Goal: Information Seeking & Learning: Learn about a topic

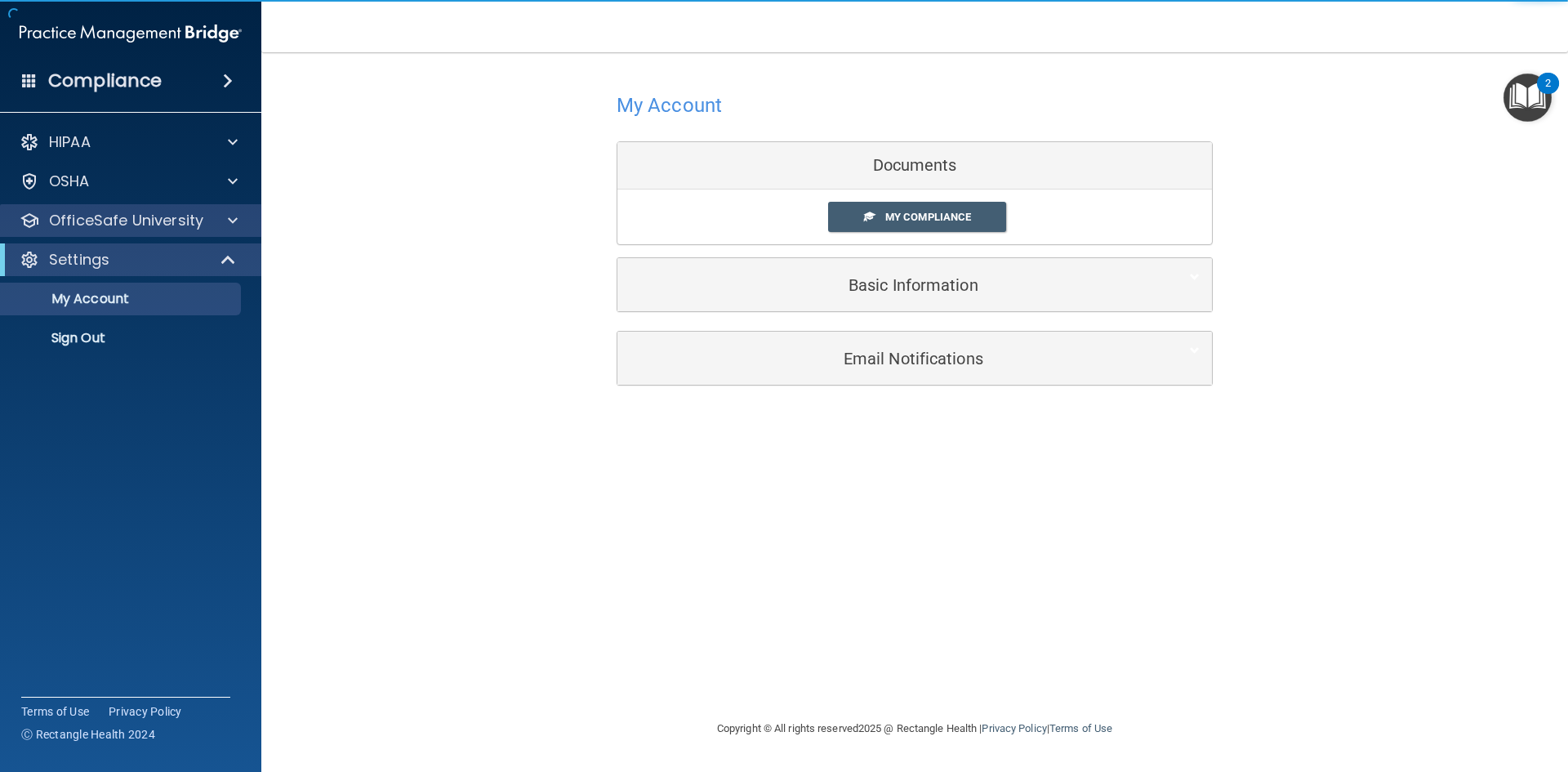
click at [144, 230] on div "OfficeSafe University" at bounding box center [131, 220] width 262 height 33
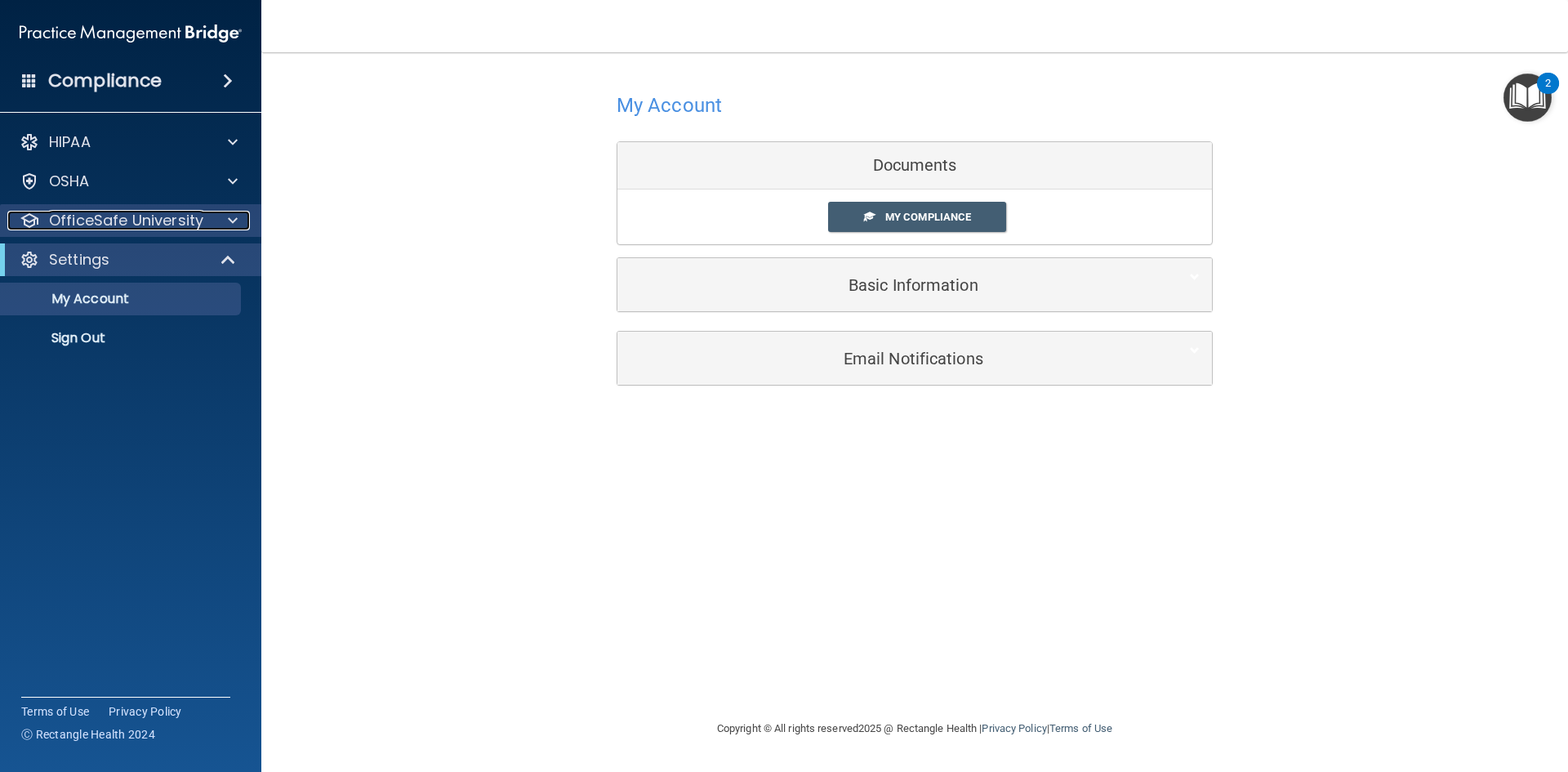
click at [128, 219] on p "OfficeSafe University" at bounding box center [126, 221] width 154 height 19
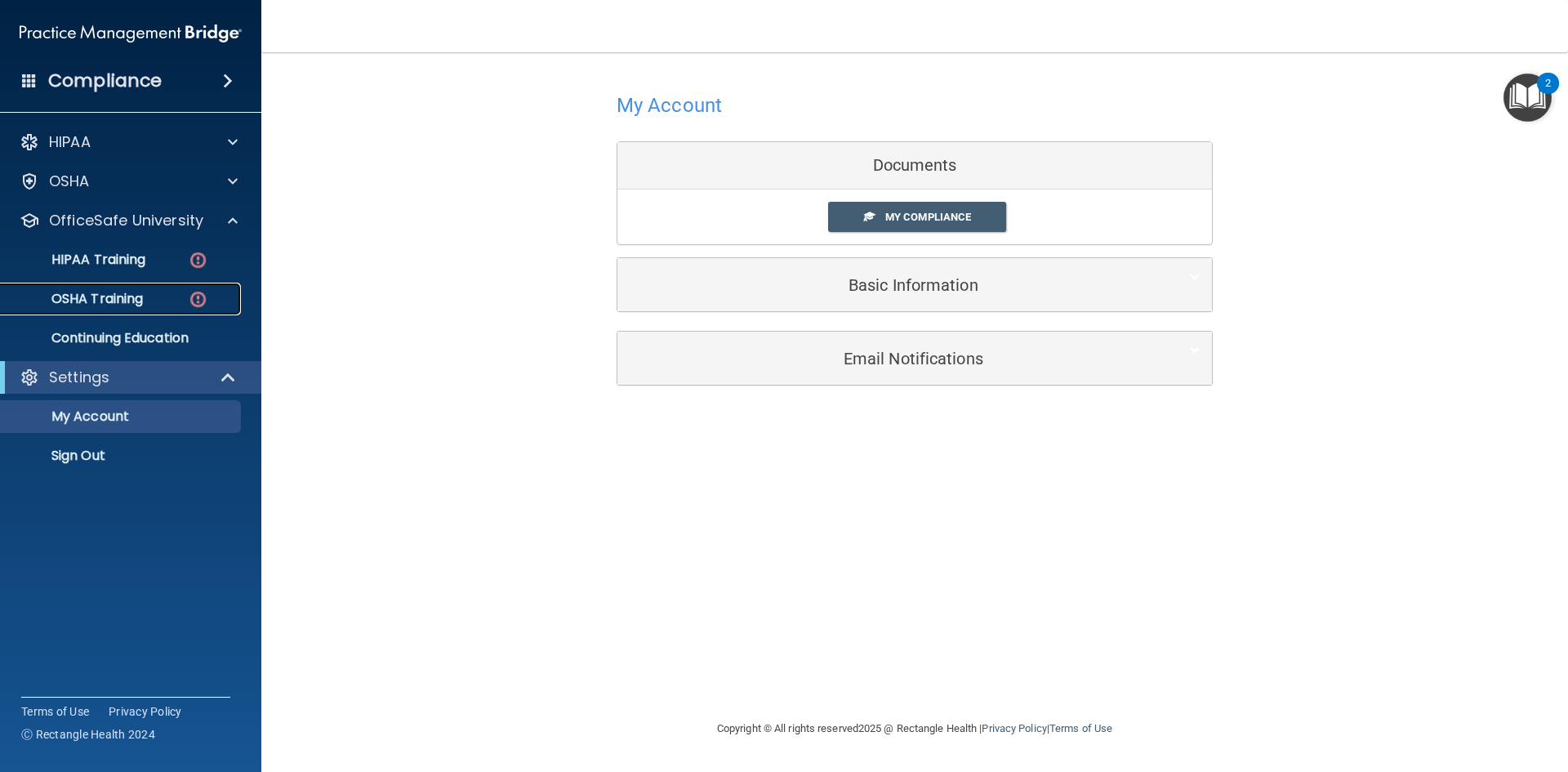
click at [105, 283] on link "OSHA Training" at bounding box center [112, 298] width 258 height 33
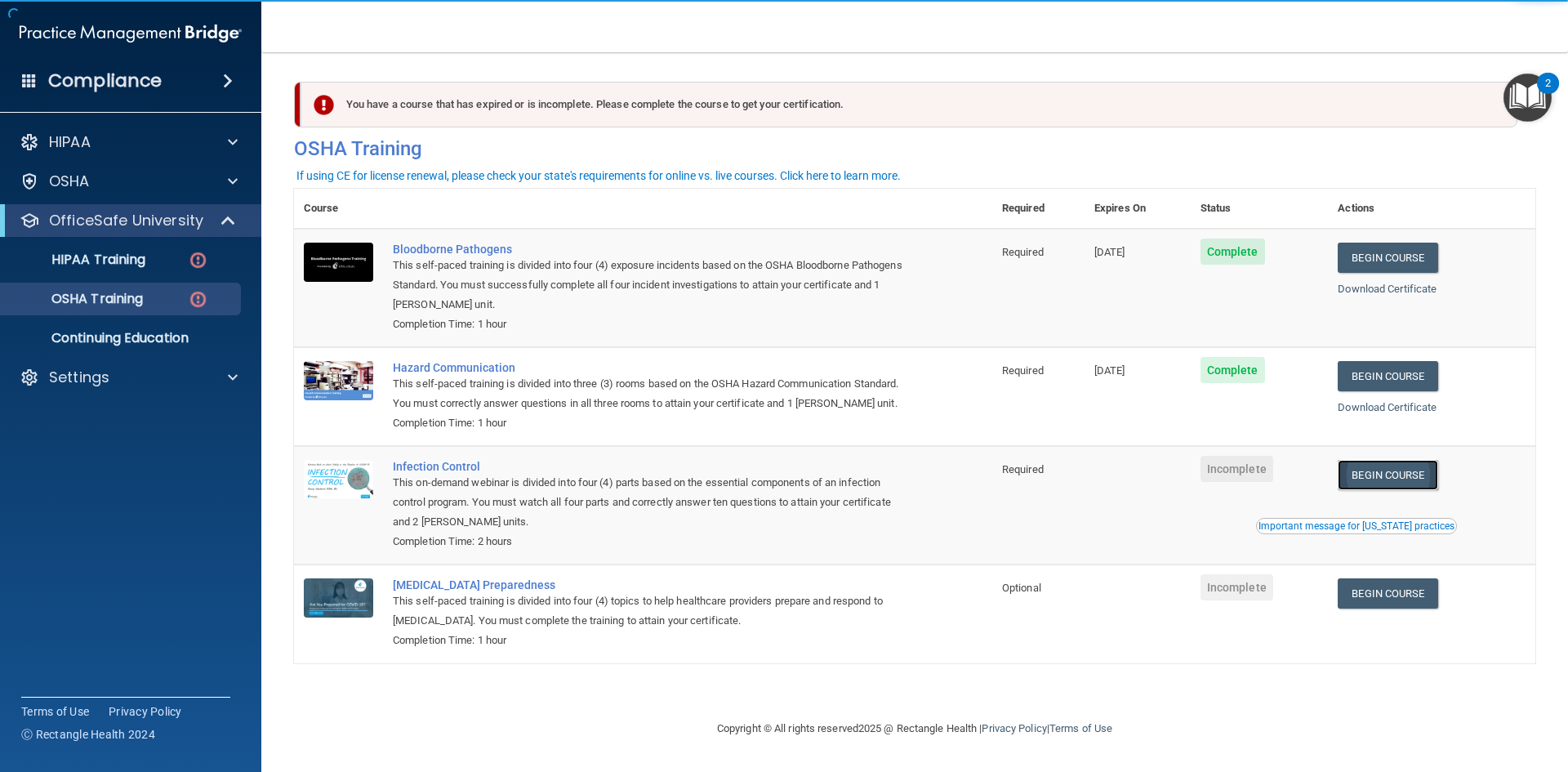
click at [1398, 473] on link "Begin Course" at bounding box center [1387, 475] width 100 height 30
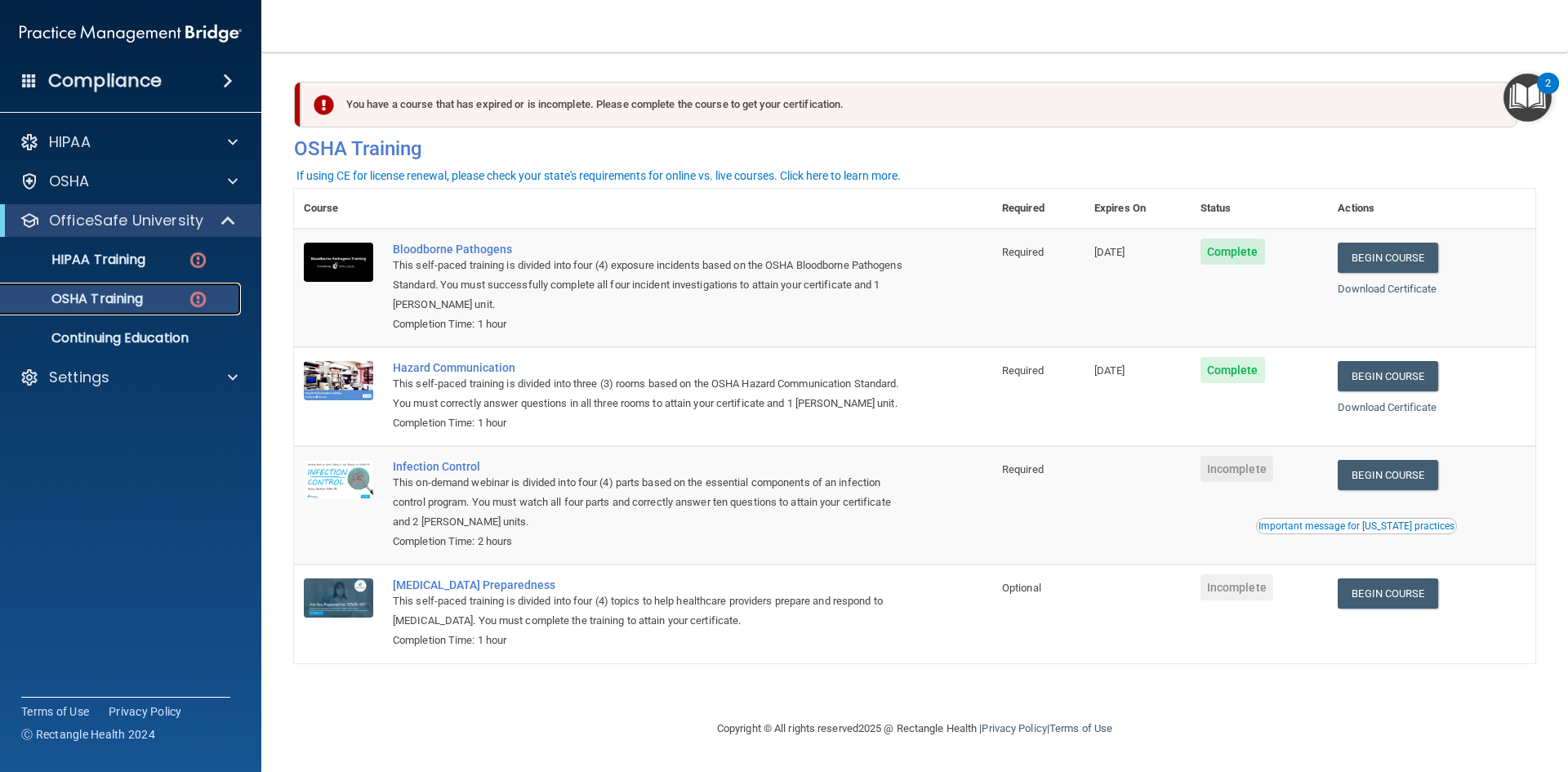
click at [100, 299] on p "OSHA Training" at bounding box center [77, 299] width 132 height 17
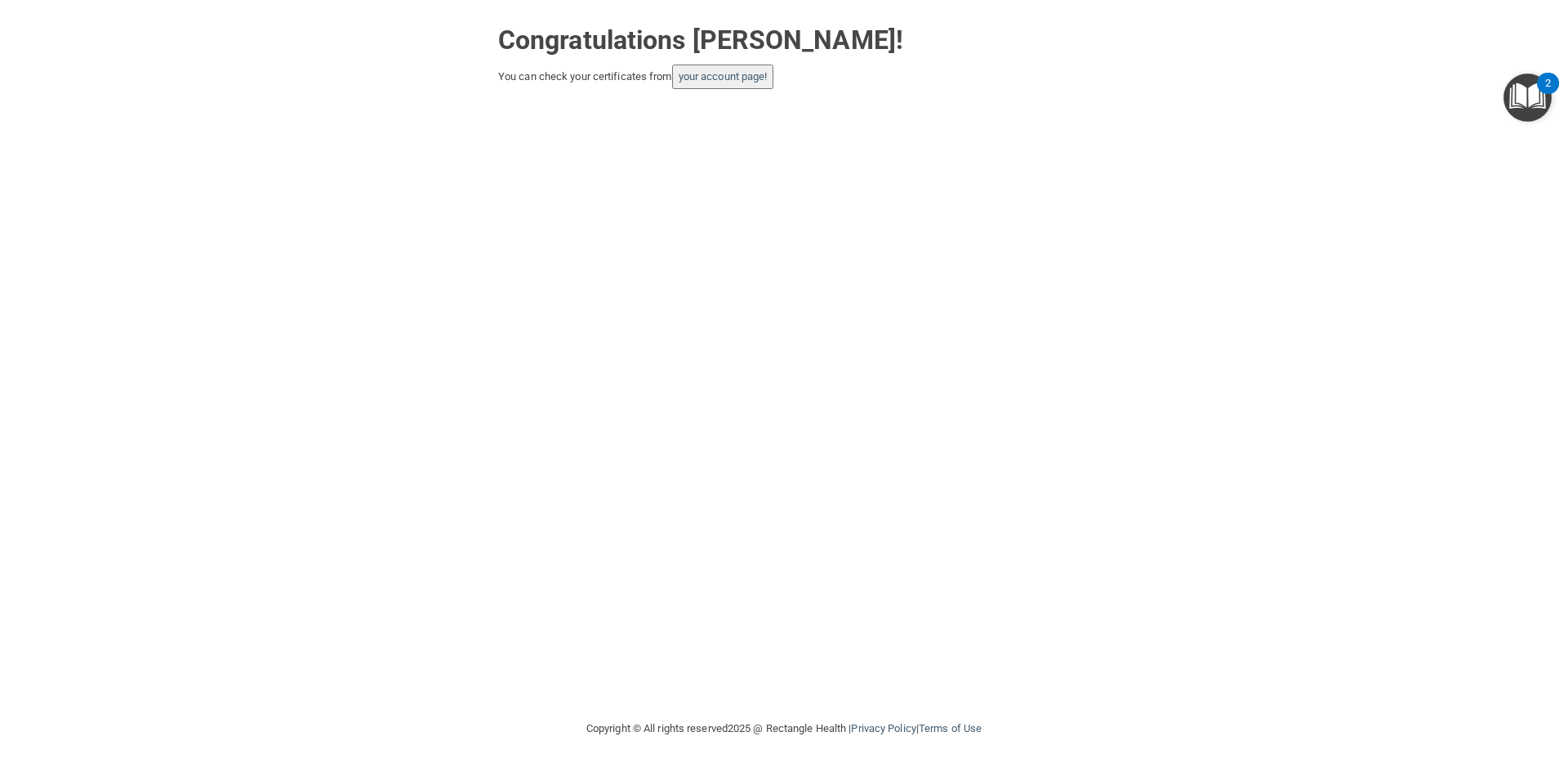
click at [682, 83] on button "your account page!" at bounding box center [723, 77] width 102 height 25
click at [710, 71] on link "your account page!" at bounding box center [722, 77] width 89 height 12
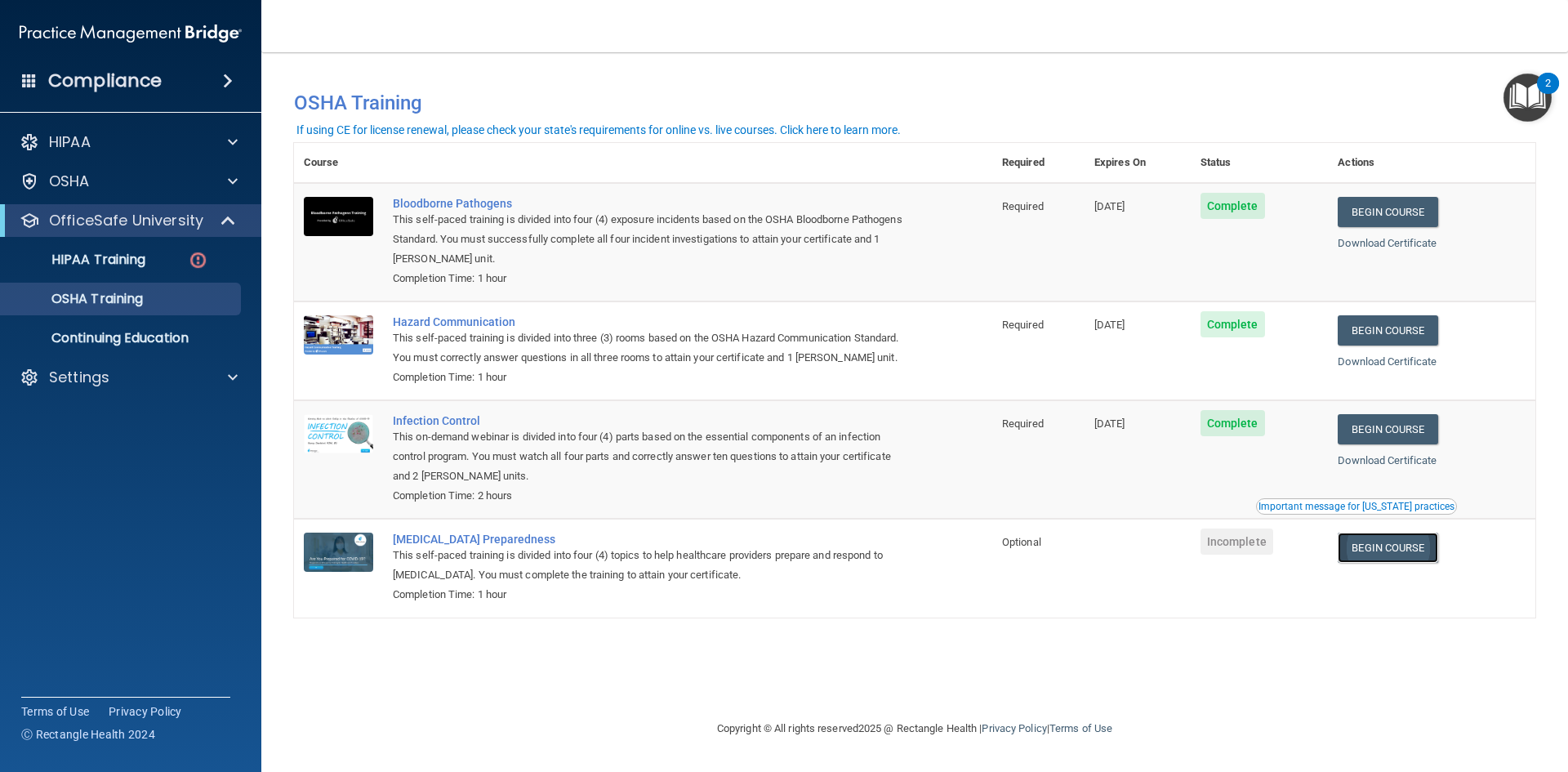
click at [1399, 549] on link "Begin Course" at bounding box center [1387, 548] width 100 height 30
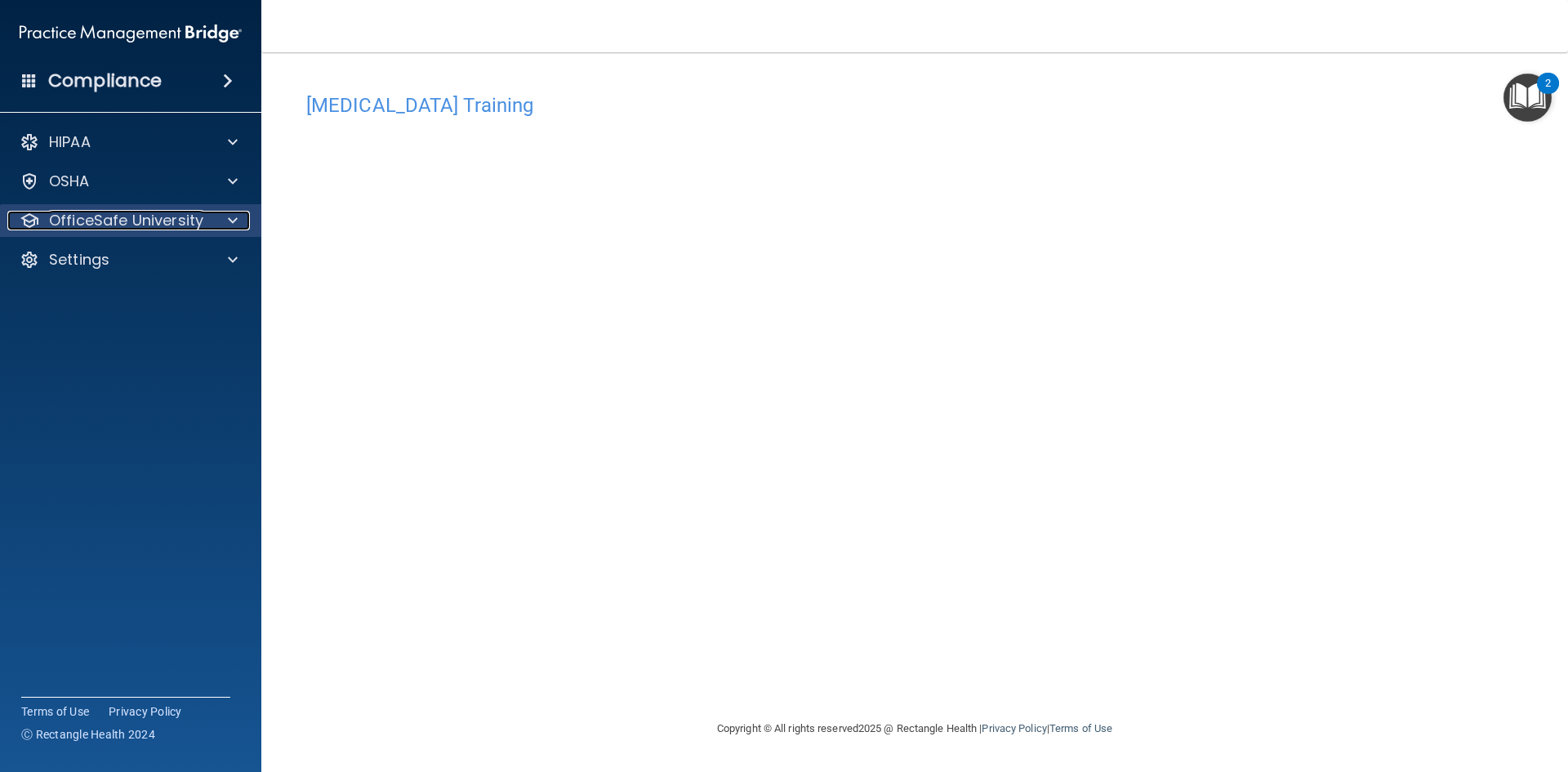
click at [146, 211] on p "OfficeSafe University" at bounding box center [126, 221] width 154 height 19
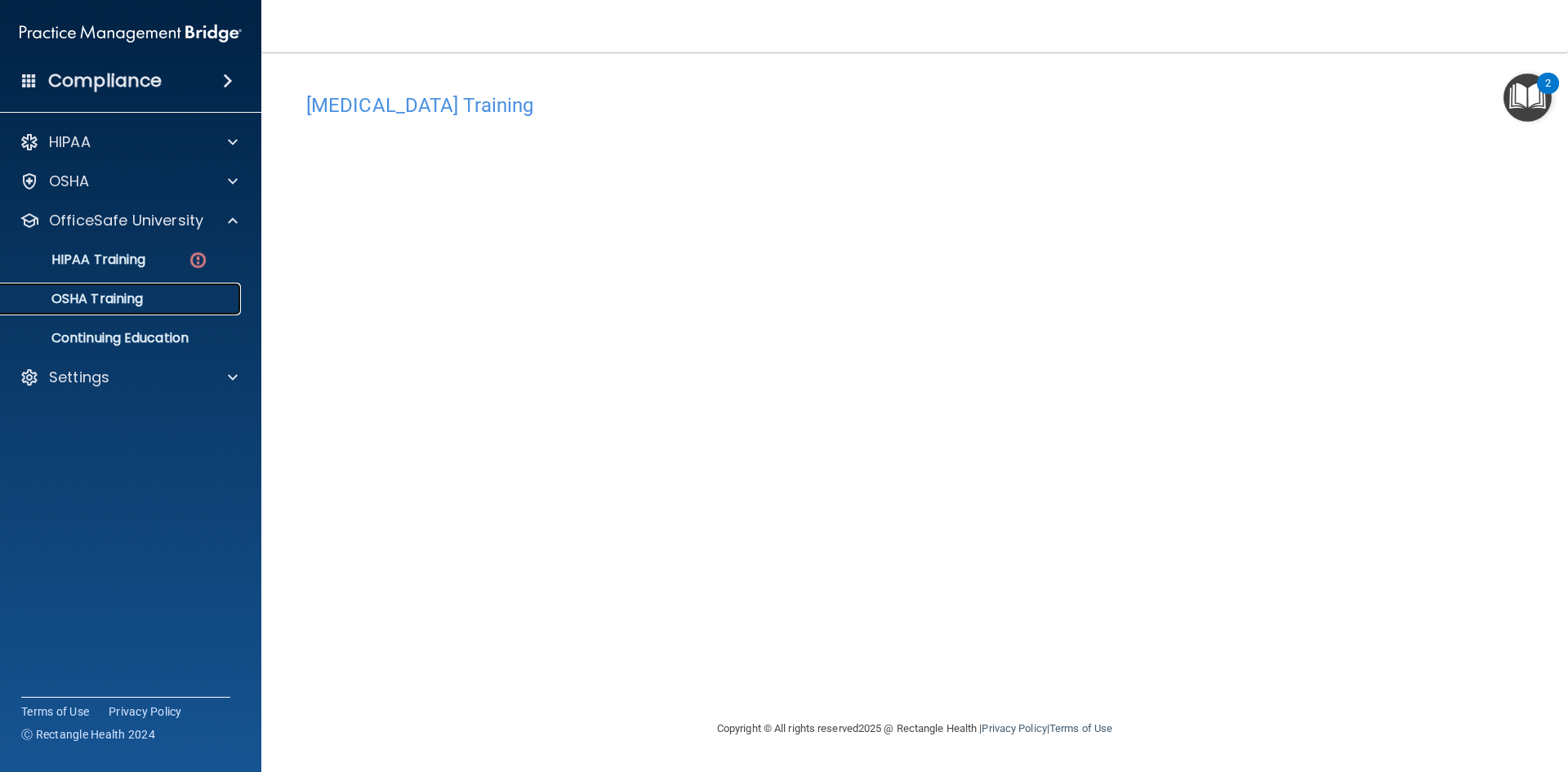
click at [168, 314] on link "OSHA Training" at bounding box center [112, 298] width 258 height 33
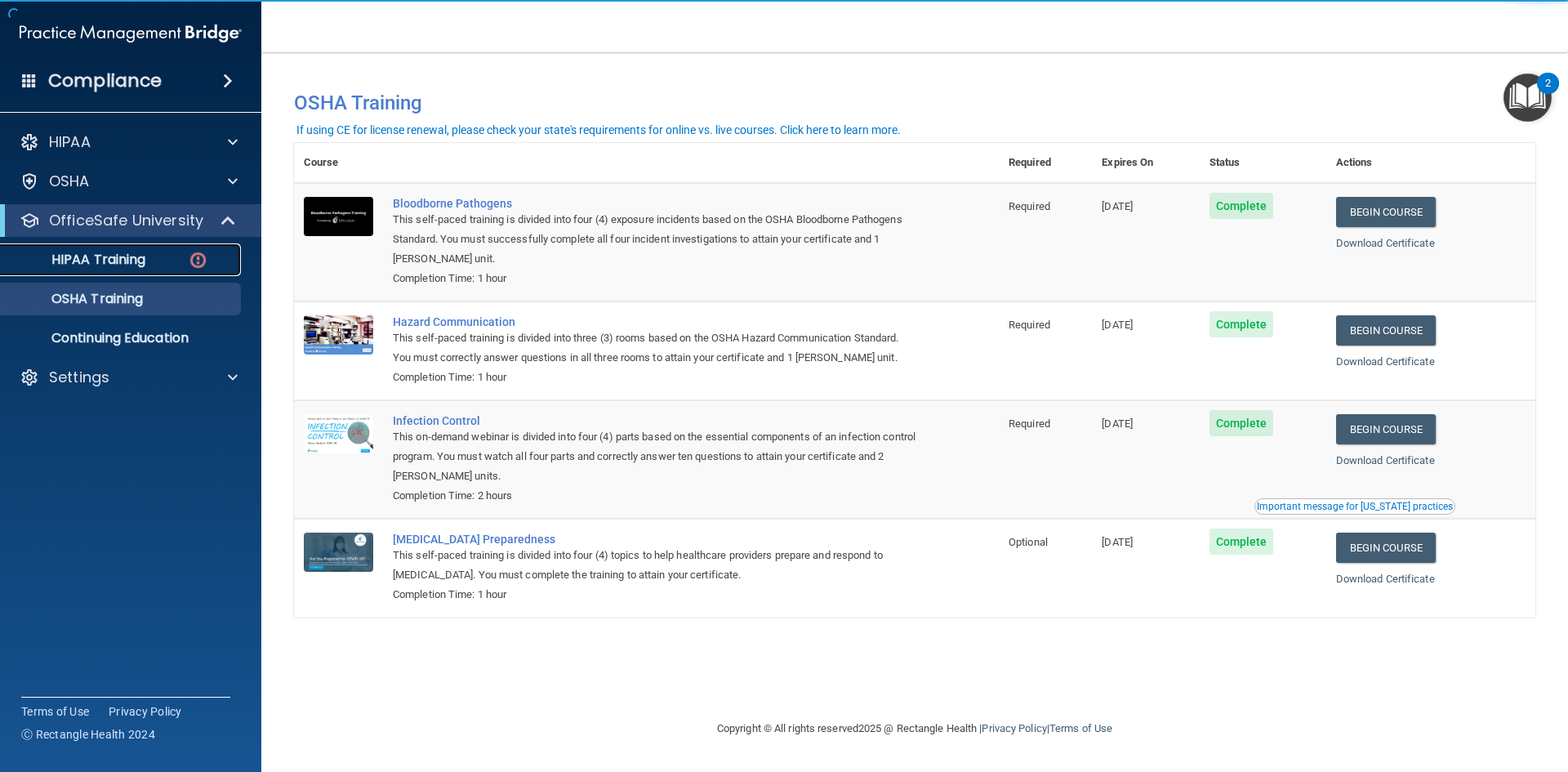
click at [128, 272] on link "HIPAA Training" at bounding box center [112, 259] width 258 height 33
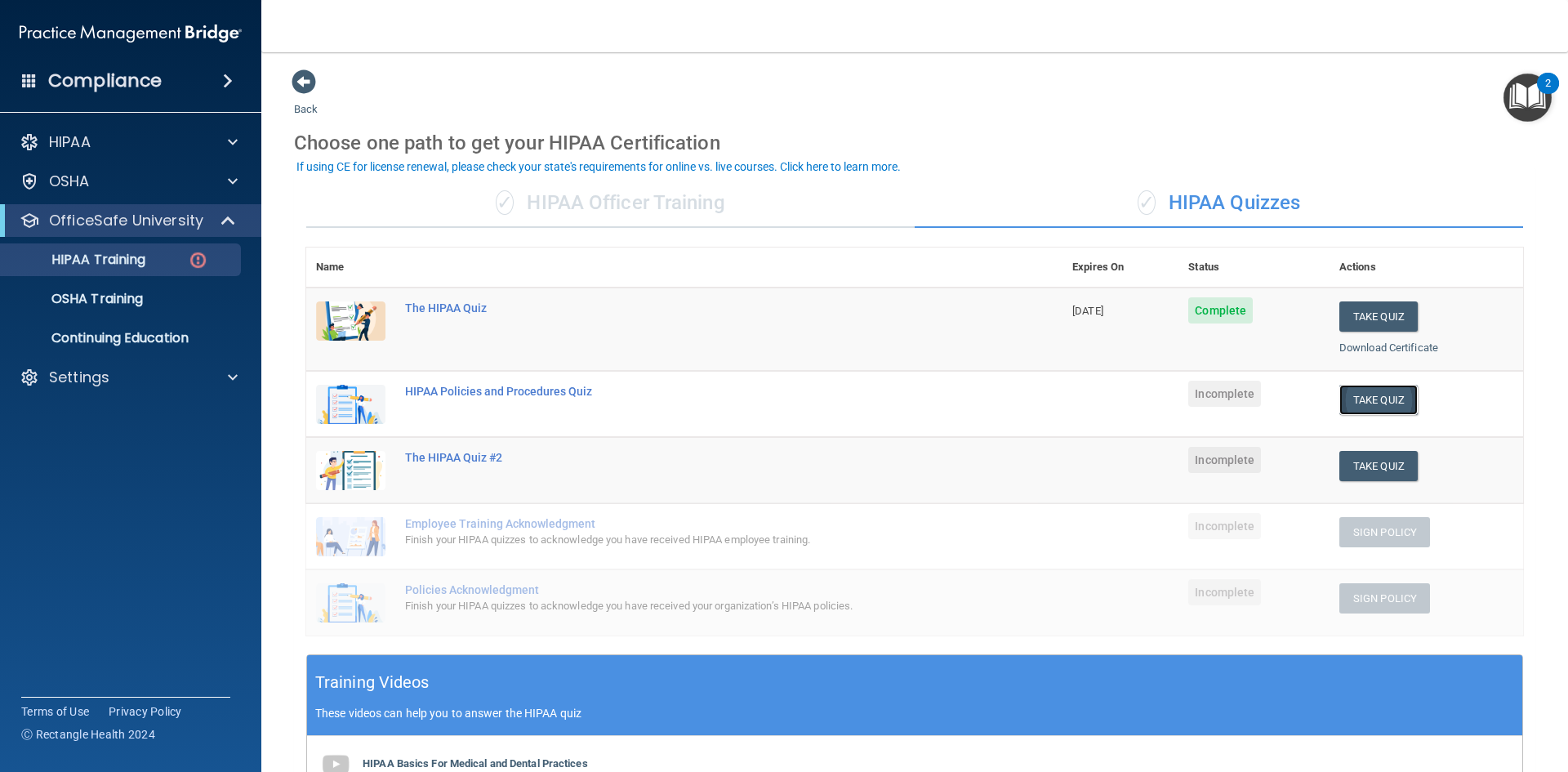
click at [1365, 394] on button "Take Quiz" at bounding box center [1378, 400] width 78 height 30
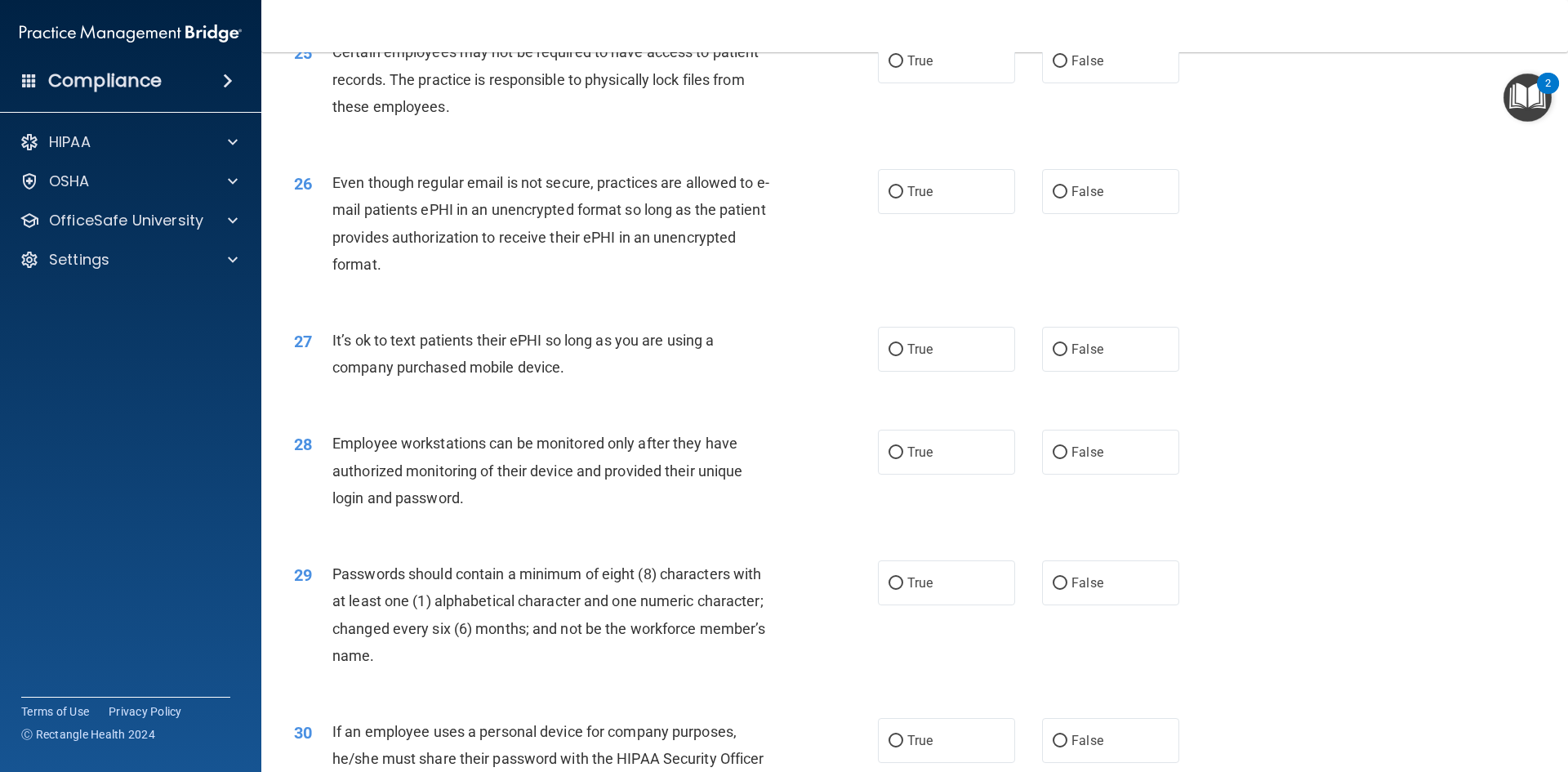
scroll to position [3329, 0]
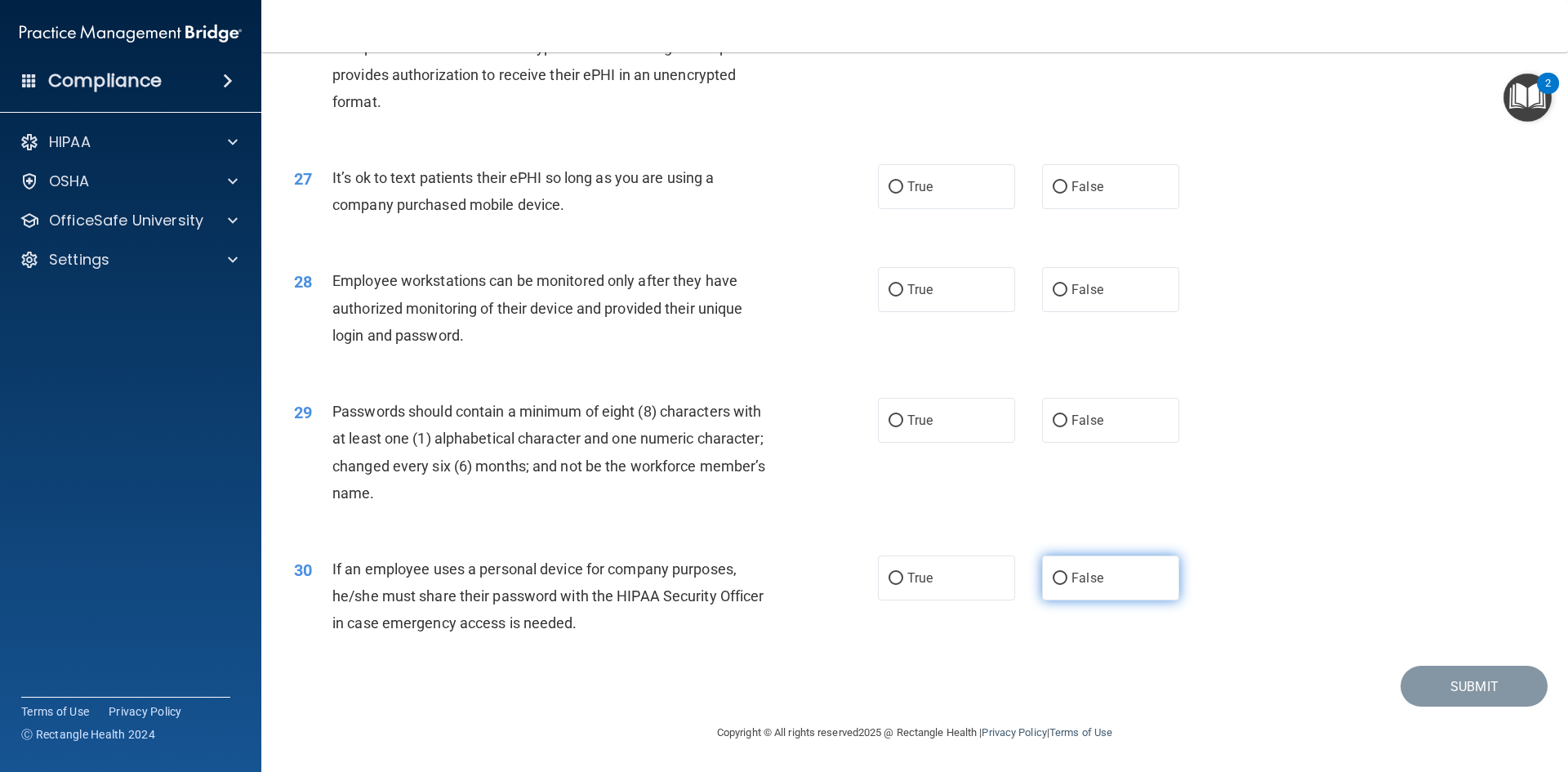
click at [1077, 588] on label "False" at bounding box center [1111, 578] width 138 height 45
click at [1067, 585] on input "False" at bounding box center [1060, 579] width 15 height 12
radio input "true"
click at [958, 419] on label "True" at bounding box center [946, 420] width 138 height 45
click at [903, 419] on input "True" at bounding box center [895, 421] width 15 height 12
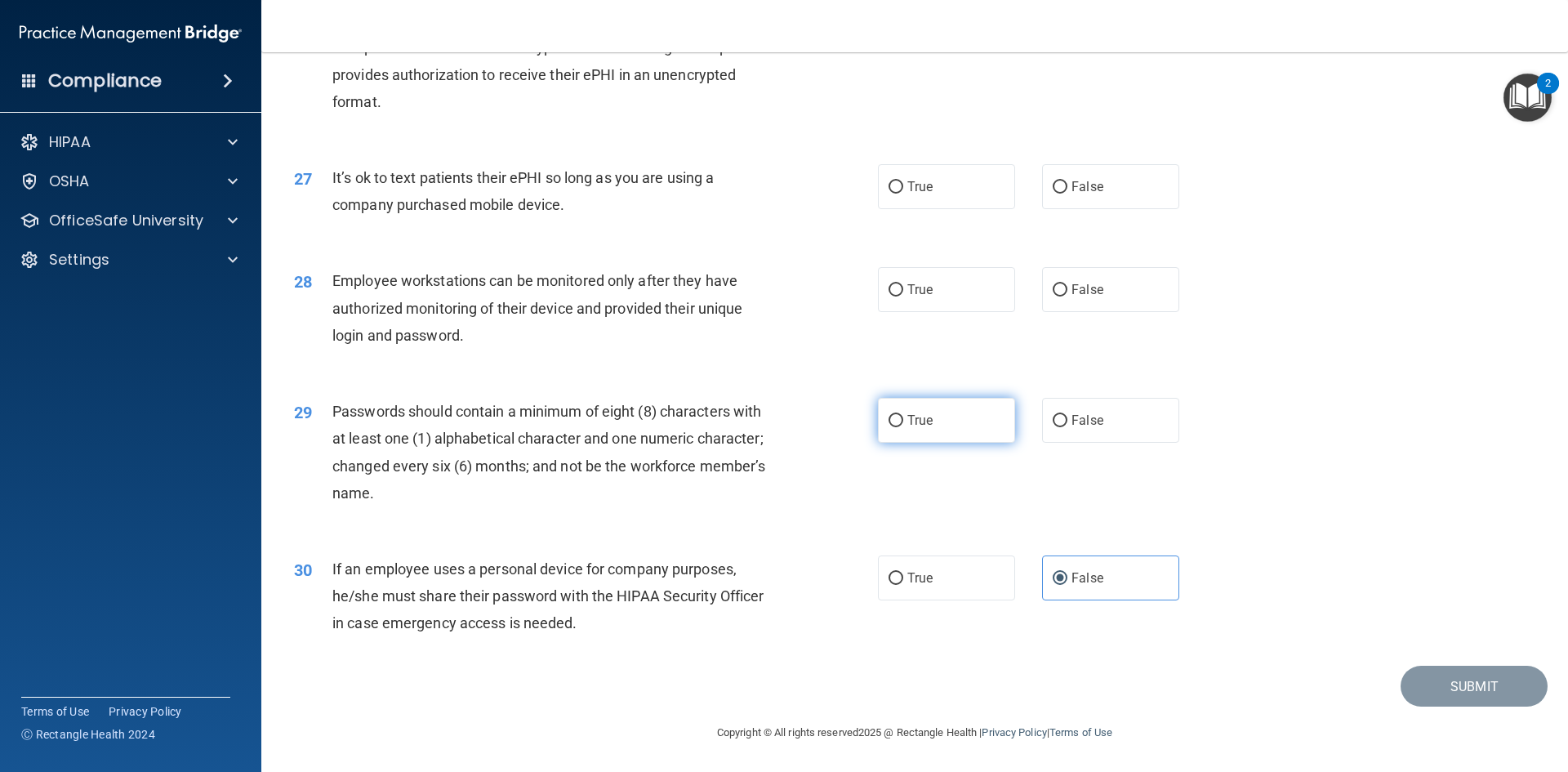
radio input "true"
click at [1054, 304] on label "False" at bounding box center [1111, 289] width 138 height 45
click at [1054, 296] on input "False" at bounding box center [1060, 290] width 15 height 12
radio input "true"
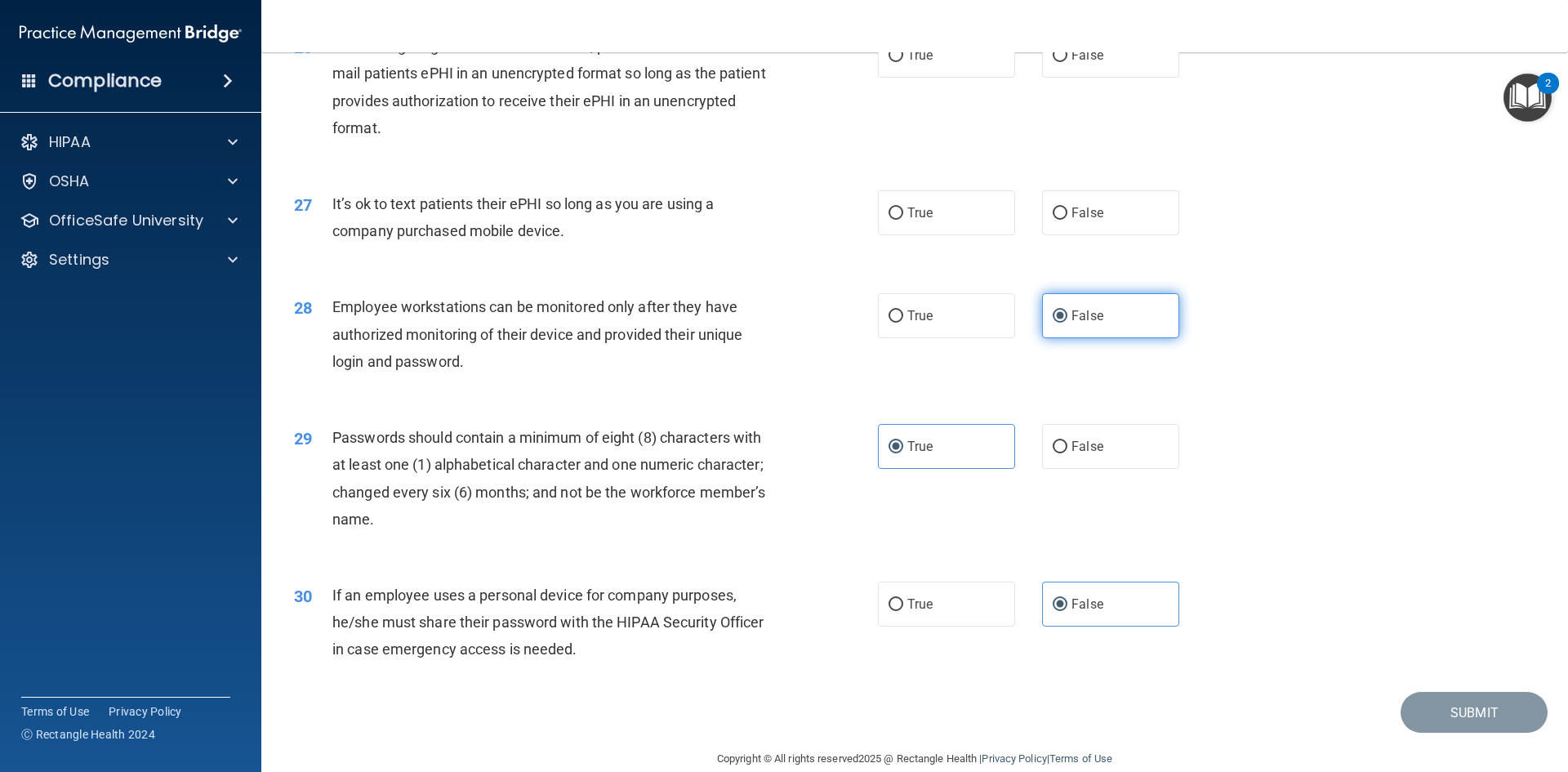
scroll to position [3248, 0]
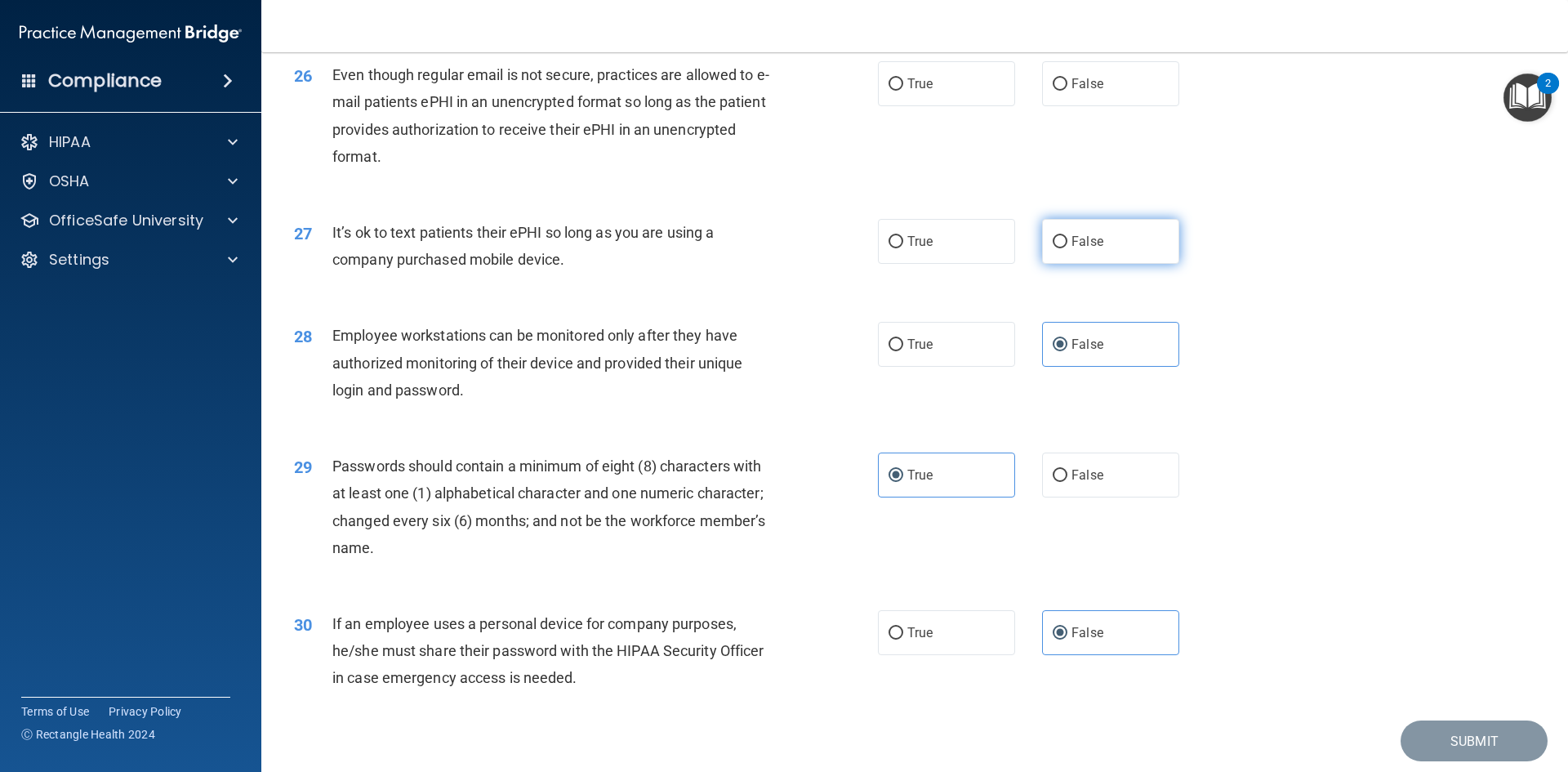
click at [1042, 264] on label "False" at bounding box center [1111, 241] width 138 height 45
click at [1053, 248] on input "False" at bounding box center [1060, 243] width 15 height 12
radio input "true"
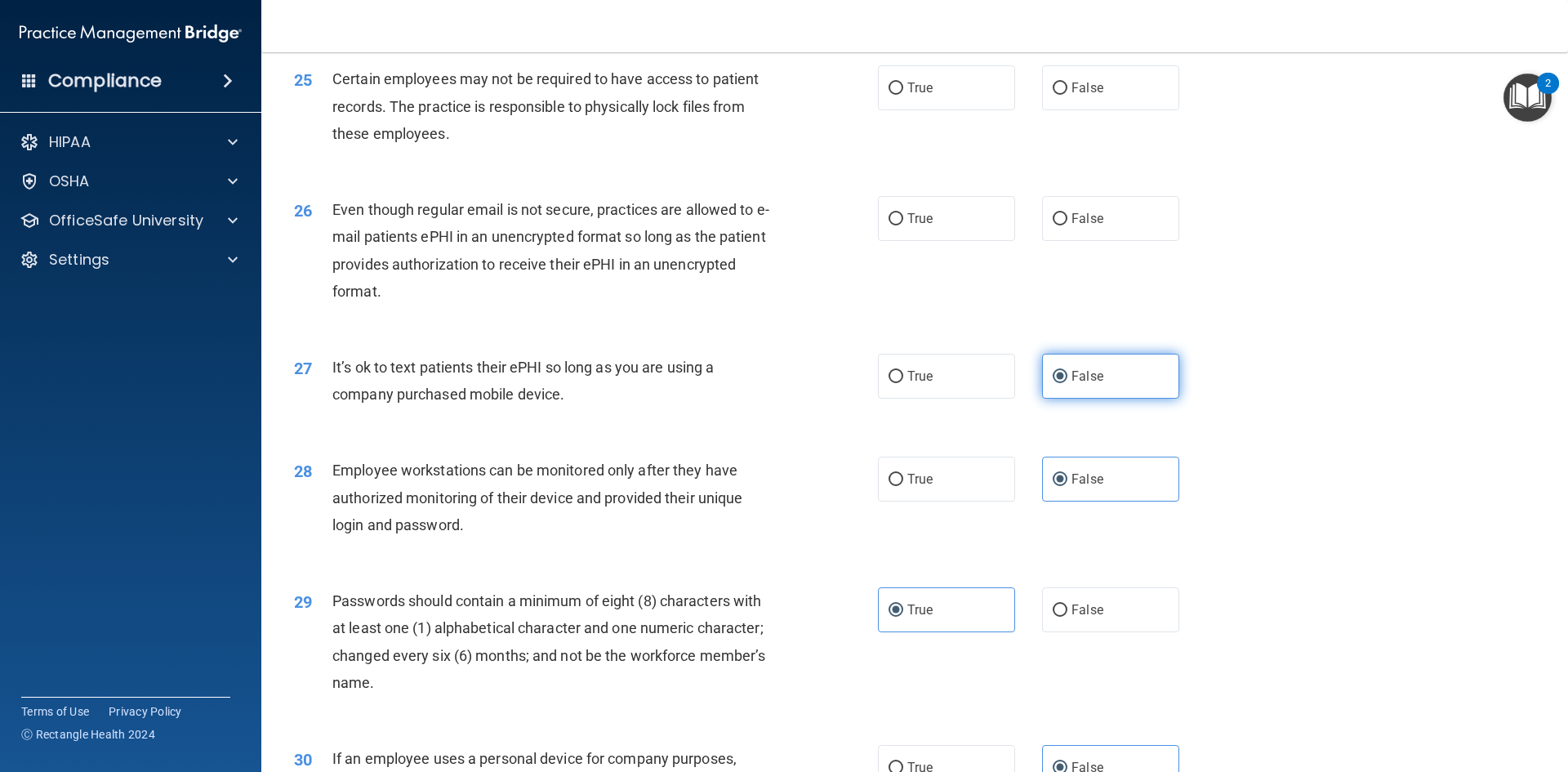
scroll to position [3084, 0]
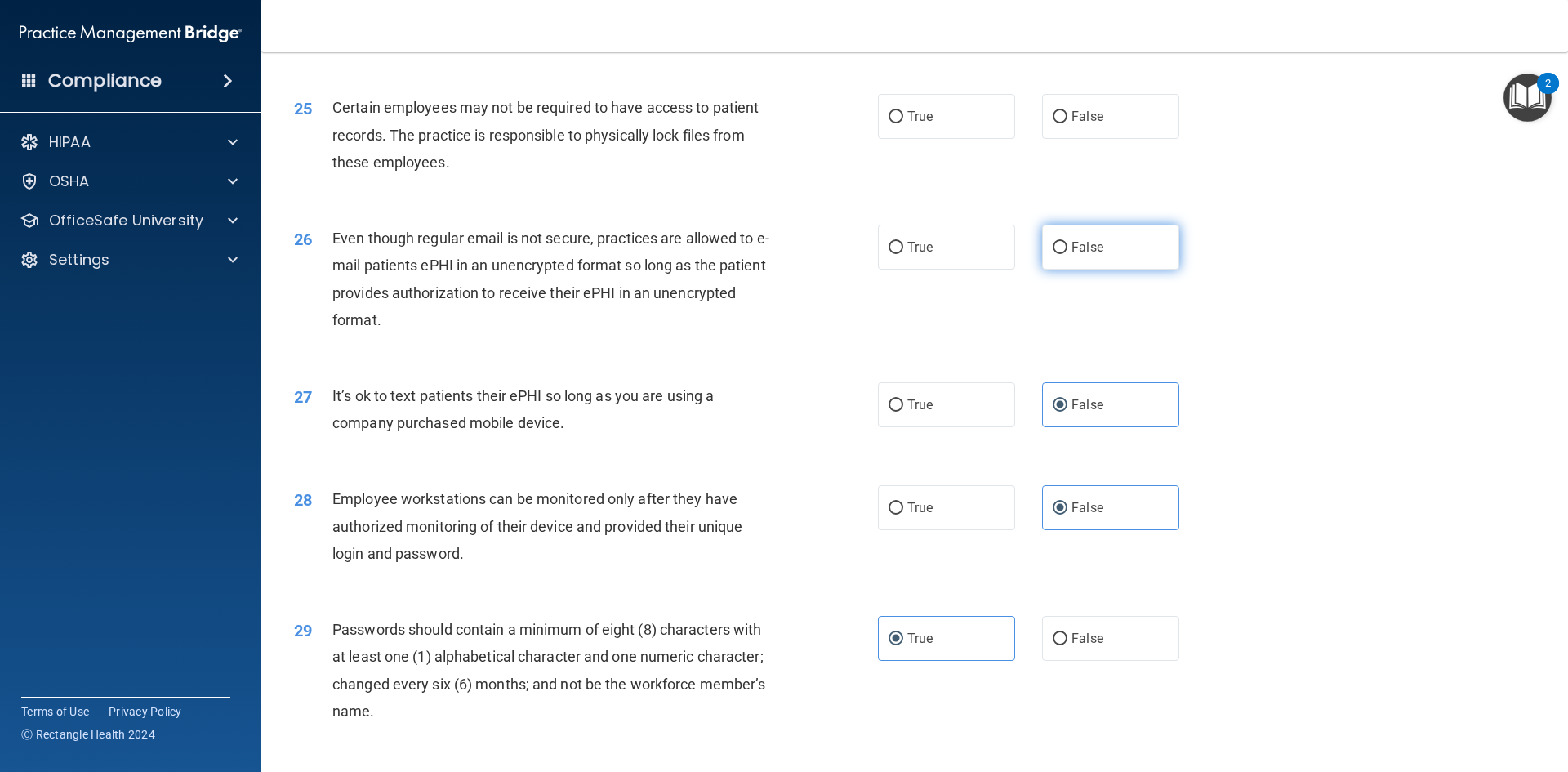
click at [1073, 255] on span "False" at bounding box center [1087, 247] width 32 height 16
click at [1067, 254] on input "False" at bounding box center [1060, 248] width 15 height 12
radio input "true"
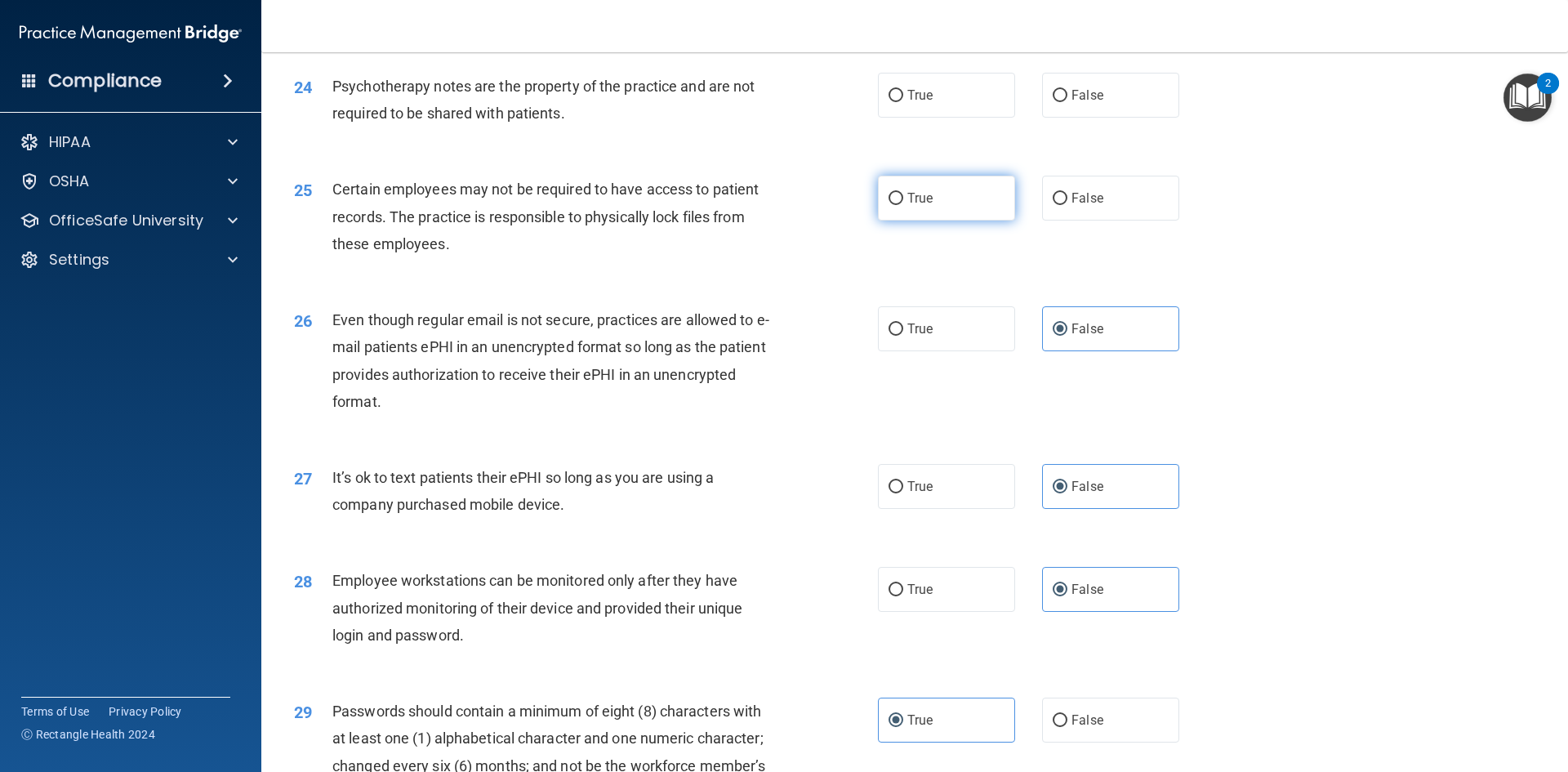
click at [945, 221] on label "True" at bounding box center [946, 198] width 138 height 45
click at [903, 205] on input "True" at bounding box center [895, 199] width 15 height 12
radio input "true"
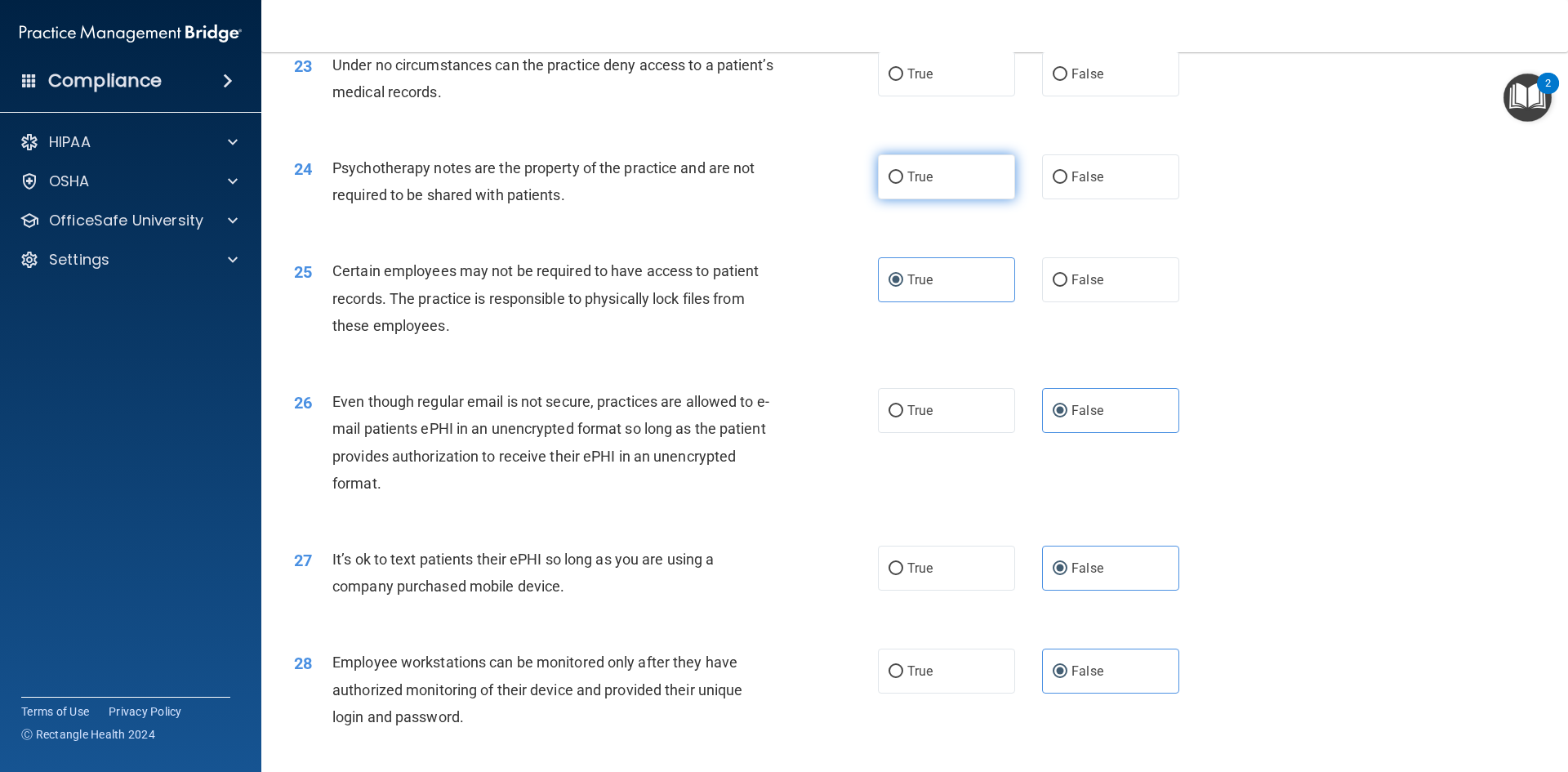
click at [943, 199] on label "True" at bounding box center [946, 176] width 138 height 45
click at [903, 184] on input "True" at bounding box center [895, 177] width 15 height 12
radio input "true"
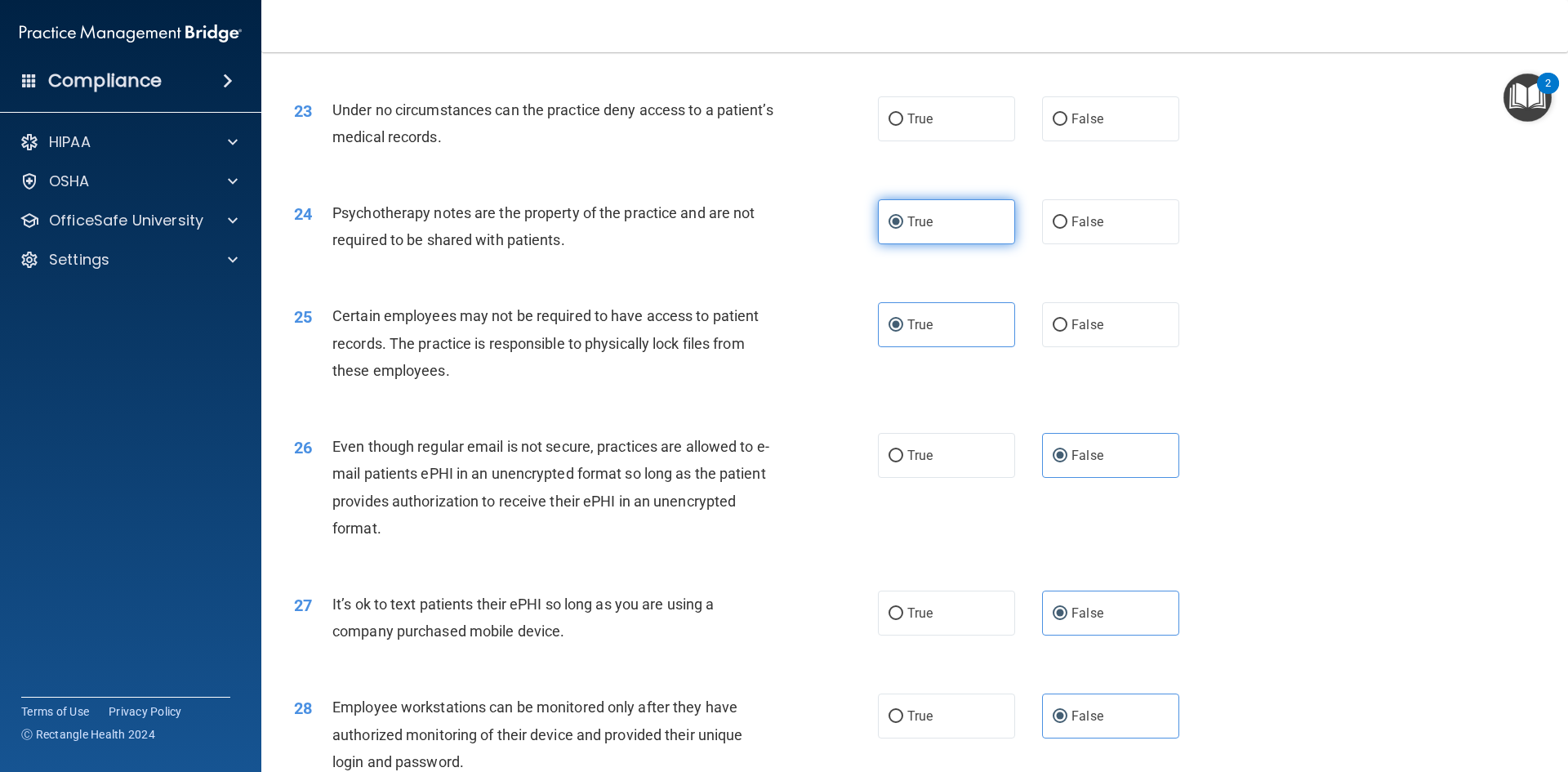
scroll to position [2839, 0]
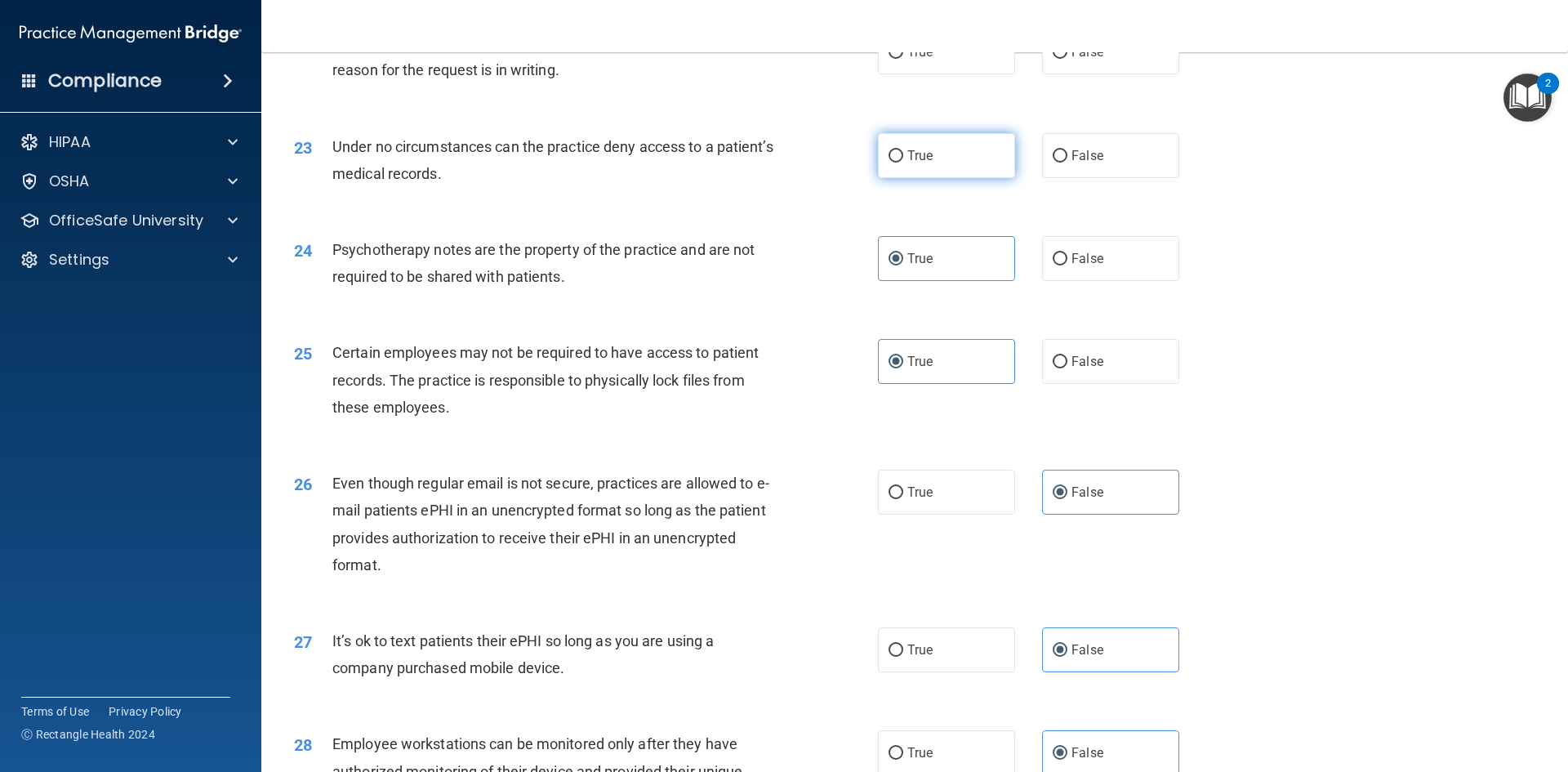
click at [965, 178] on label "True" at bounding box center [946, 155] width 138 height 45
click at [903, 162] on input "True" at bounding box center [895, 156] width 15 height 12
radio input "true"
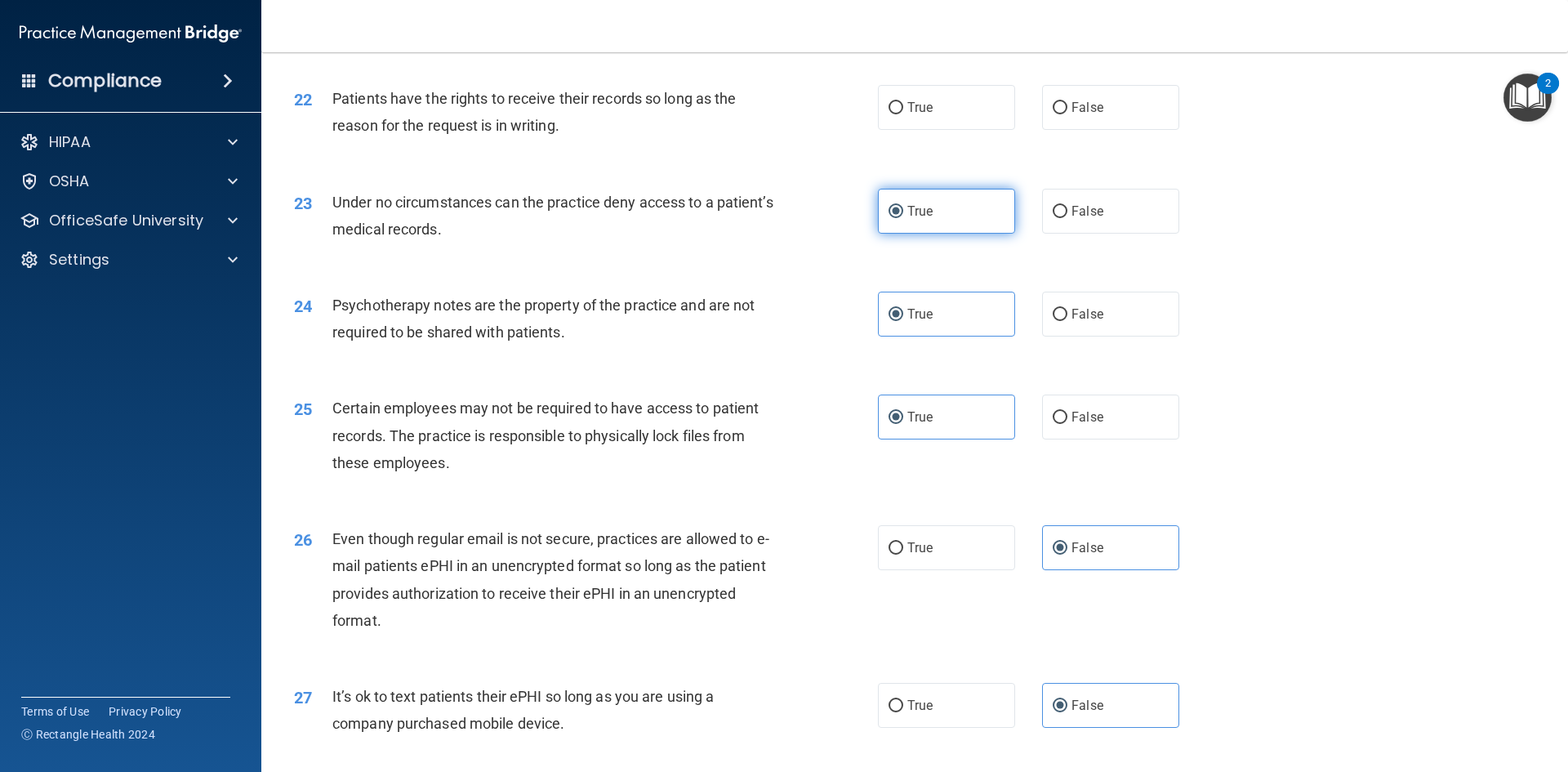
scroll to position [2757, 0]
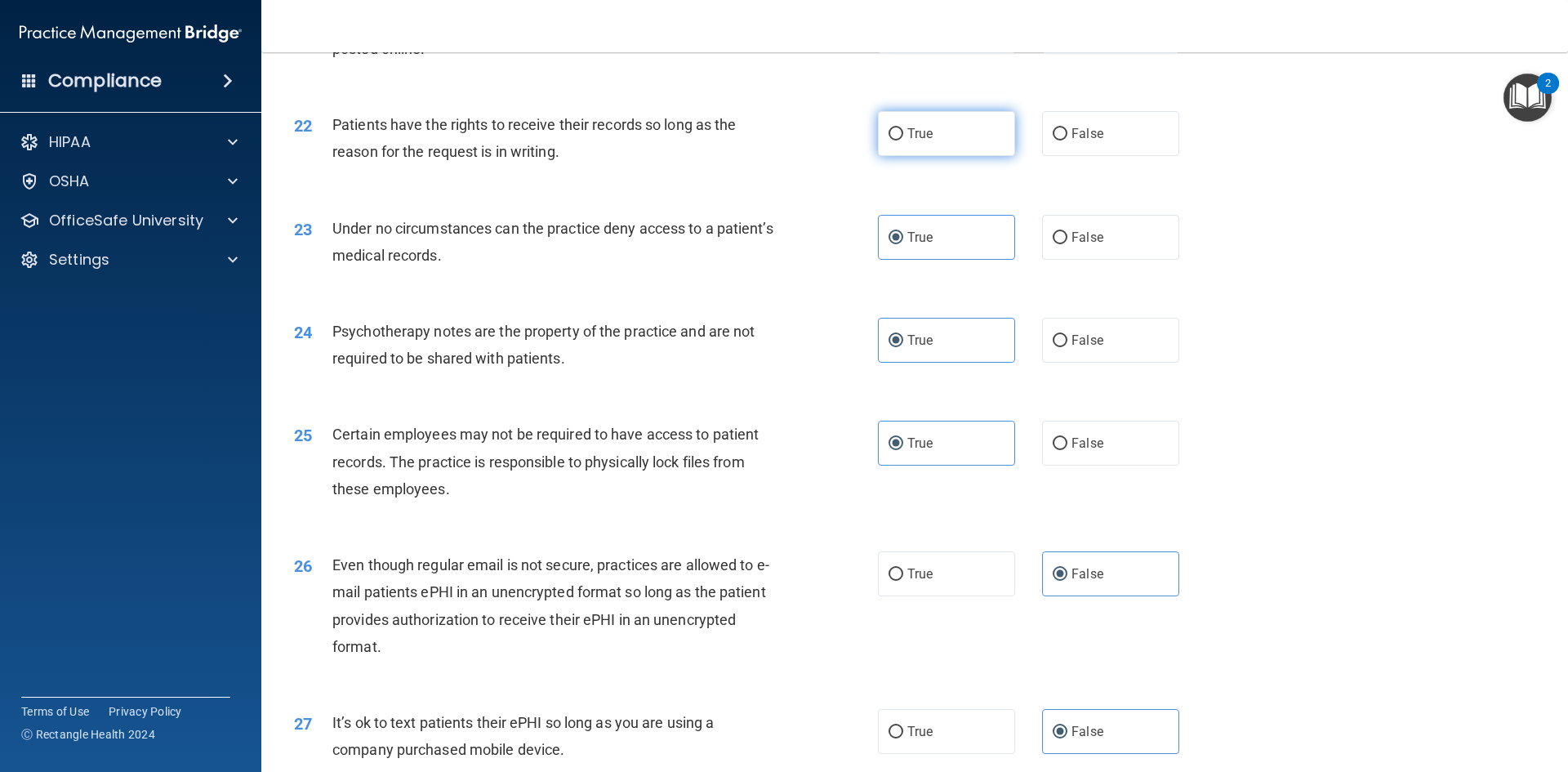
click at [924, 141] on span "True" at bounding box center [920, 134] width 26 height 16
click at [903, 140] on input "True" at bounding box center [895, 134] width 15 height 12
radio input "true"
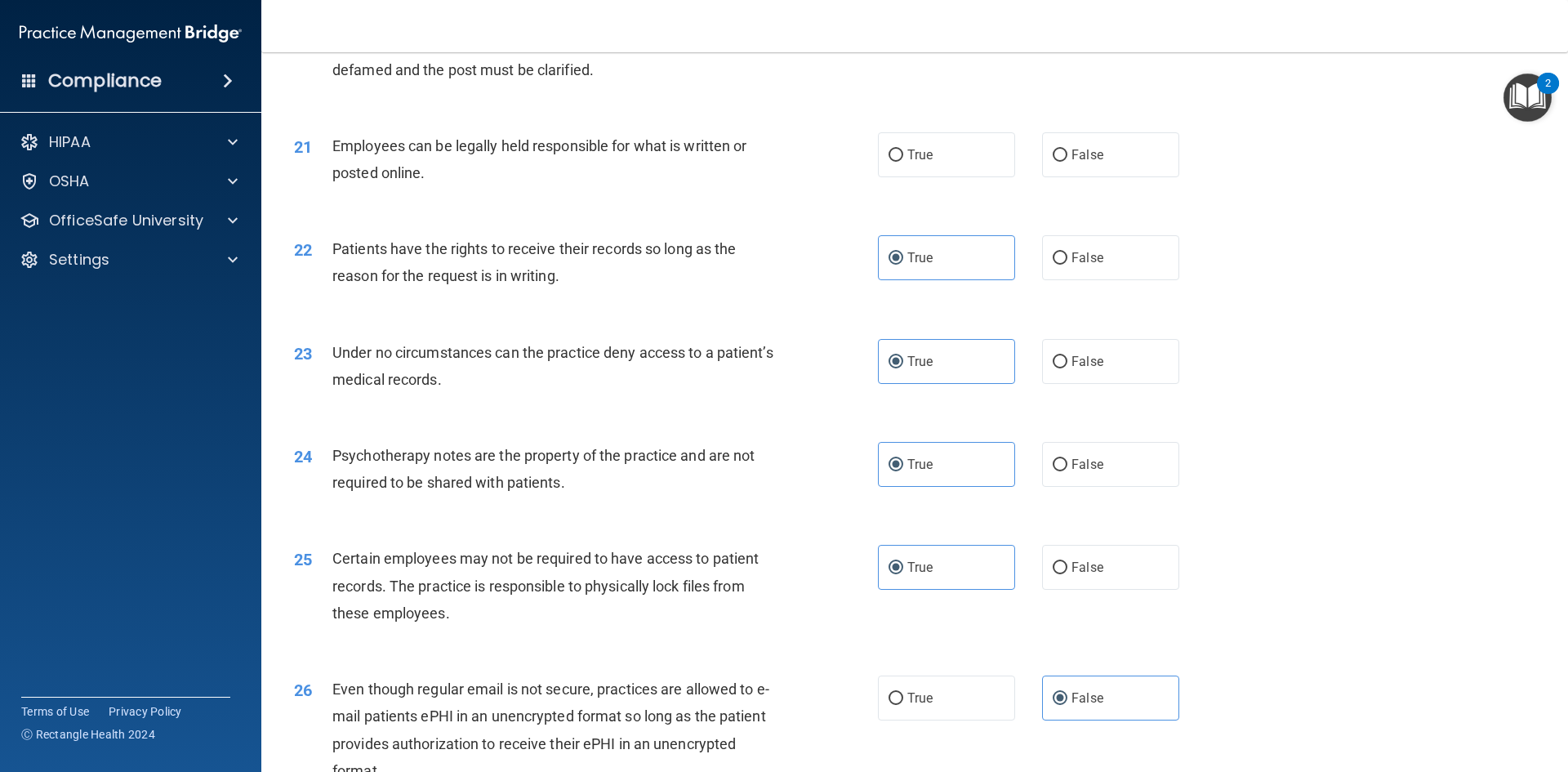
scroll to position [2594, 0]
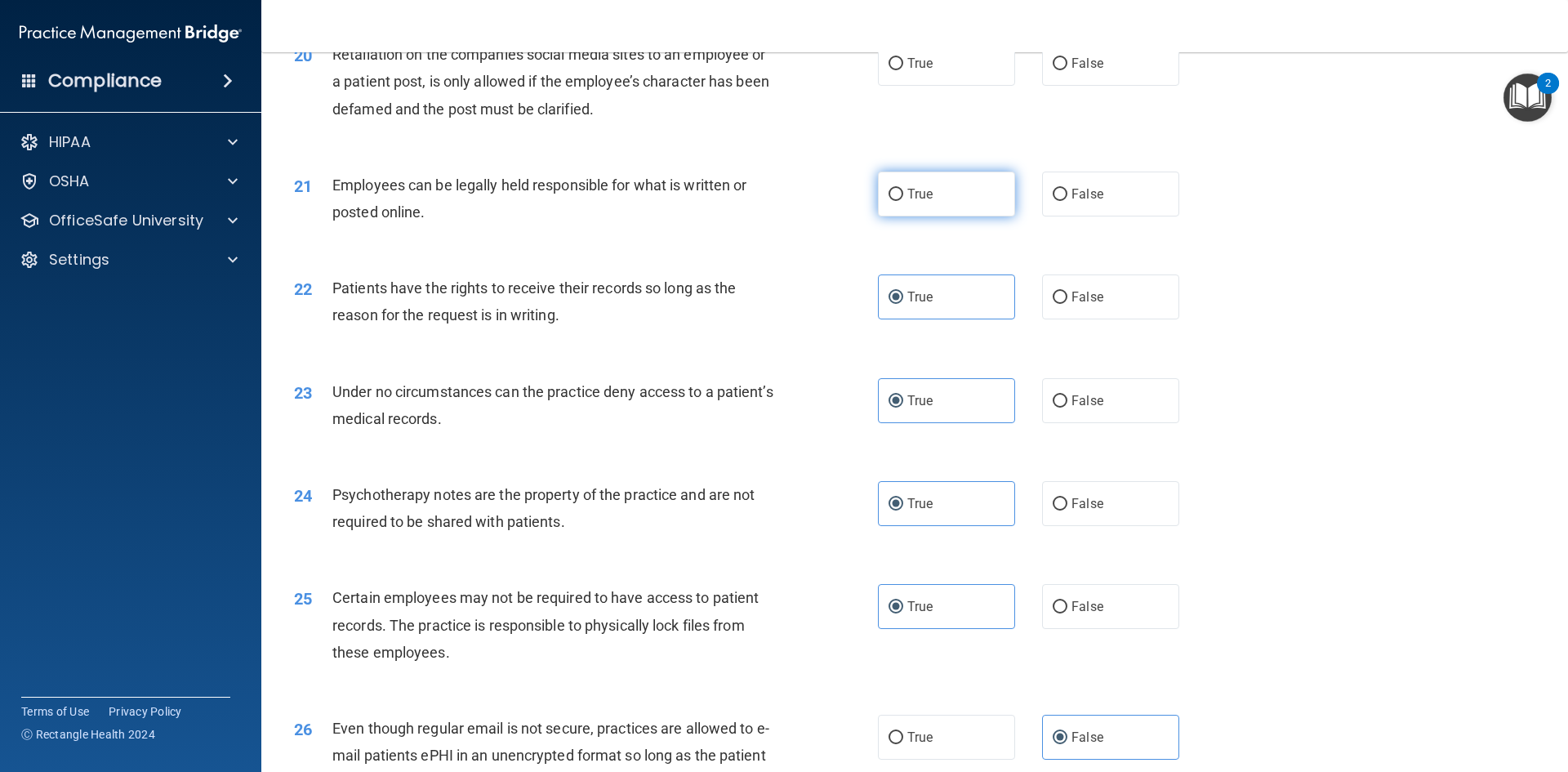
click at [967, 214] on label "True" at bounding box center [946, 193] width 138 height 45
click at [903, 201] on input "True" at bounding box center [895, 195] width 15 height 12
radio input "true"
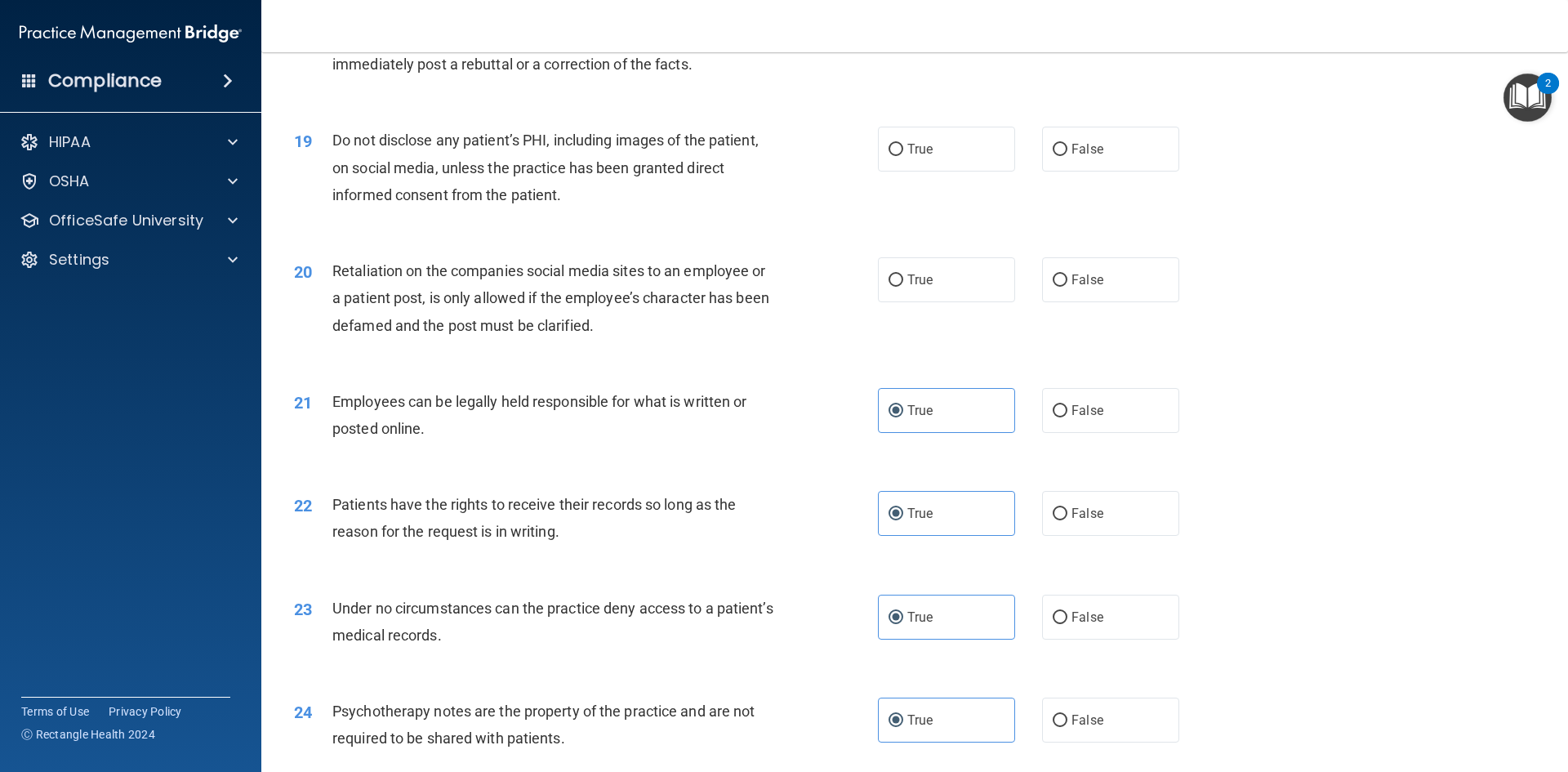
scroll to position [2349, 0]
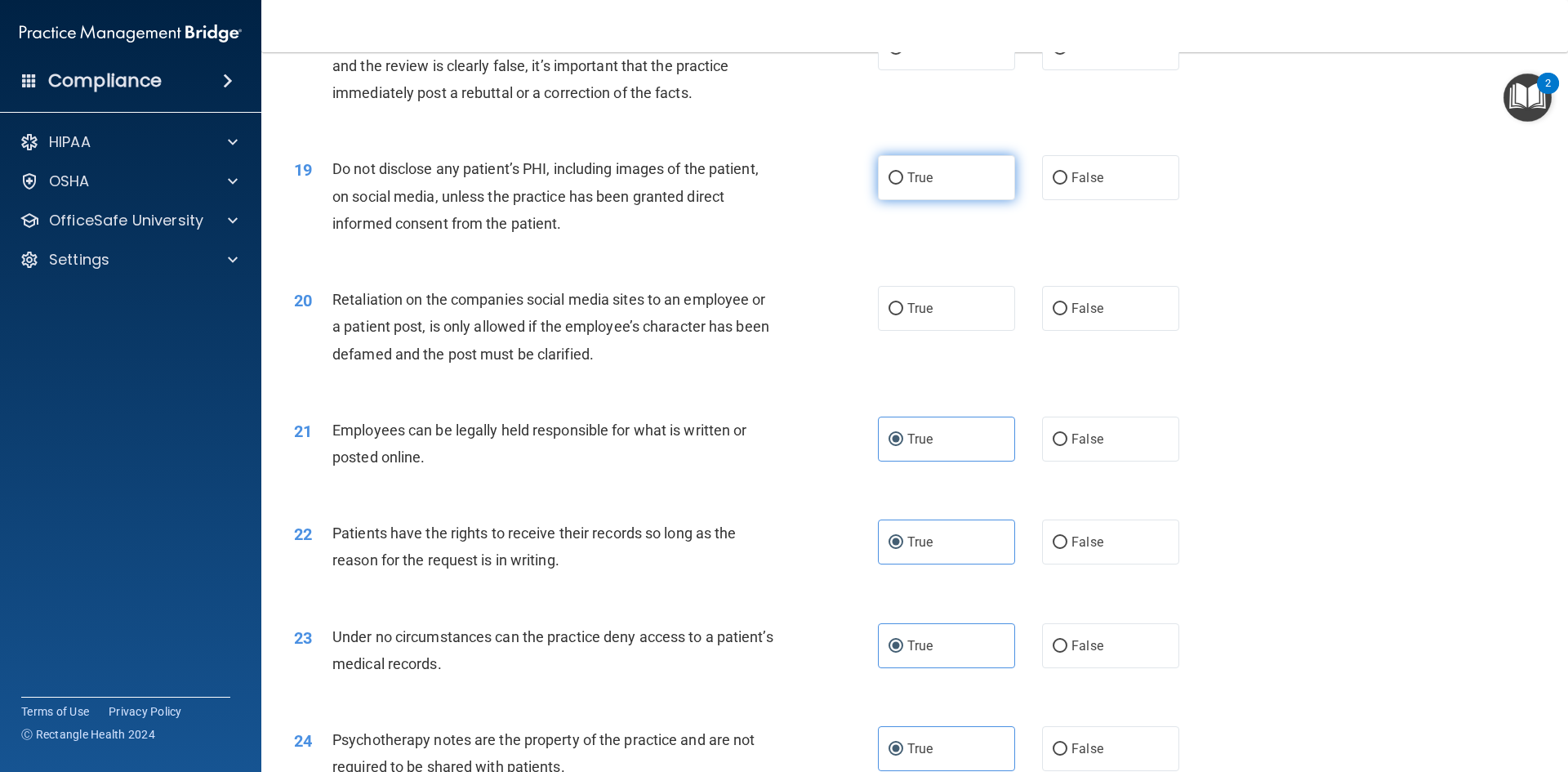
click at [950, 200] on label "True" at bounding box center [946, 177] width 138 height 45
click at [903, 184] on input "True" at bounding box center [895, 178] width 15 height 12
radio input "true"
click at [1154, 331] on label "False" at bounding box center [1111, 308] width 138 height 45
click at [1067, 315] on input "False" at bounding box center [1060, 310] width 15 height 12
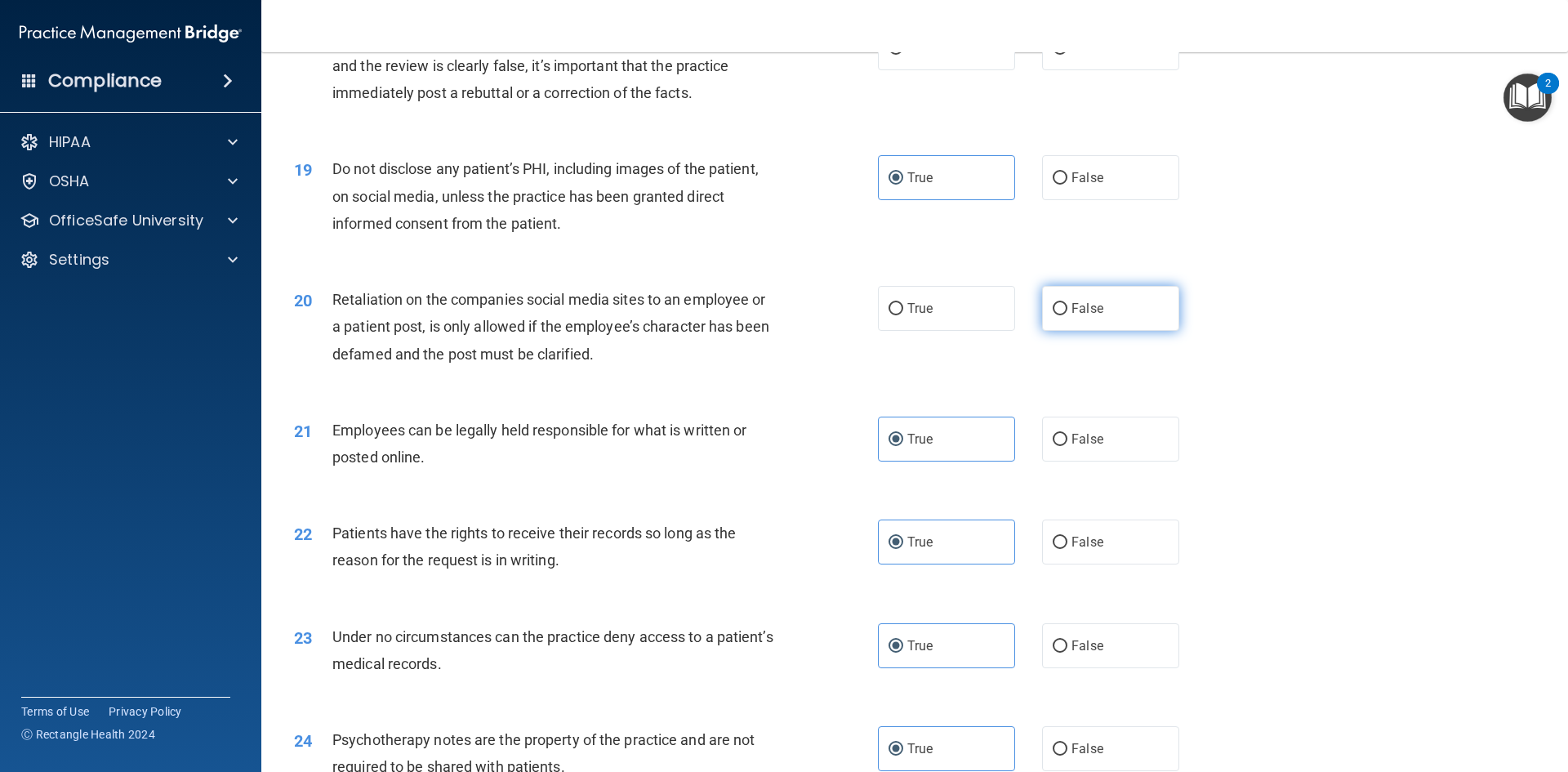
radio input "true"
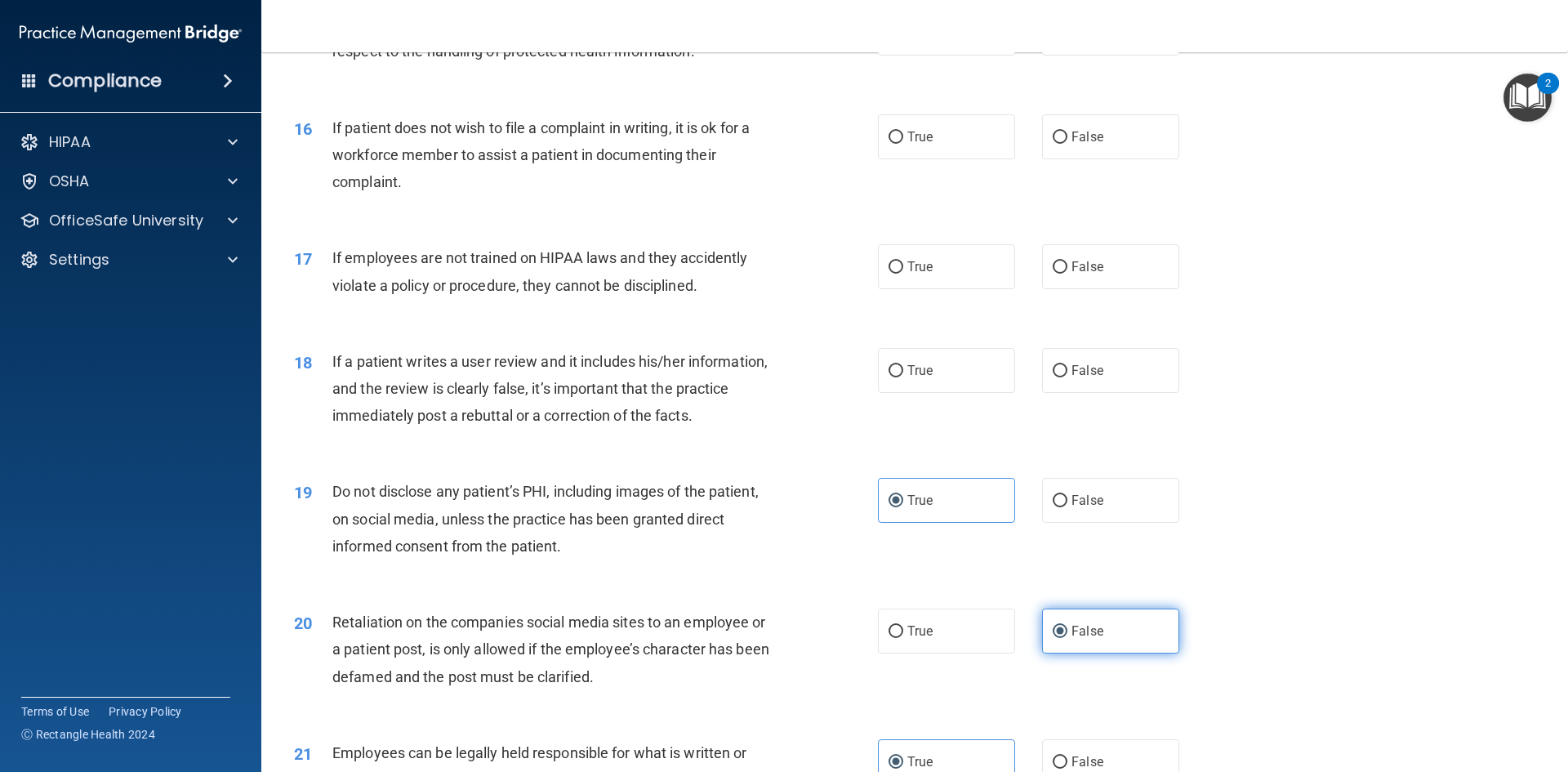
scroll to position [2022, 0]
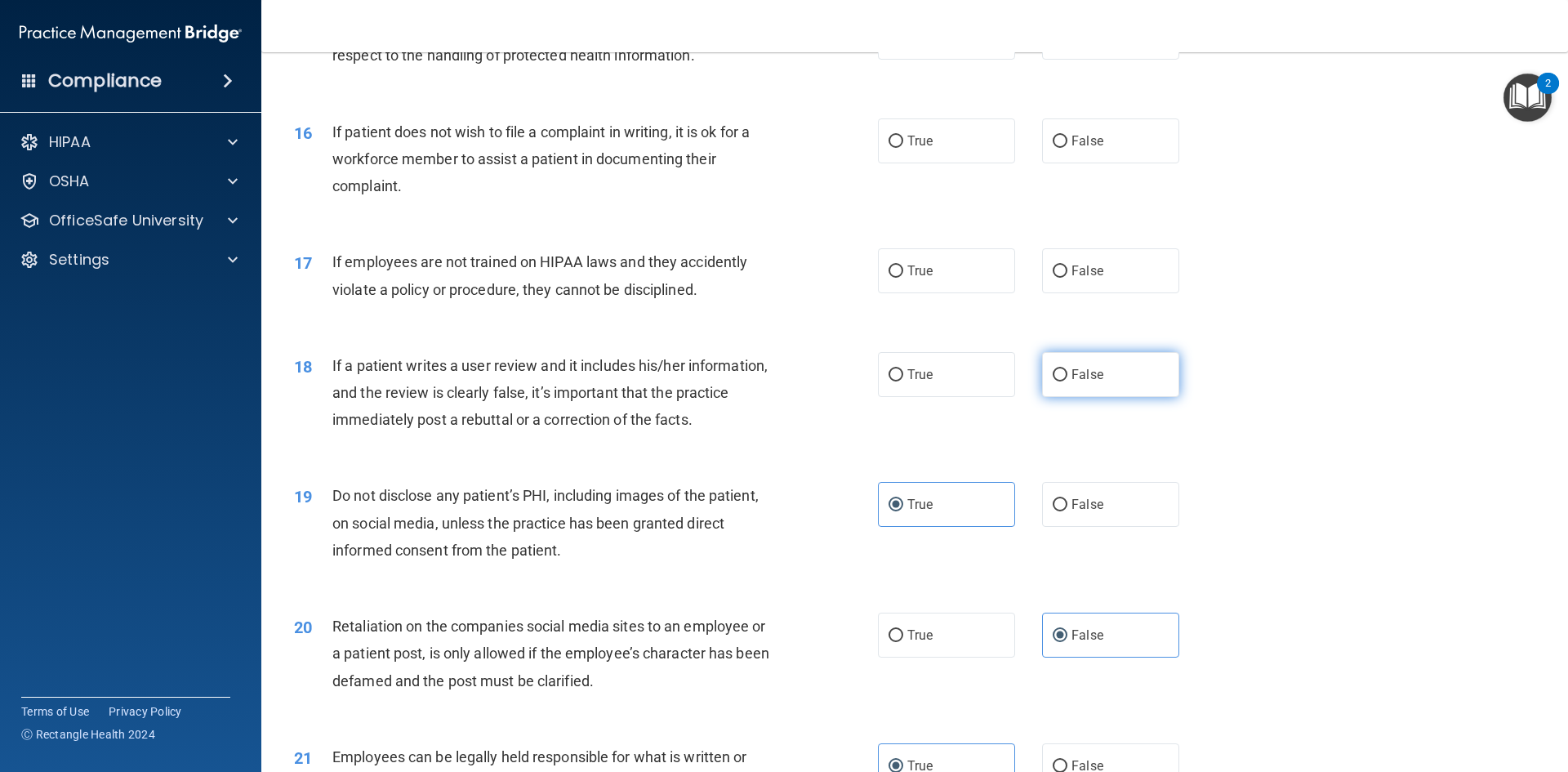
click at [1042, 397] on label "False" at bounding box center [1111, 374] width 138 height 45
click at [1053, 381] on input "False" at bounding box center [1060, 376] width 15 height 12
radio input "true"
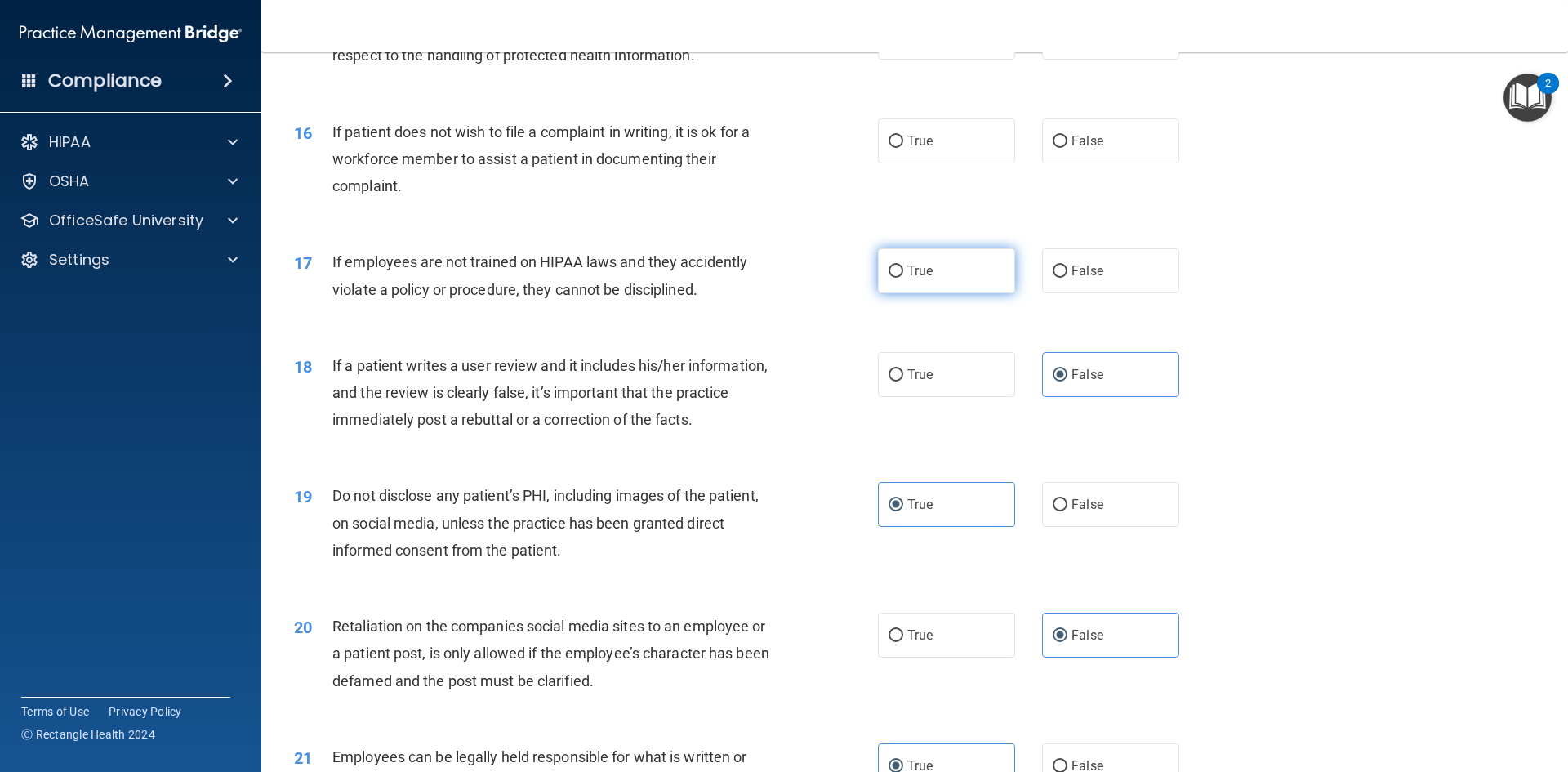
click at [985, 293] on label "True" at bounding box center [946, 270] width 138 height 45
click at [903, 278] on input "True" at bounding box center [895, 272] width 15 height 12
radio input "true"
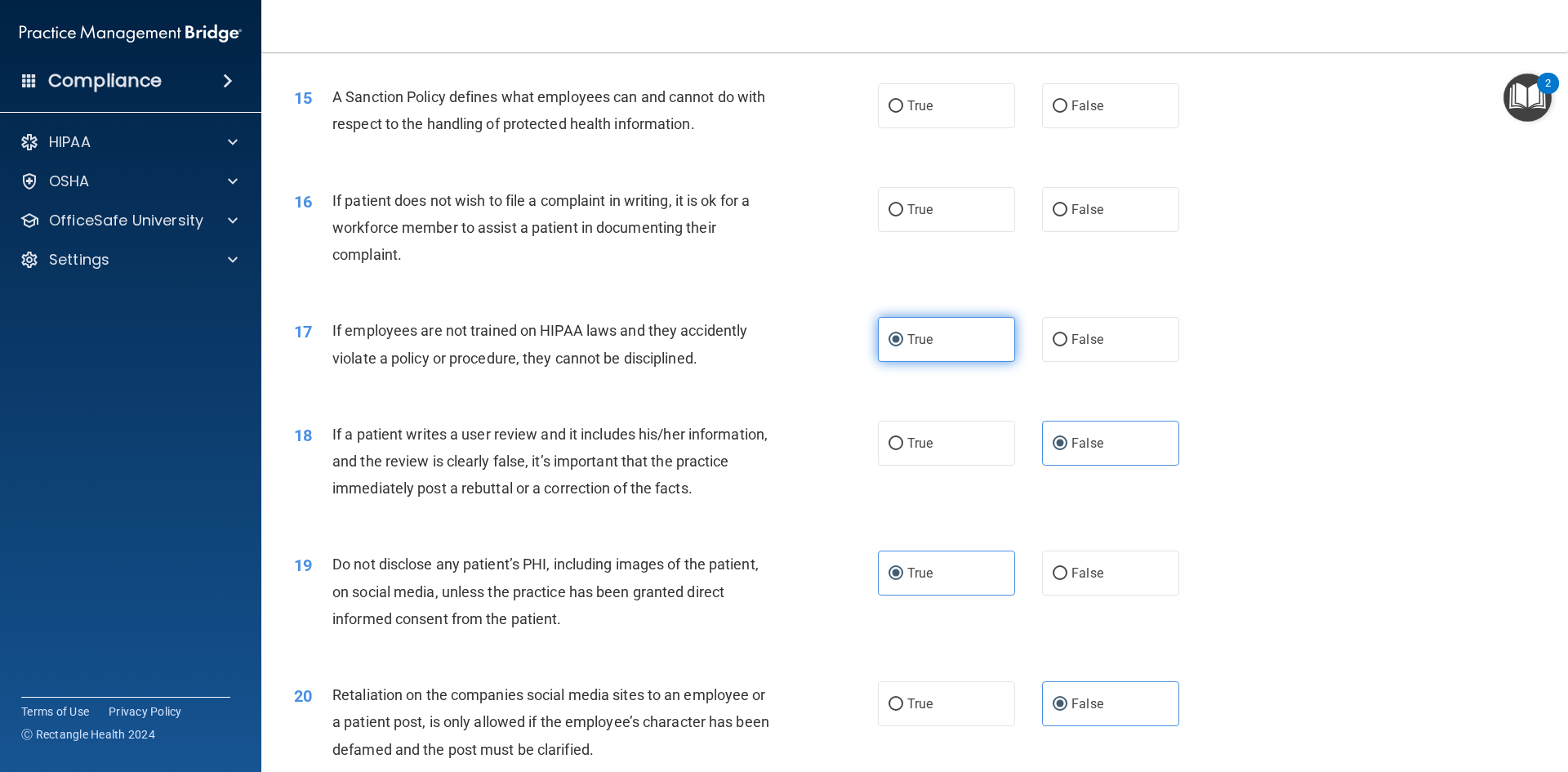
scroll to position [1859, 0]
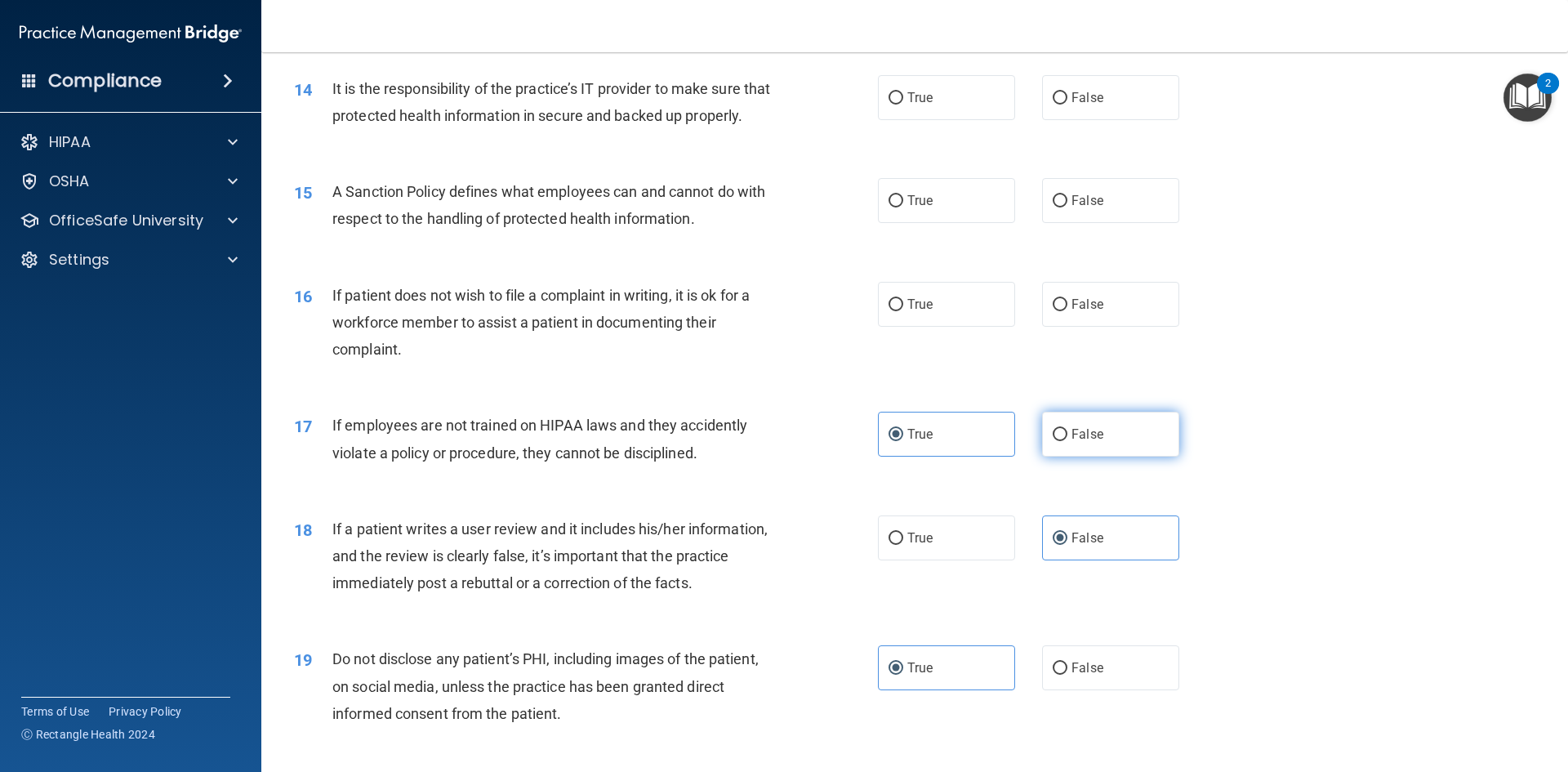
click at [1076, 453] on label "False" at bounding box center [1111, 434] width 138 height 45
click at [1067, 441] on input "False" at bounding box center [1060, 435] width 15 height 12
radio input "true"
radio input "false"
click at [963, 326] on label "True" at bounding box center [946, 304] width 138 height 45
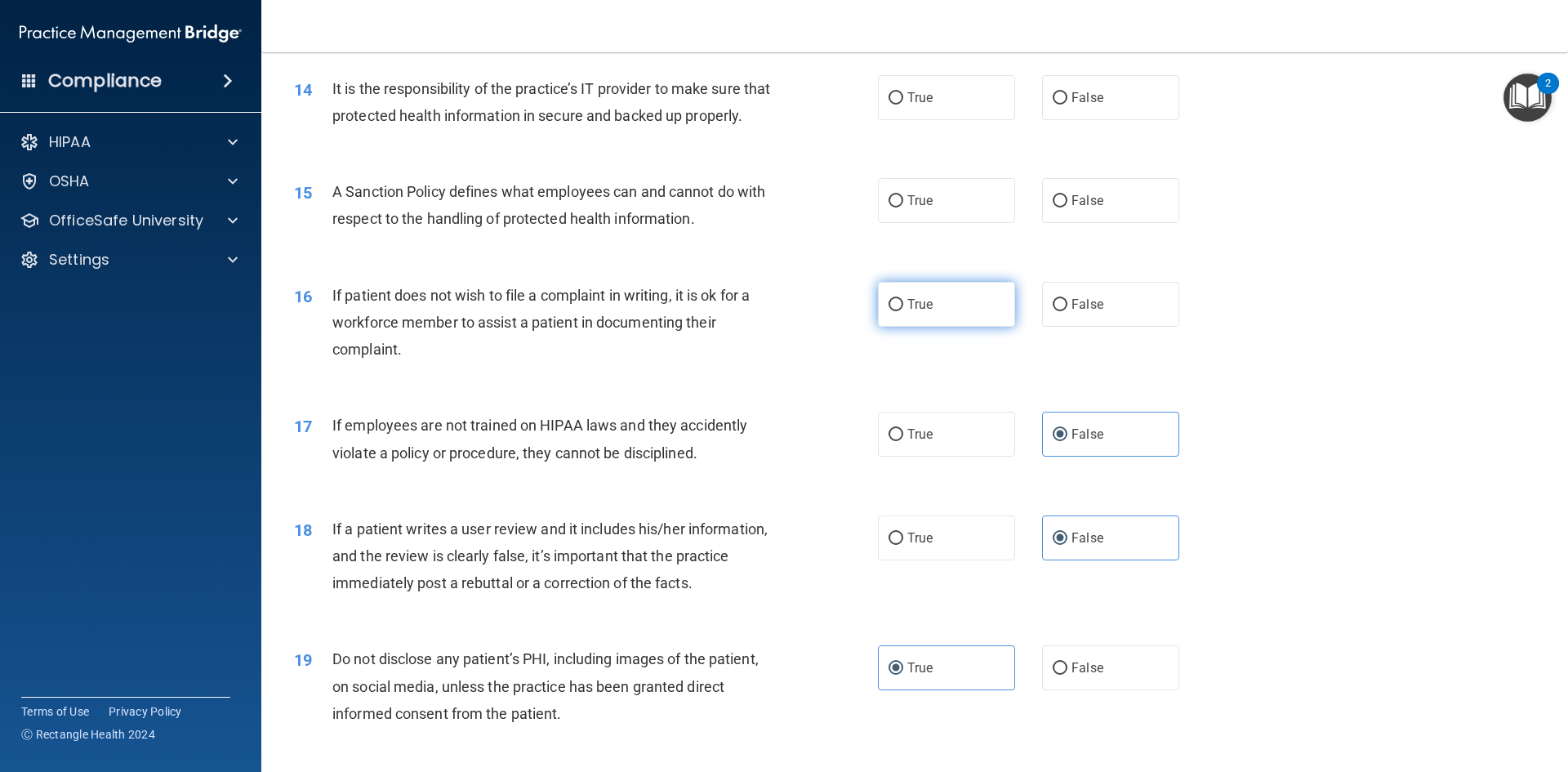
click at [903, 311] on input "True" at bounding box center [895, 305] width 15 height 12
radio input "true"
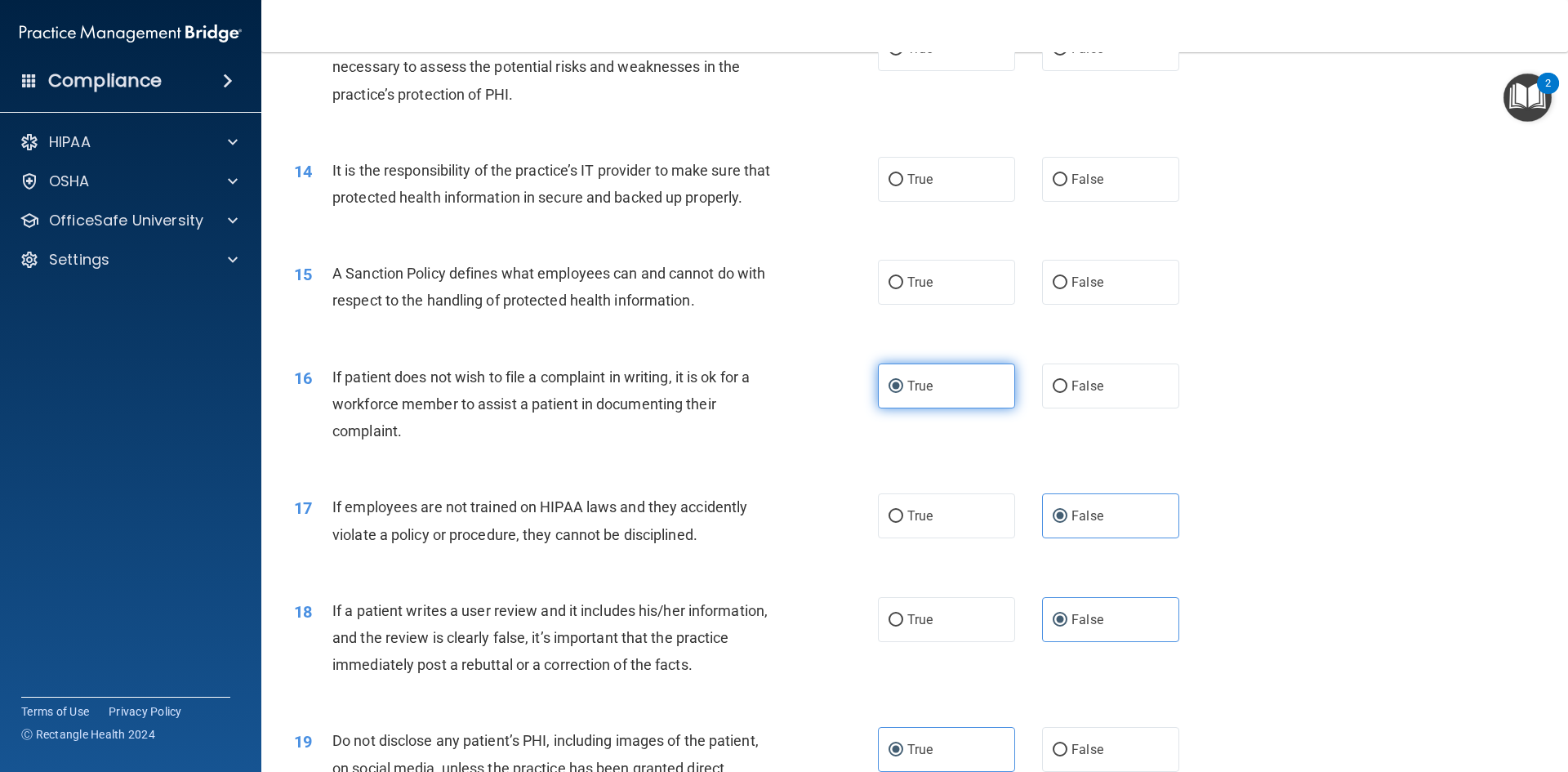
scroll to position [1695, 0]
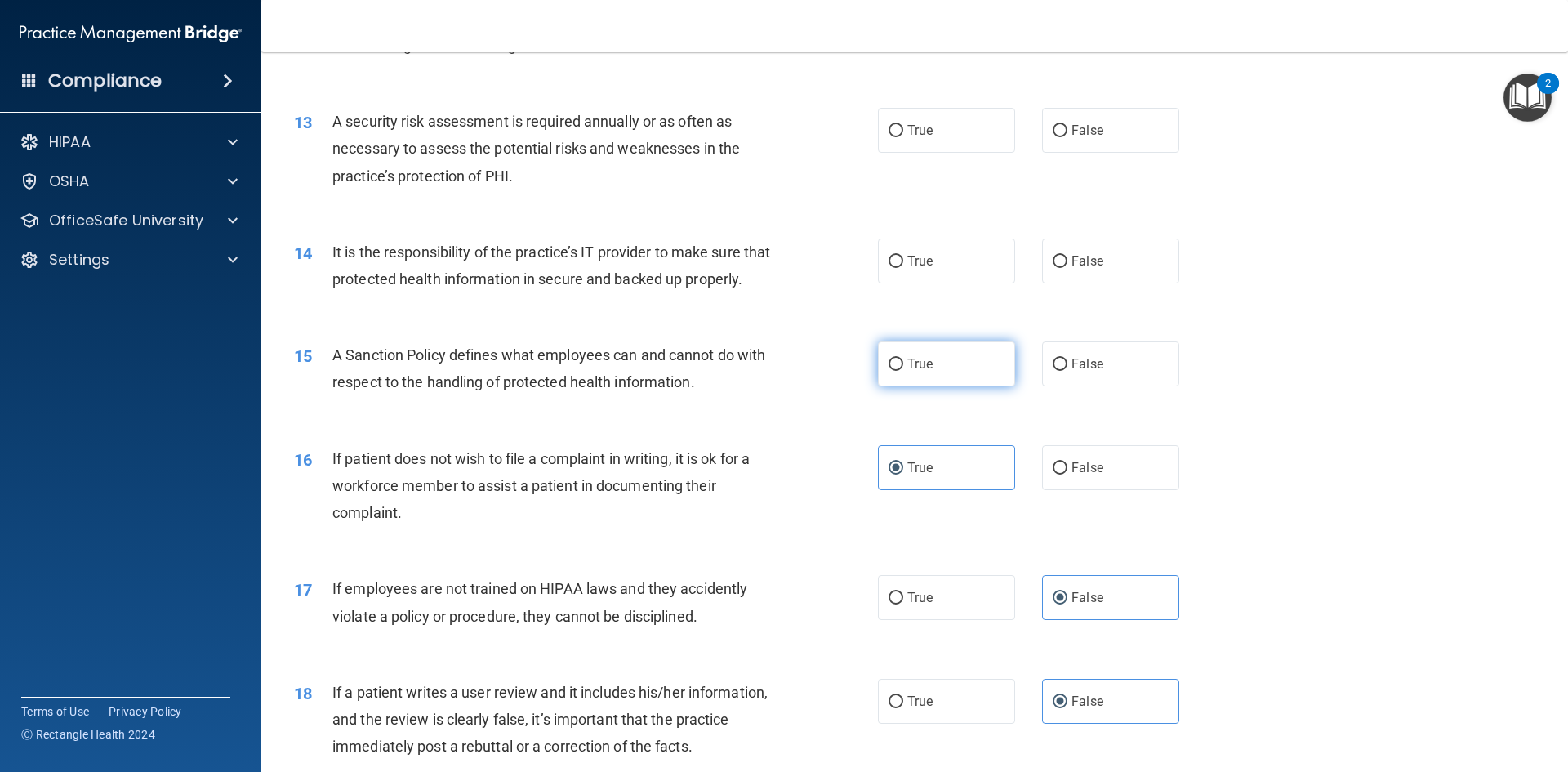
click at [965, 386] on label "True" at bounding box center [946, 364] width 138 height 45
click at [903, 371] on input "True" at bounding box center [895, 365] width 15 height 12
radio input "true"
click at [919, 270] on label "True" at bounding box center [946, 260] width 138 height 45
click at [903, 268] on input "True" at bounding box center [895, 262] width 15 height 12
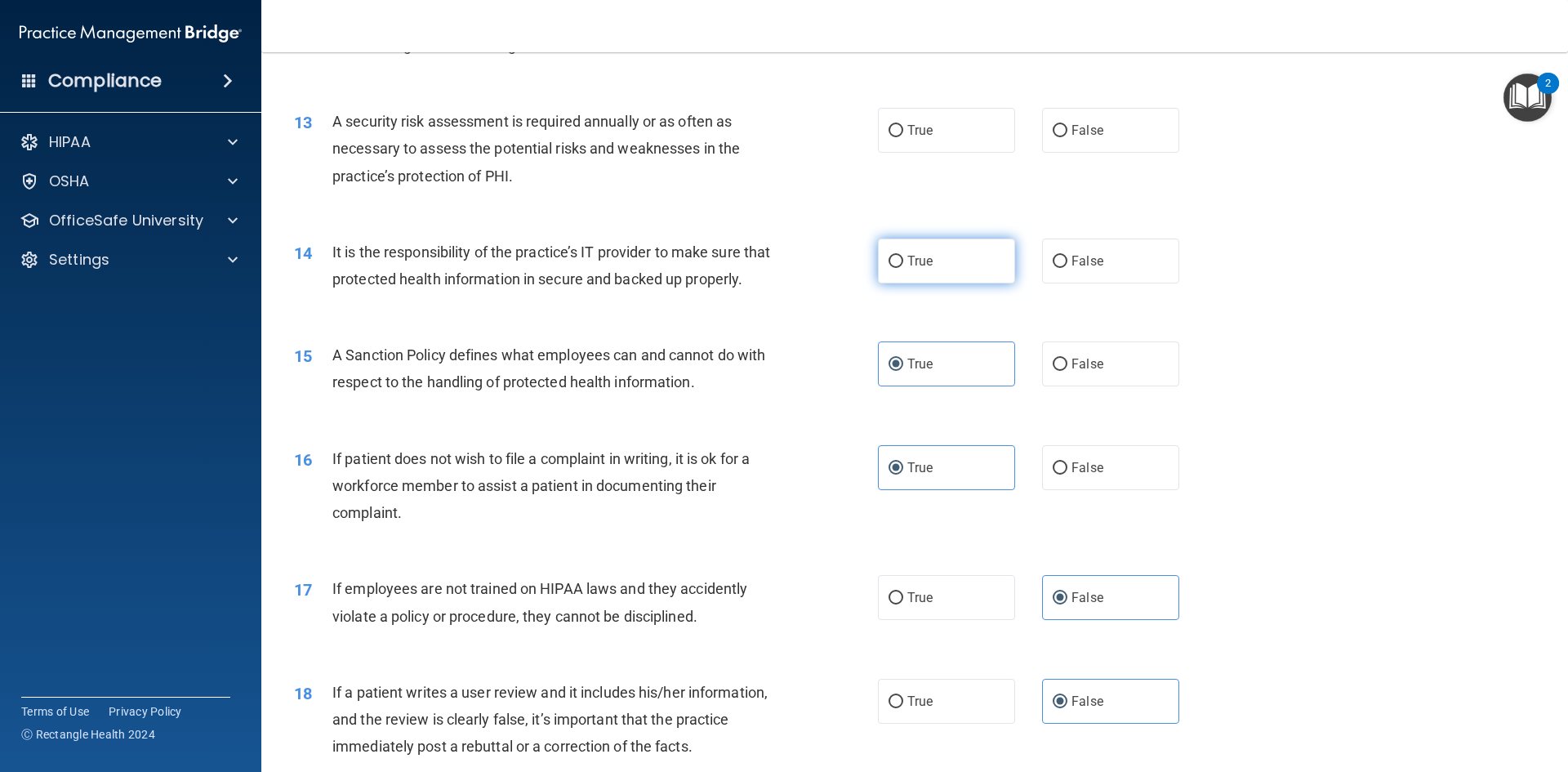
radio input "true"
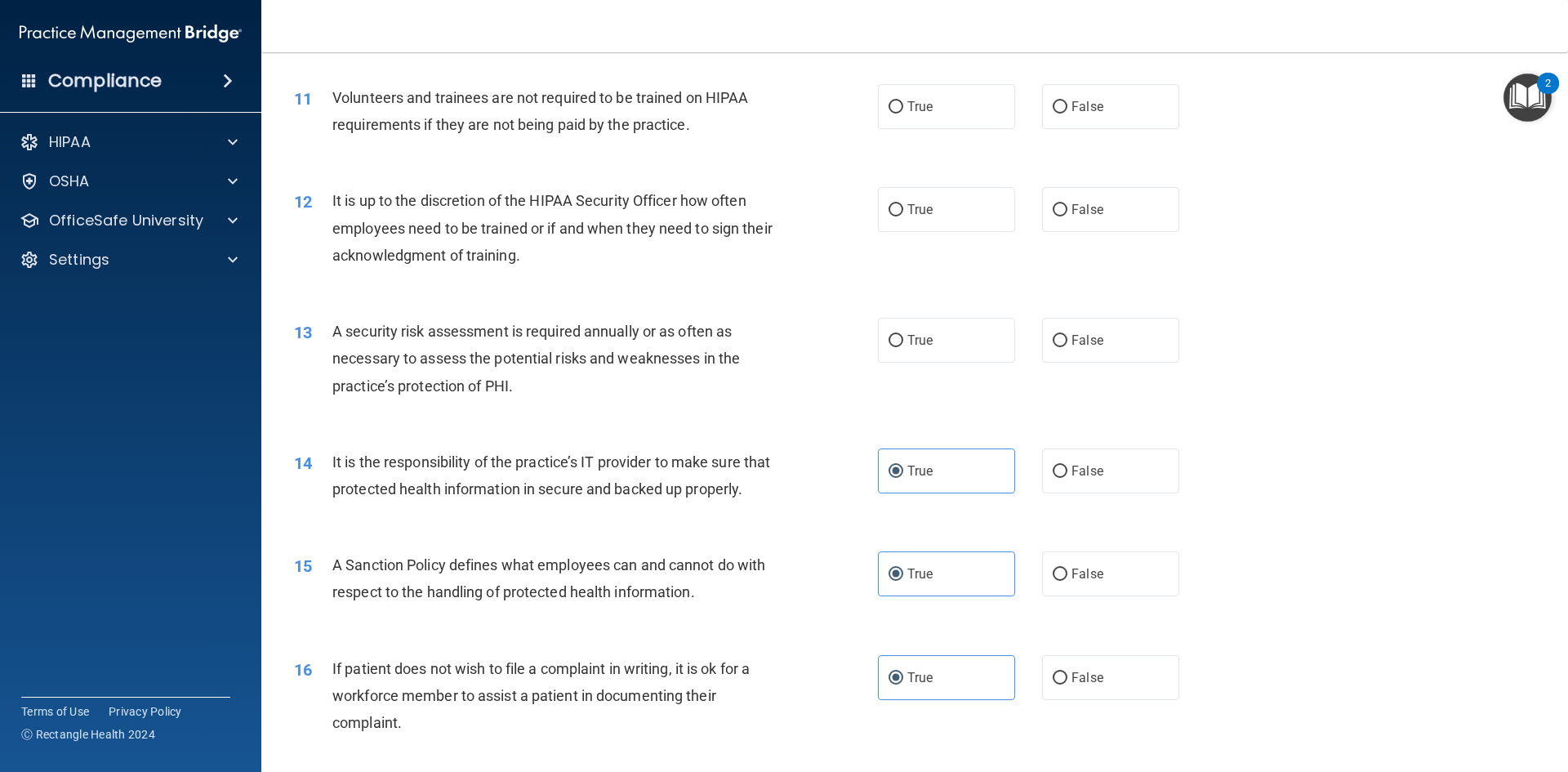
scroll to position [1450, 0]
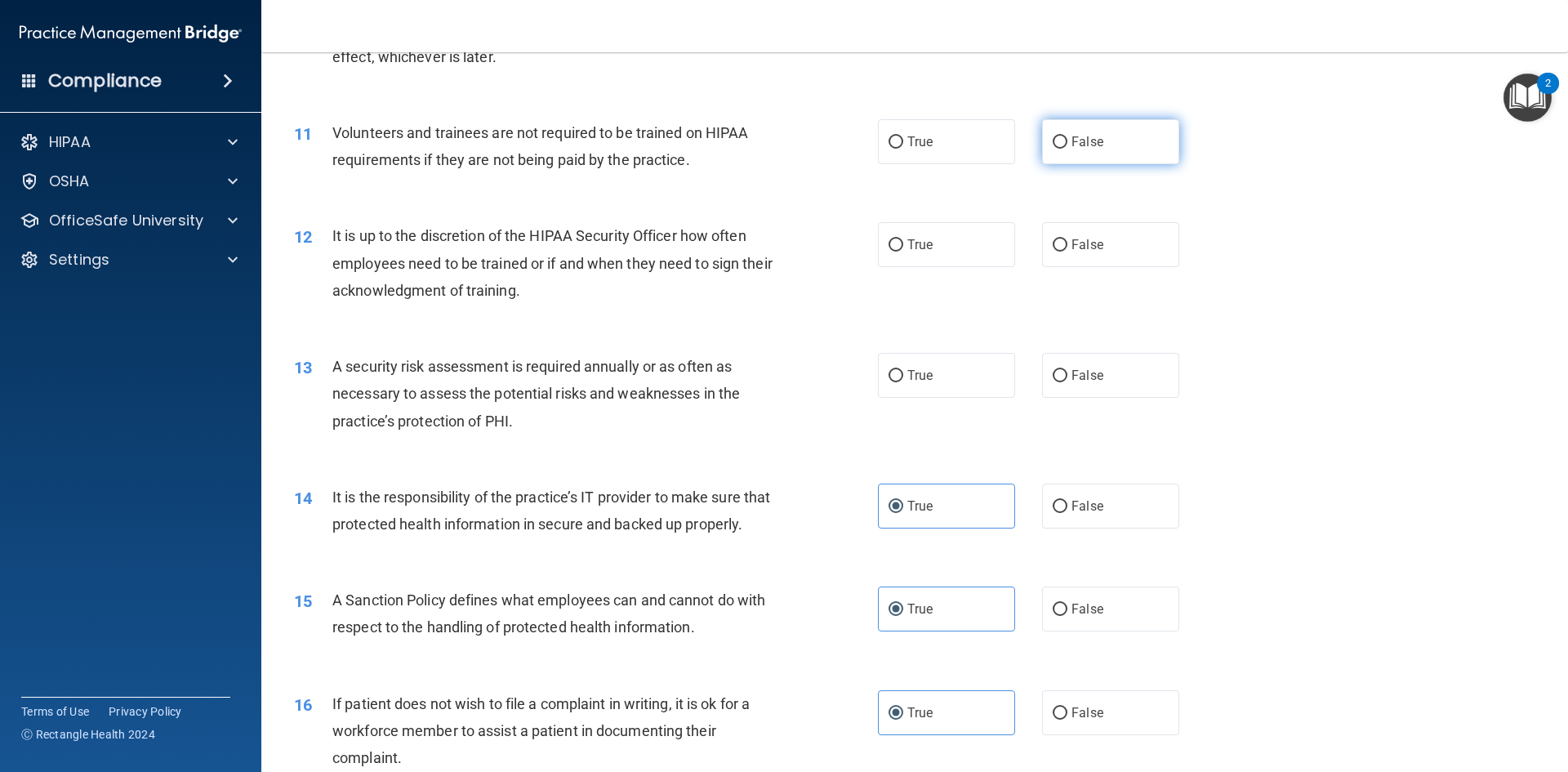
click at [1054, 154] on label "False" at bounding box center [1111, 141] width 138 height 45
click at [1054, 149] on input "False" at bounding box center [1060, 143] width 15 height 12
radio input "true"
click at [1076, 257] on label "False" at bounding box center [1111, 244] width 138 height 45
click at [1067, 251] on input "False" at bounding box center [1060, 245] width 15 height 12
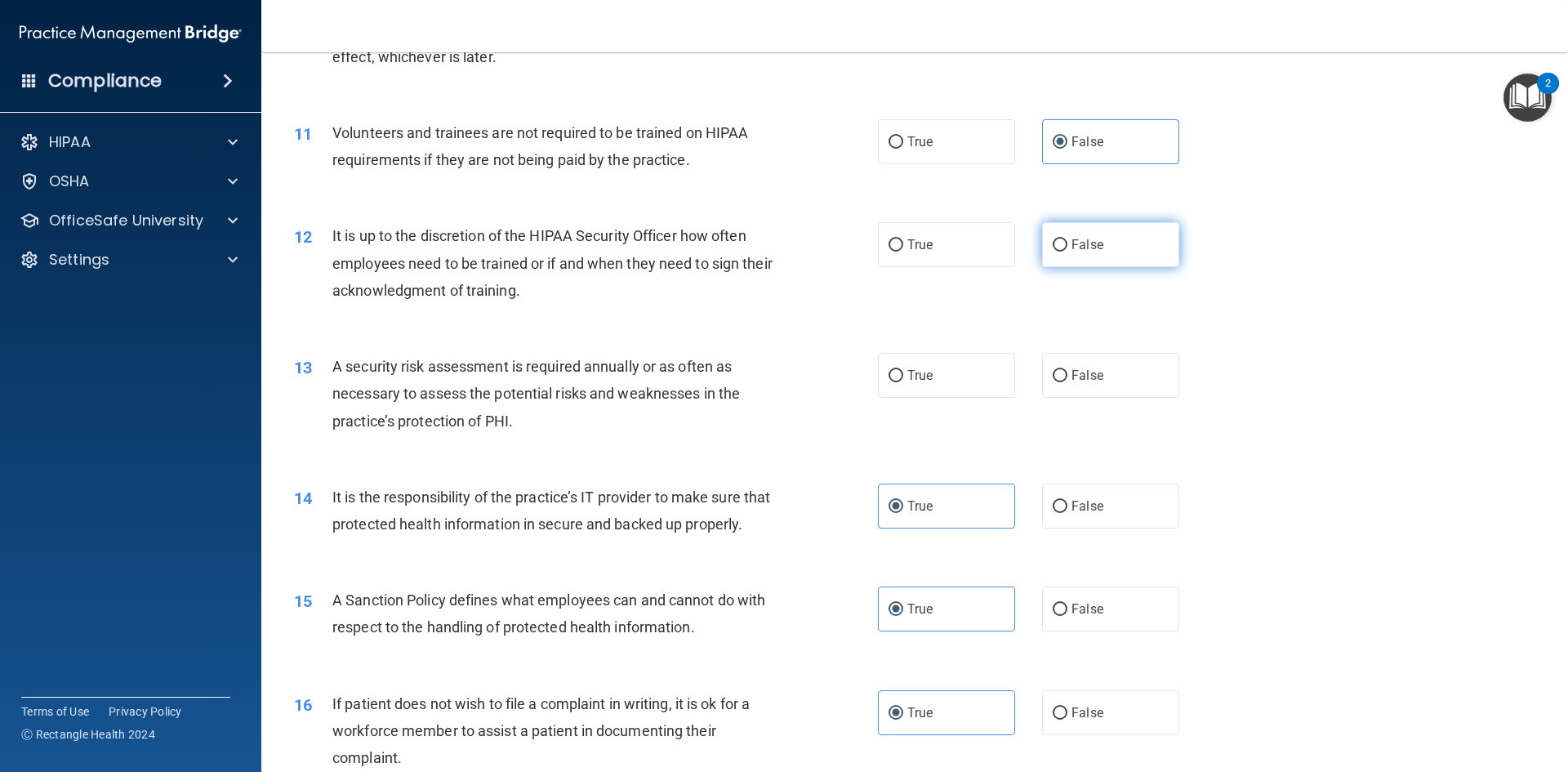
radio input "true"
click at [997, 366] on label "True" at bounding box center [946, 375] width 138 height 45
click at [903, 370] on input "True" at bounding box center [895, 376] width 15 height 12
radio input "true"
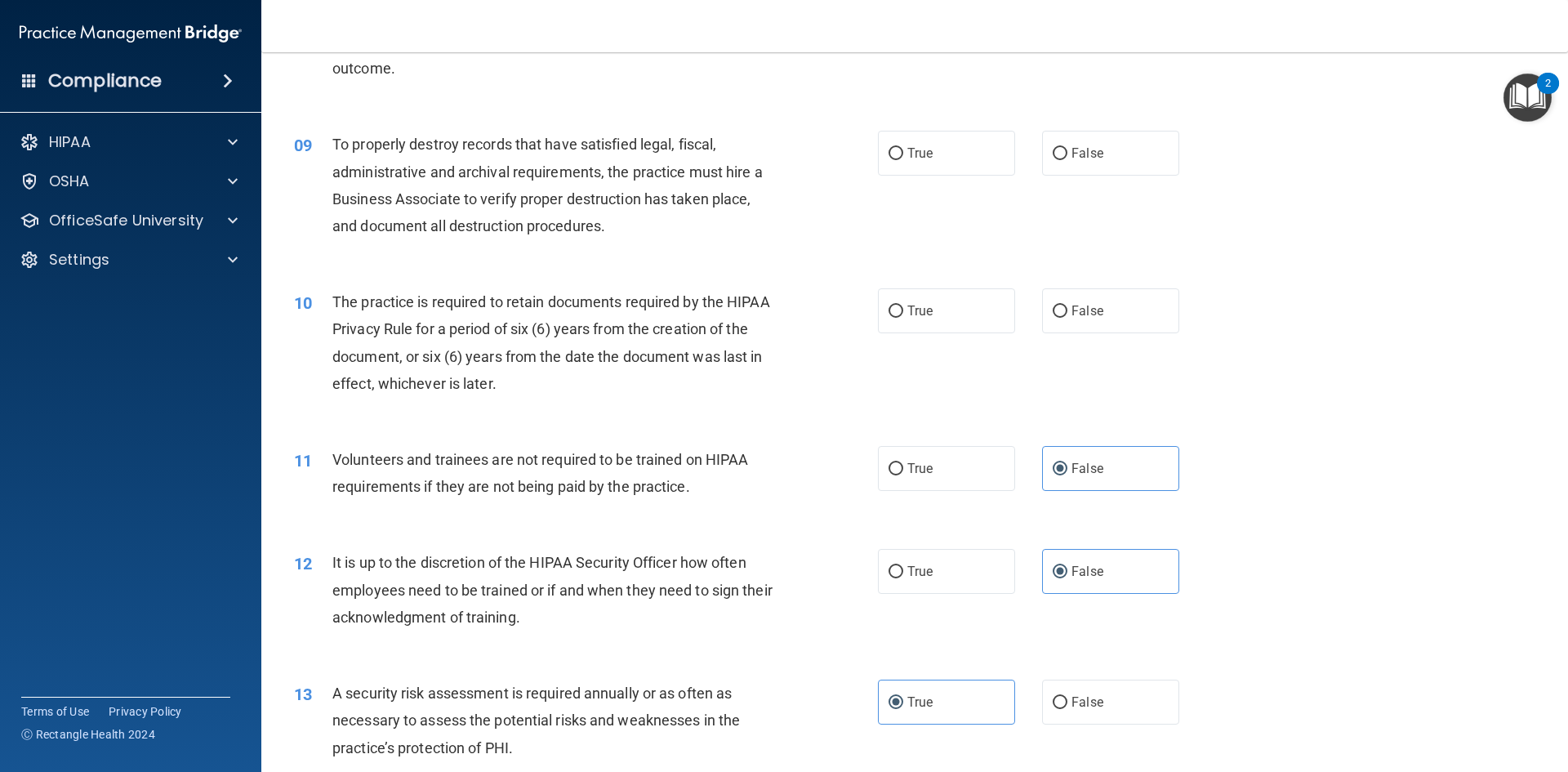
scroll to position [1042, 0]
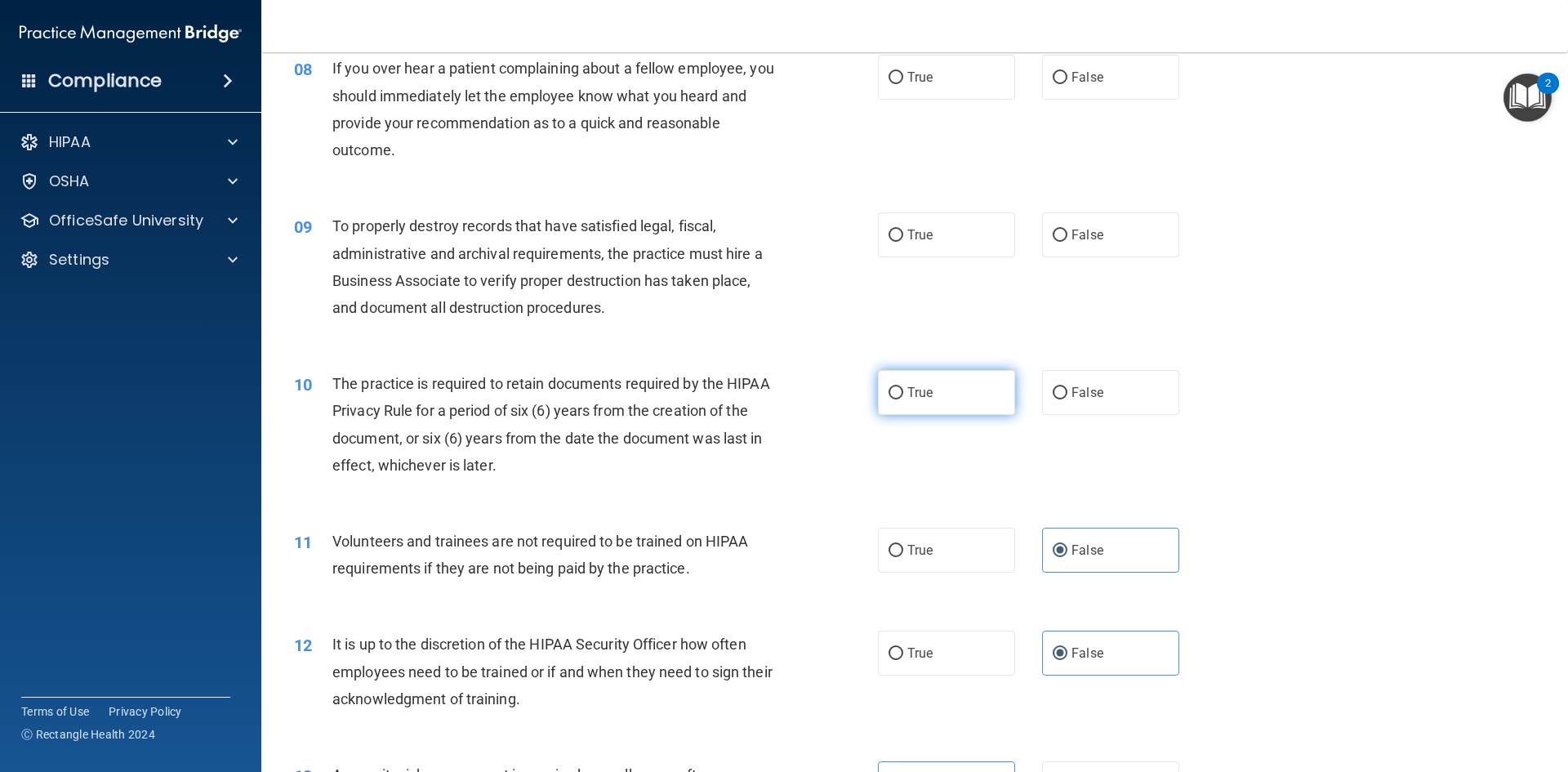
click at [956, 388] on label "True" at bounding box center [946, 392] width 138 height 45
click at [903, 388] on input "True" at bounding box center [895, 393] width 15 height 12
radio input "true"
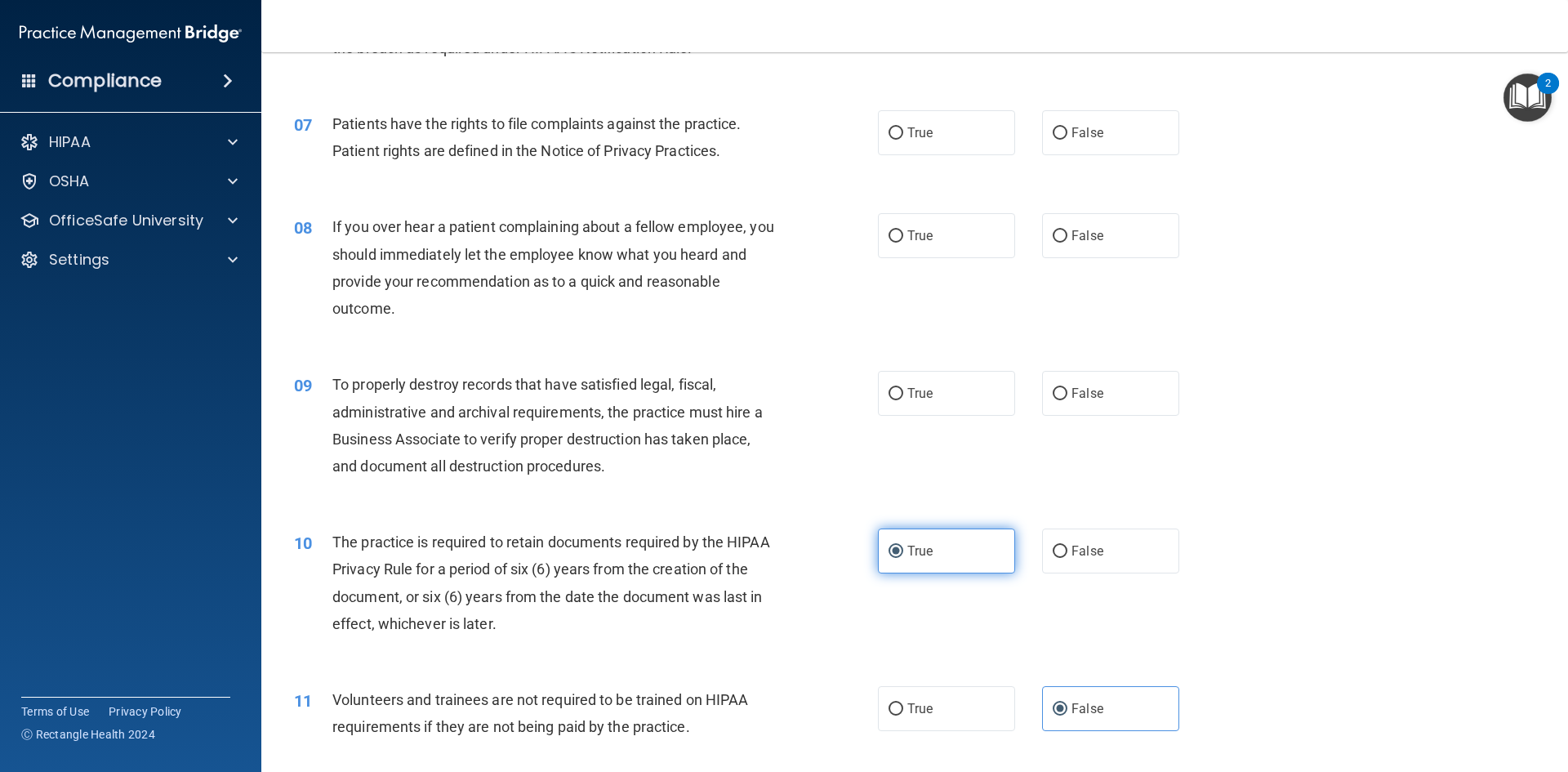
scroll to position [878, 0]
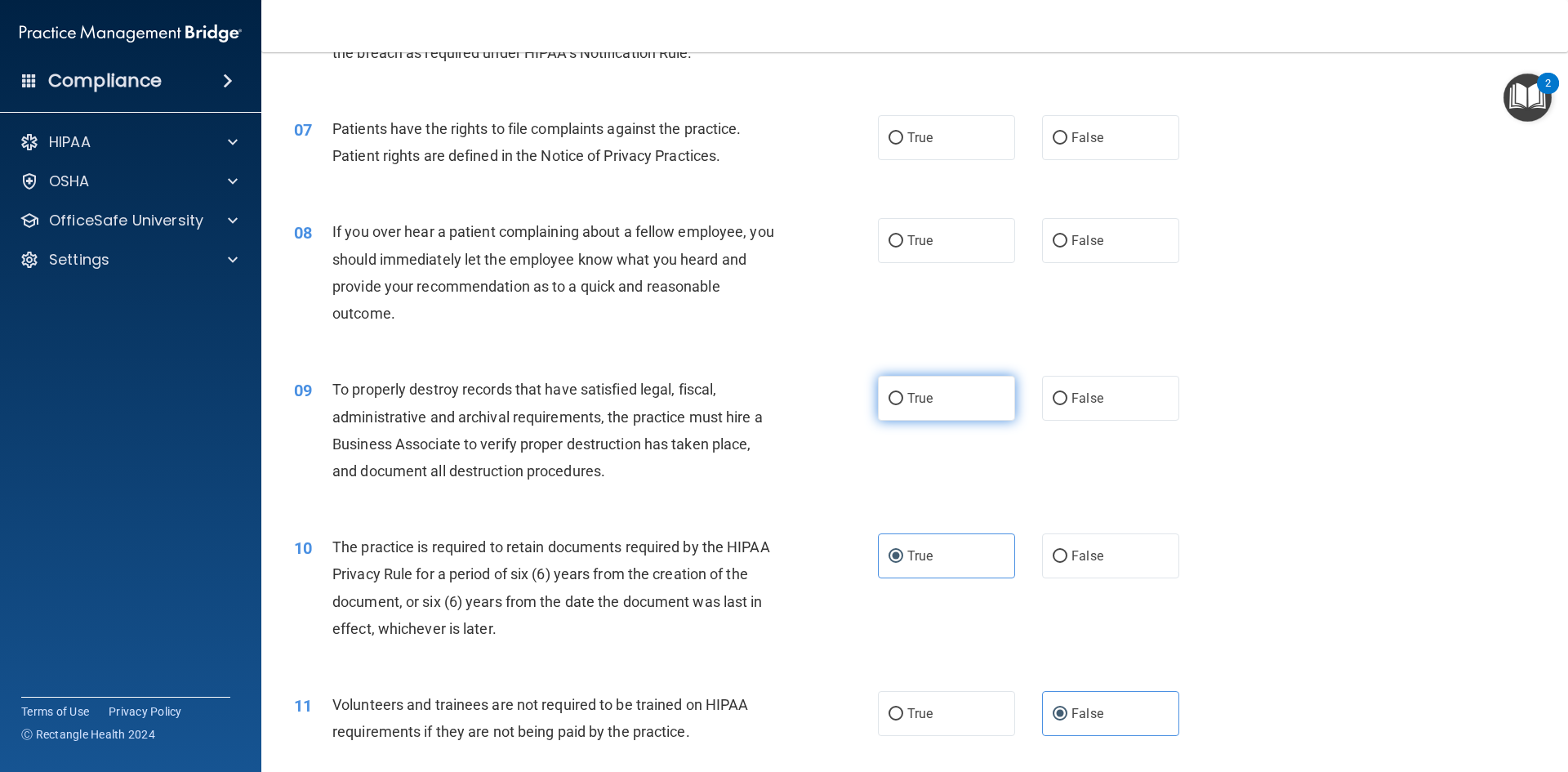
click at [974, 399] on label "True" at bounding box center [946, 398] width 138 height 45
click at [903, 399] on input "True" at bounding box center [895, 399] width 15 height 12
radio input "true"
click at [1137, 403] on label "False" at bounding box center [1111, 398] width 138 height 45
click at [1067, 403] on input "False" at bounding box center [1060, 399] width 15 height 12
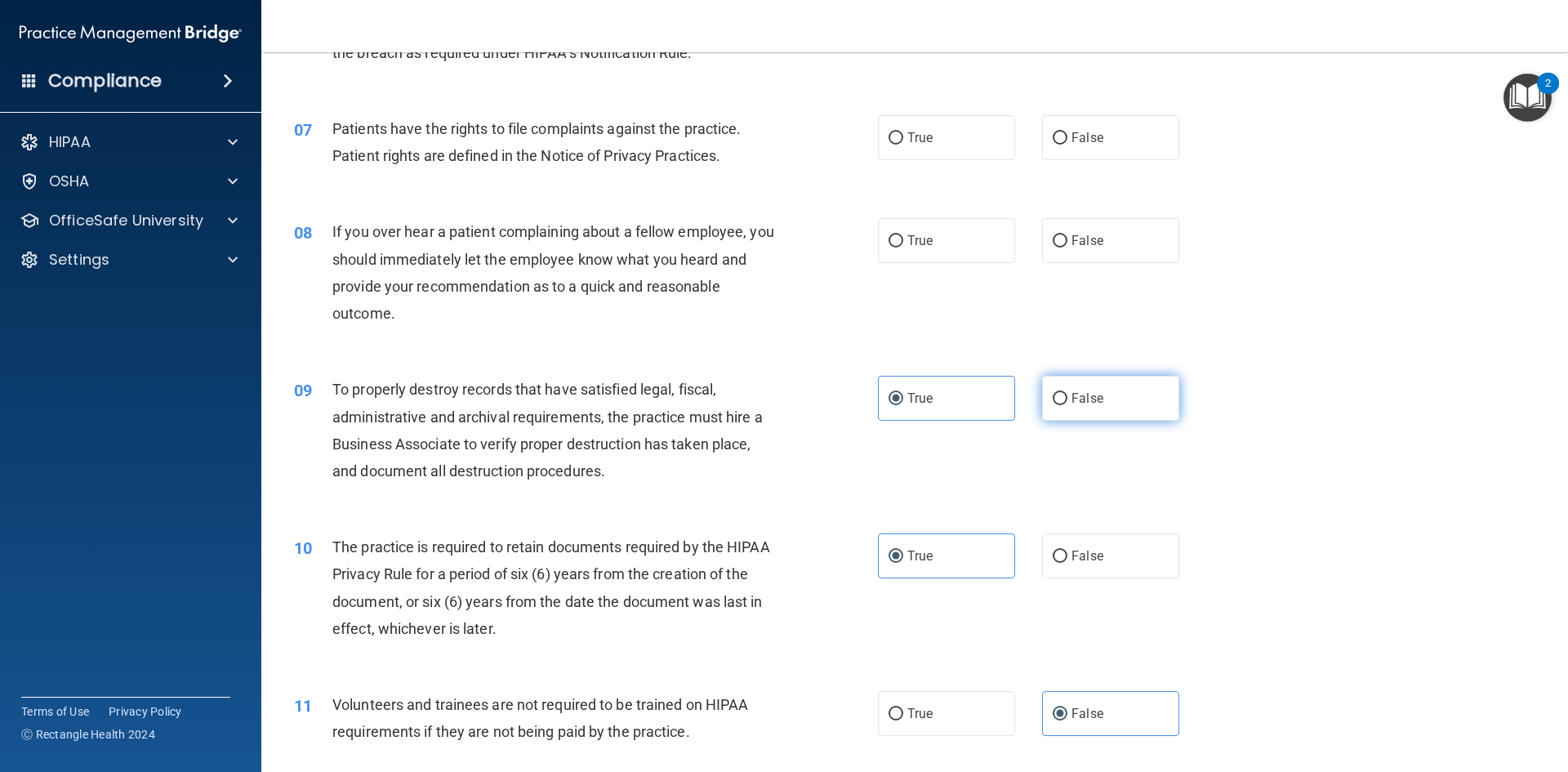
radio input "true"
radio input "false"
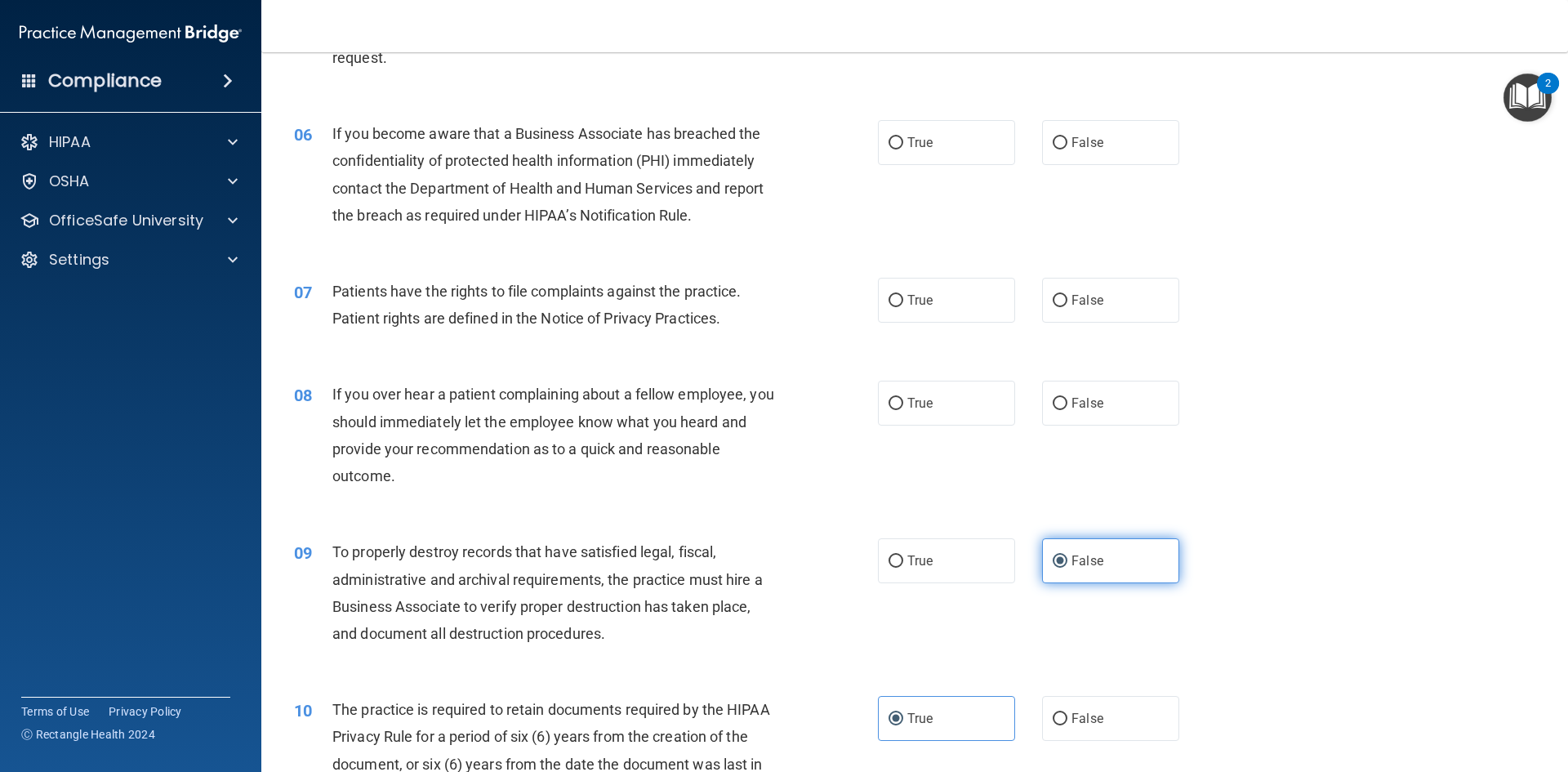
scroll to position [715, 0]
click at [904, 312] on label "True" at bounding box center [946, 301] width 138 height 45
click at [903, 308] on input "True" at bounding box center [895, 302] width 15 height 12
radio input "true"
click at [1100, 409] on label "False" at bounding box center [1111, 403] width 138 height 45
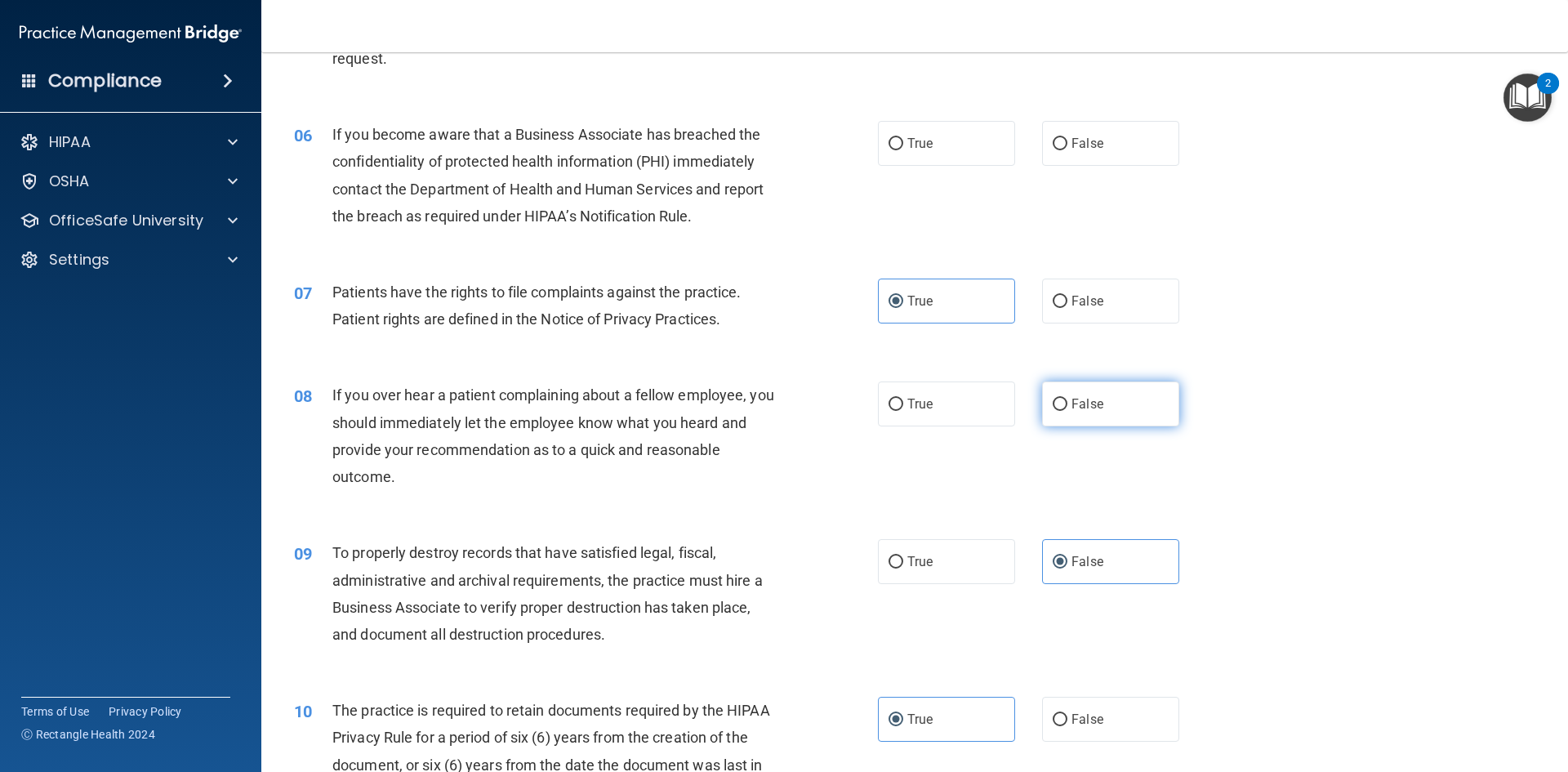
click at [1067, 409] on input "False" at bounding box center [1060, 405] width 15 height 12
radio input "true"
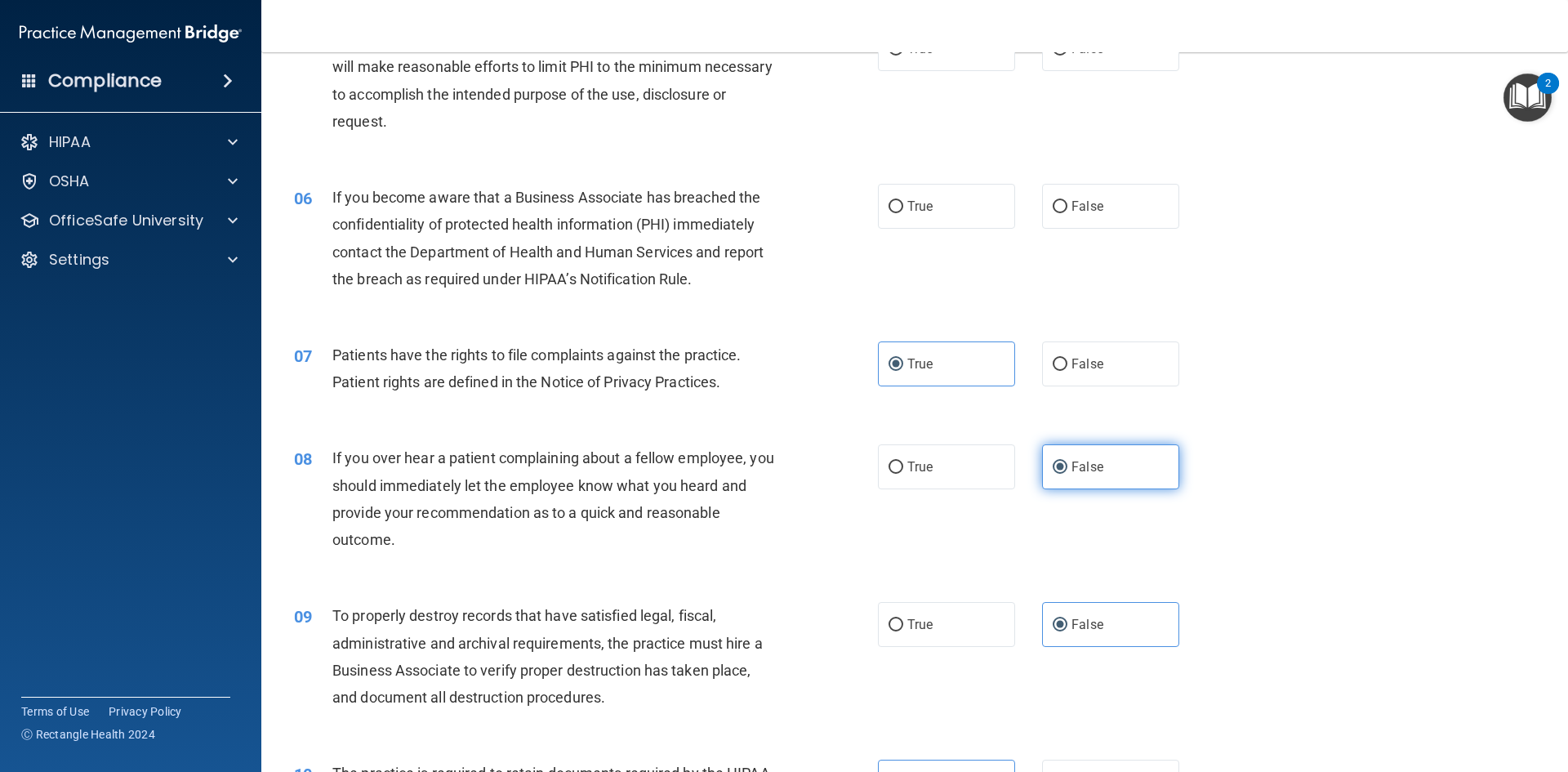
scroll to position [551, 0]
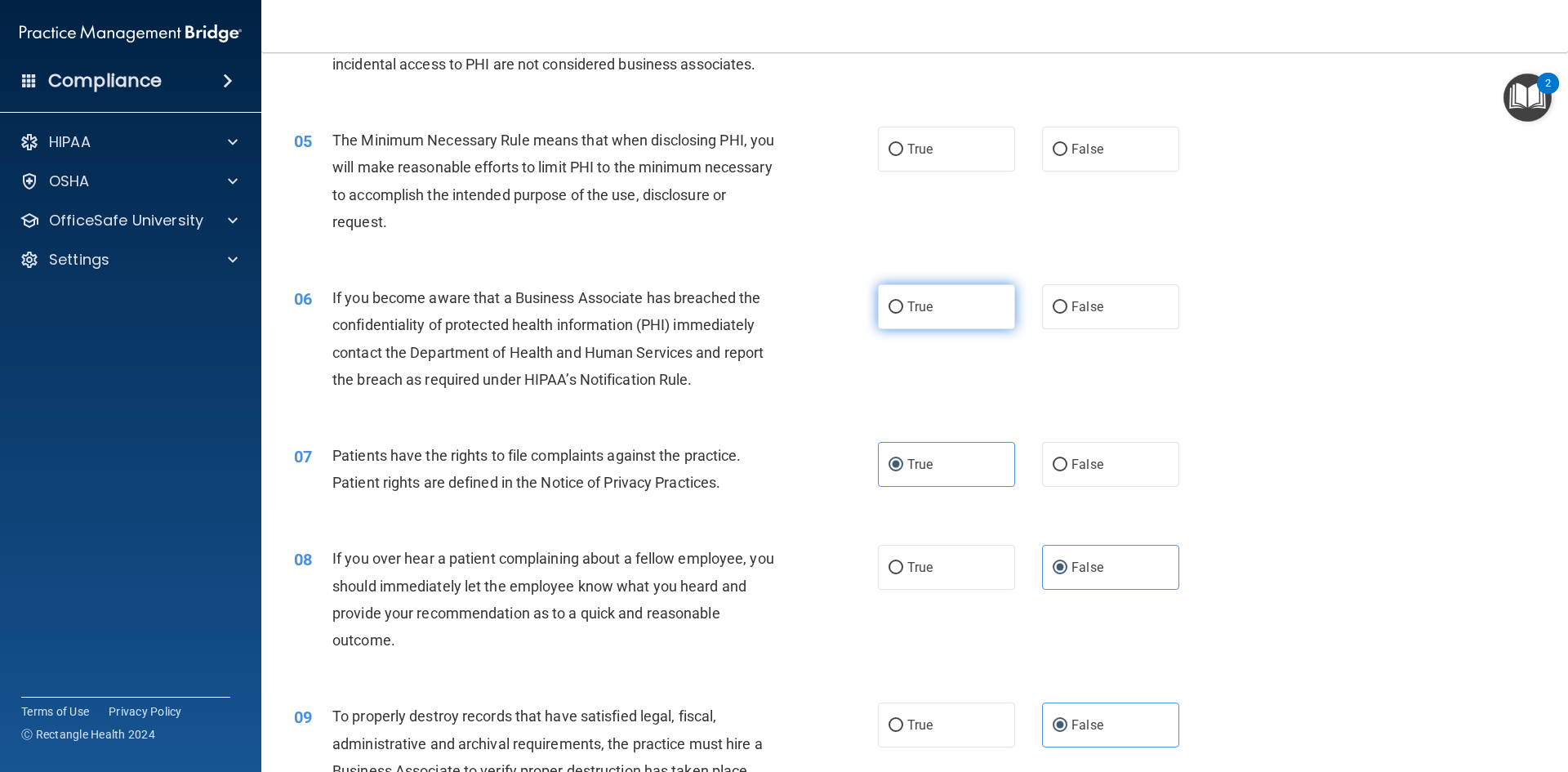
click at [990, 300] on label "True" at bounding box center [946, 306] width 138 height 45
click at [903, 302] on input "True" at bounding box center [895, 308] width 15 height 12
radio input "true"
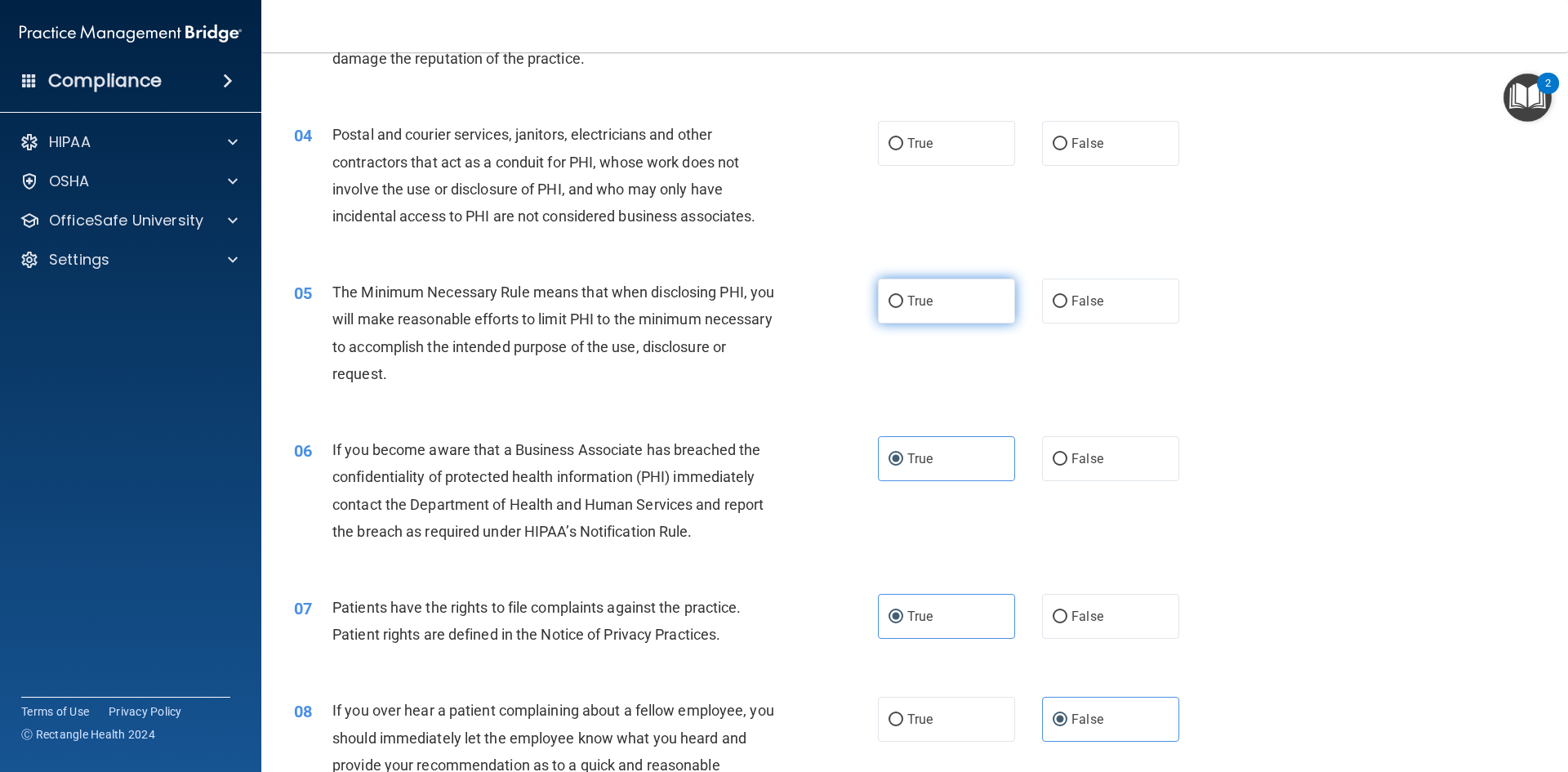
scroll to position [388, 0]
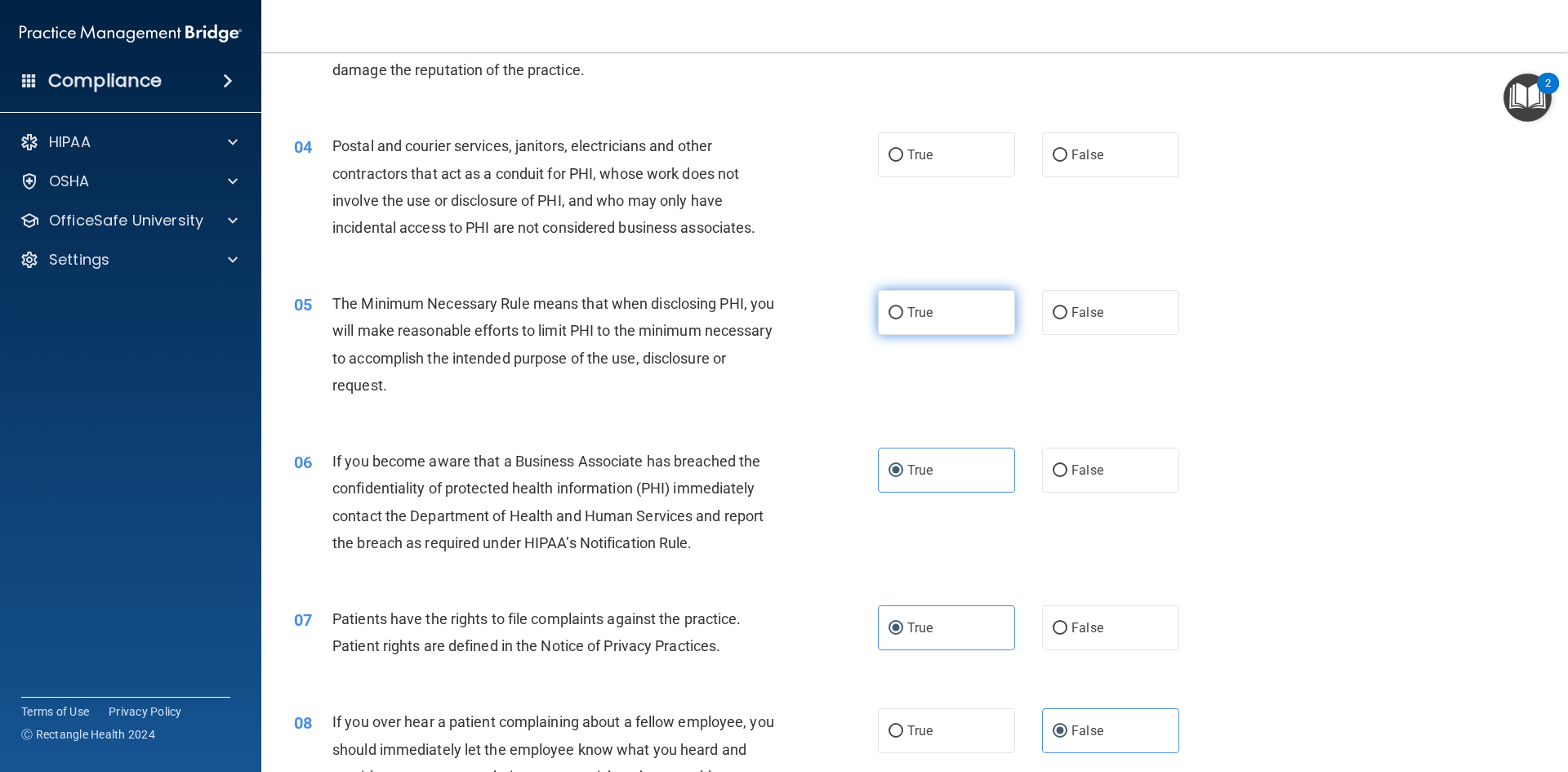
click at [982, 326] on label "True" at bounding box center [946, 312] width 138 height 45
click at [903, 319] on input "True" at bounding box center [895, 313] width 15 height 12
radio input "true"
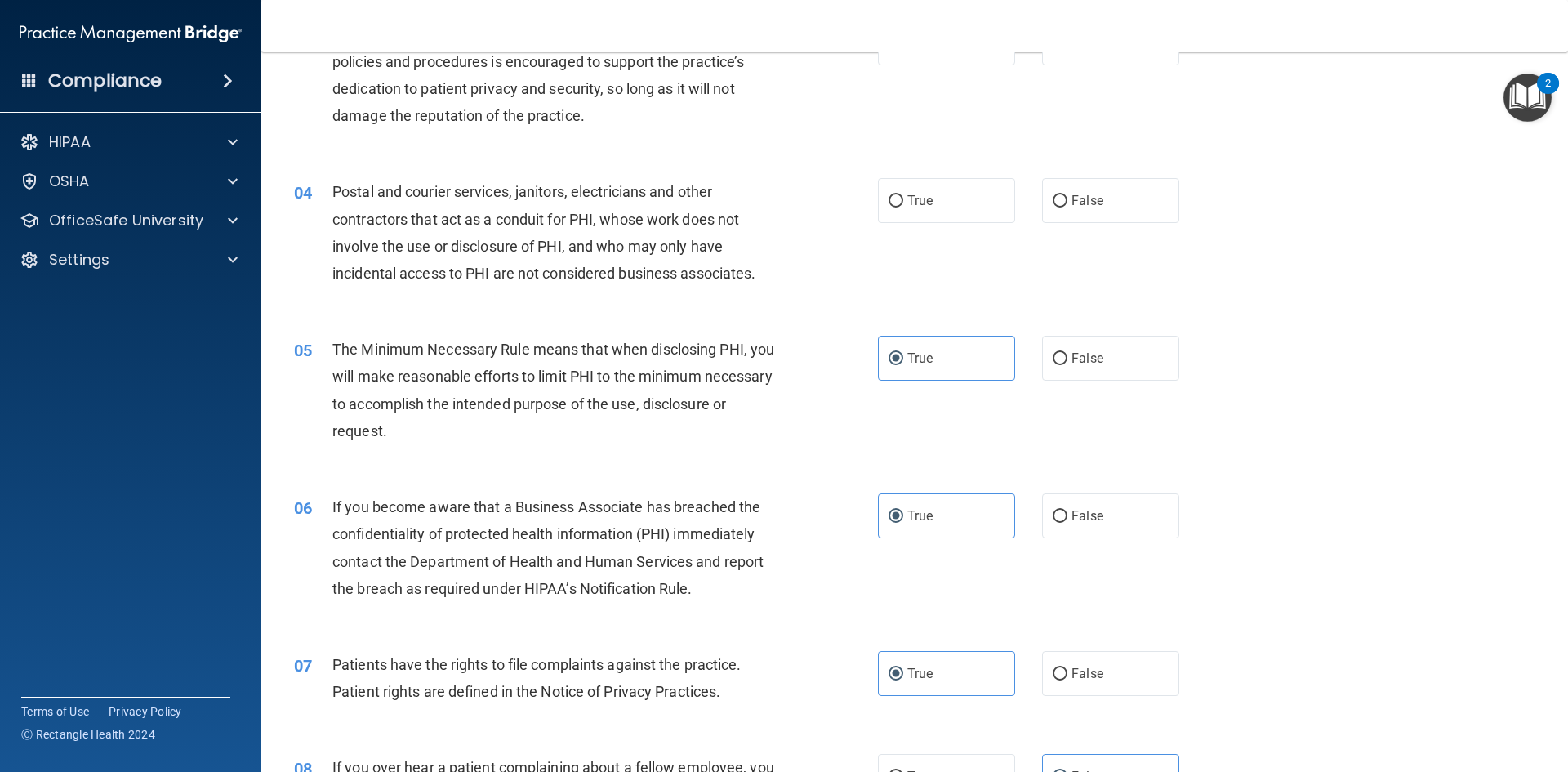
scroll to position [306, 0]
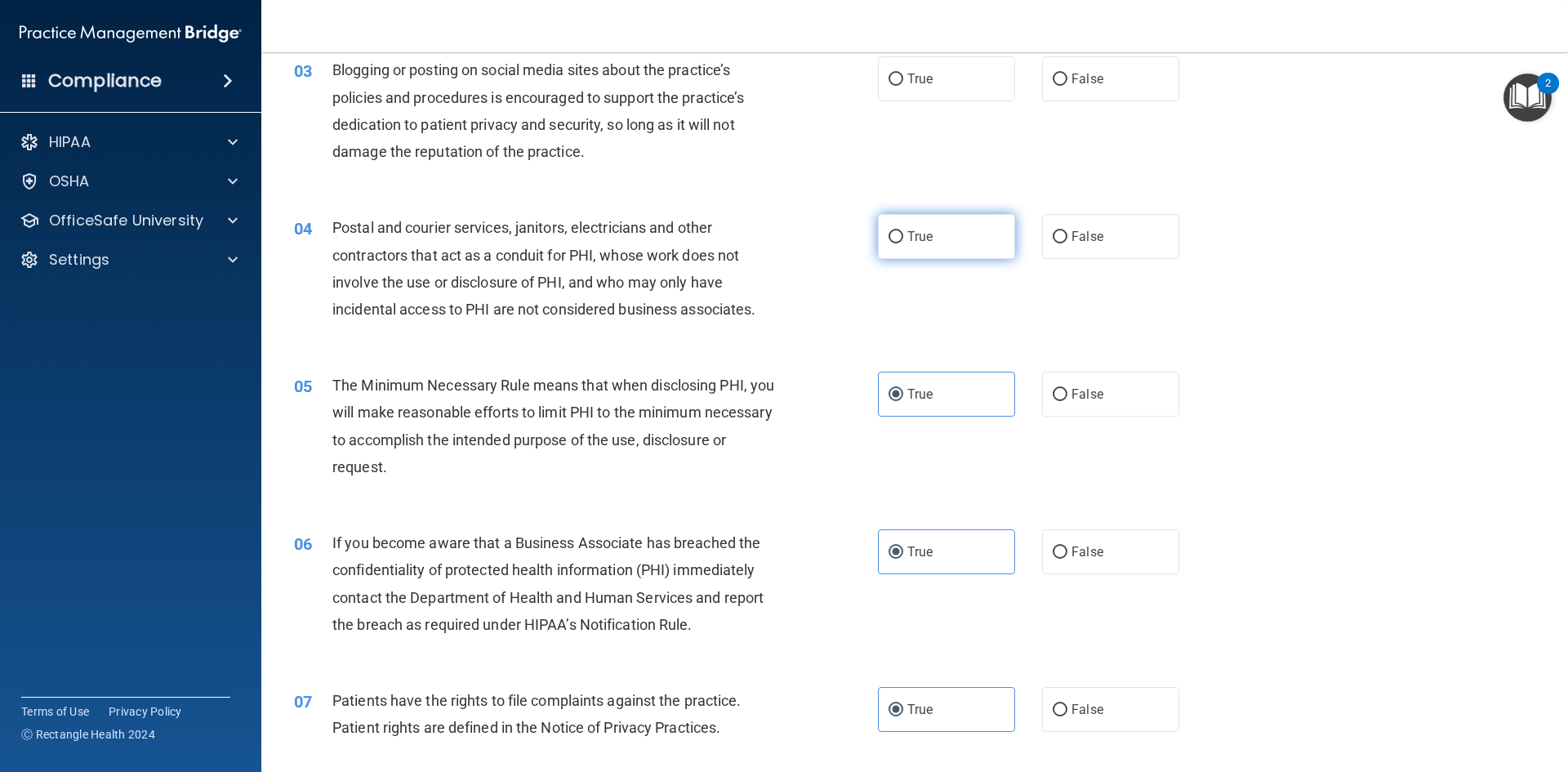
click at [967, 249] on label "True" at bounding box center [946, 236] width 138 height 45
click at [903, 244] on input "True" at bounding box center [895, 237] width 15 height 12
radio input "true"
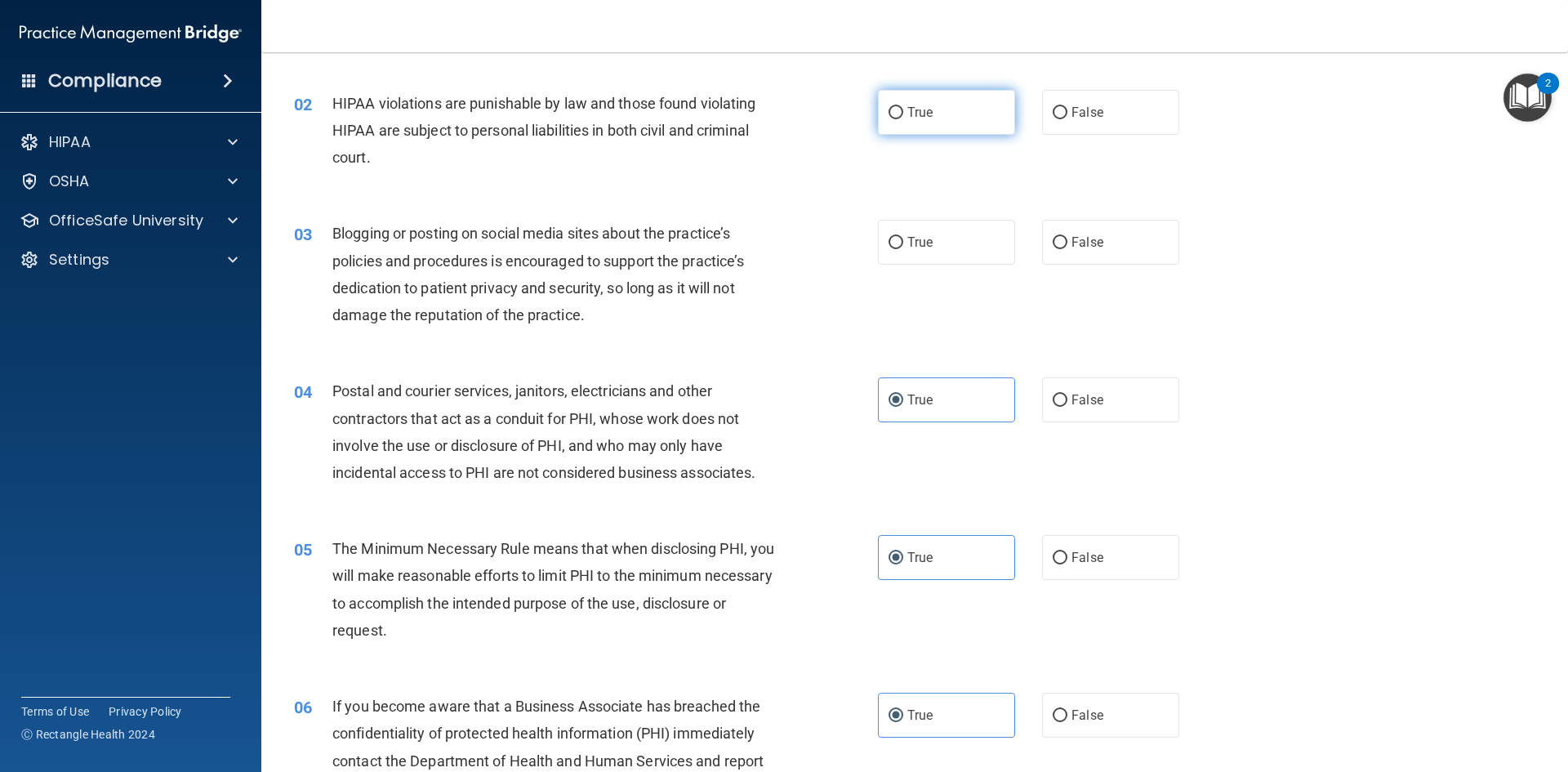
click at [922, 120] on label "True" at bounding box center [946, 112] width 138 height 45
click at [903, 119] on input "True" at bounding box center [895, 113] width 15 height 12
radio input "true"
click at [1071, 248] on span "False" at bounding box center [1087, 243] width 32 height 16
click at [1066, 248] on input "False" at bounding box center [1060, 244] width 15 height 12
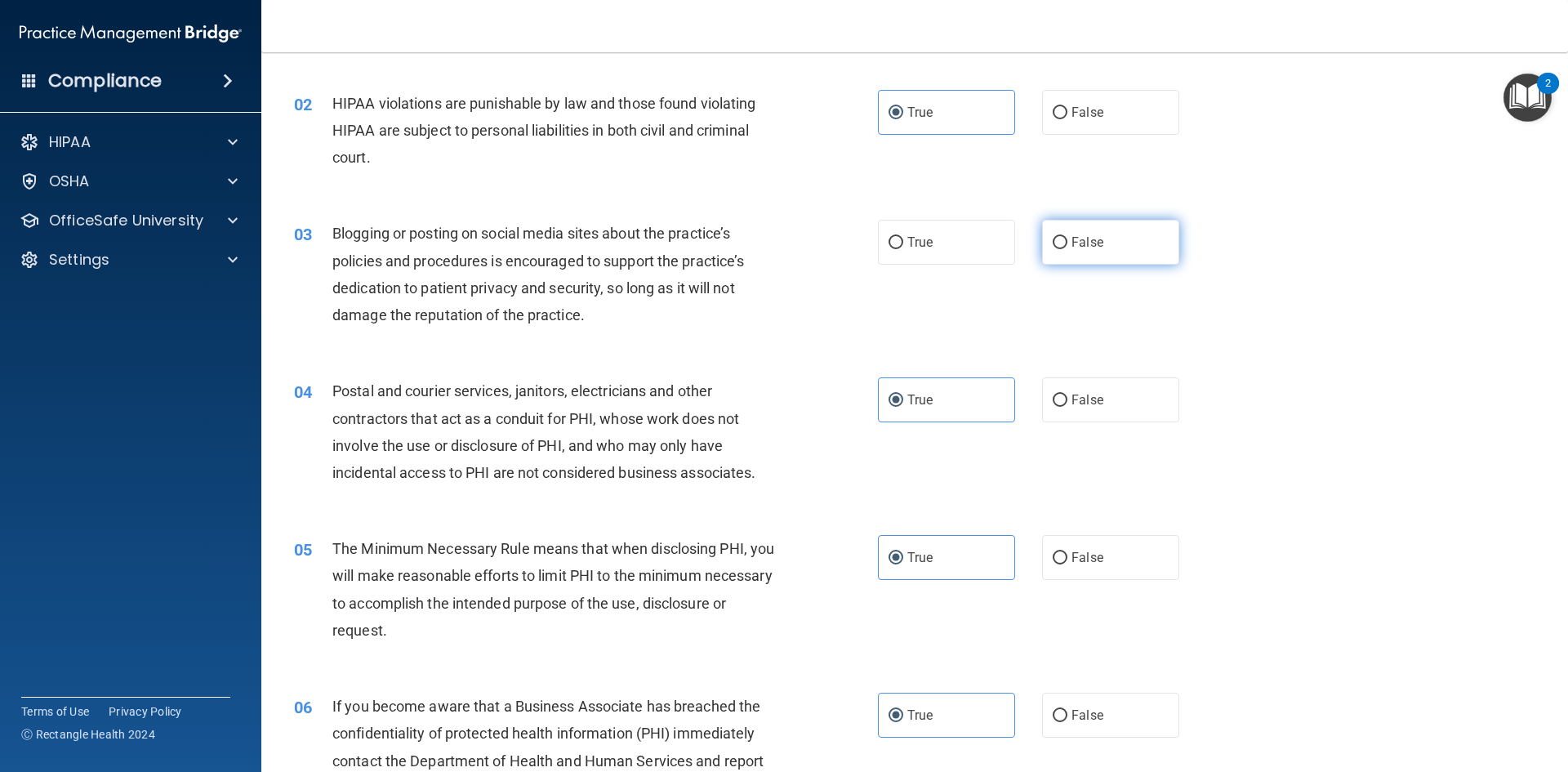
radio input "true"
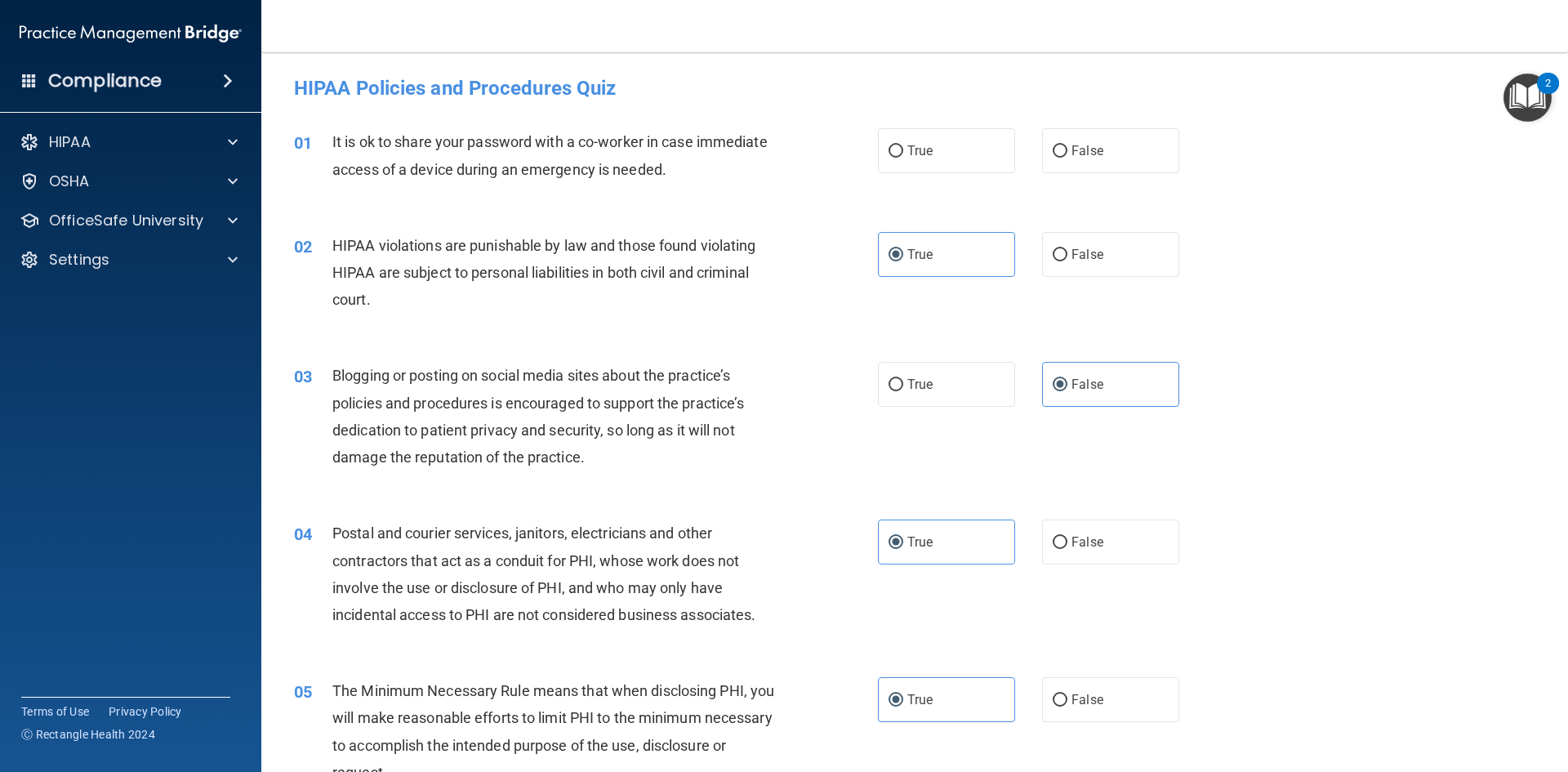
scroll to position [0, 0]
click at [1042, 144] on label "False" at bounding box center [1111, 151] width 138 height 45
click at [1053, 146] on input "False" at bounding box center [1060, 153] width 15 height 12
radio input "true"
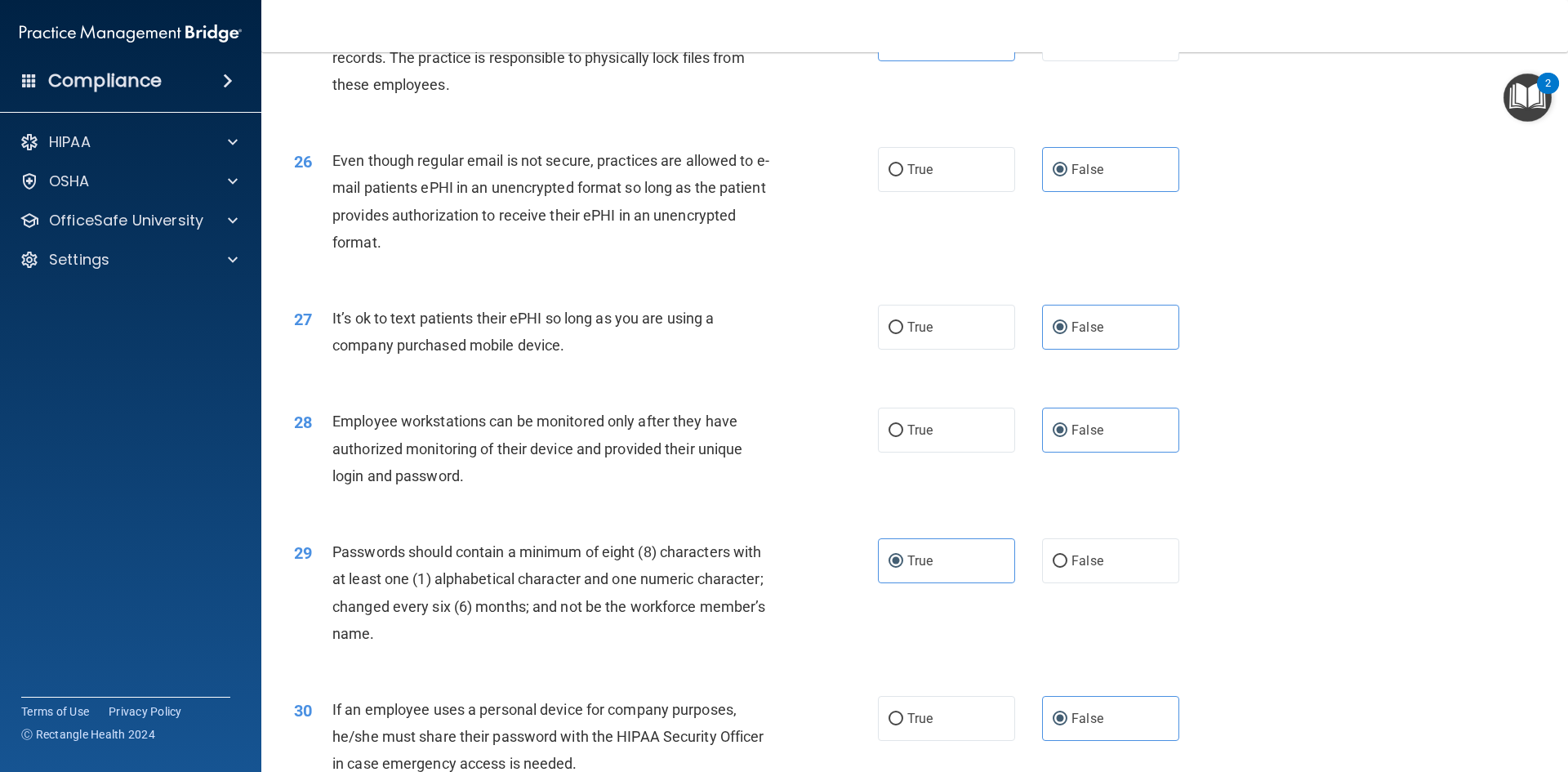
scroll to position [3329, 0]
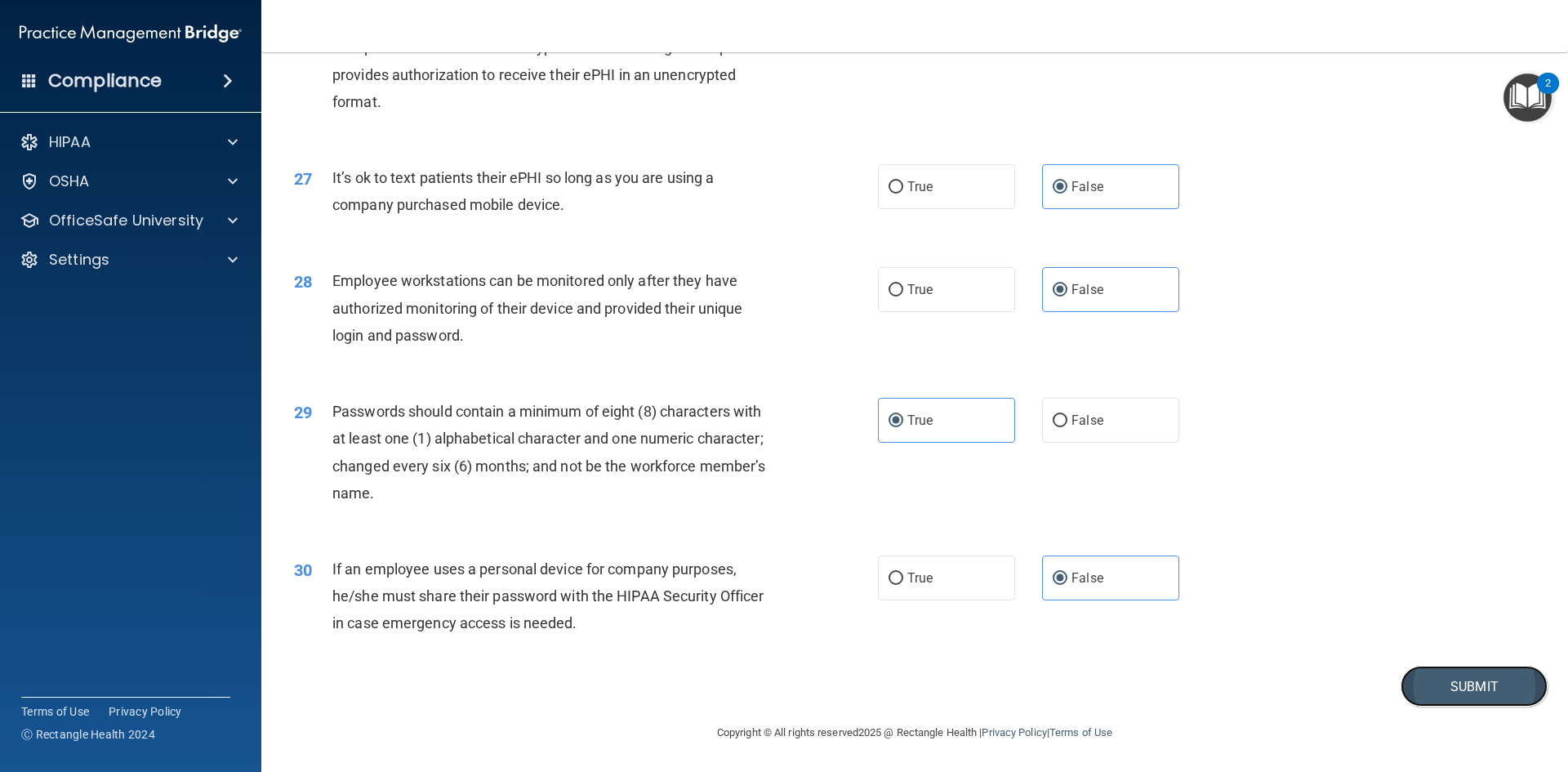
click at [1440, 688] on button "Submit" at bounding box center [1474, 686] width 147 height 41
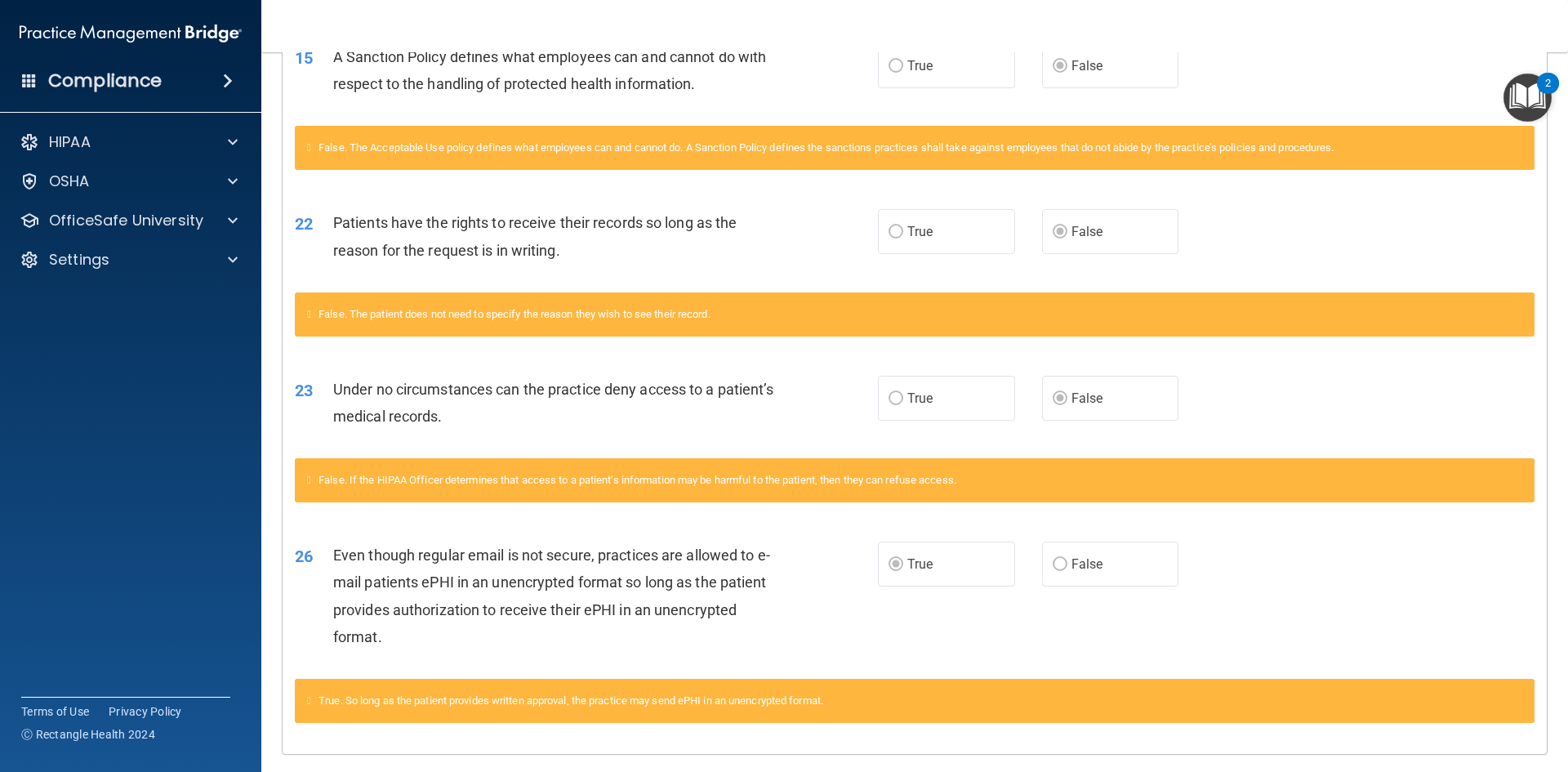
scroll to position [877, 0]
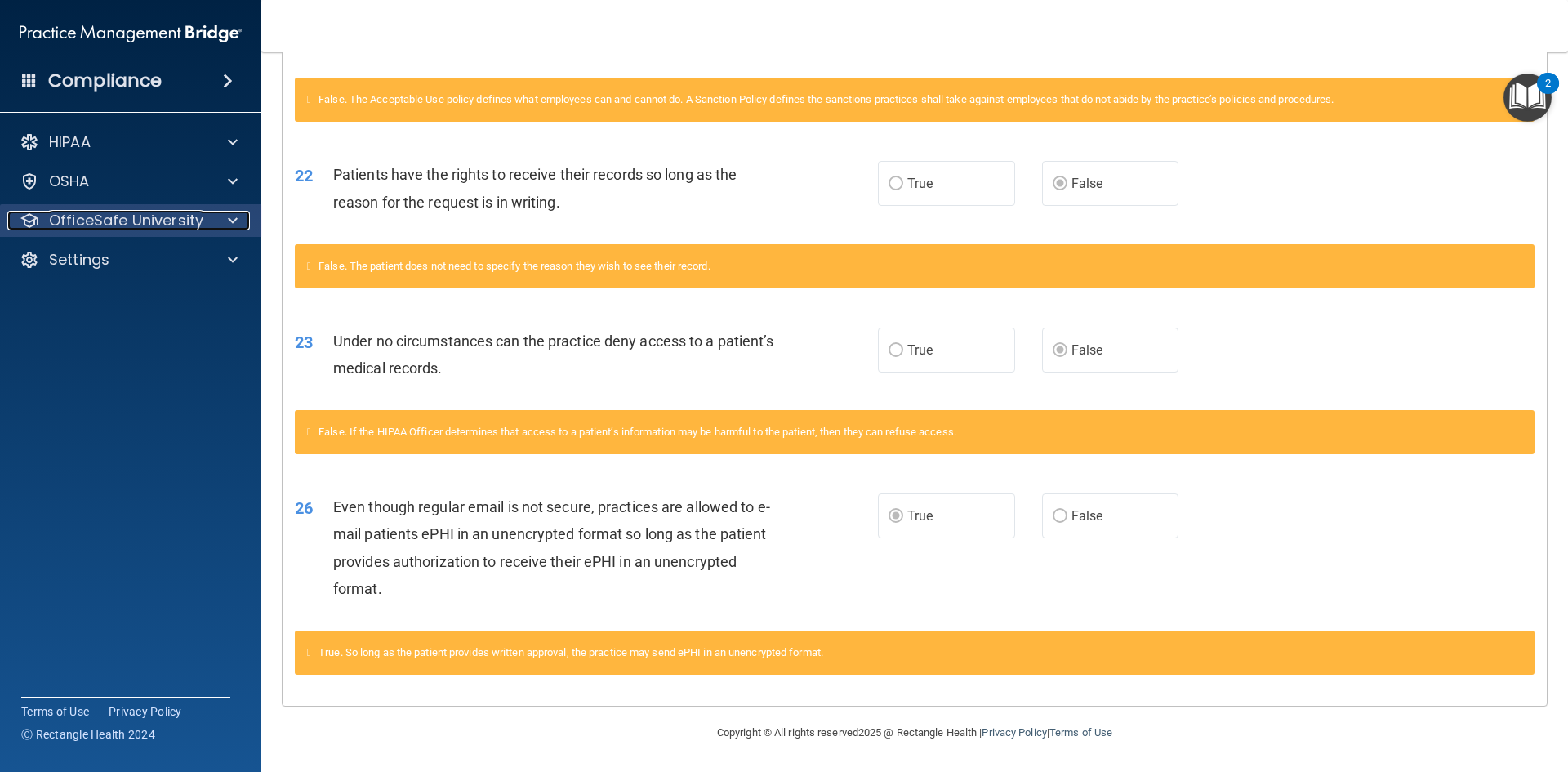
click at [116, 225] on p "OfficeSafe University" at bounding box center [126, 221] width 154 height 19
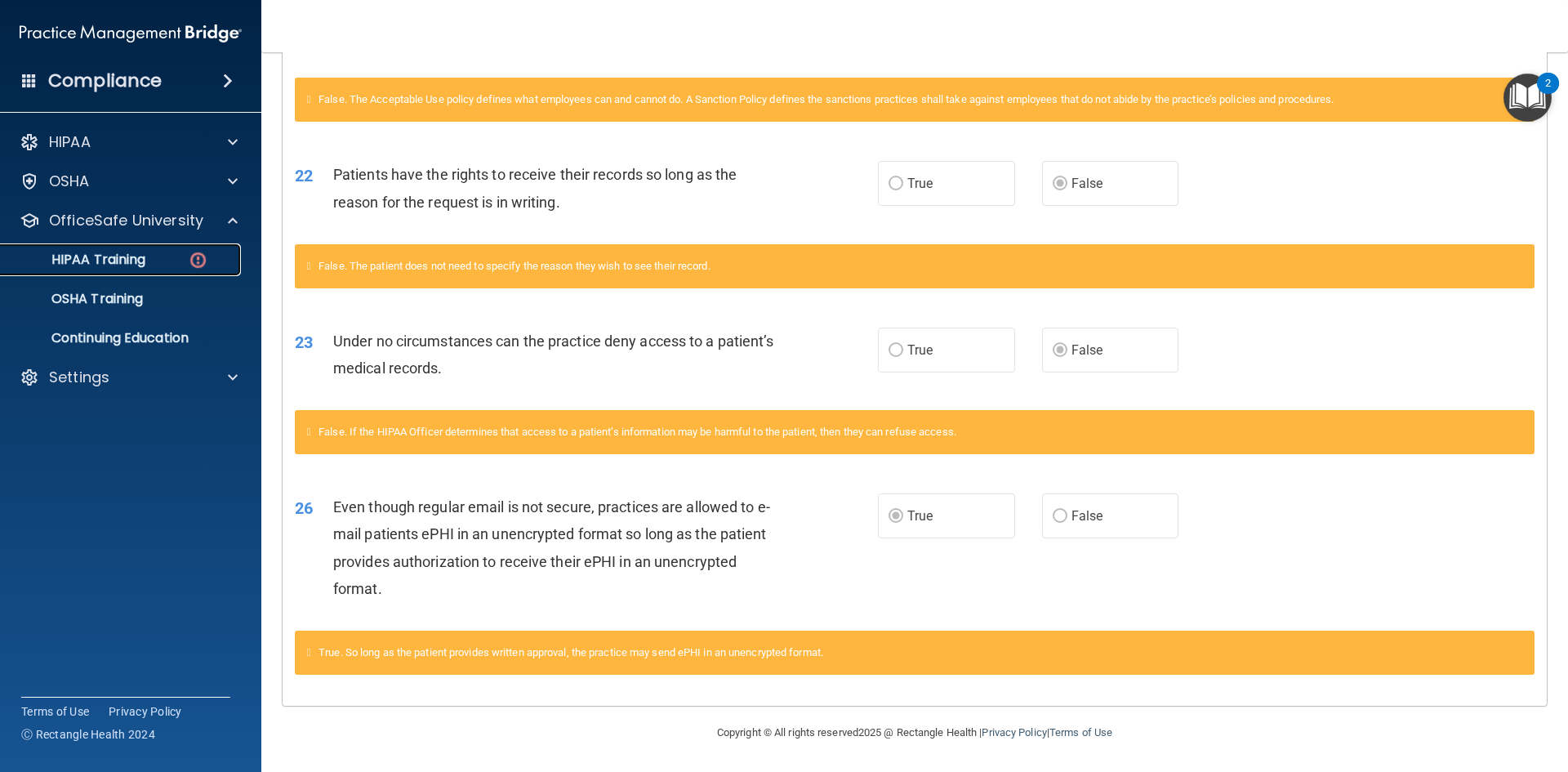
click at [157, 255] on div "HIPAA Training" at bounding box center [122, 259] width 223 height 17
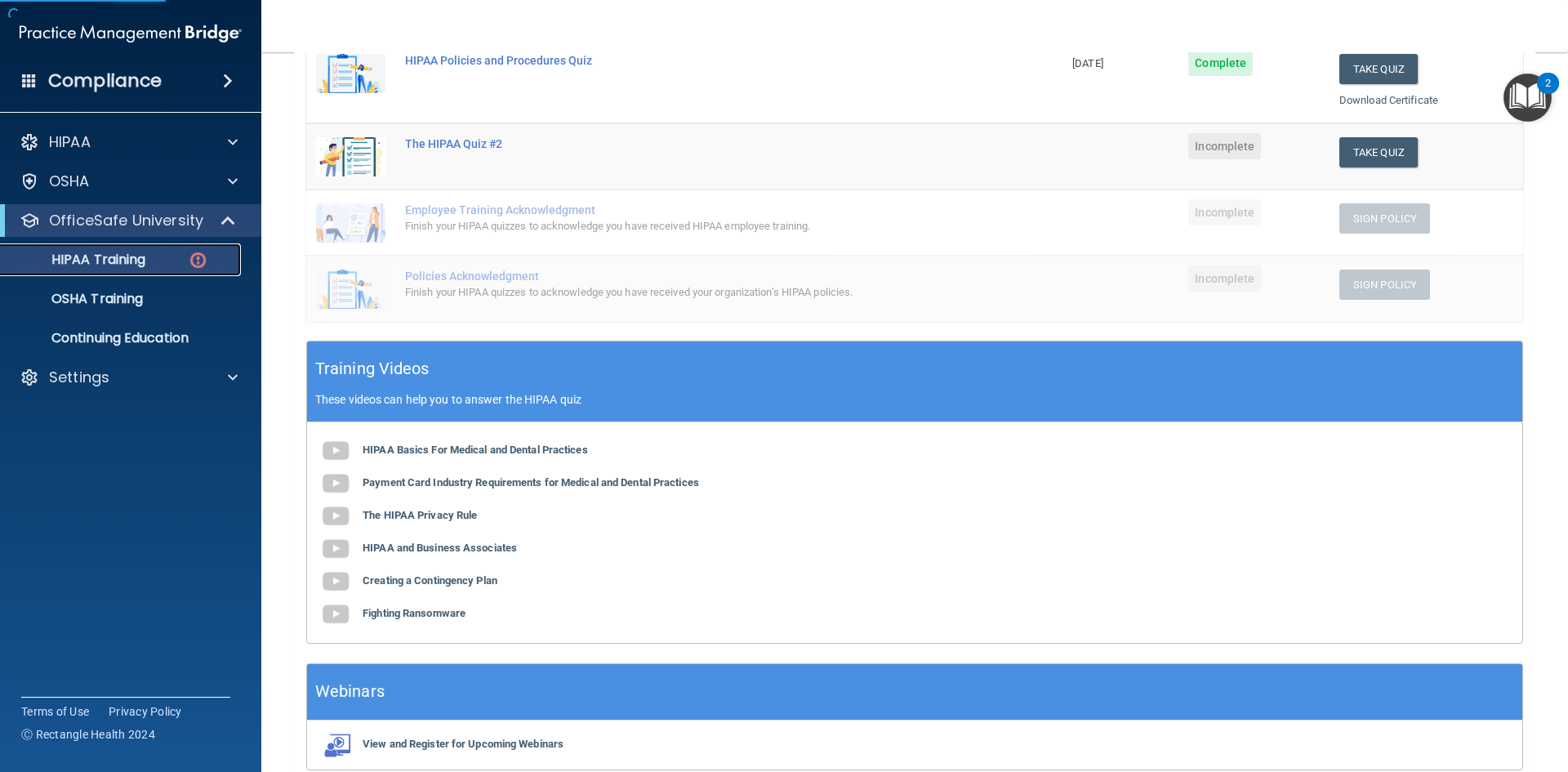
scroll to position [161, 0]
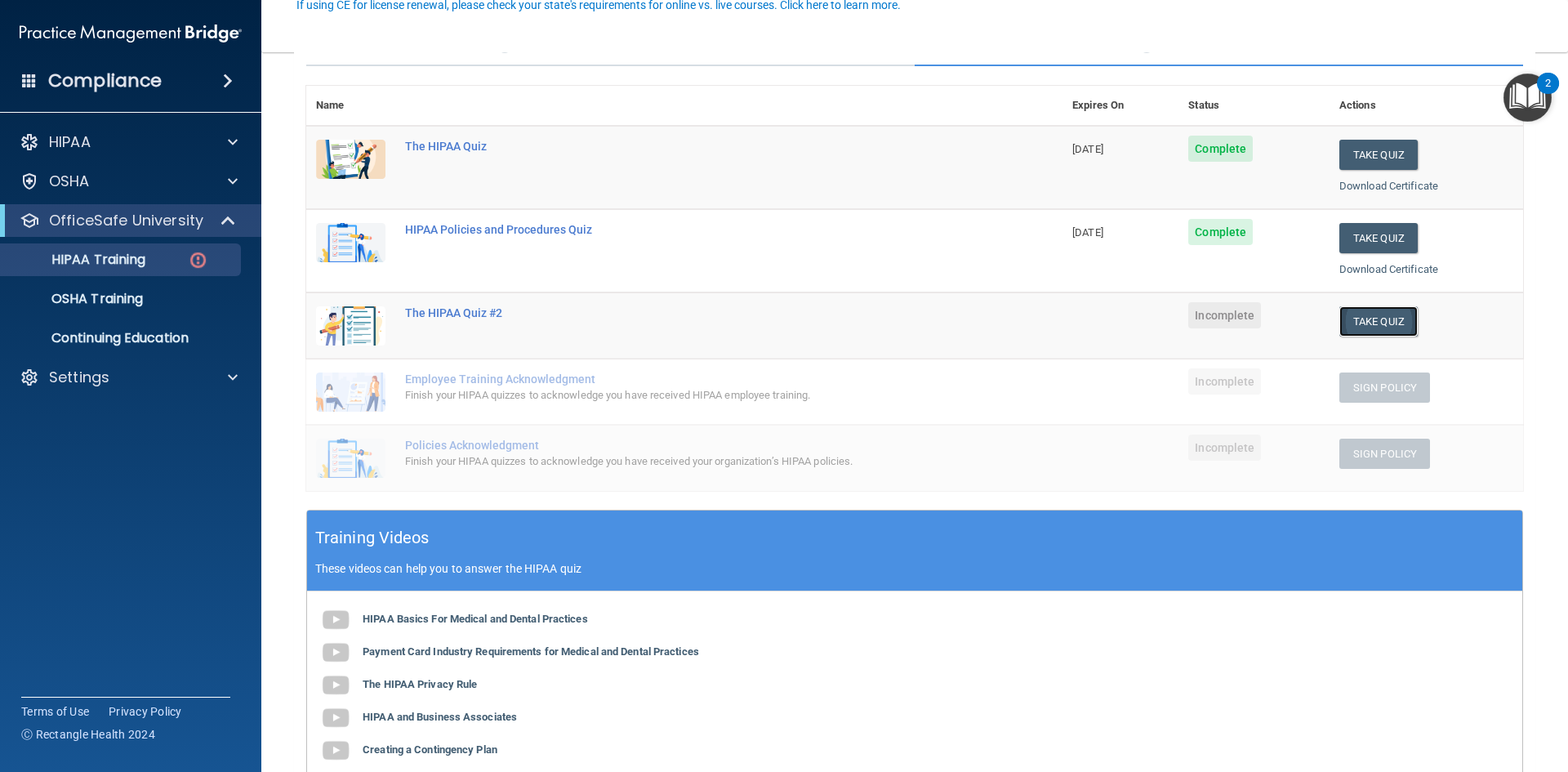
click at [1362, 316] on button "Take Quiz" at bounding box center [1378, 321] width 78 height 30
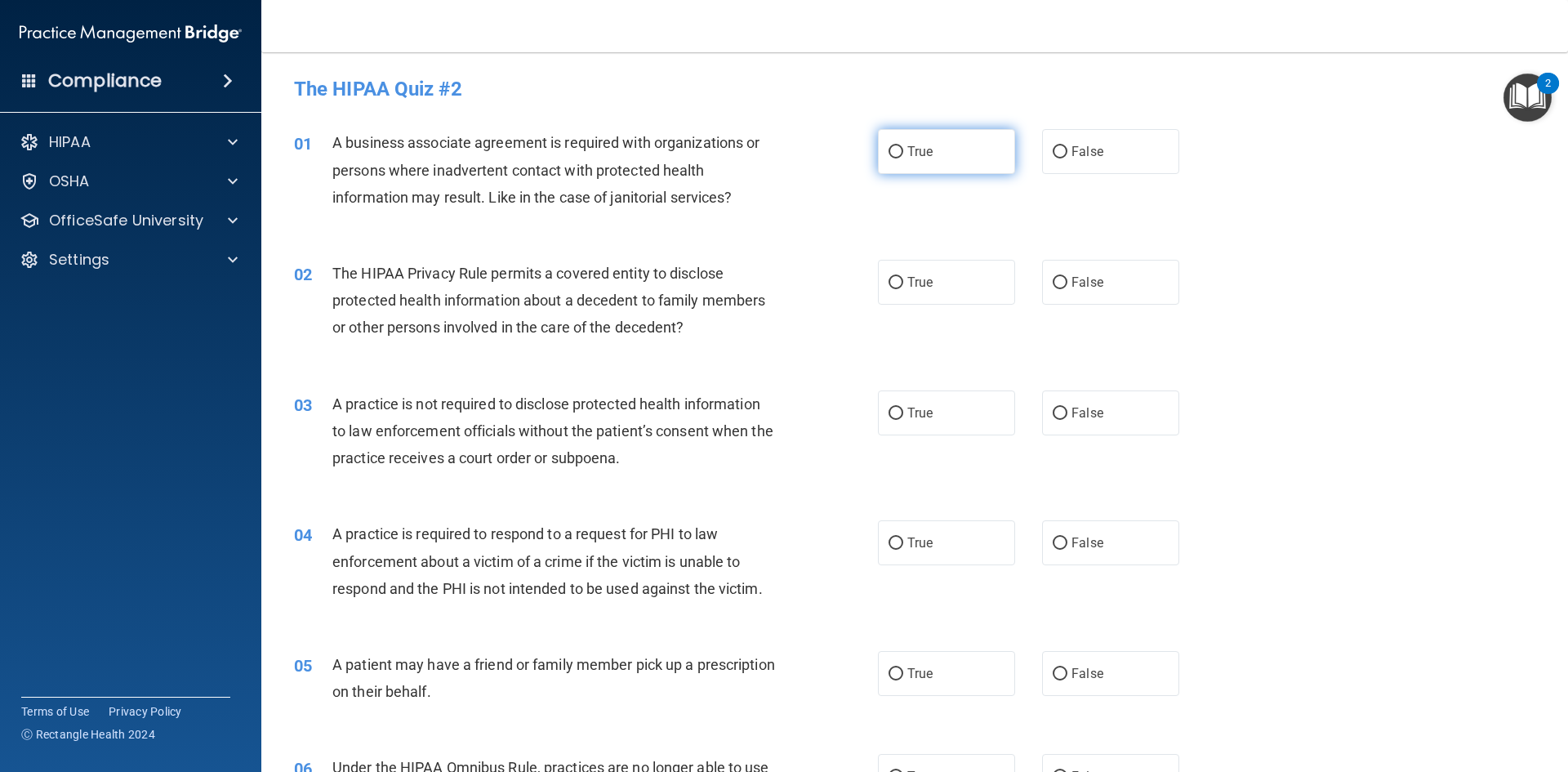
click at [915, 157] on span "True" at bounding box center [920, 152] width 26 height 16
click at [925, 157] on span "True" at bounding box center [920, 152] width 26 height 16
click at [903, 157] on input "True" at bounding box center [895, 153] width 15 height 12
radio input "true"
click at [999, 690] on label "True" at bounding box center [946, 673] width 138 height 45
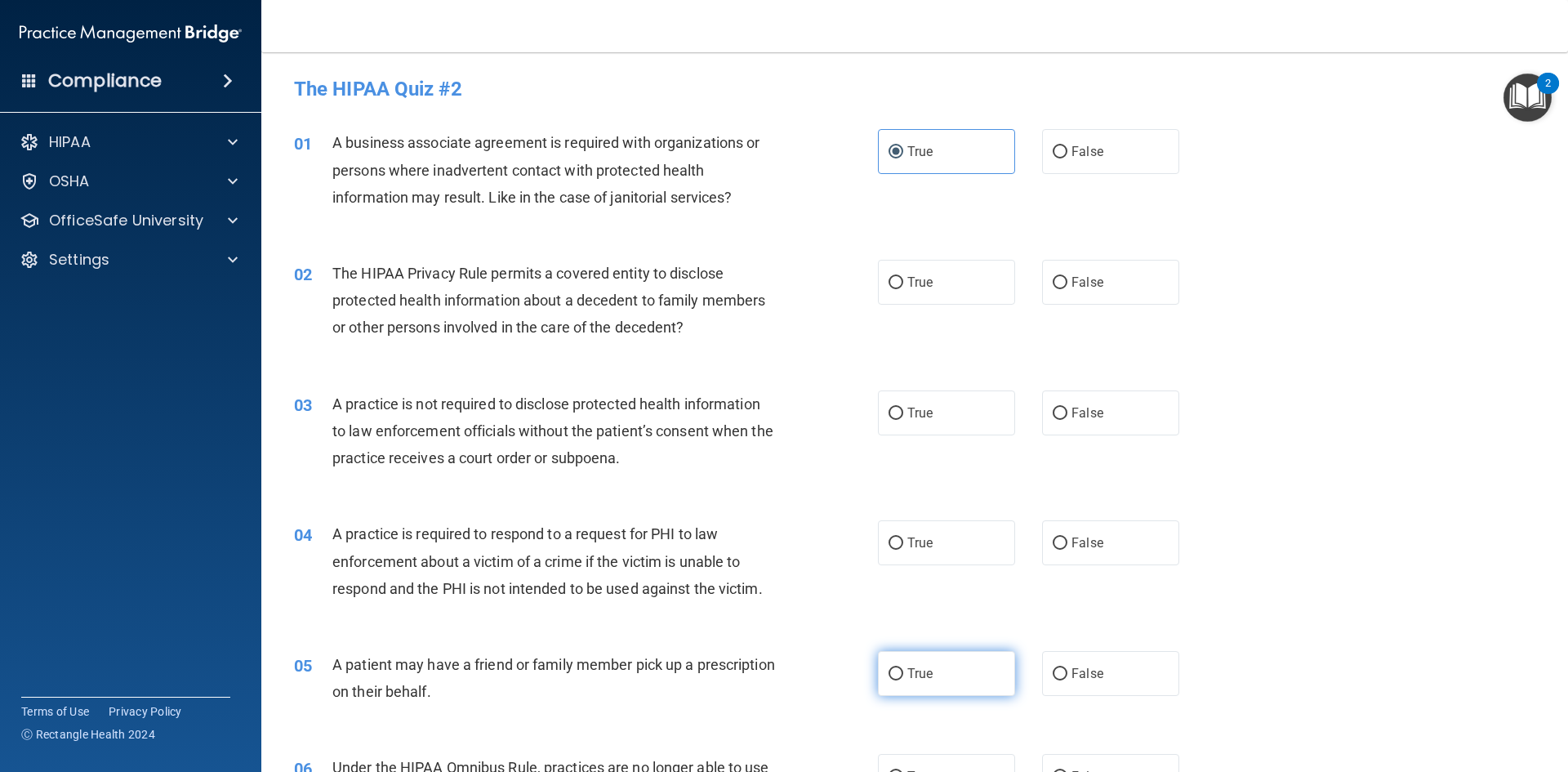
click at [903, 680] on input "True" at bounding box center [895, 674] width 15 height 12
radio input "true"
click at [894, 558] on label "True" at bounding box center [946, 543] width 138 height 45
click at [894, 550] on input "True" at bounding box center [895, 543] width 15 height 12
radio input "true"
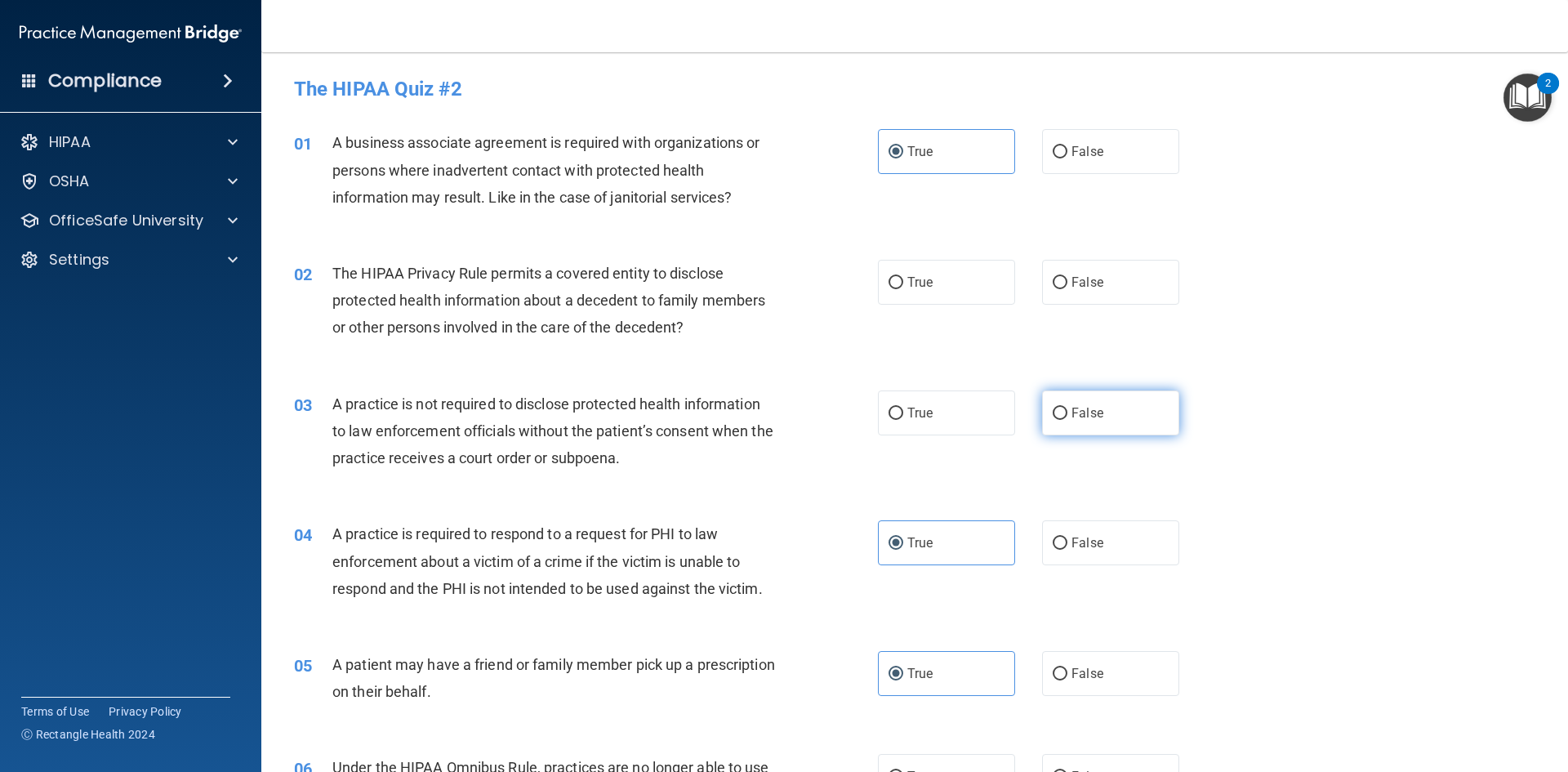
click at [1092, 413] on span "False" at bounding box center [1087, 413] width 32 height 16
click at [1067, 413] on input "False" at bounding box center [1060, 414] width 15 height 12
radio input "true"
click at [1091, 274] on span "False" at bounding box center [1087, 282] width 32 height 16
click at [1067, 277] on input "False" at bounding box center [1060, 283] width 15 height 12
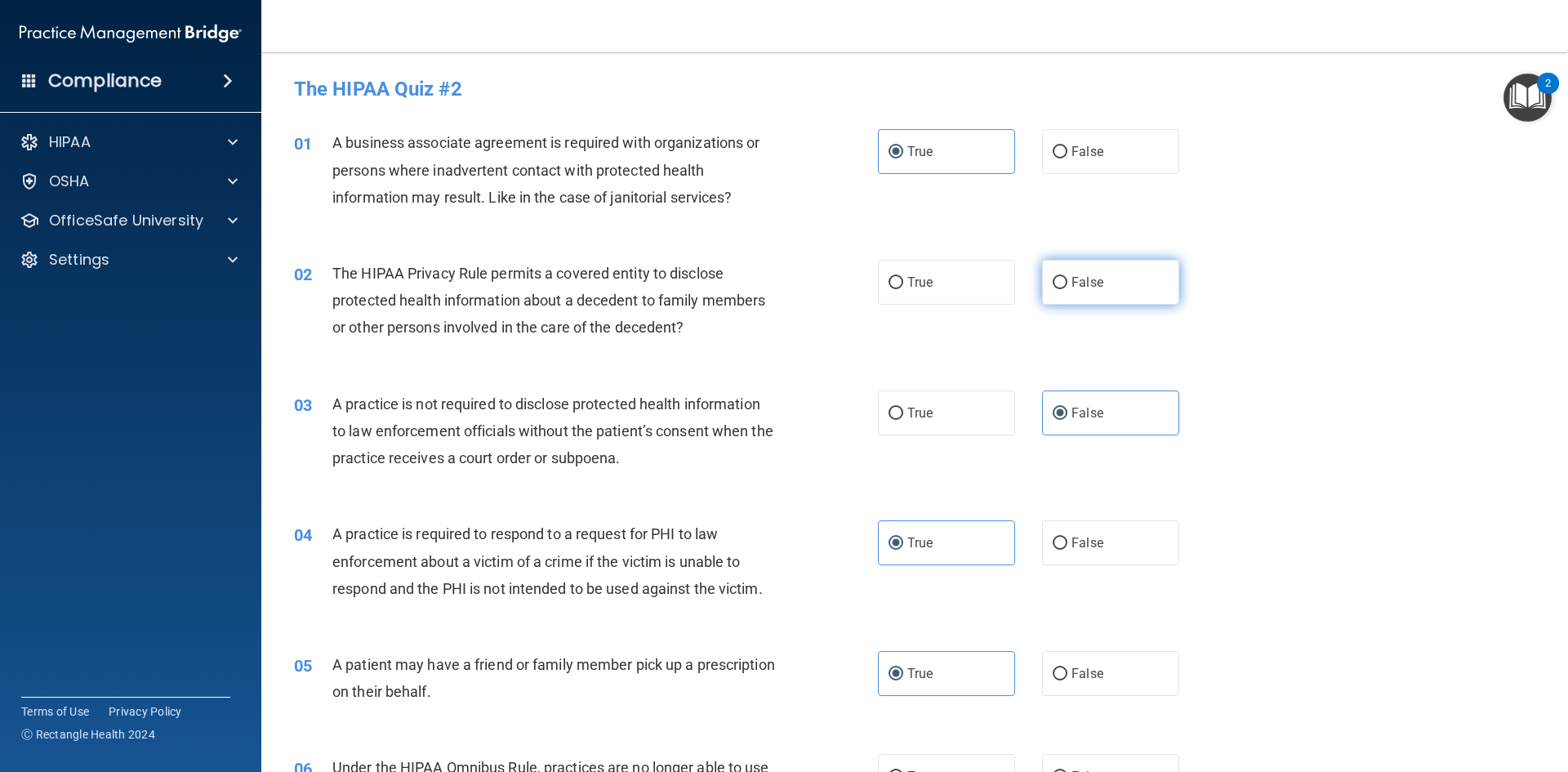
radio input "true"
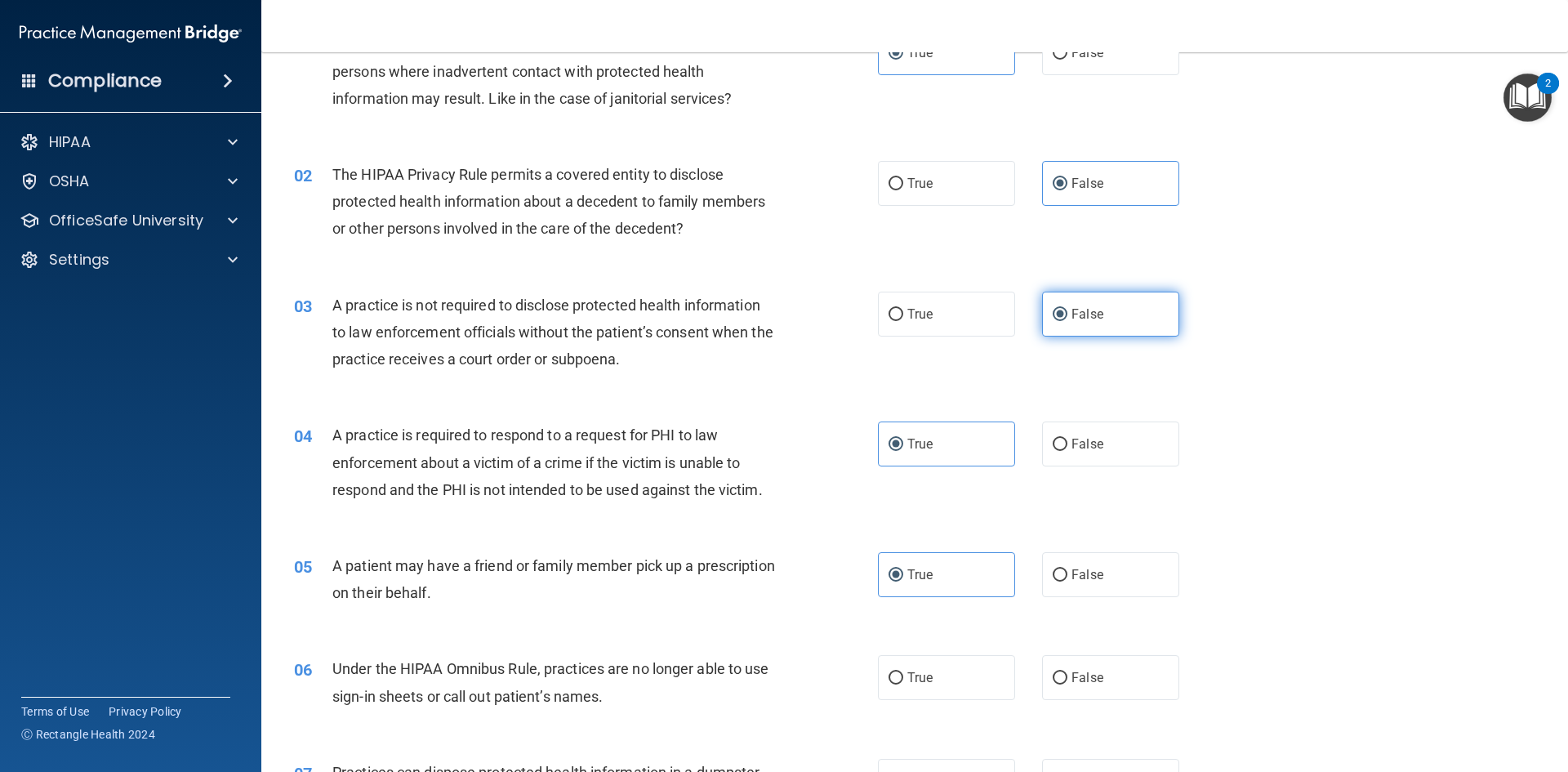
scroll to position [491, 0]
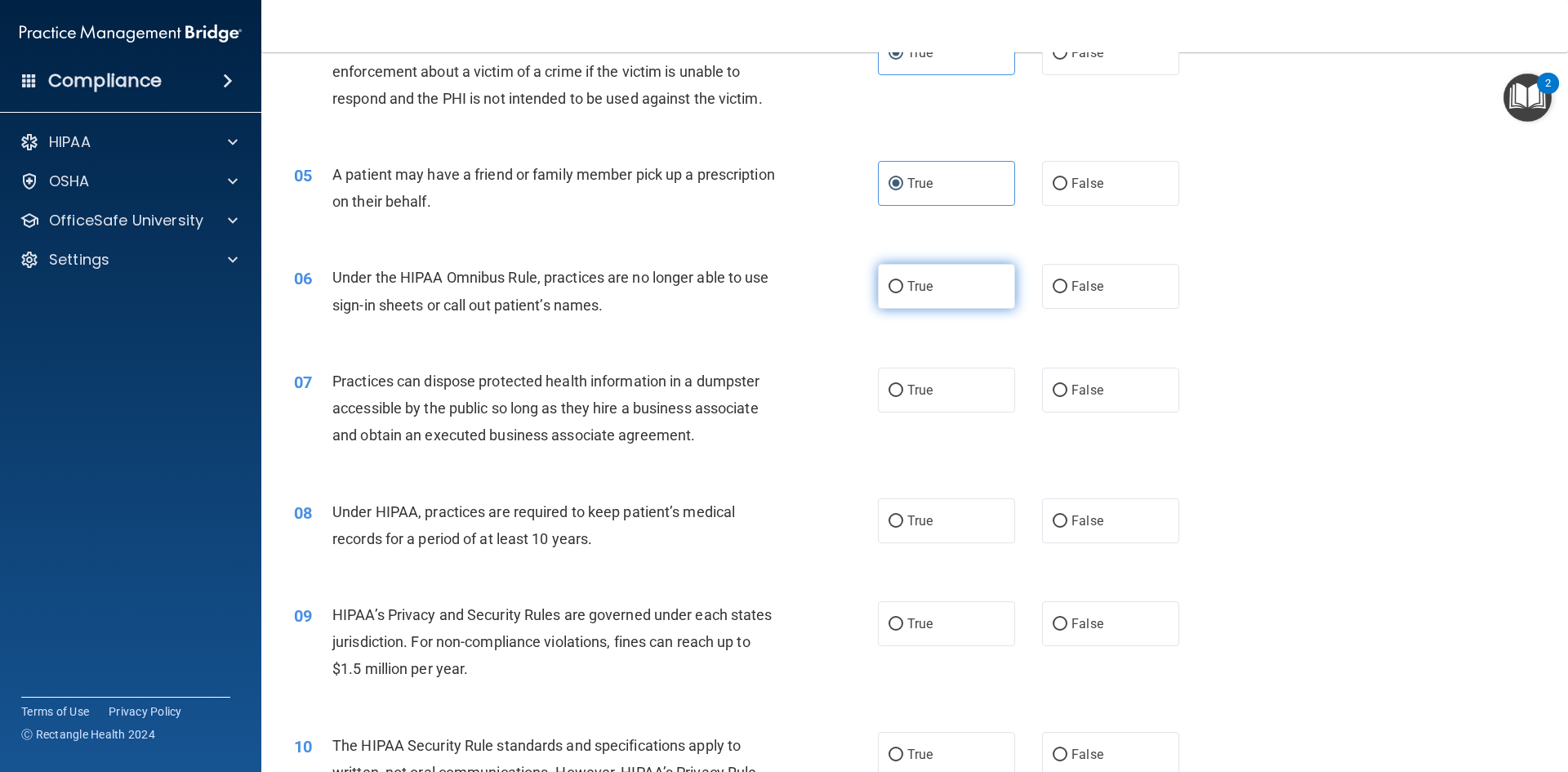
click at [954, 279] on label "True" at bounding box center [946, 286] width 138 height 45
click at [903, 281] on input "True" at bounding box center [895, 288] width 15 height 12
radio input "true"
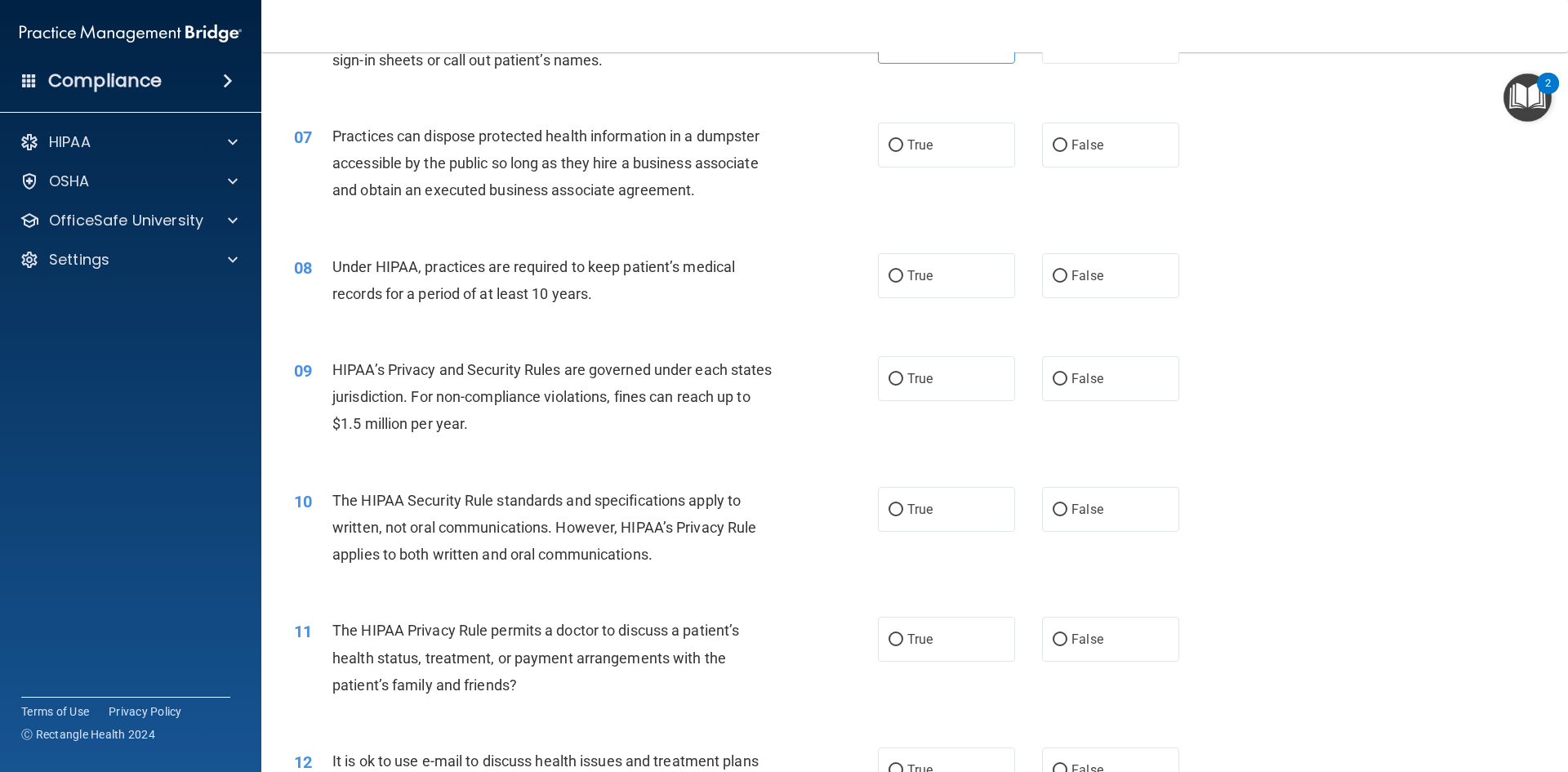
scroll to position [654, 0]
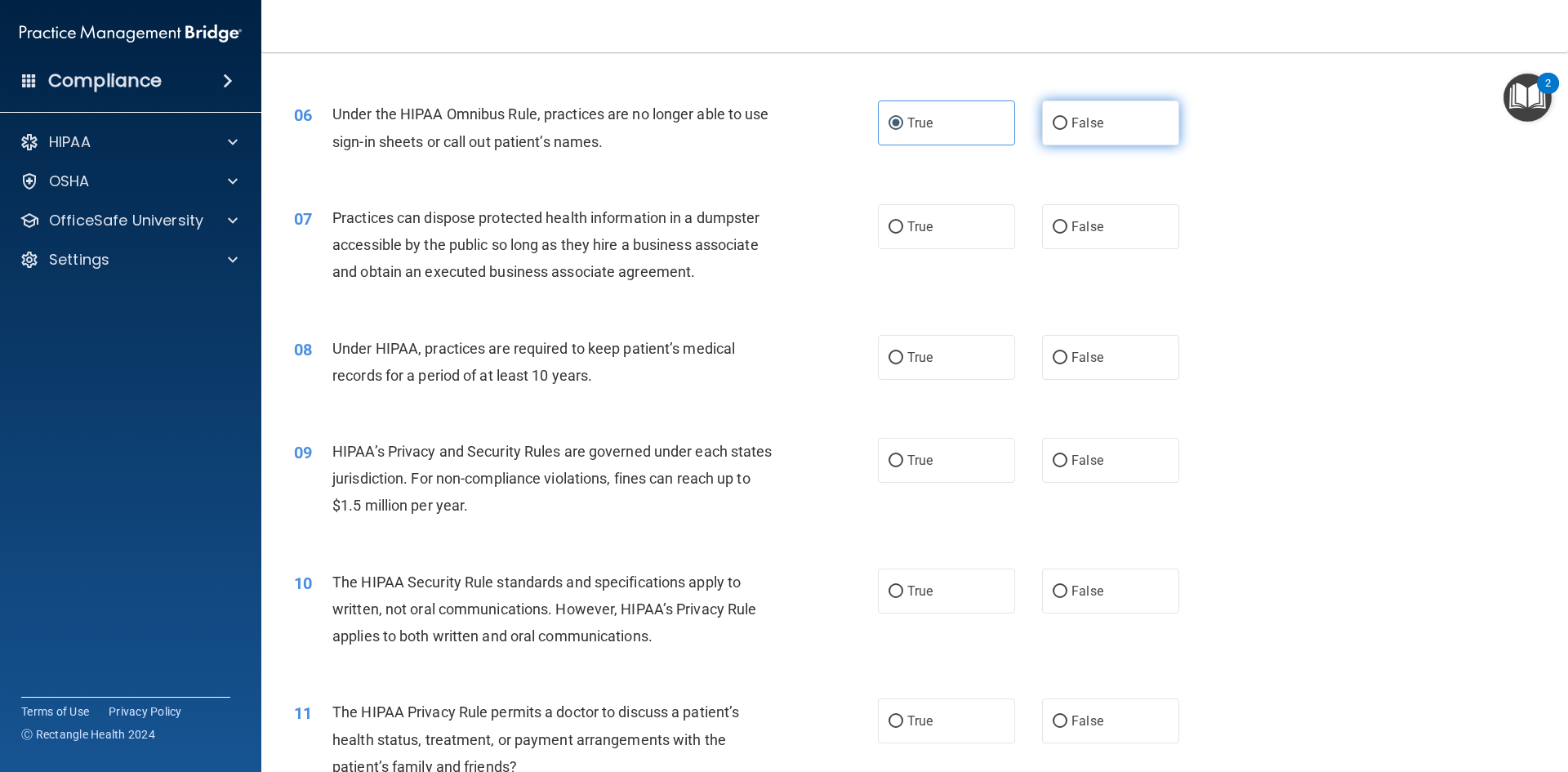
click at [1064, 145] on label "False" at bounding box center [1111, 123] width 138 height 45
click at [1064, 130] on input "False" at bounding box center [1060, 124] width 15 height 12
radio input "true"
radio input "false"
click at [1042, 362] on label "False" at bounding box center [1111, 357] width 138 height 45
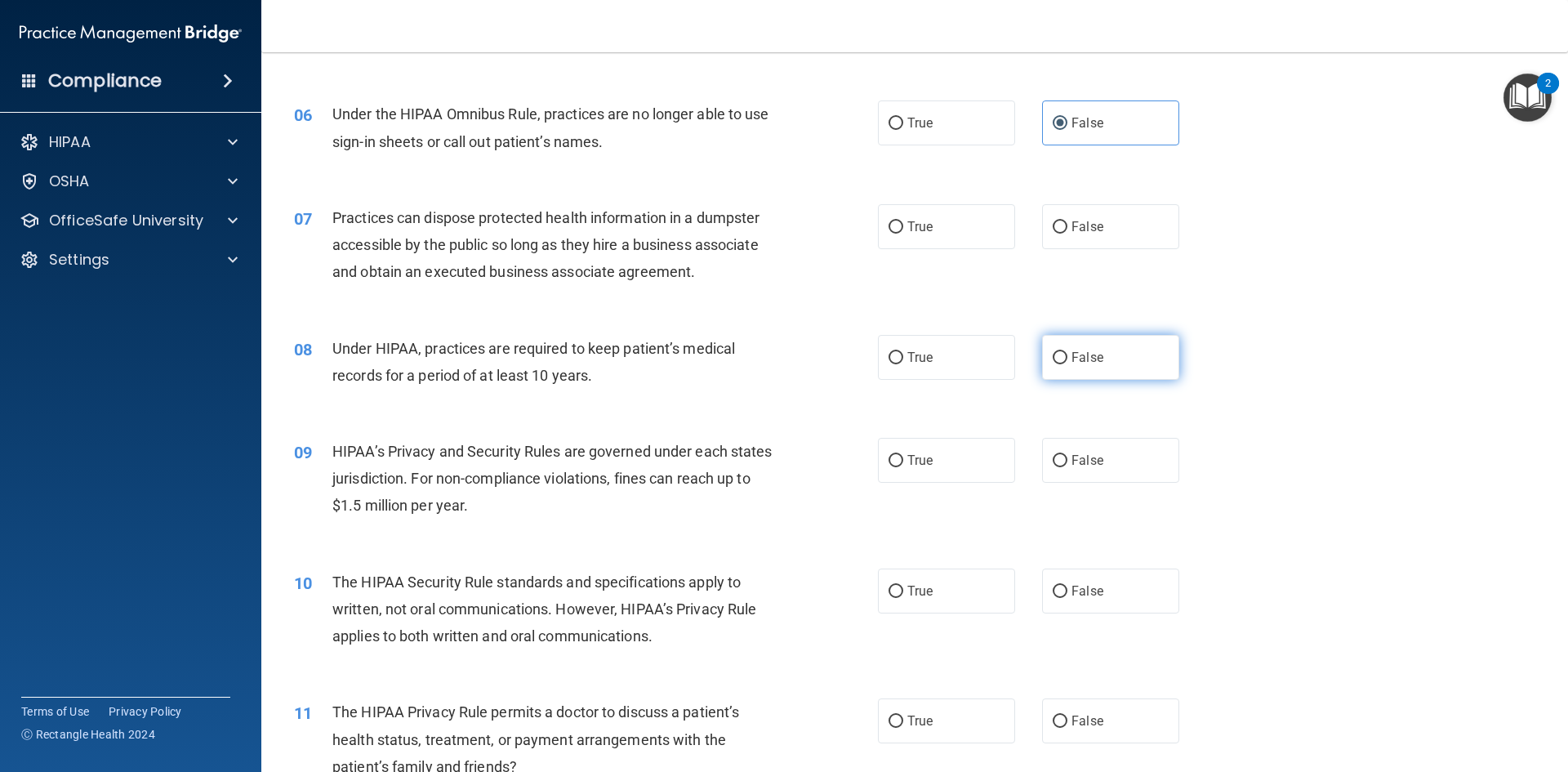
click at [1053, 362] on input "False" at bounding box center [1060, 358] width 15 height 12
radio input "true"
click at [1042, 241] on label "False" at bounding box center [1111, 226] width 138 height 45
click at [1053, 234] on input "False" at bounding box center [1060, 228] width 15 height 12
radio input "true"
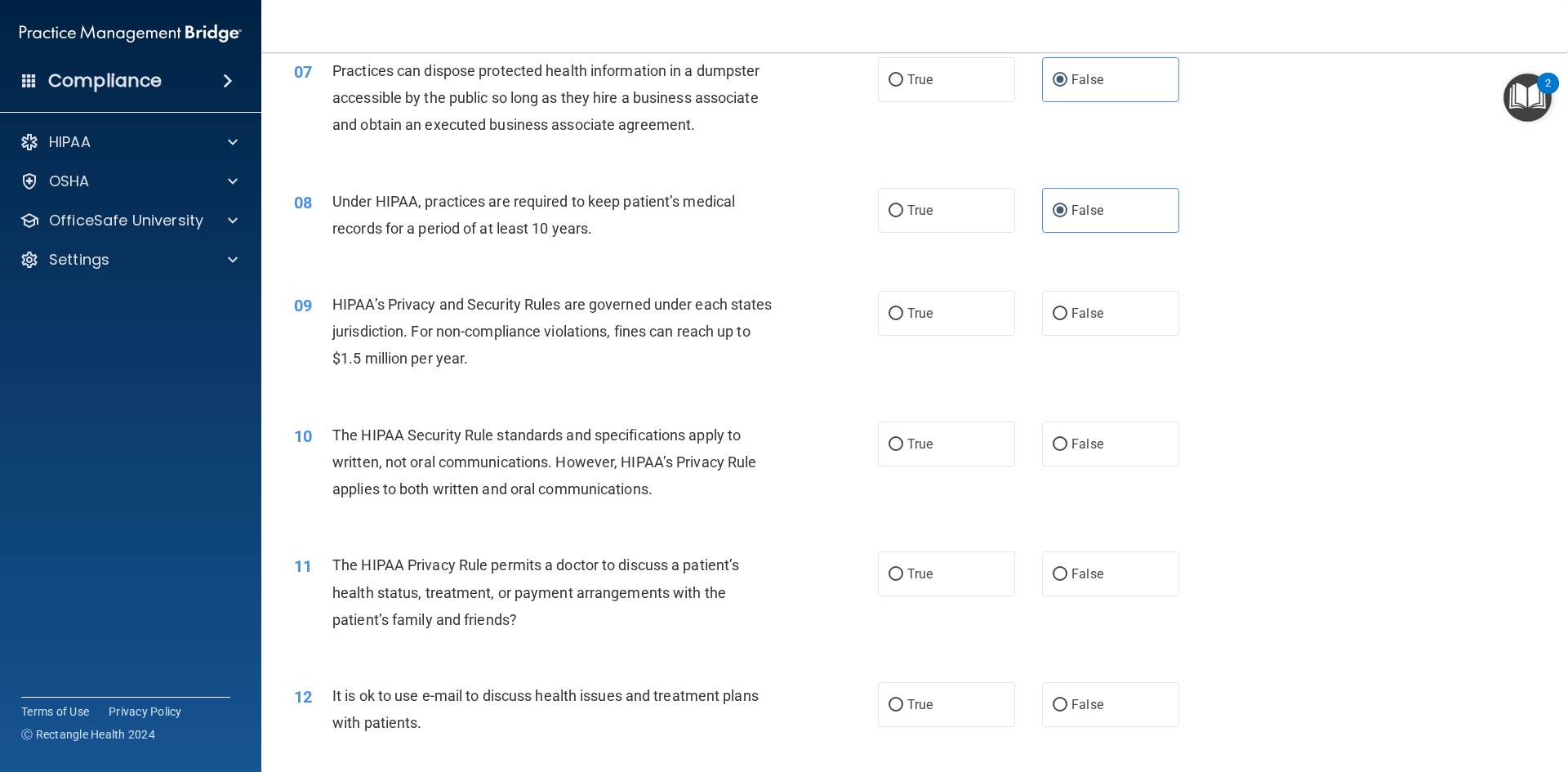
scroll to position [817, 0]
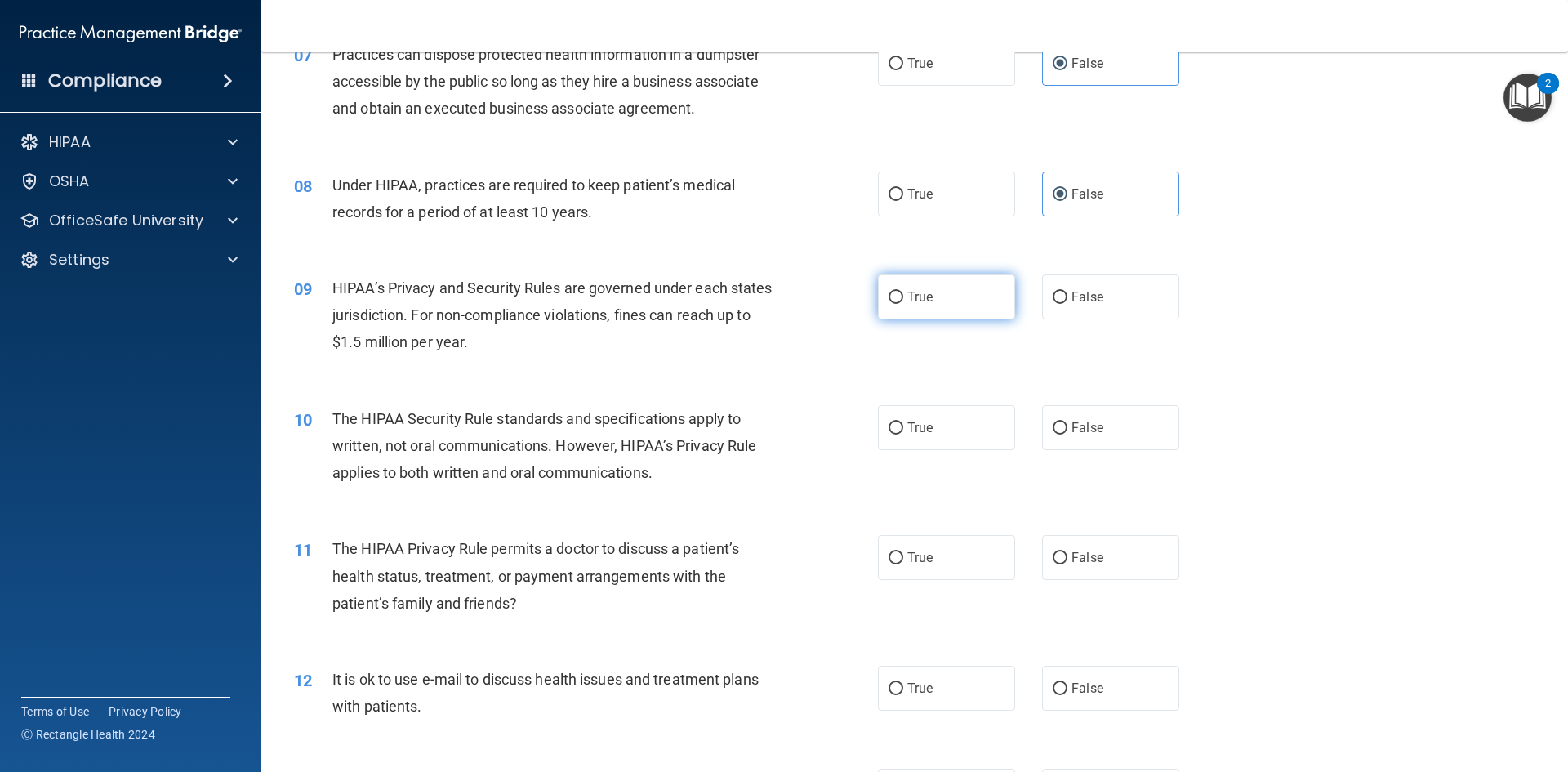
click at [981, 295] on label "True" at bounding box center [946, 296] width 138 height 45
click at [903, 295] on input "True" at bounding box center [895, 298] width 15 height 12
radio input "true"
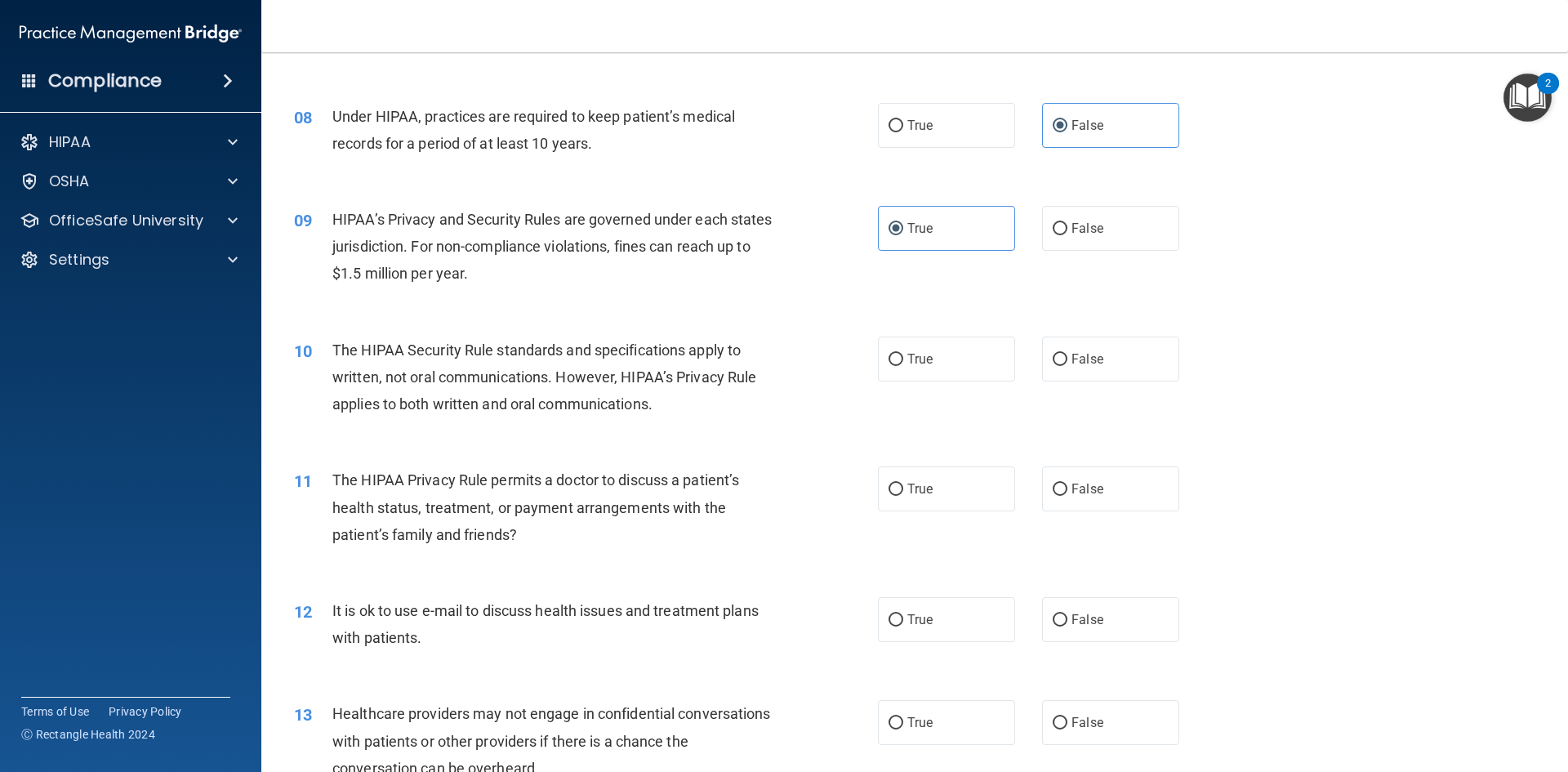
scroll to position [980, 0]
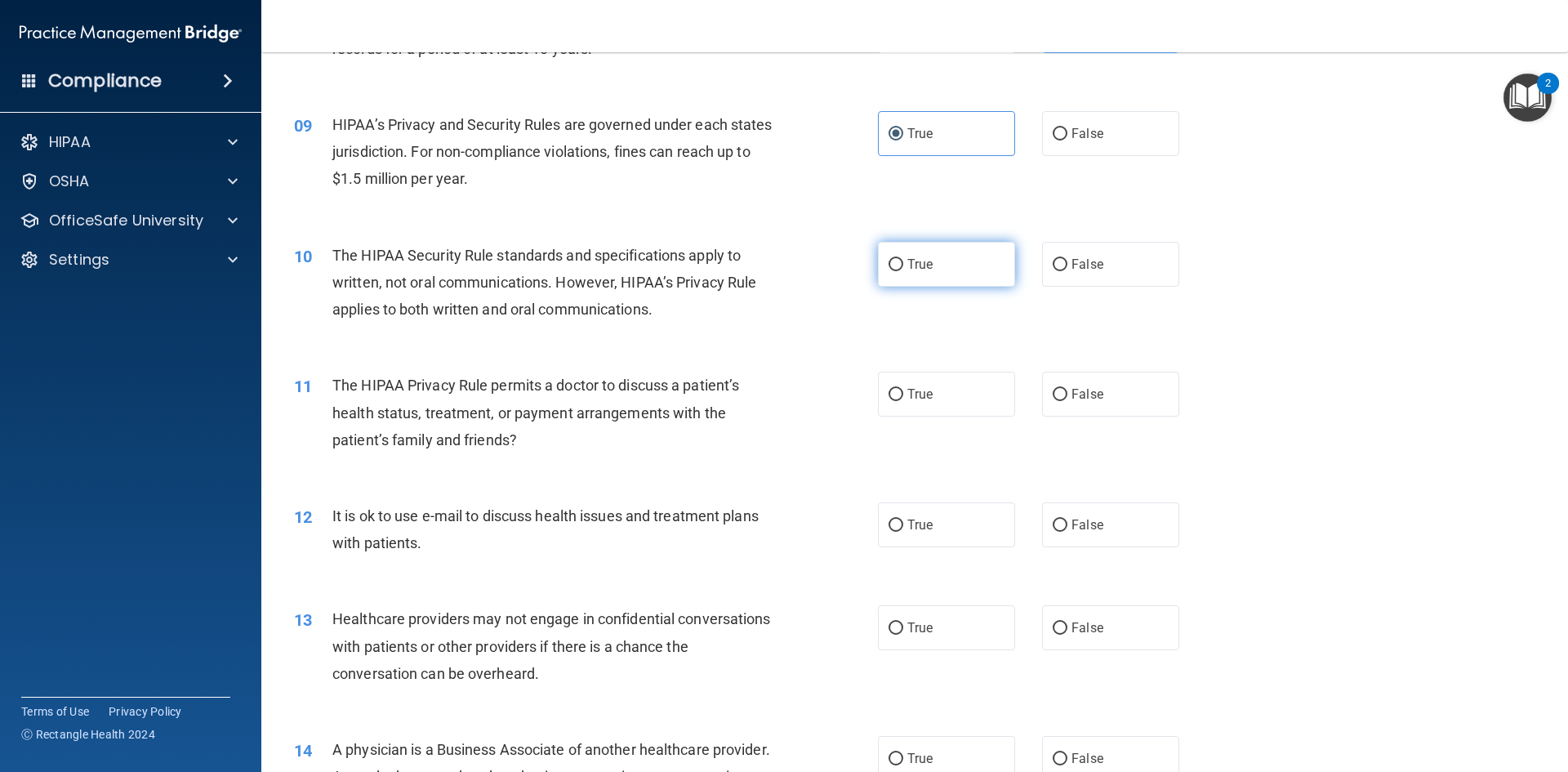
click at [947, 267] on label "True" at bounding box center [946, 264] width 138 height 45
click at [903, 267] on input "True" at bounding box center [895, 266] width 15 height 12
radio input "true"
click at [1069, 381] on label "False" at bounding box center [1111, 393] width 138 height 45
click at [1067, 389] on input "False" at bounding box center [1060, 395] width 15 height 12
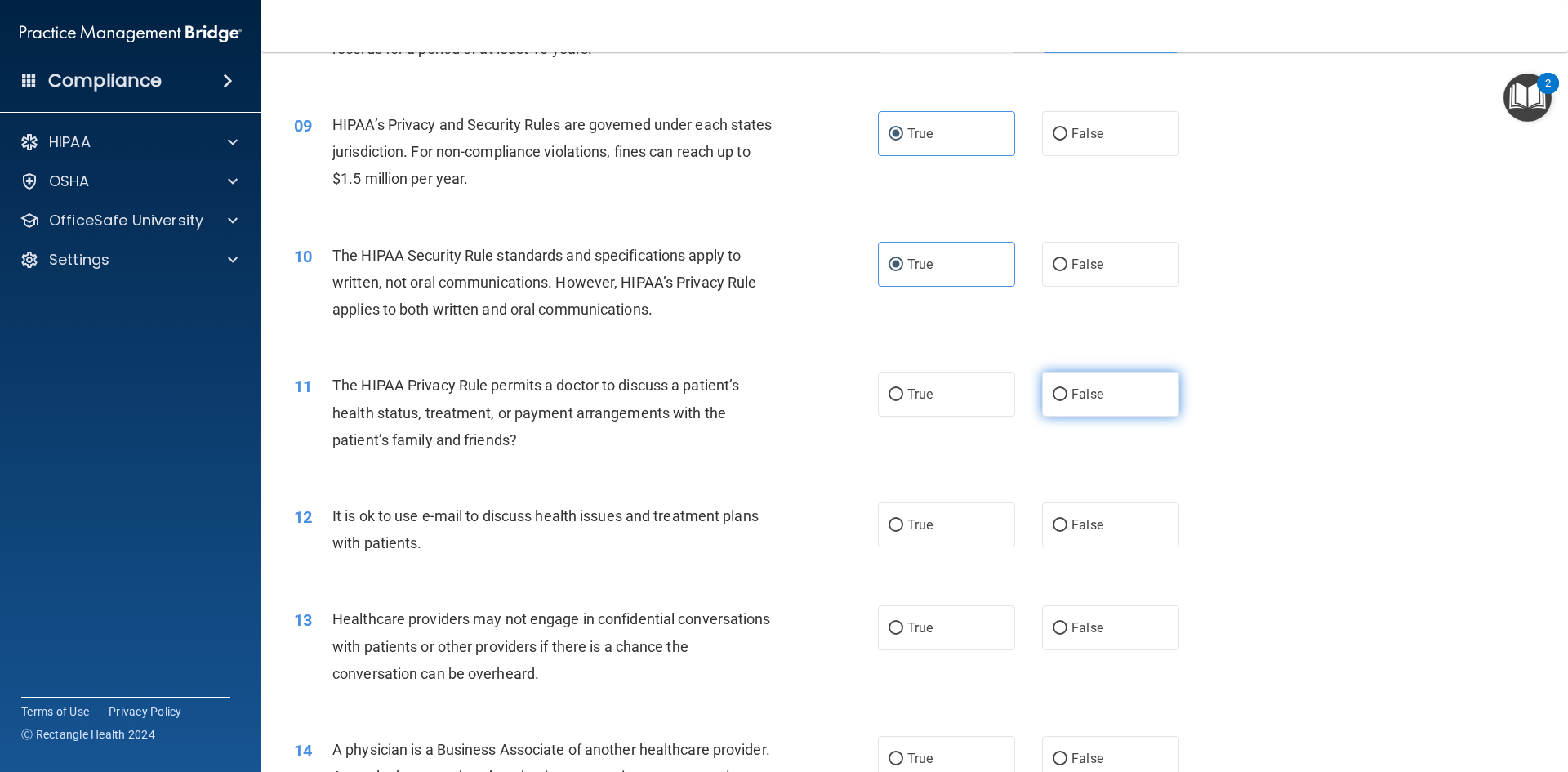
radio input "true"
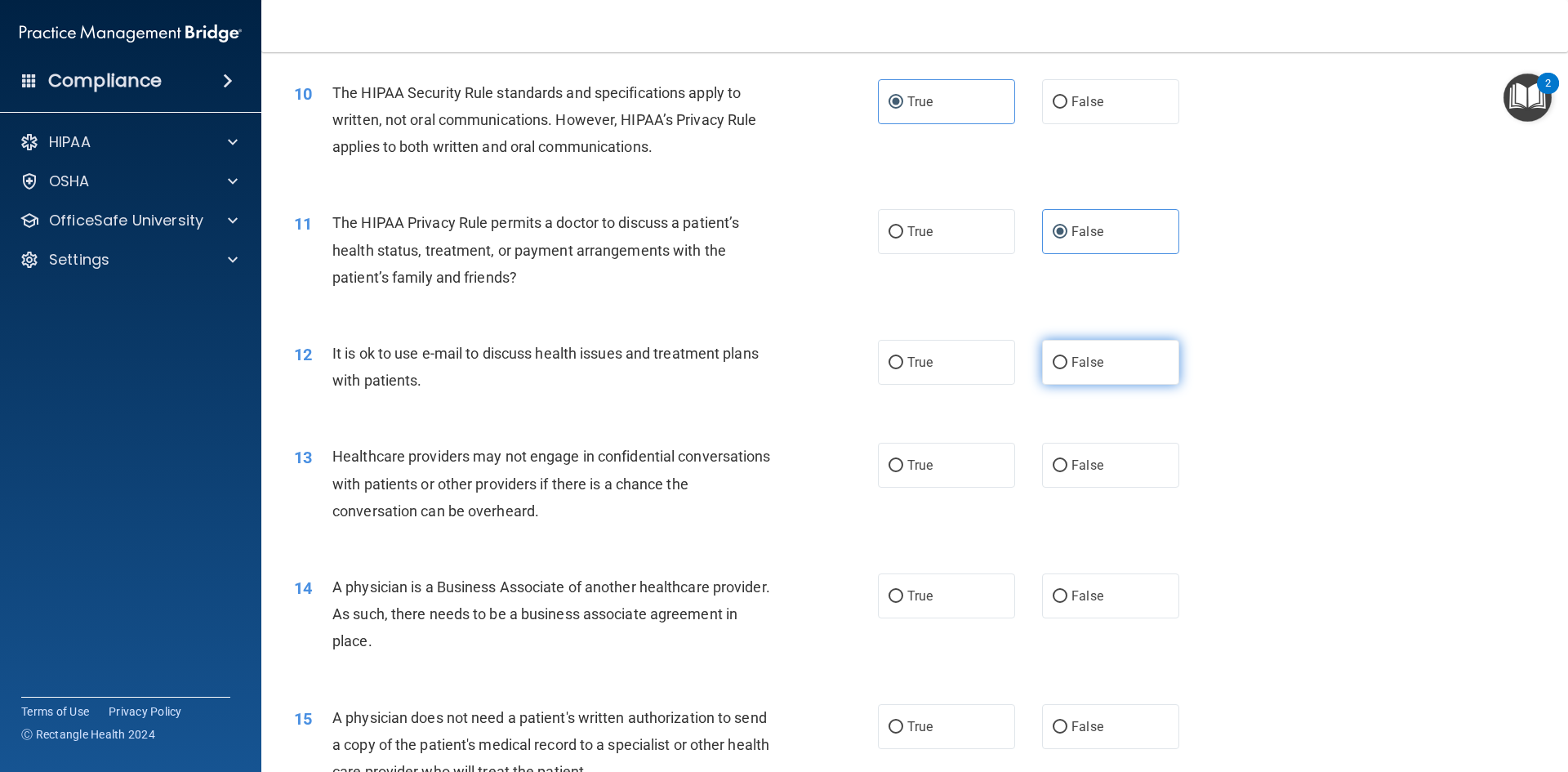
scroll to position [1143, 0]
click at [981, 371] on label "True" at bounding box center [946, 361] width 138 height 45
click at [903, 369] on input "True" at bounding box center [895, 363] width 15 height 12
radio input "true"
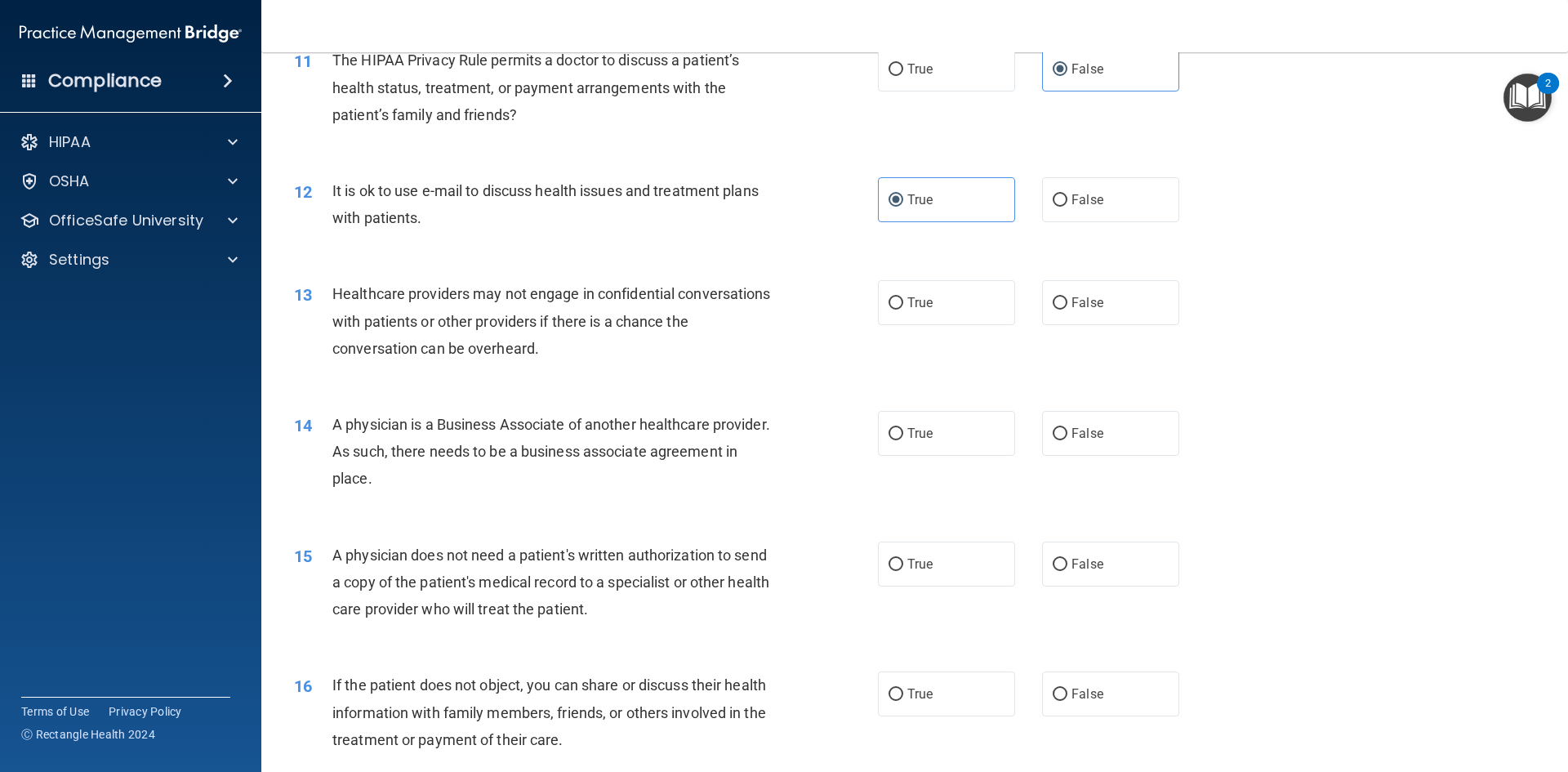
scroll to position [1308, 0]
click at [952, 291] on label "True" at bounding box center [946, 301] width 138 height 45
click at [903, 296] on input "True" at bounding box center [895, 302] width 15 height 12
radio input "true"
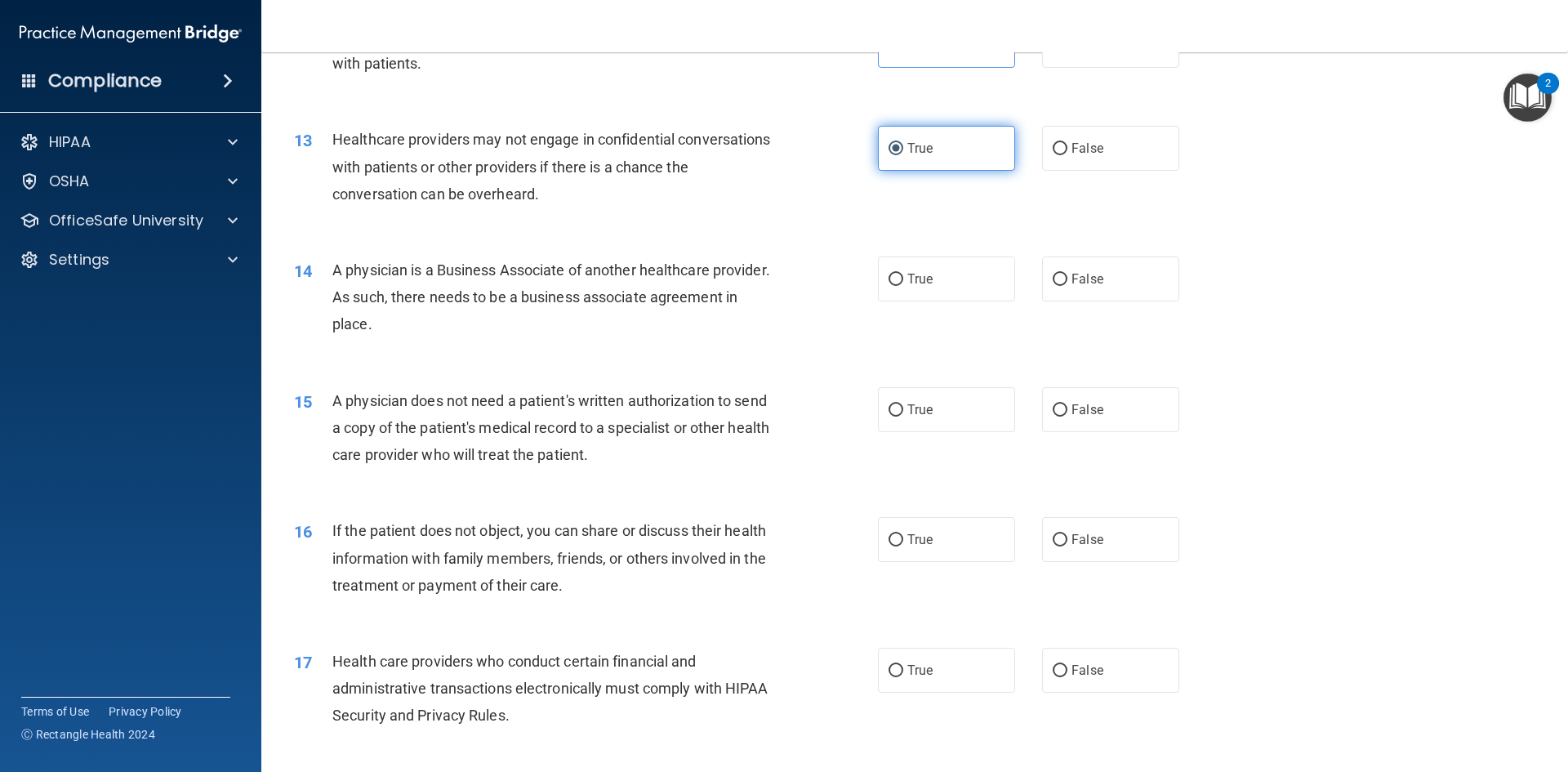
scroll to position [1471, 0]
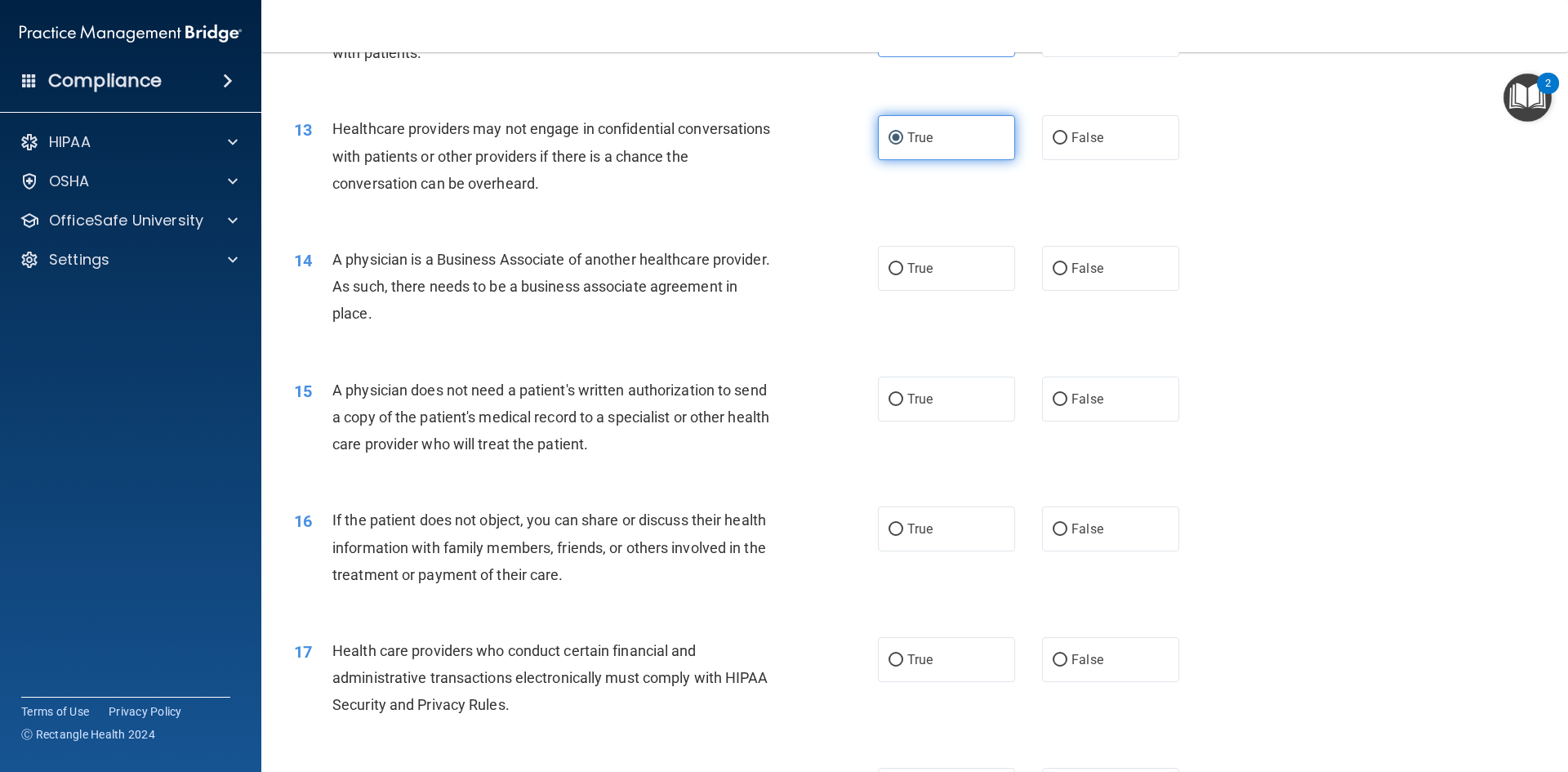
click at [949, 291] on label "True" at bounding box center [946, 268] width 138 height 45
click at [903, 275] on input "True" at bounding box center [895, 269] width 15 height 12
radio input "true"
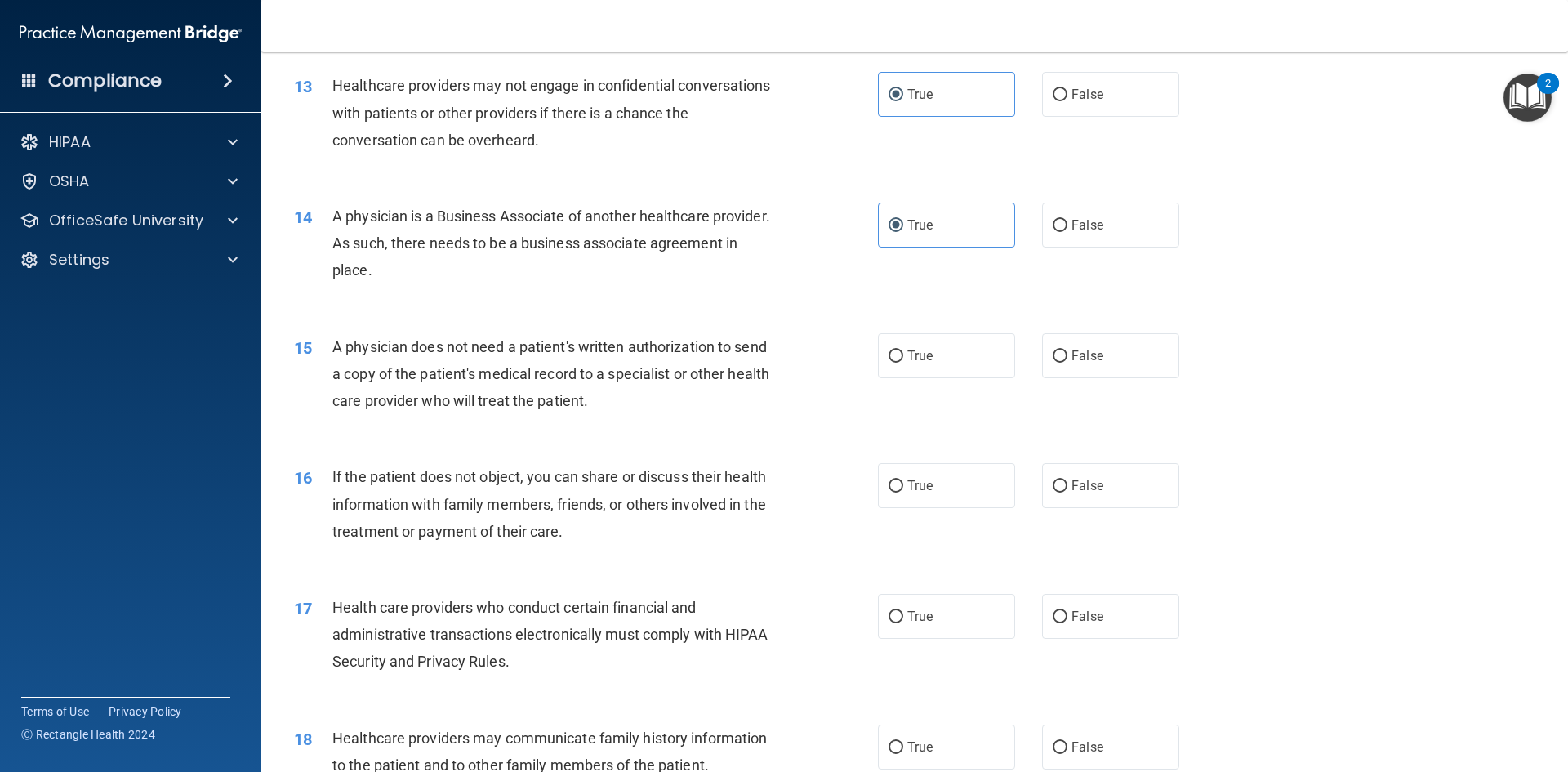
scroll to position [1552, 0]
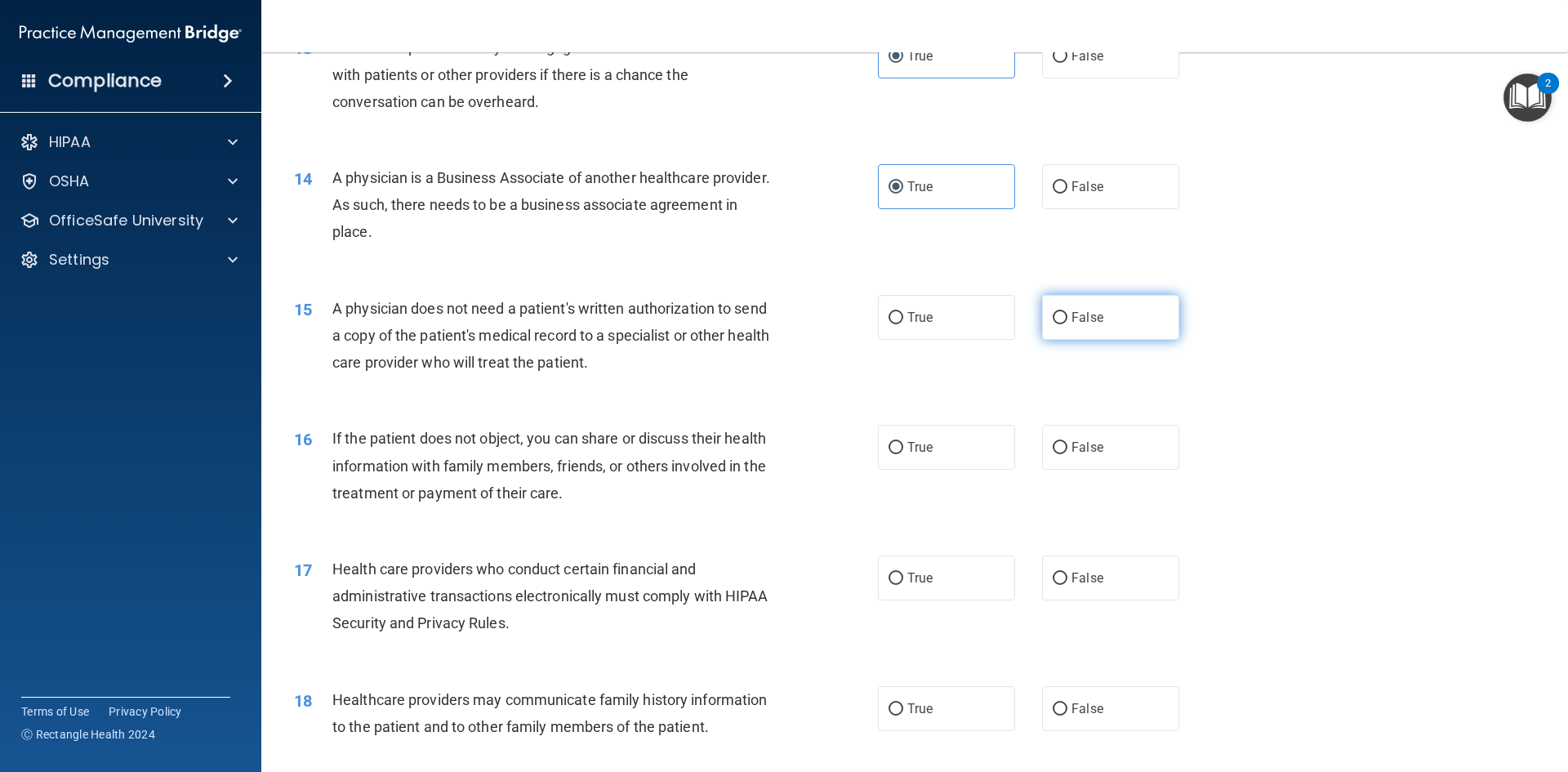
click at [1057, 321] on input "False" at bounding box center [1060, 319] width 15 height 12
radio input "true"
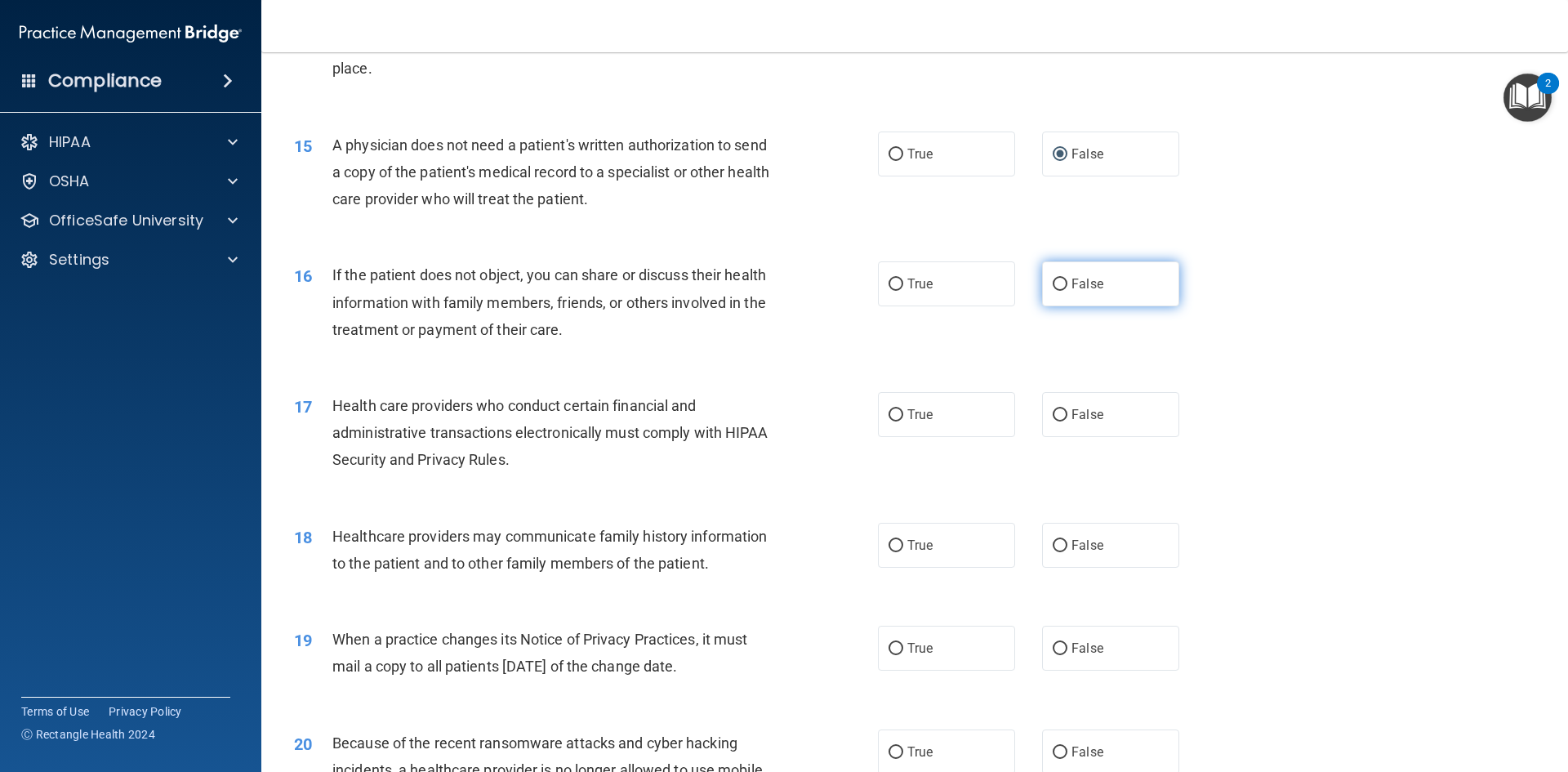
click at [1042, 287] on label "False" at bounding box center [1111, 283] width 138 height 45
click at [1053, 287] on input "False" at bounding box center [1060, 285] width 15 height 12
radio input "true"
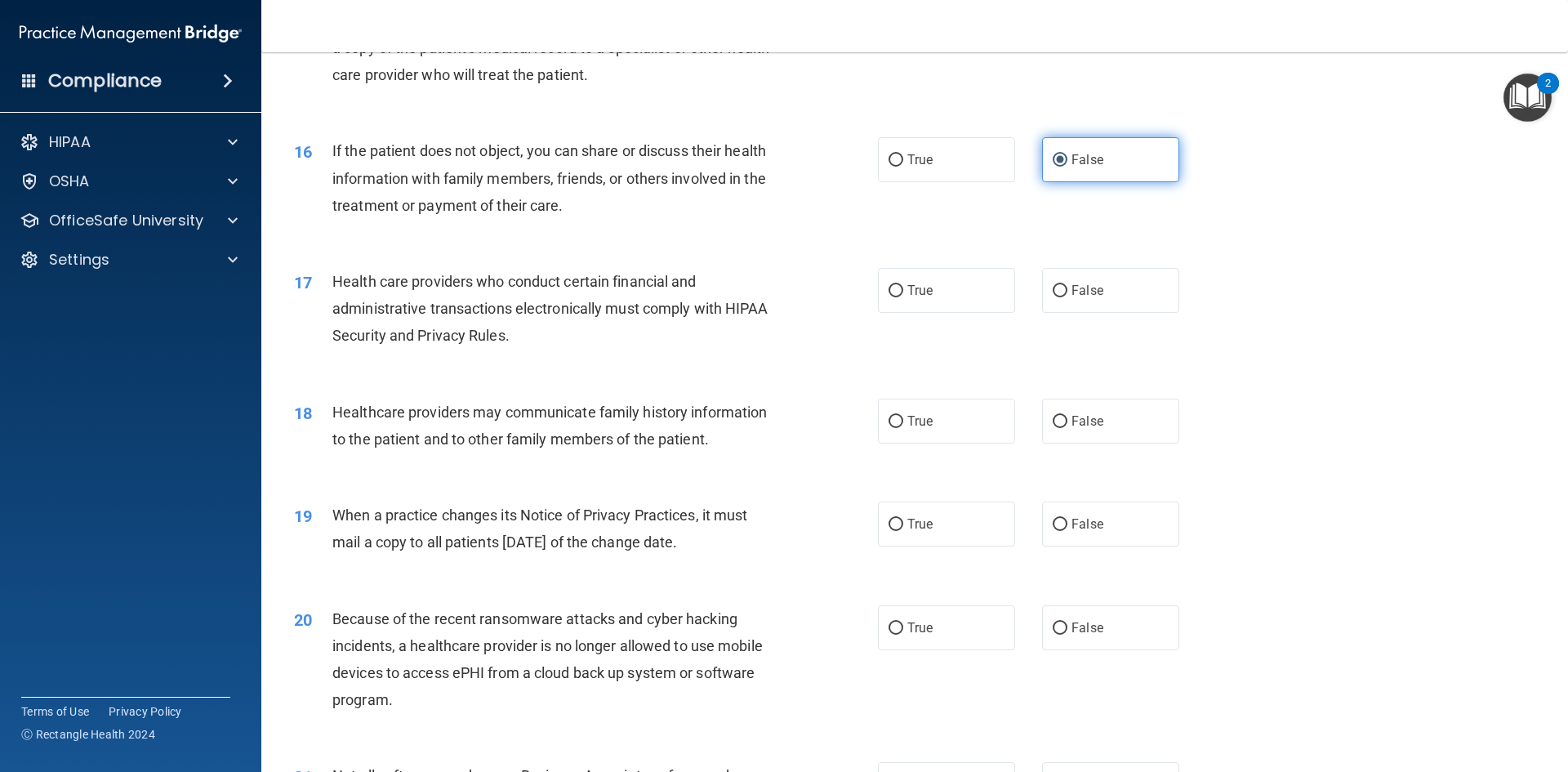
scroll to position [1879, 0]
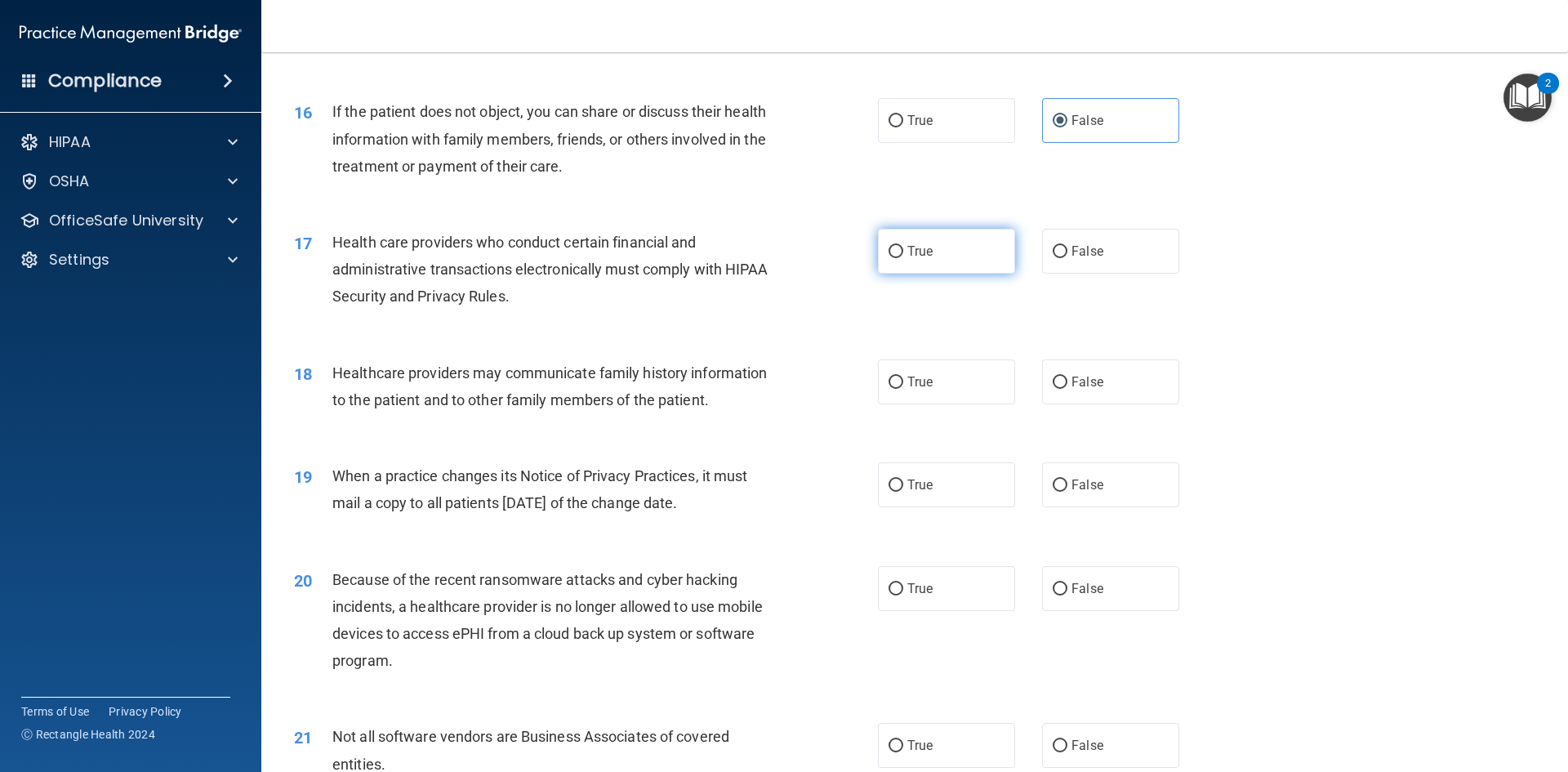
click at [922, 254] on span "True" at bounding box center [920, 251] width 26 height 16
click at [903, 254] on input "True" at bounding box center [895, 252] width 15 height 12
radio input "true"
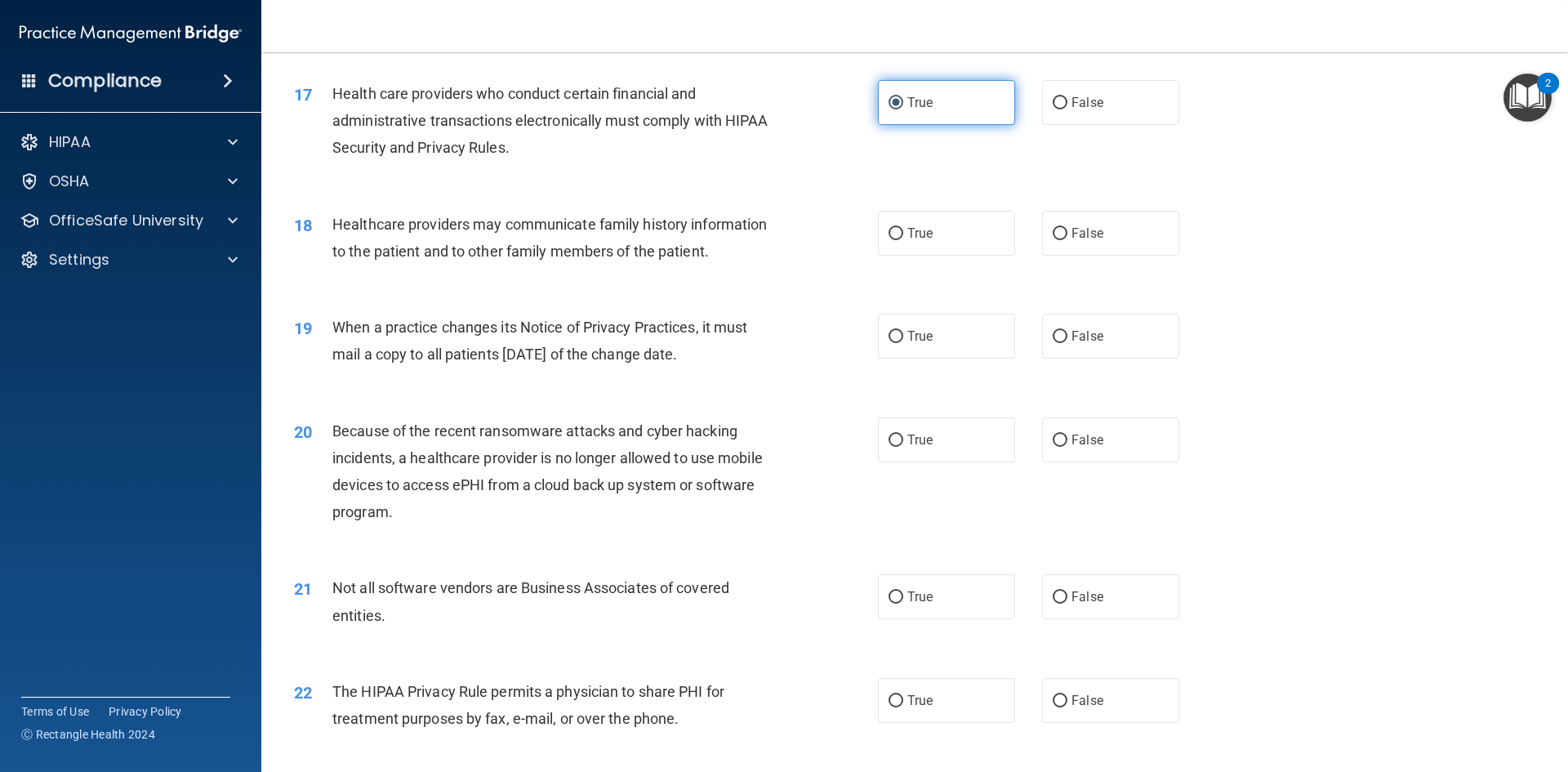
scroll to position [2042, 0]
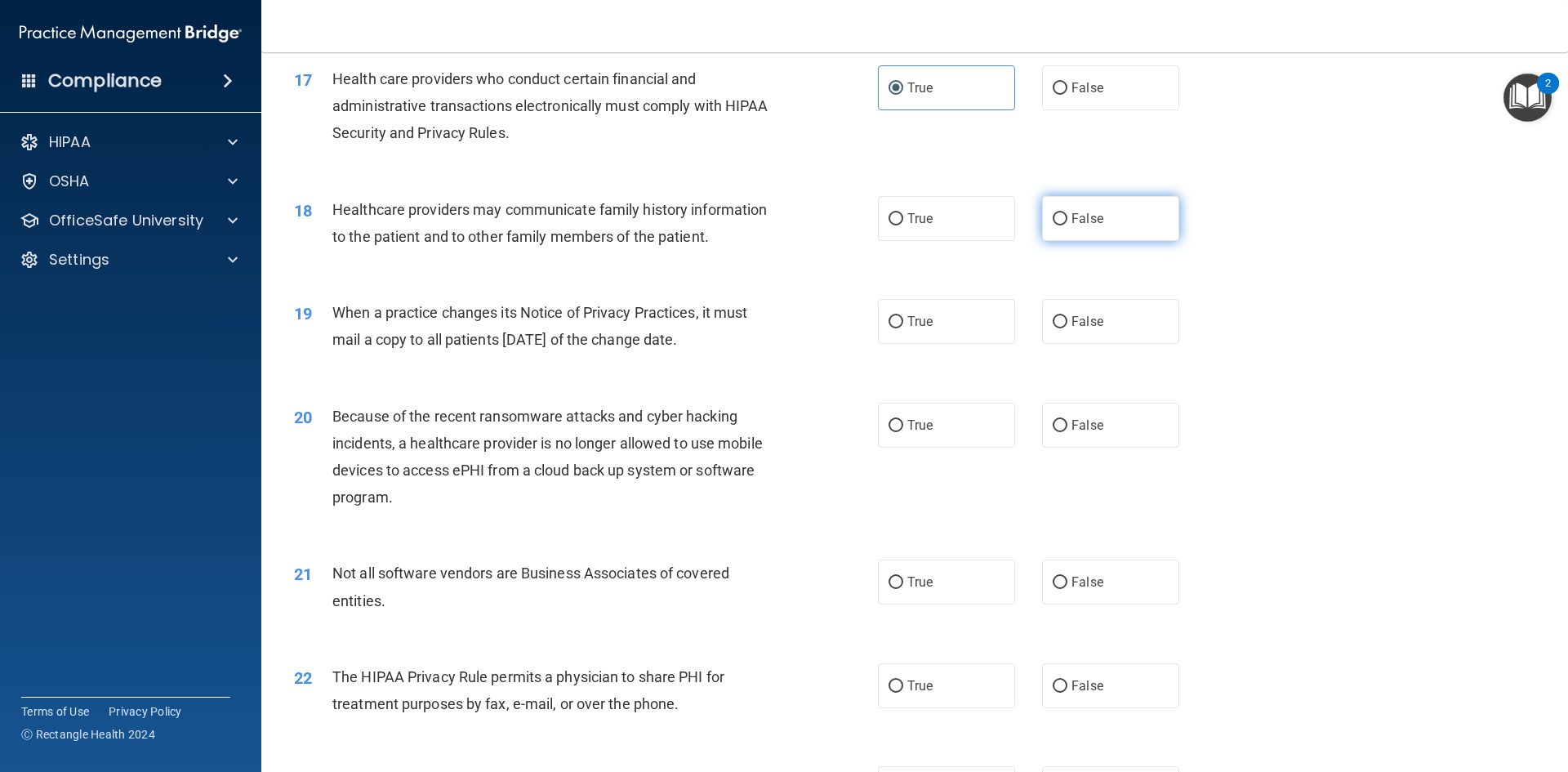
click at [1061, 225] on label "False" at bounding box center [1111, 218] width 138 height 45
click at [1061, 225] on input "False" at bounding box center [1060, 220] width 15 height 12
radio input "true"
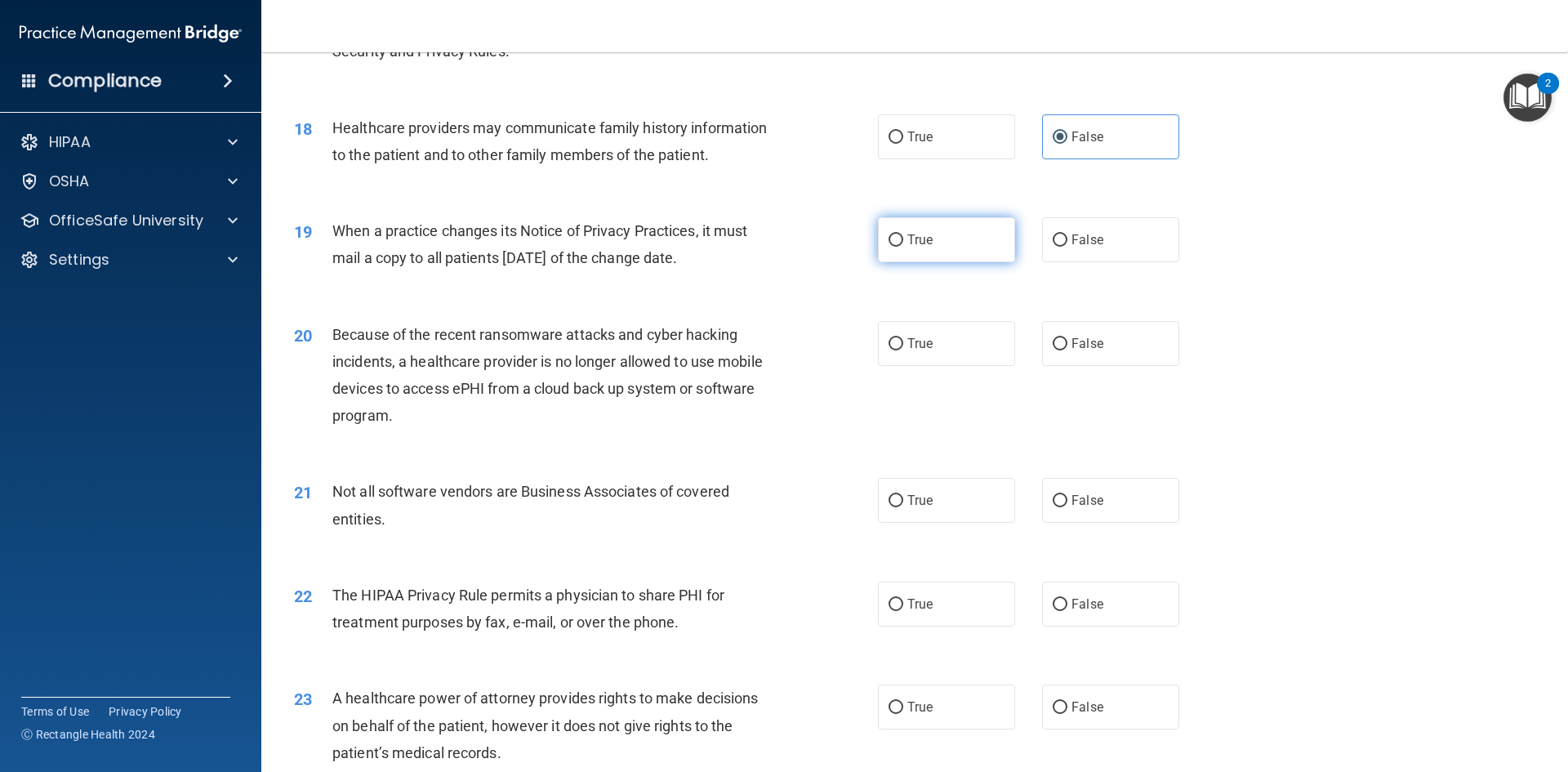
click at [949, 246] on label "True" at bounding box center [946, 239] width 138 height 45
click at [903, 246] on input "True" at bounding box center [895, 241] width 15 height 12
radio input "true"
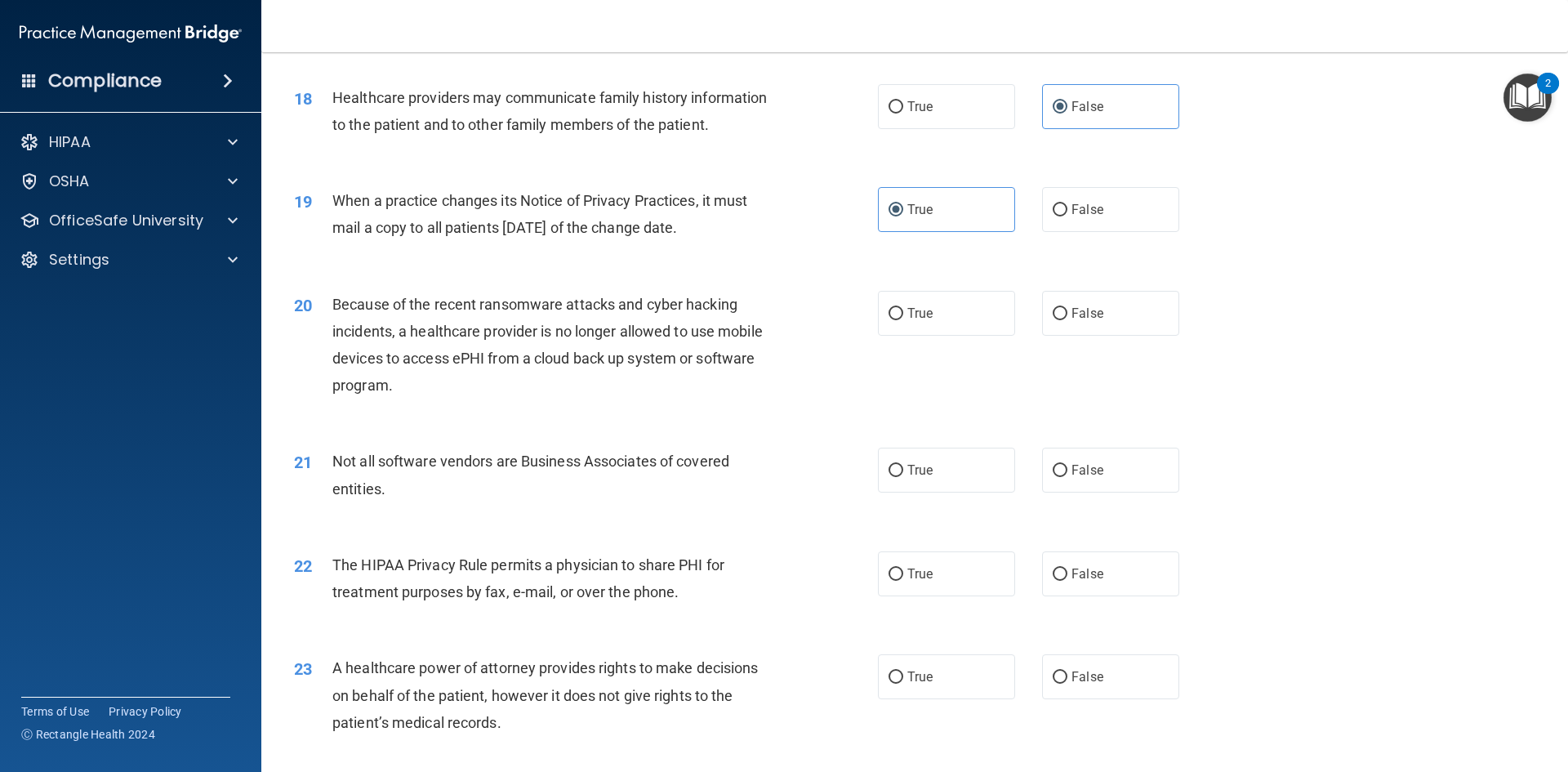
scroll to position [2206, 0]
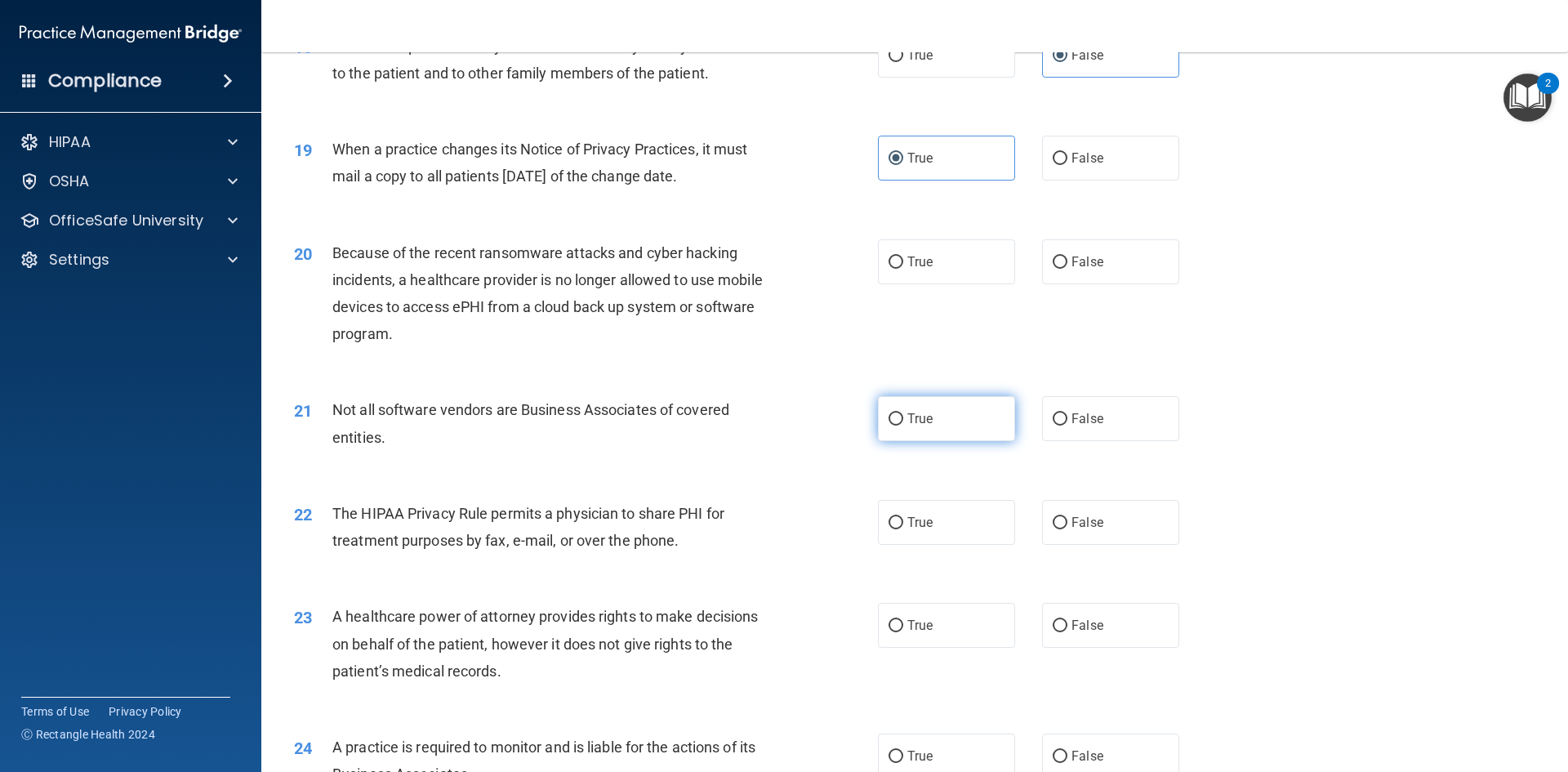
click at [945, 403] on label "True" at bounding box center [946, 418] width 138 height 45
click at [903, 414] on input "True" at bounding box center [895, 420] width 15 height 12
radio input "true"
click at [914, 518] on span "True" at bounding box center [920, 522] width 26 height 16
click at [903, 518] on input "True" at bounding box center [895, 523] width 15 height 12
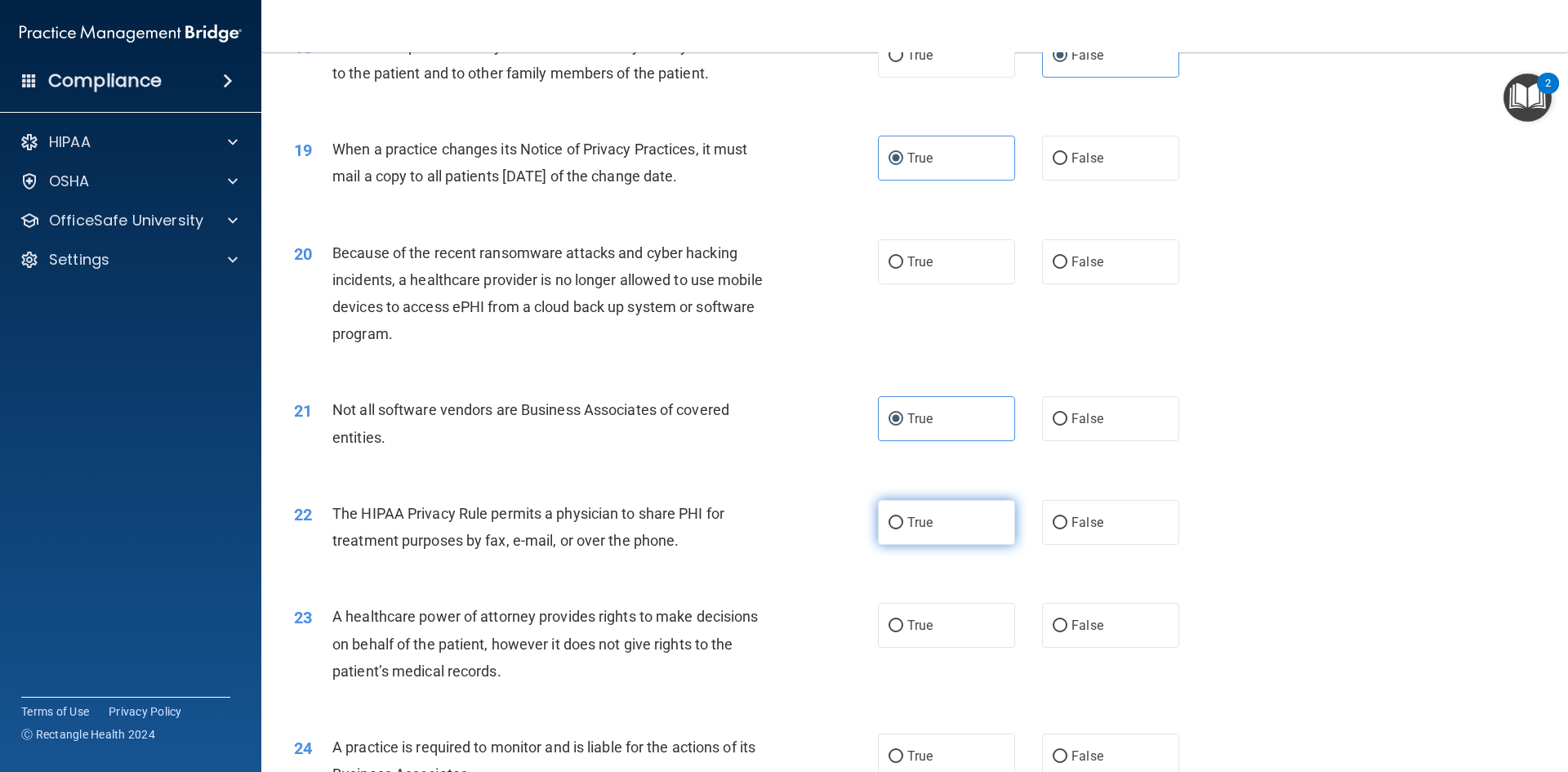
radio input "true"
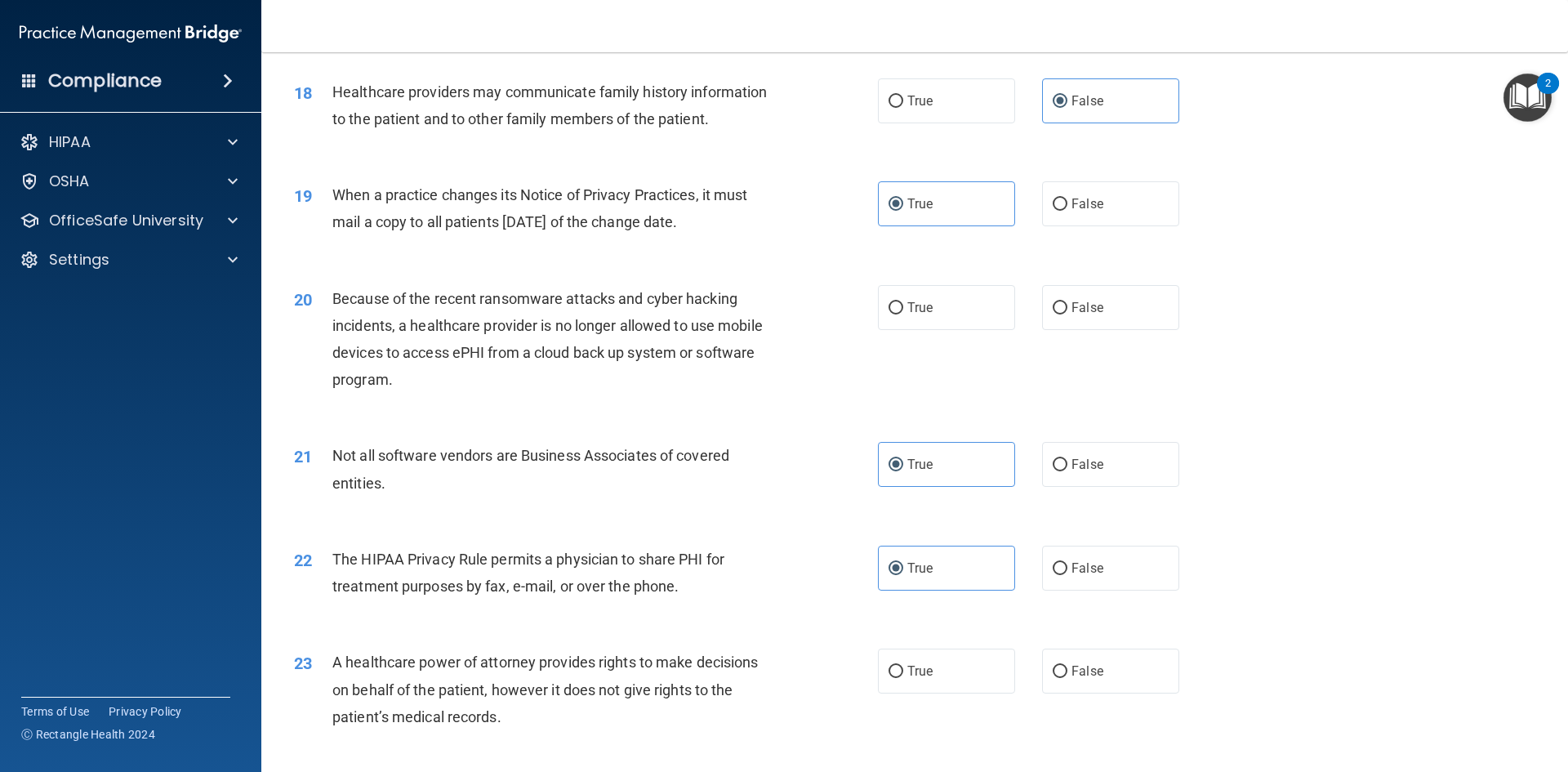
scroll to position [2125, 0]
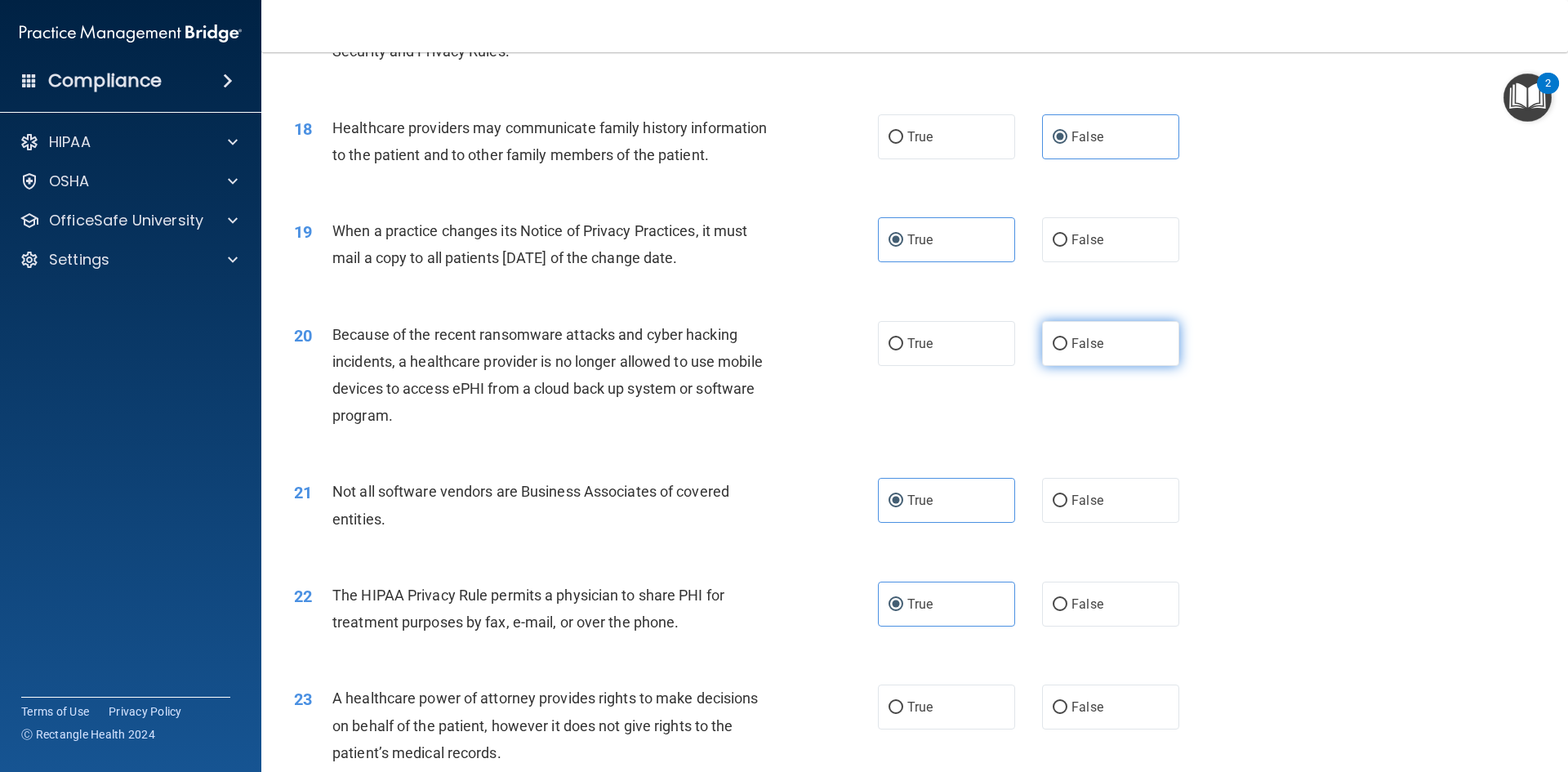
click at [1054, 338] on input "False" at bounding box center [1060, 344] width 15 height 12
radio input "true"
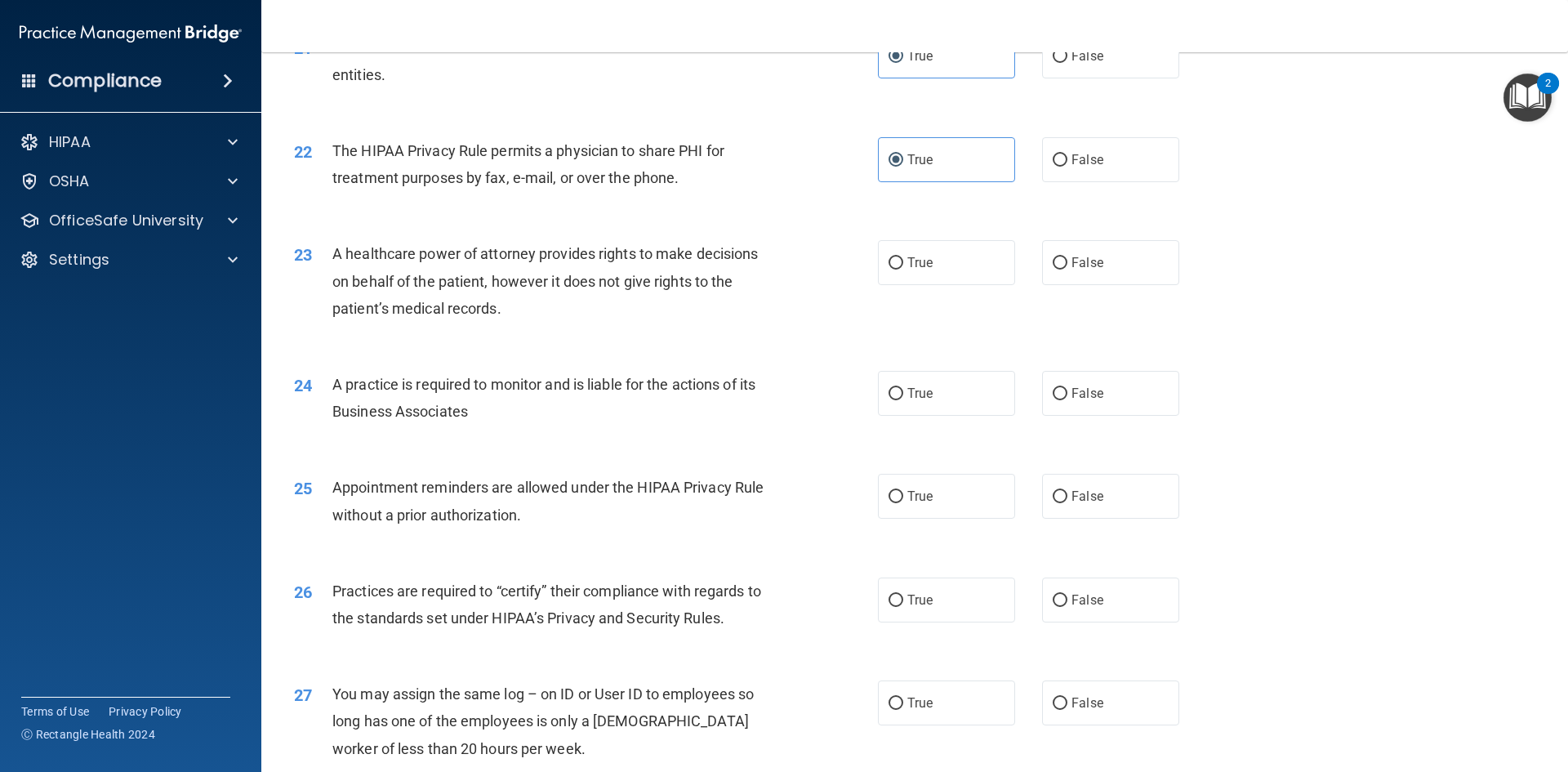
scroll to position [2614, 0]
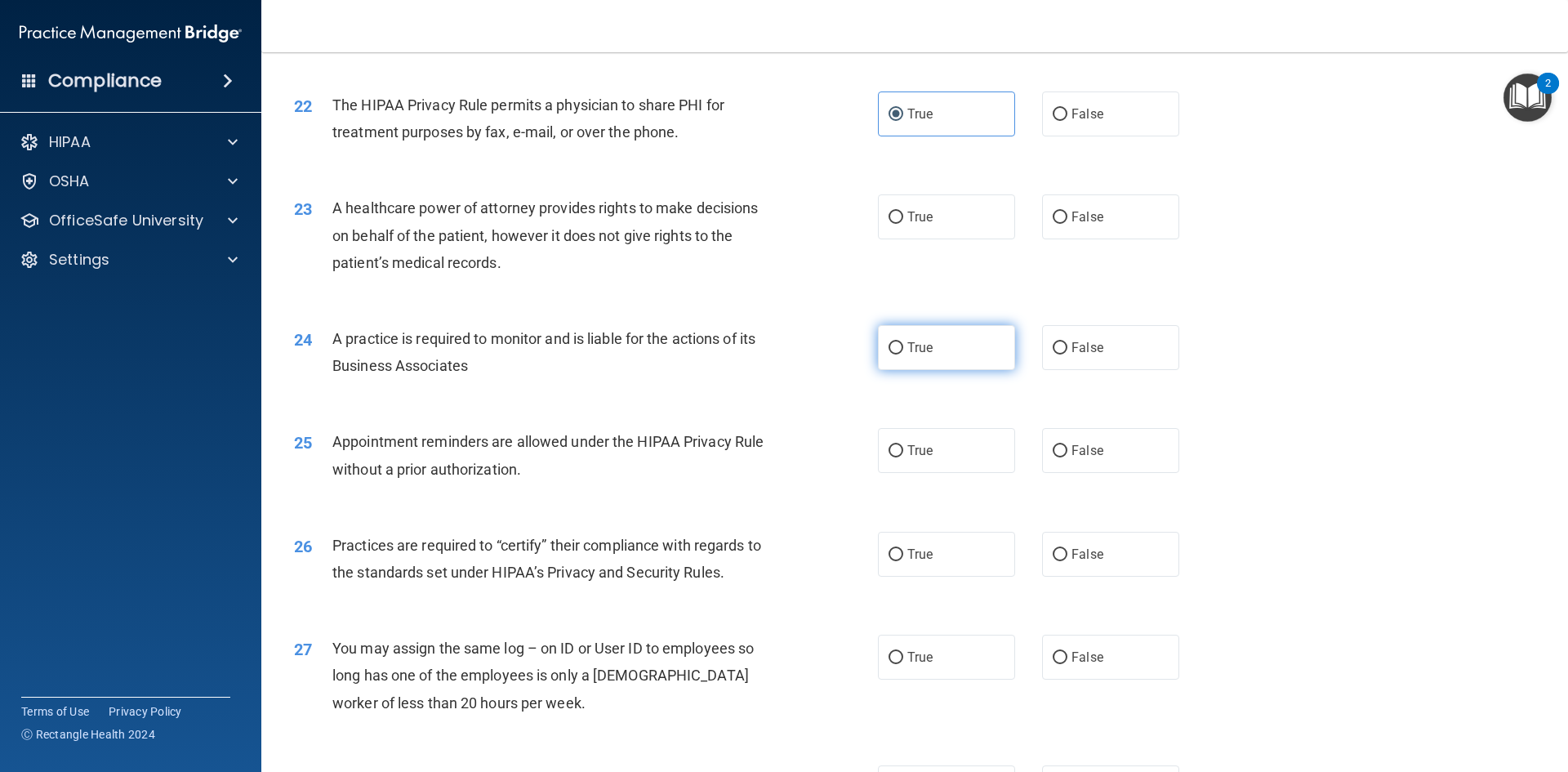
click at [907, 341] on span "True" at bounding box center [920, 348] width 26 height 16
click at [903, 342] on input "True" at bounding box center [895, 349] width 15 height 12
radio input "true"
click at [1062, 219] on label "False" at bounding box center [1111, 216] width 138 height 45
click at [1062, 219] on input "False" at bounding box center [1060, 218] width 15 height 12
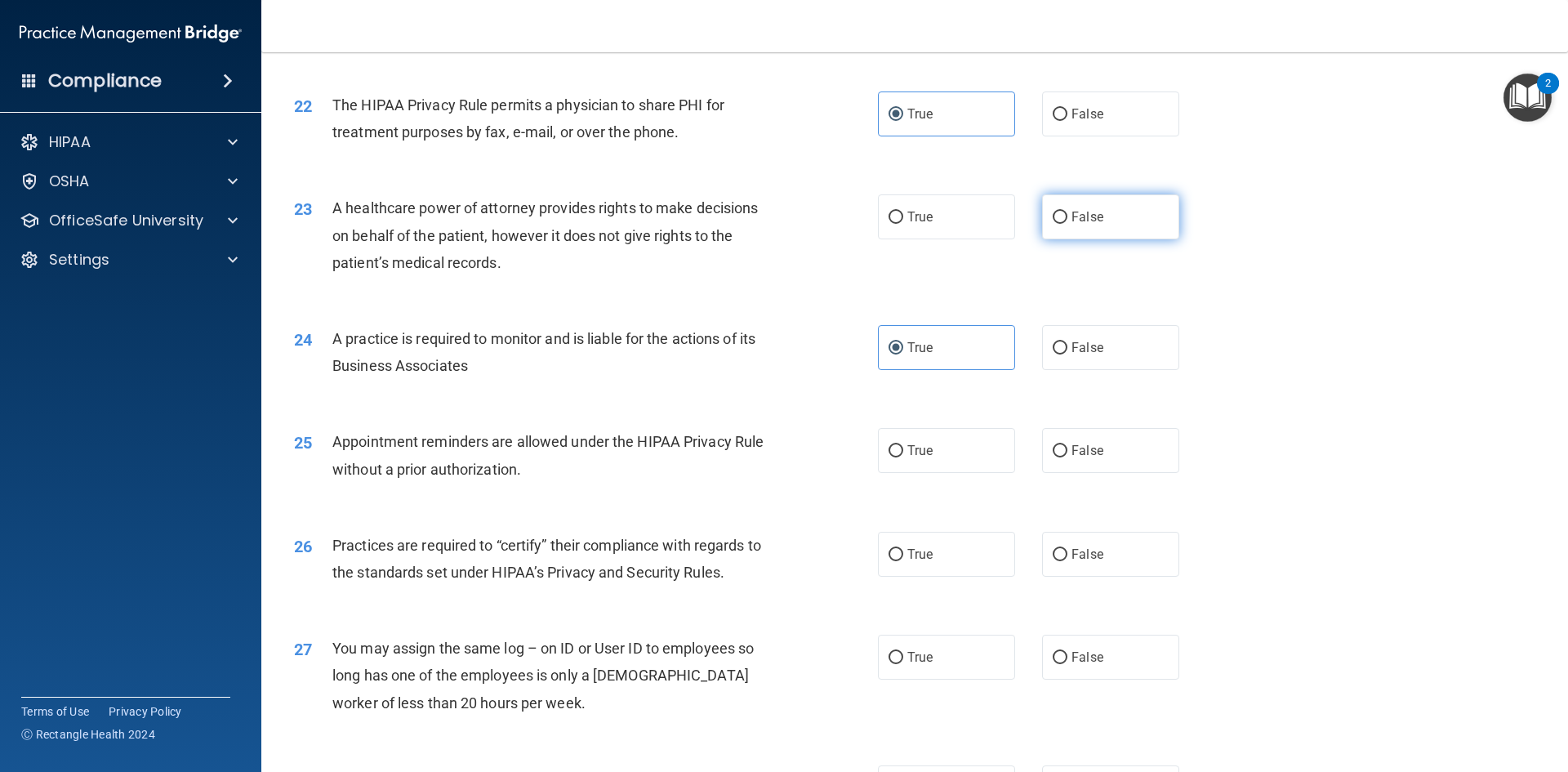
radio input "true"
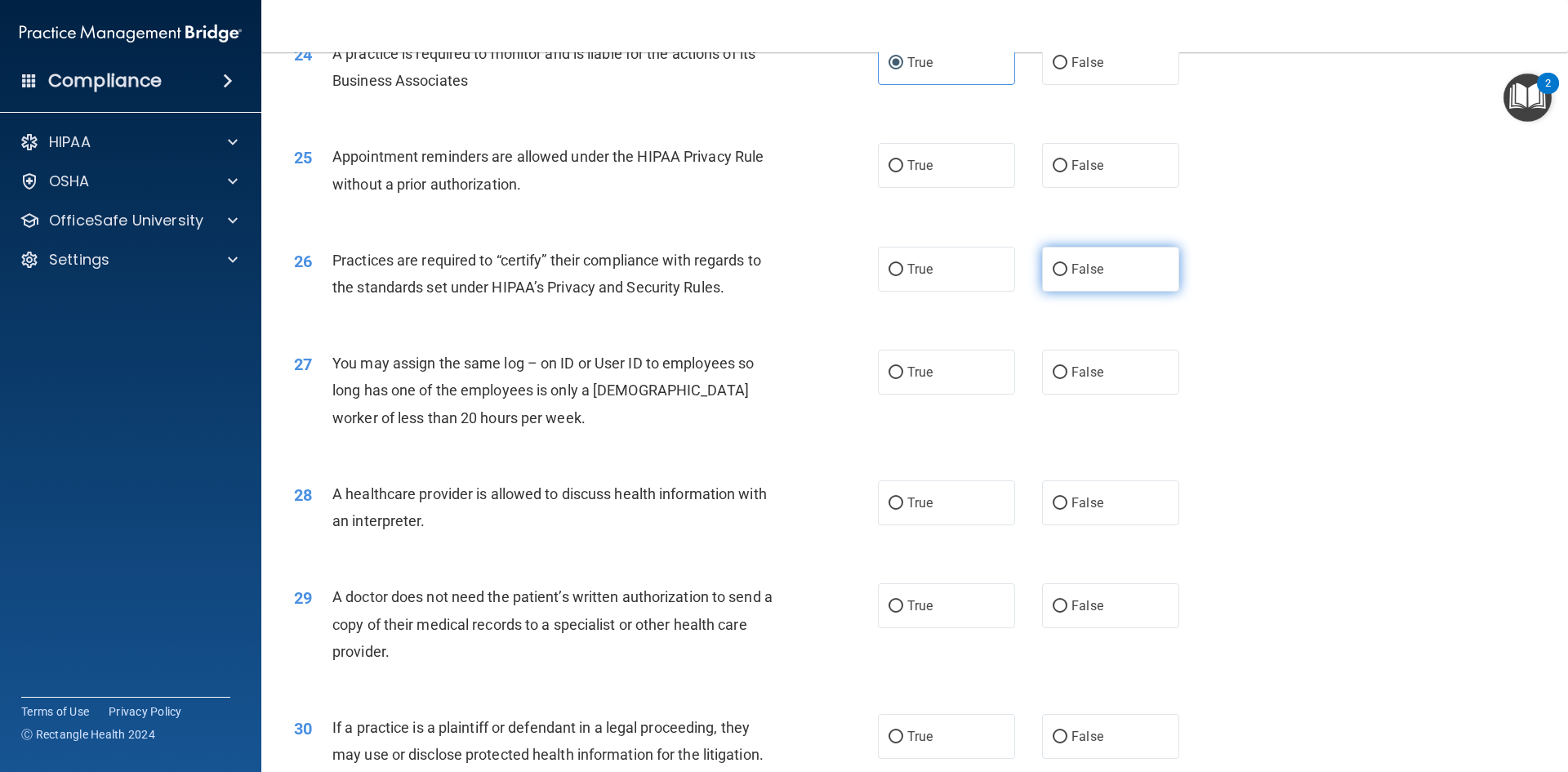
scroll to position [2941, 0]
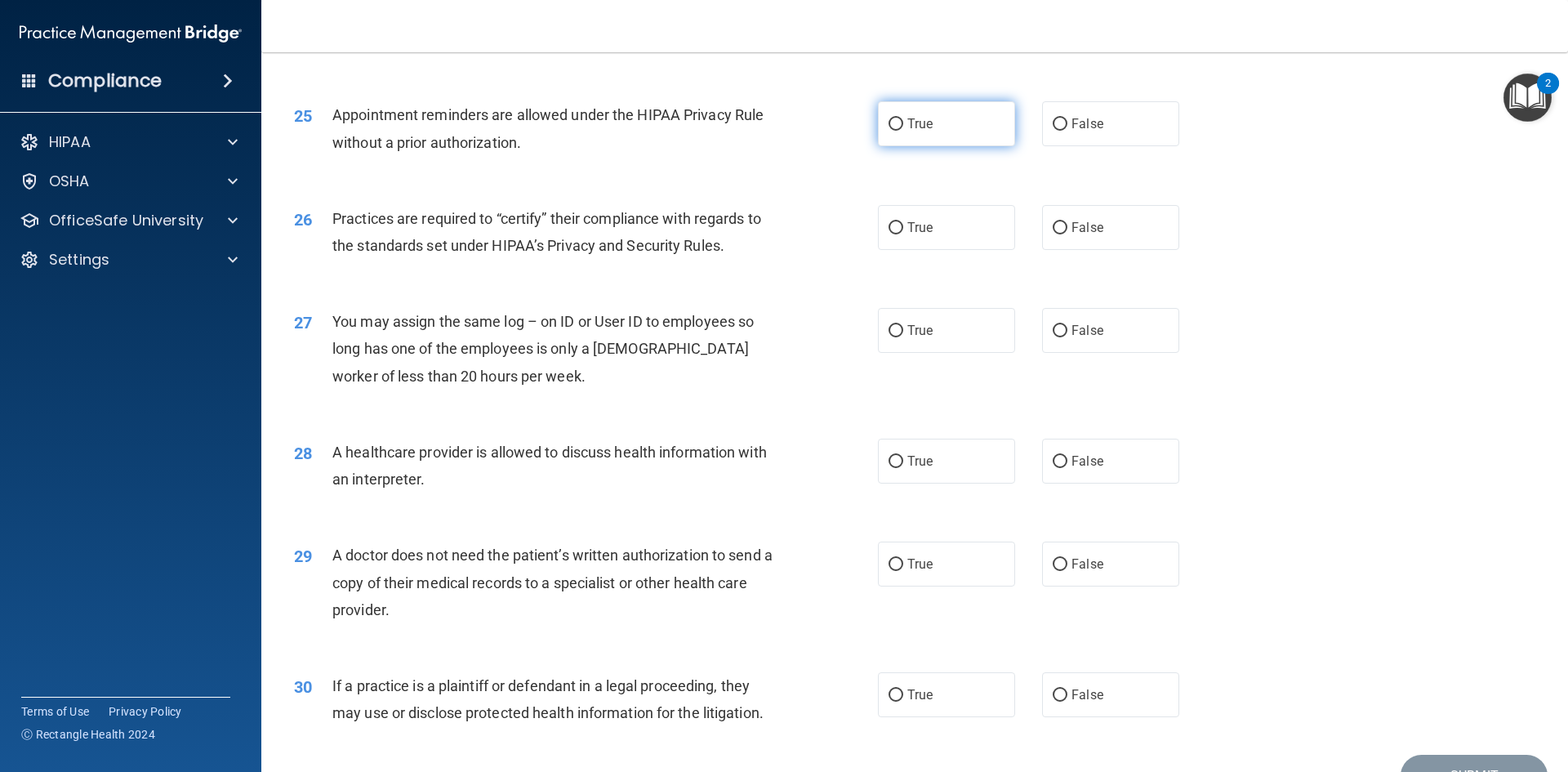
click at [968, 132] on label "True" at bounding box center [946, 124] width 138 height 45
click at [903, 131] on input "True" at bounding box center [895, 124] width 15 height 12
radio input "true"
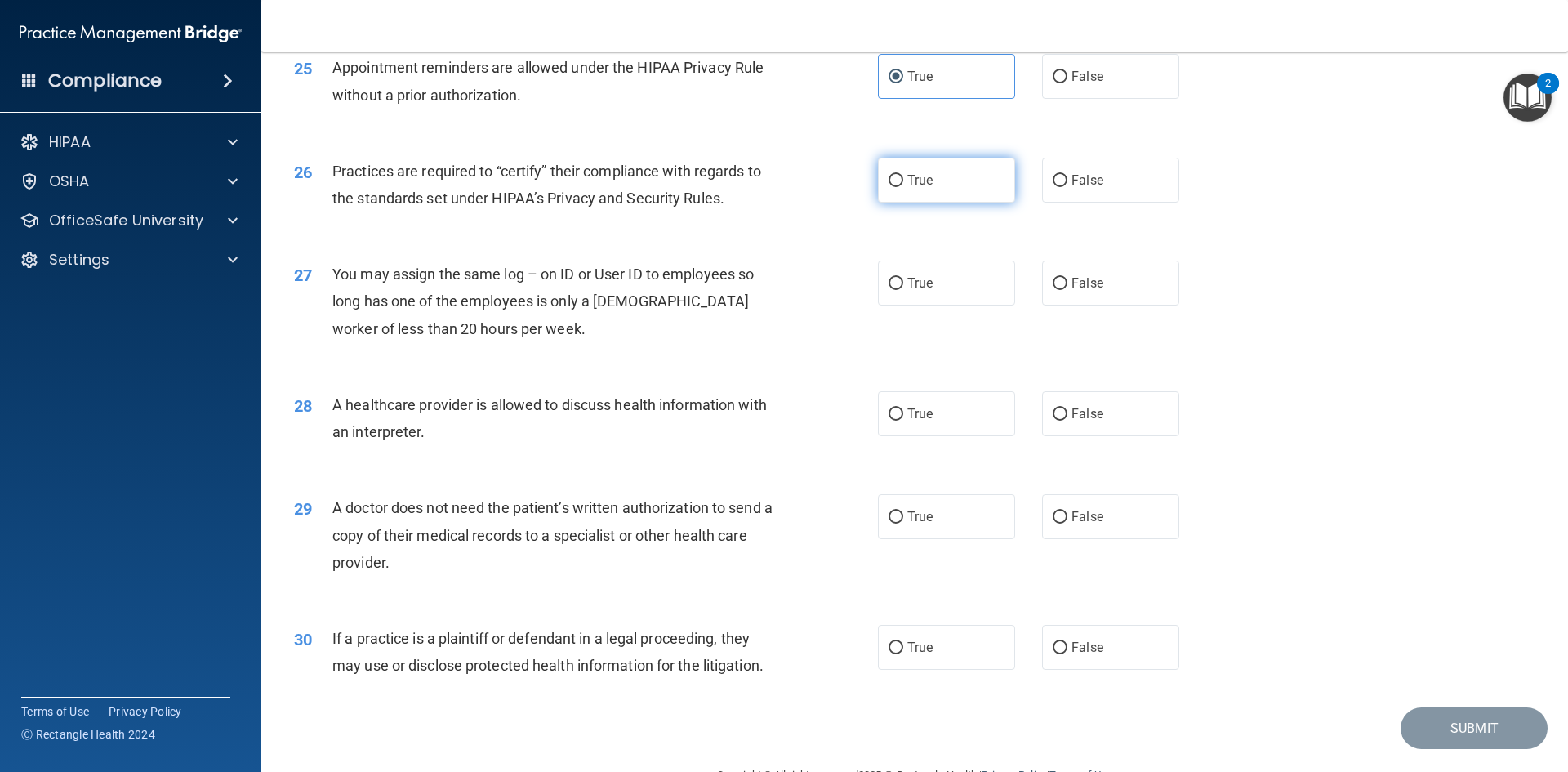
scroll to position [3031, 0]
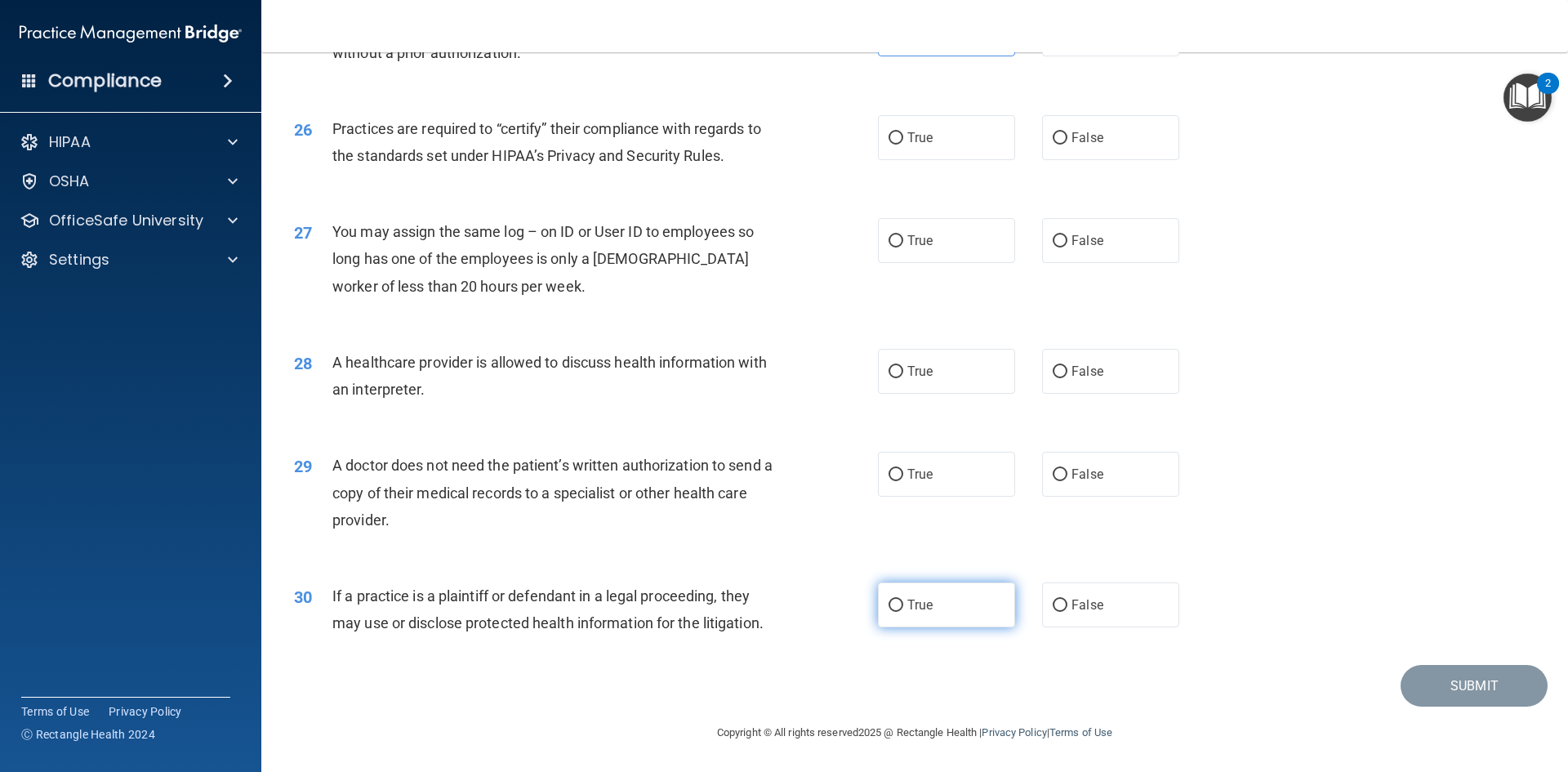
click at [938, 599] on label "True" at bounding box center [946, 604] width 138 height 45
click at [903, 600] on input "True" at bounding box center [895, 606] width 15 height 12
radio input "true"
click at [1066, 463] on label "False" at bounding box center [1111, 474] width 138 height 45
click at [1066, 469] on input "False" at bounding box center [1060, 476] width 15 height 12
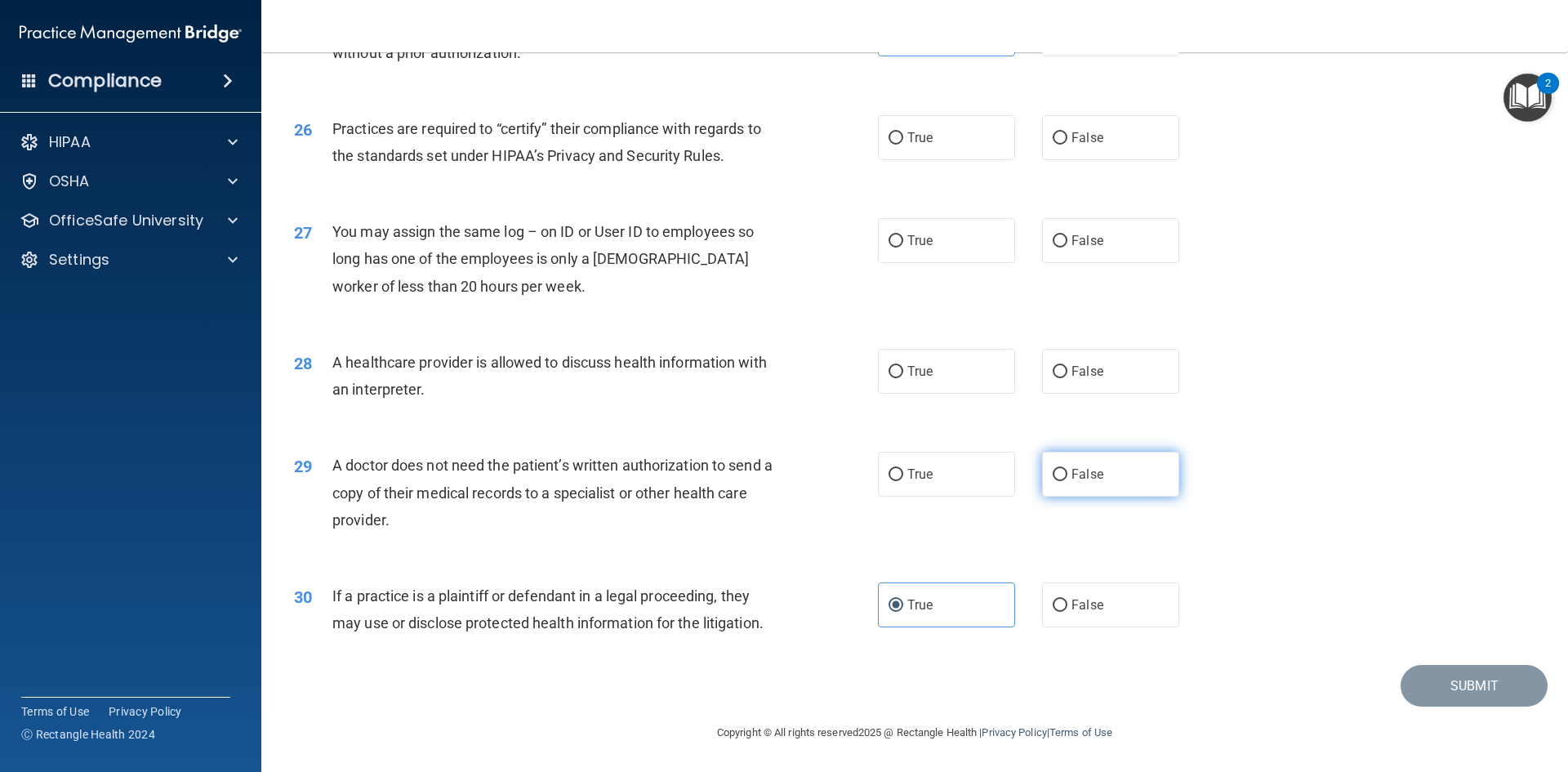
radio input "true"
click at [953, 359] on label "True" at bounding box center [946, 371] width 138 height 45
click at [903, 366] on input "True" at bounding box center [895, 372] width 15 height 12
radio input "true"
click at [1066, 360] on label "False" at bounding box center [1111, 371] width 138 height 45
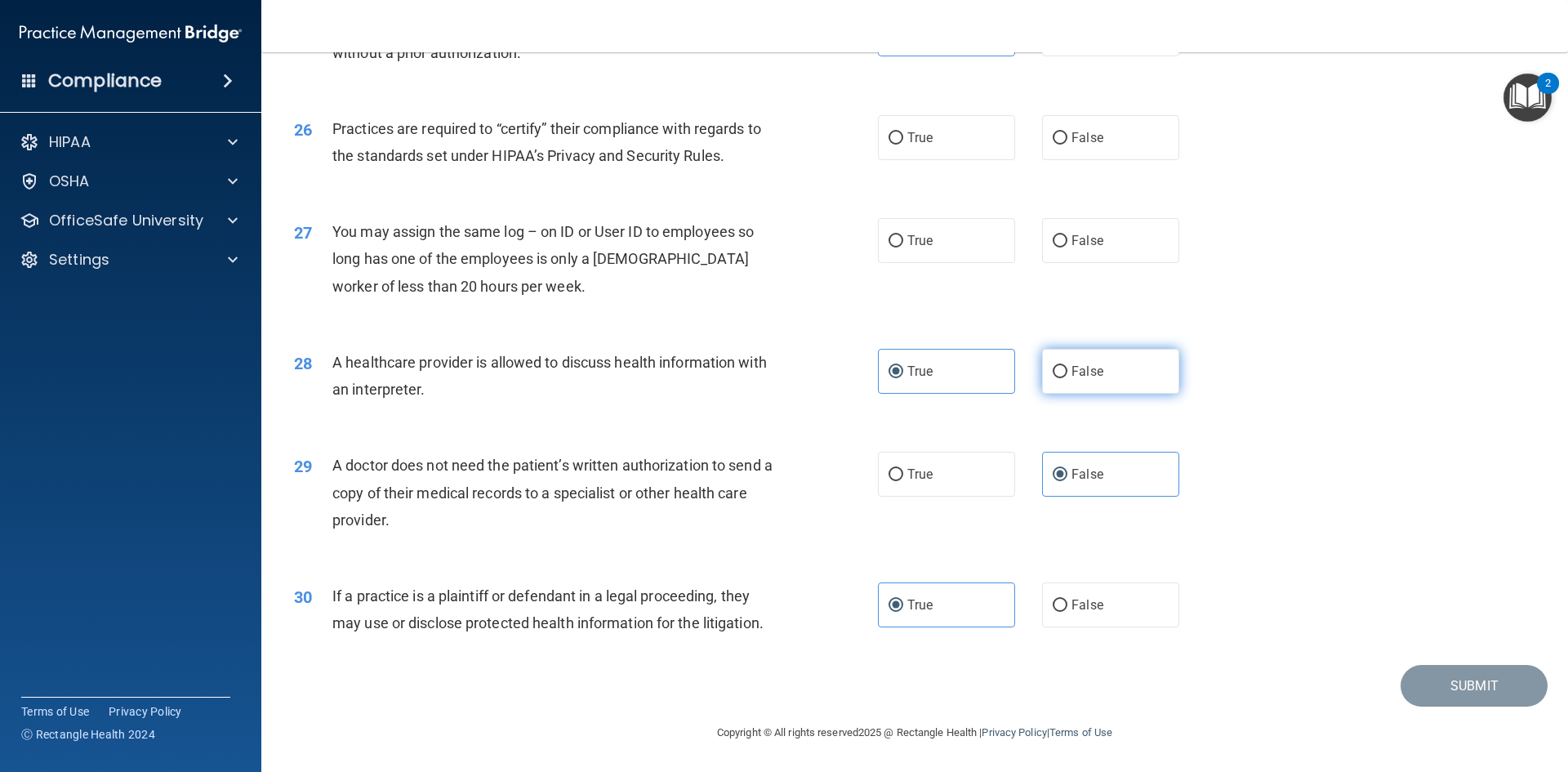
click at [1066, 366] on input "False" at bounding box center [1060, 372] width 15 height 12
radio input "true"
radio input "false"
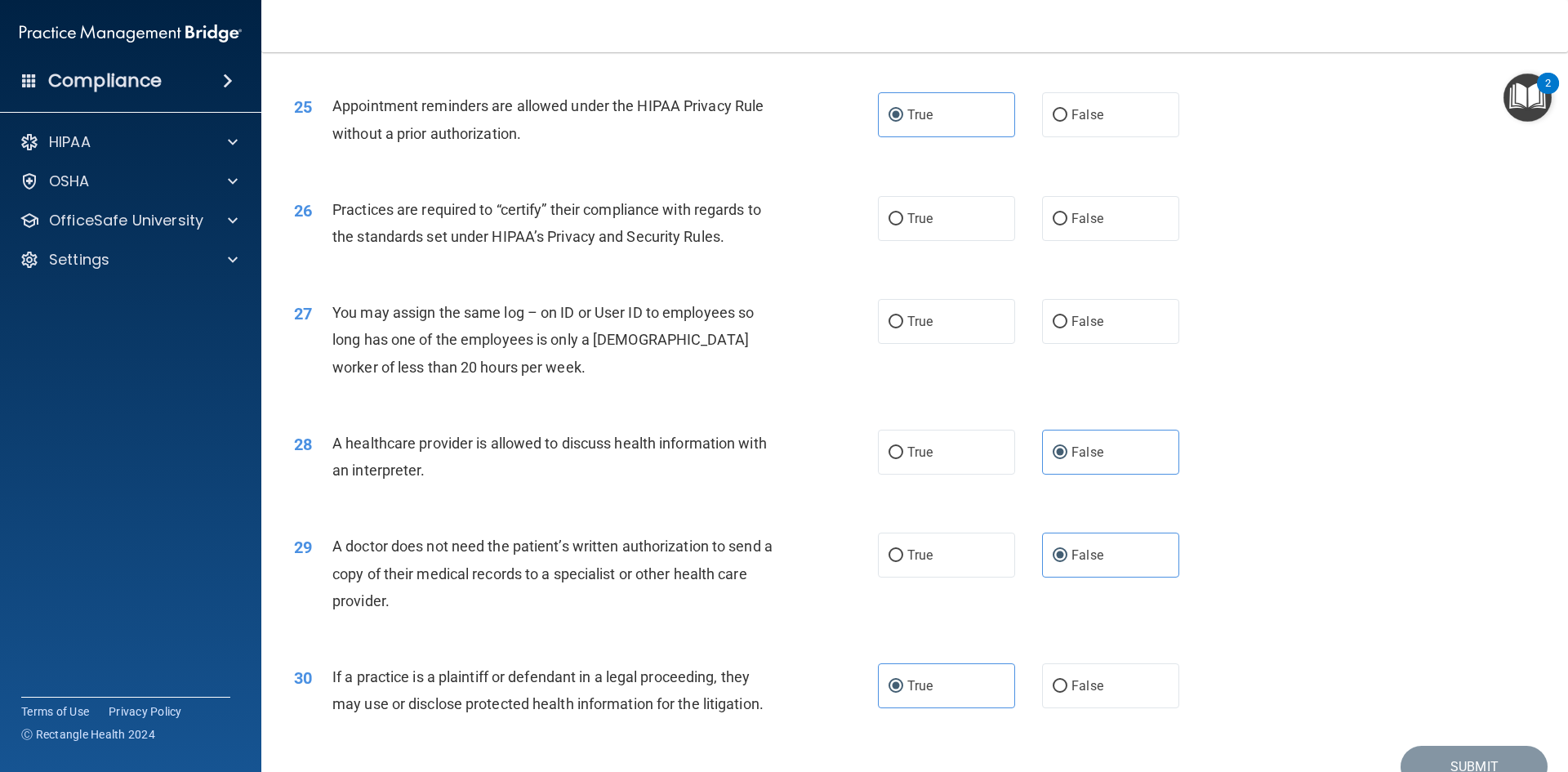
scroll to position [2949, 0]
click at [1059, 314] on label "False" at bounding box center [1111, 322] width 138 height 45
click at [1059, 317] on input "False" at bounding box center [1060, 323] width 15 height 12
radio input "true"
drag, startPoint x: 908, startPoint y: 218, endPoint x: 921, endPoint y: 220, distance: 13.2
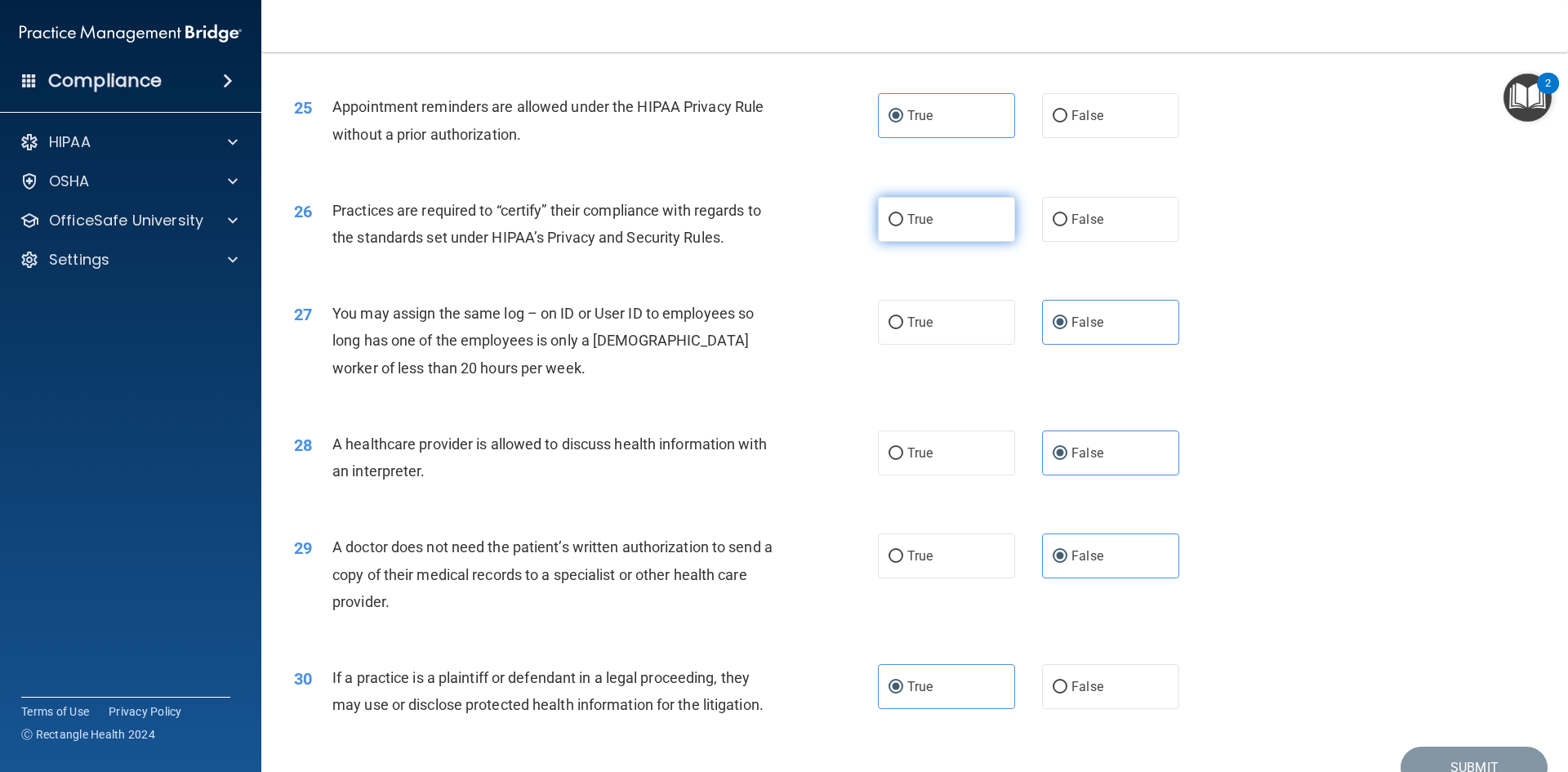
click at [915, 220] on span "True" at bounding box center [920, 220] width 26 height 16
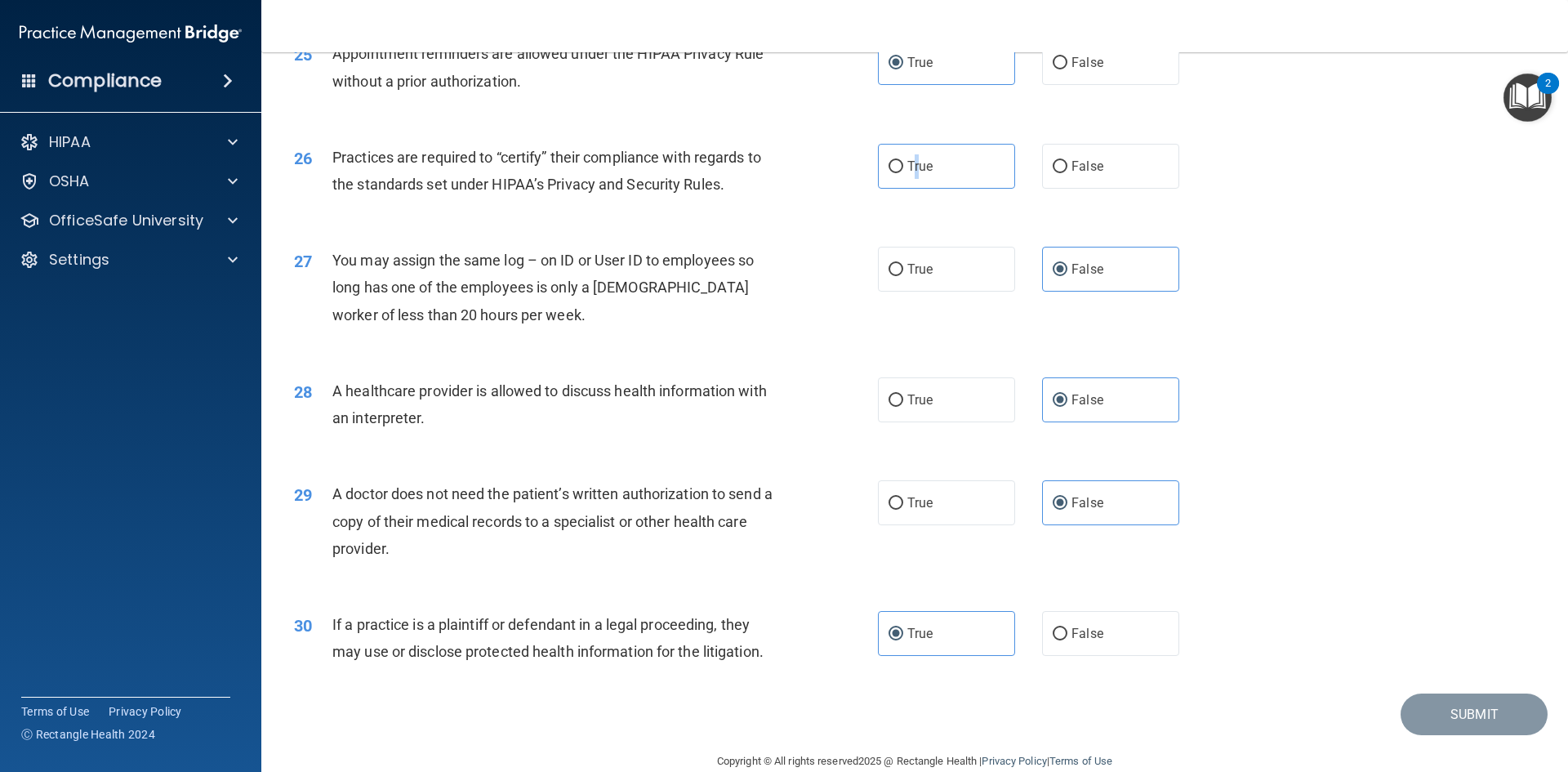
scroll to position [3031, 0]
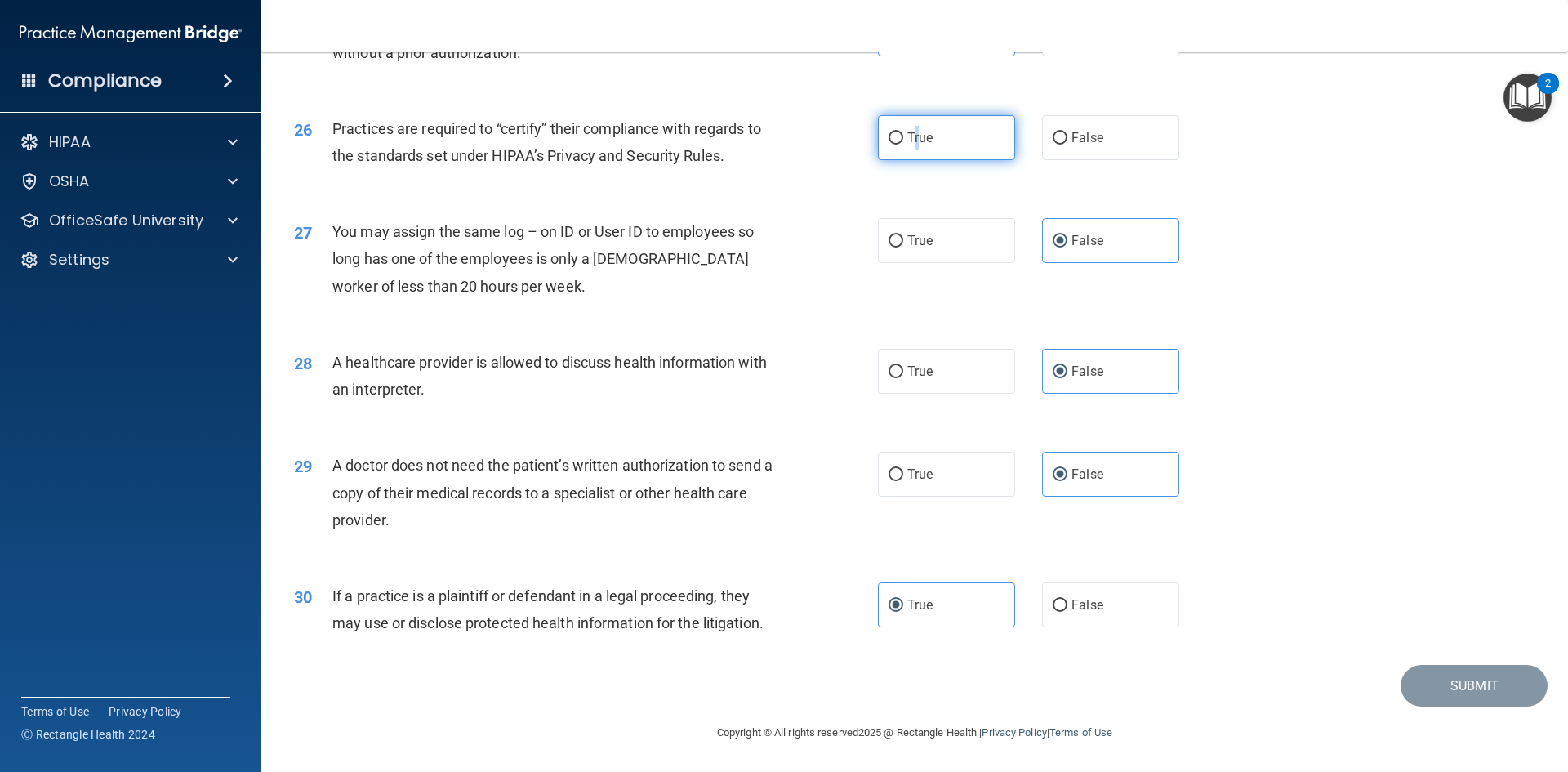
click at [890, 144] on input "True" at bounding box center [895, 139] width 15 height 12
radio input "true"
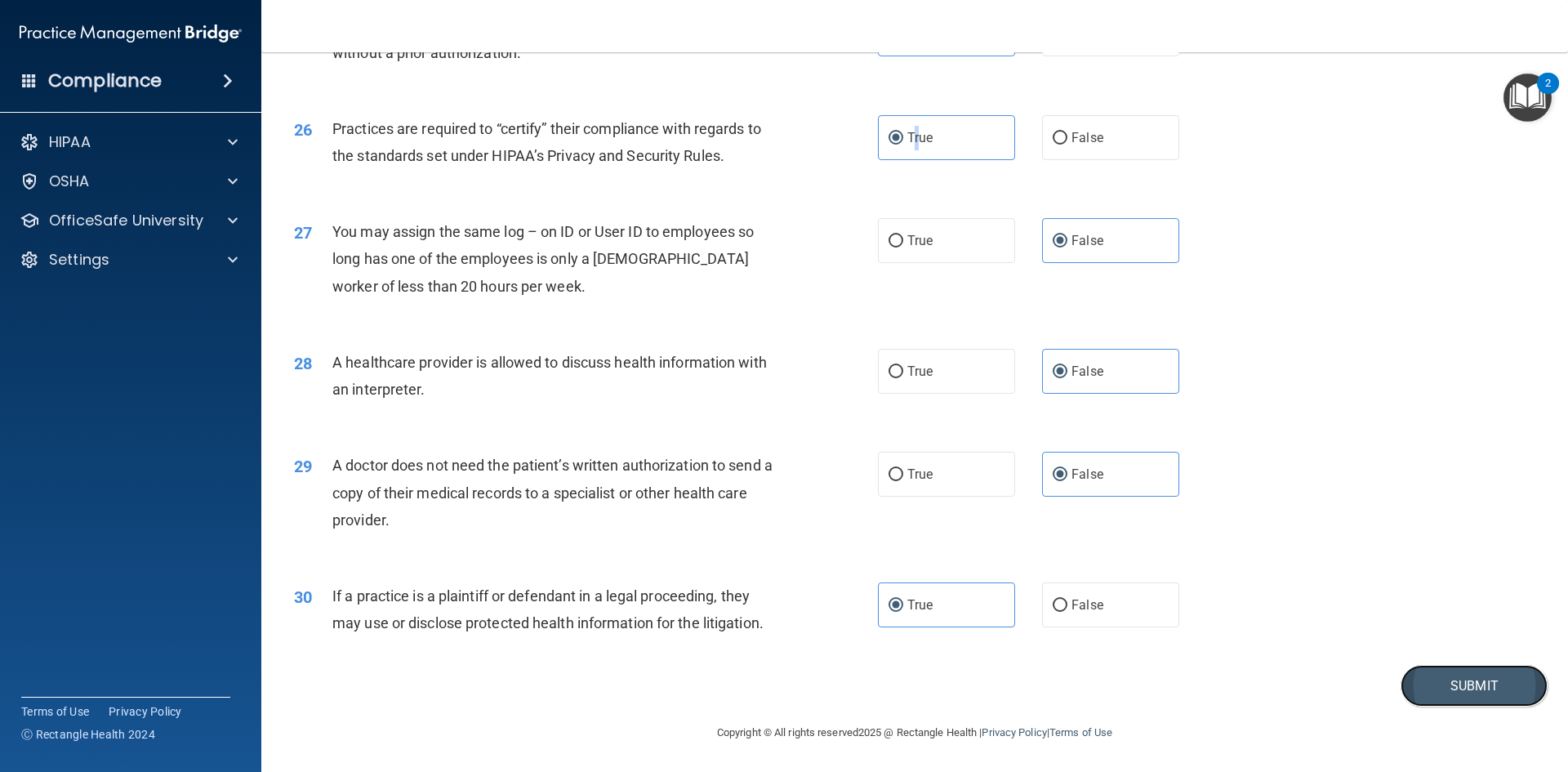
click at [1438, 691] on button "Submit" at bounding box center [1474, 686] width 147 height 41
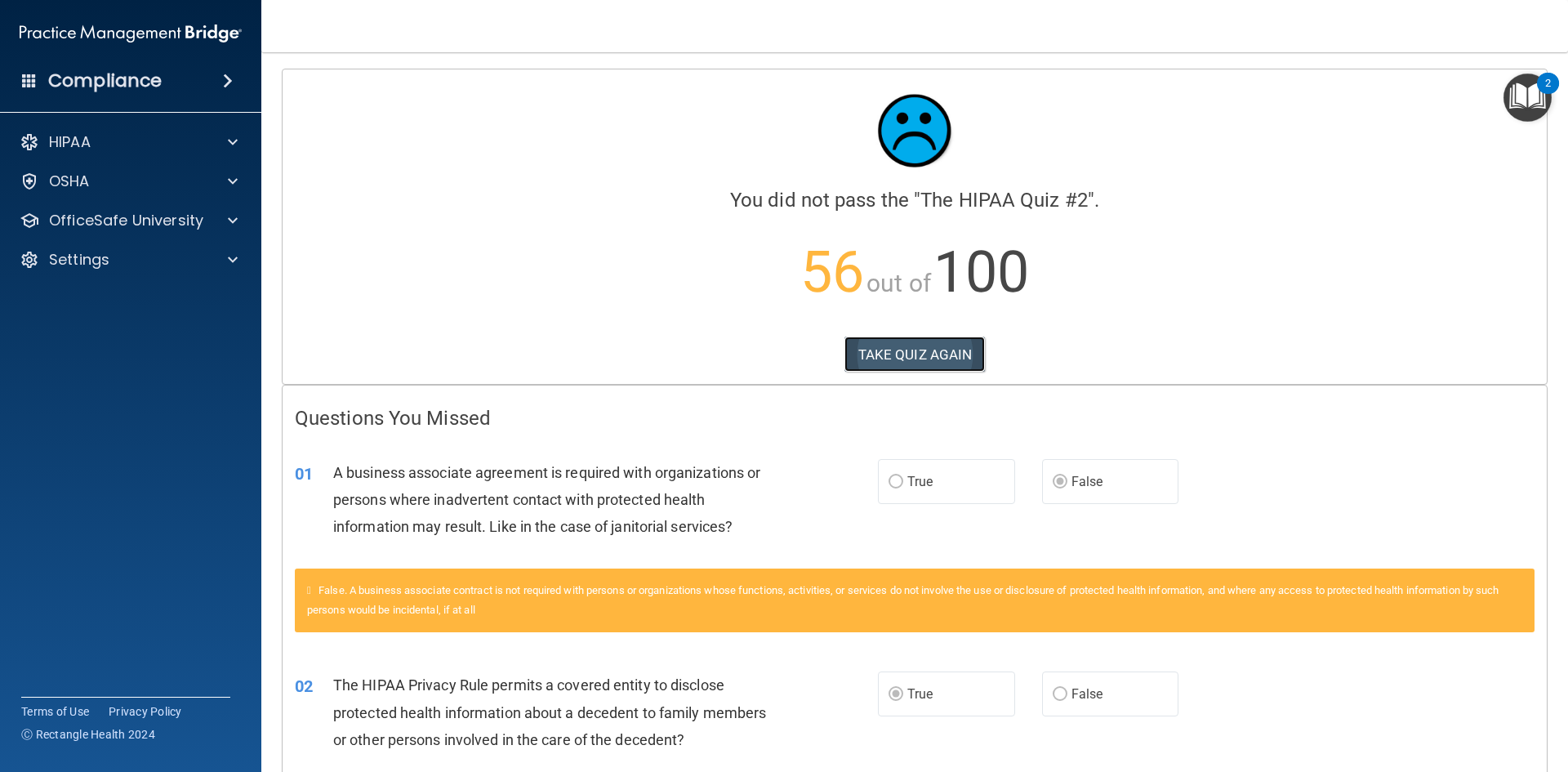
click at [876, 349] on button "TAKE QUIZ AGAIN" at bounding box center [915, 354] width 141 height 36
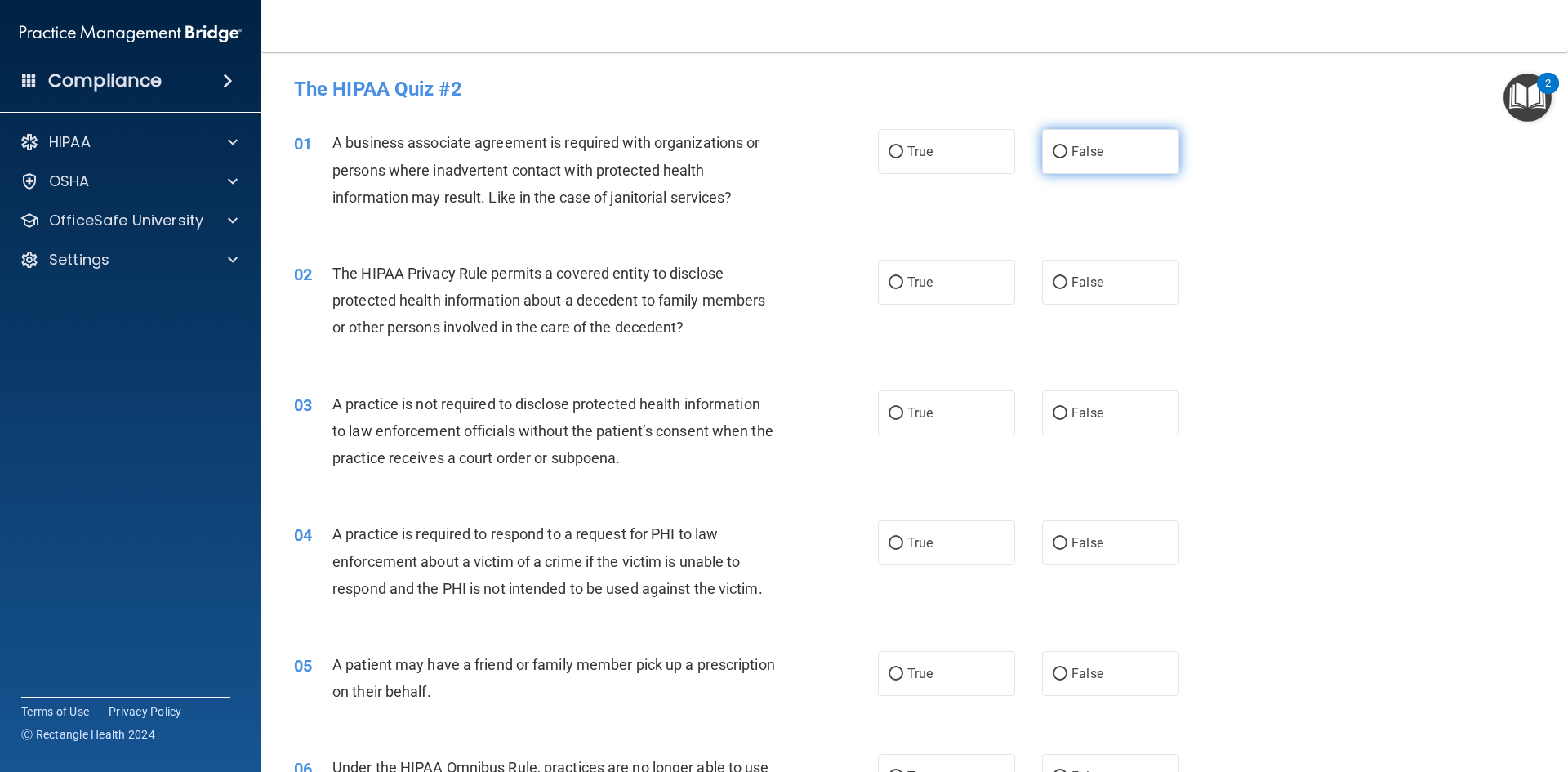
click at [1061, 151] on label "False" at bounding box center [1111, 151] width 138 height 45
click at [1061, 151] on input "False" at bounding box center [1060, 153] width 15 height 12
radio input "true"
click at [960, 286] on label "True" at bounding box center [946, 281] width 138 height 45
click at [903, 286] on input "True" at bounding box center [895, 283] width 15 height 12
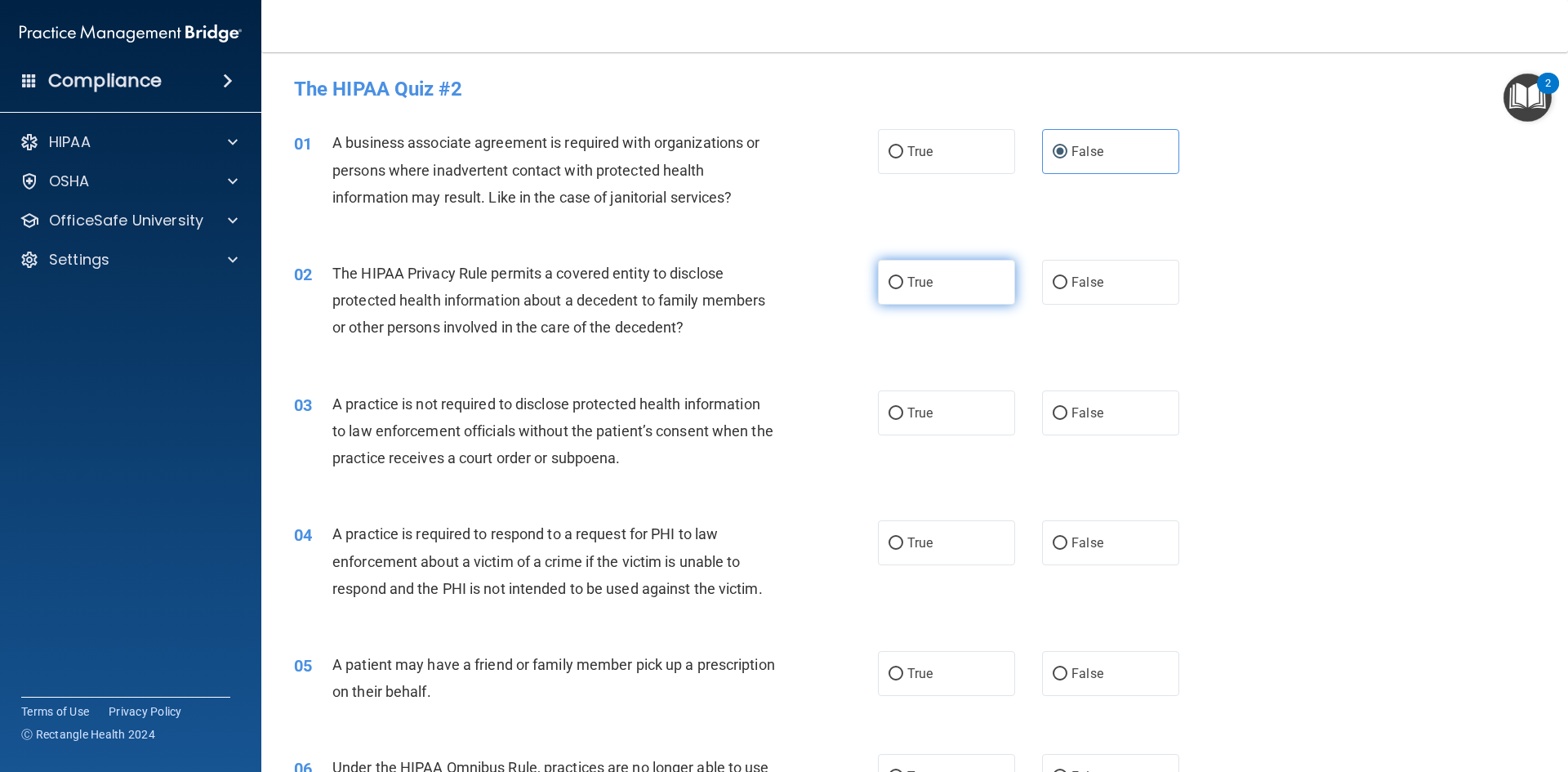
radio input "true"
click at [1146, 417] on label "False" at bounding box center [1111, 413] width 138 height 45
click at [1067, 417] on input "False" at bounding box center [1060, 414] width 15 height 12
radio input "true"
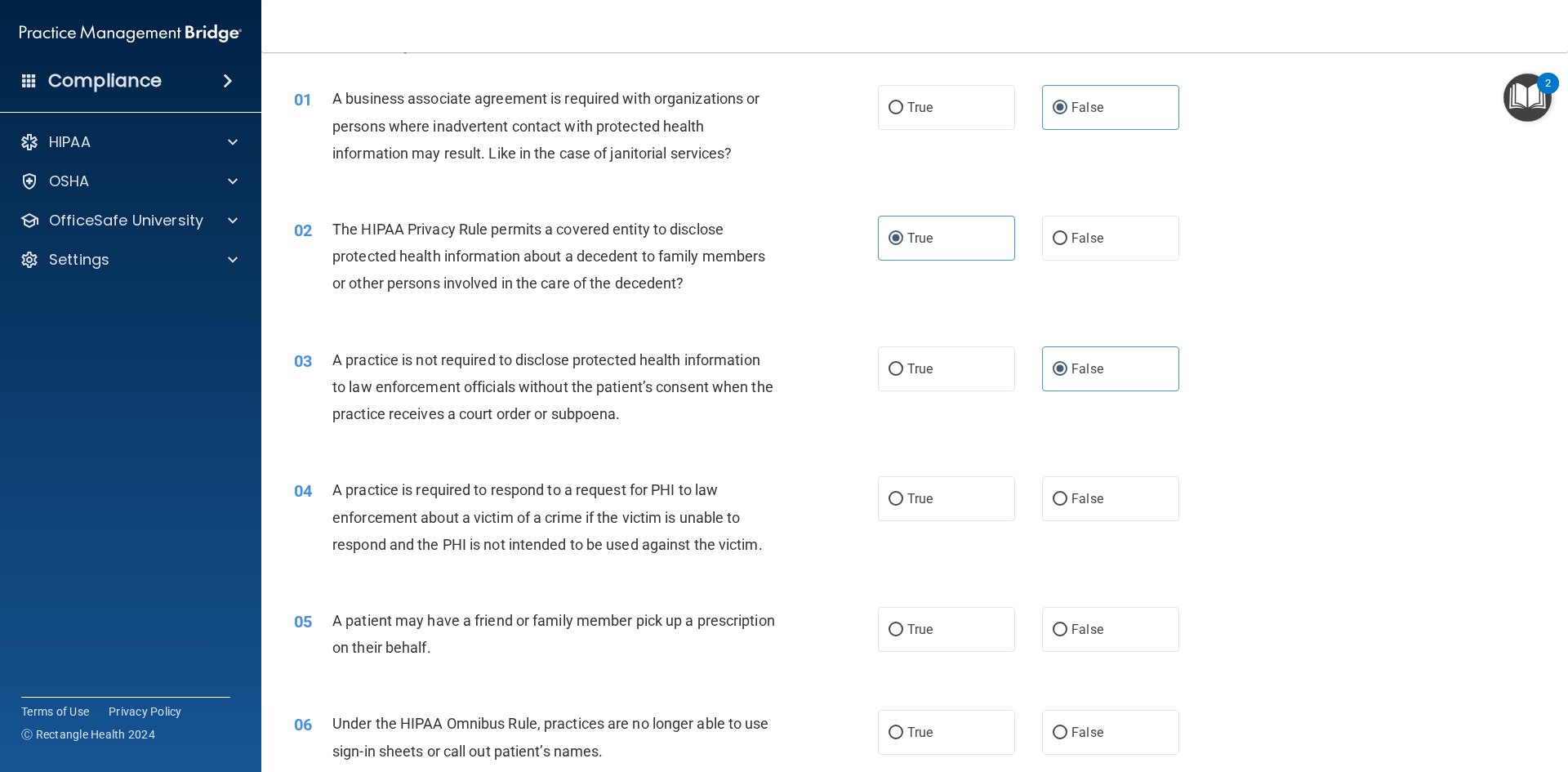
scroll to position [82, 0]
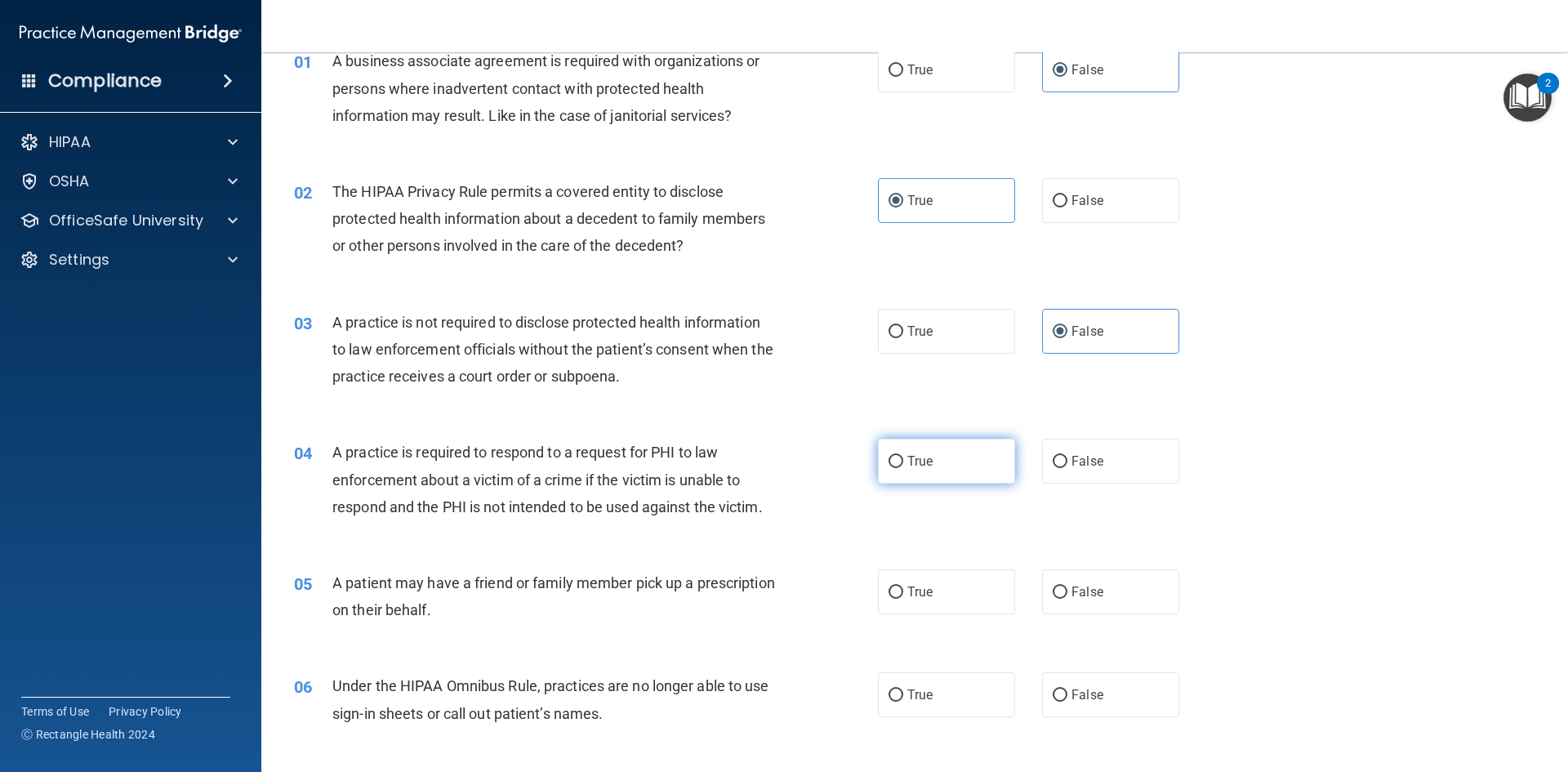
click at [973, 476] on label "True" at bounding box center [946, 461] width 138 height 45
click at [903, 468] on input "True" at bounding box center [895, 462] width 15 height 12
radio input "true"
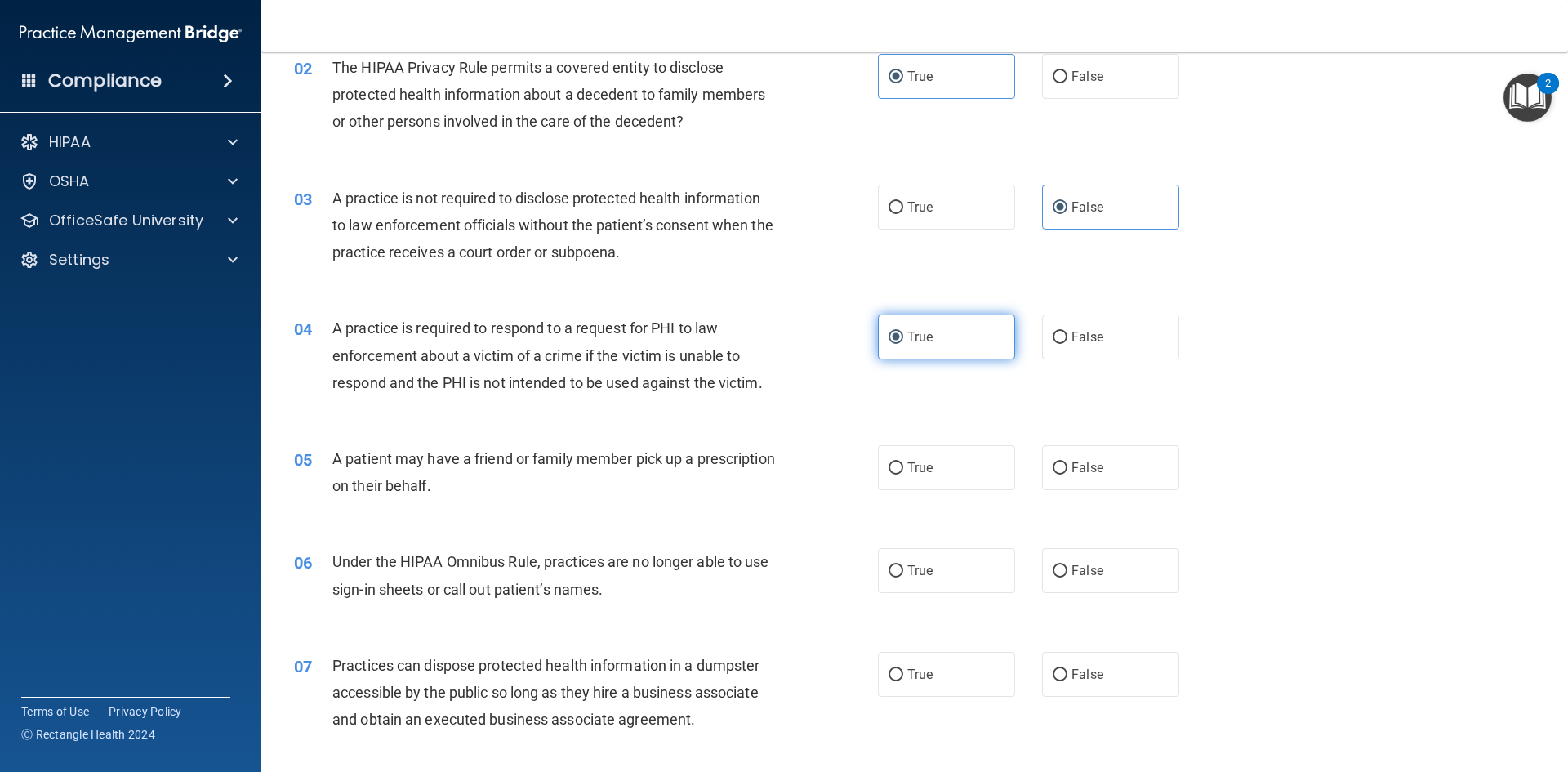
scroll to position [245, 0]
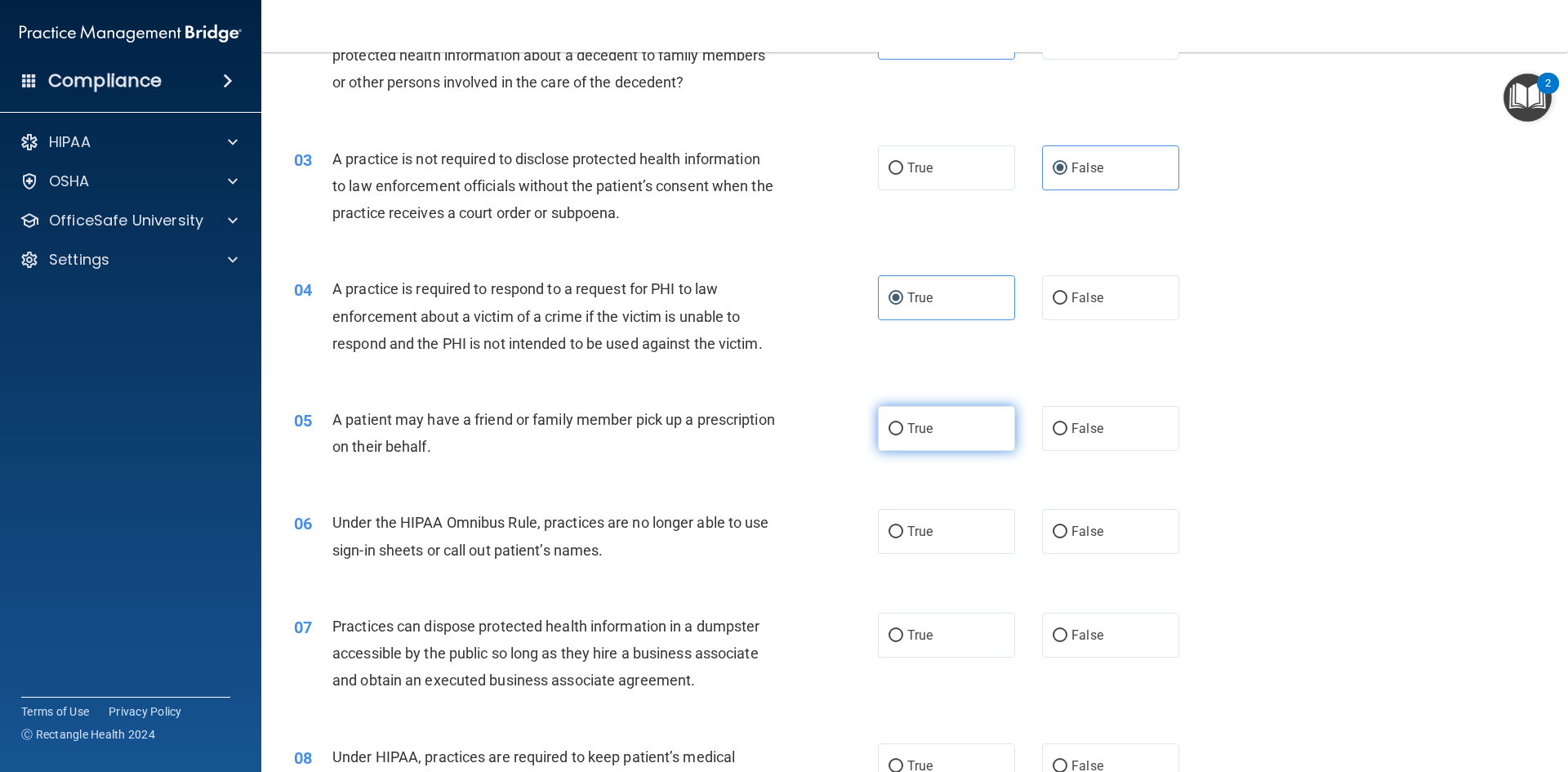
click at [964, 434] on label "True" at bounding box center [946, 428] width 138 height 45
click at [903, 434] on input "True" at bounding box center [895, 430] width 15 height 12
radio input "true"
click at [1146, 537] on label "False" at bounding box center [1111, 531] width 138 height 45
click at [1067, 537] on input "False" at bounding box center [1060, 532] width 15 height 12
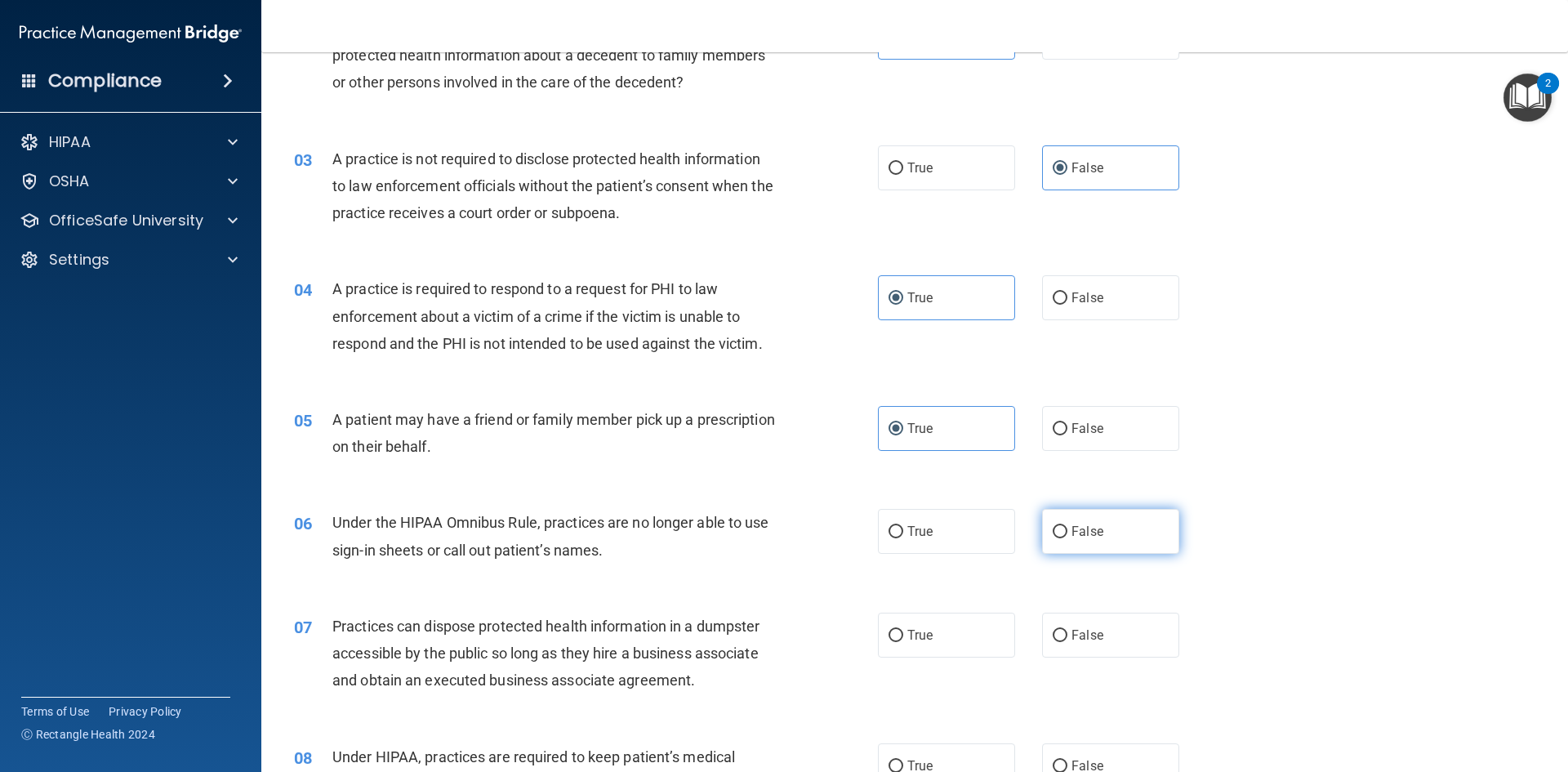
radio input "true"
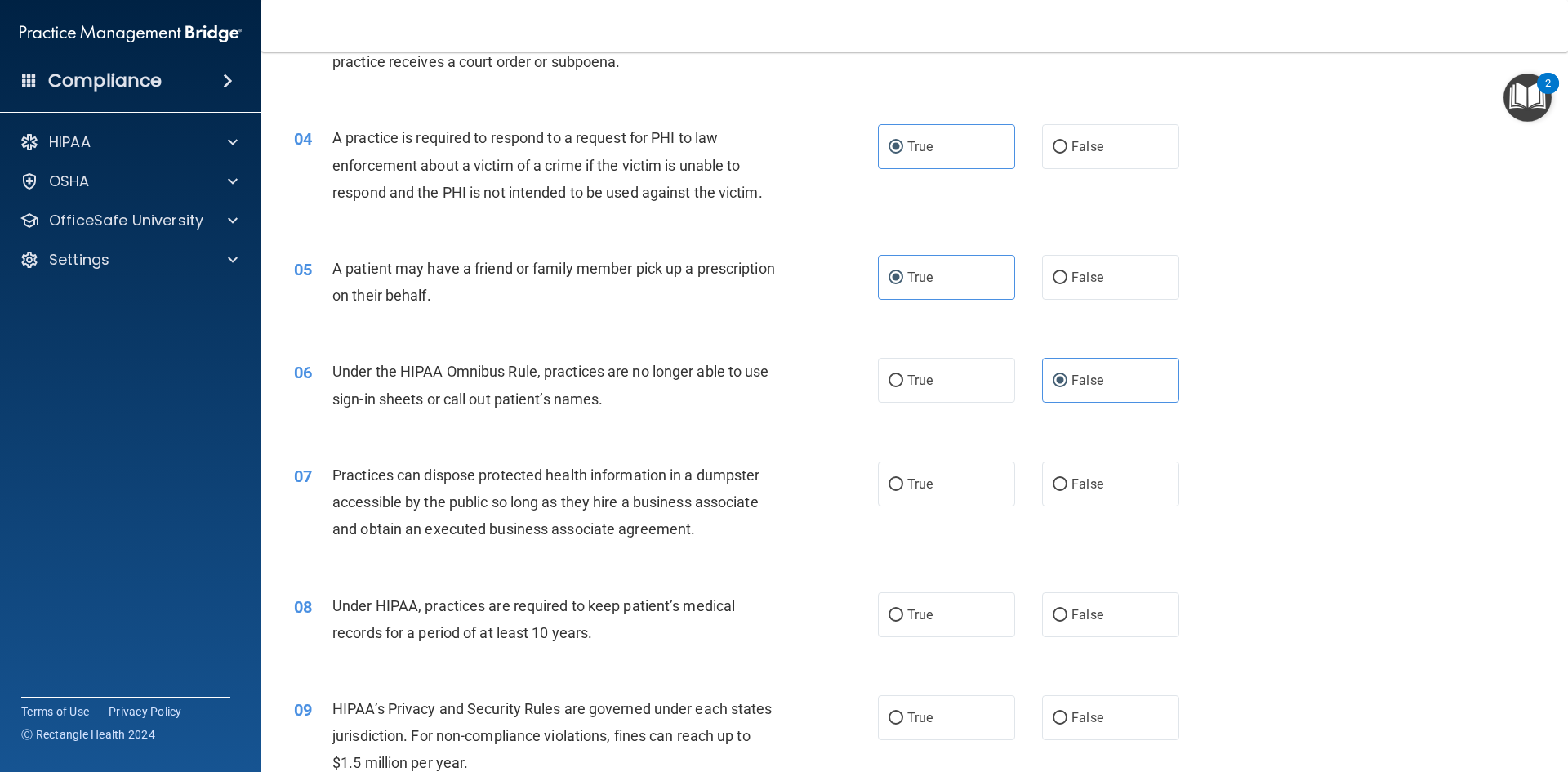
scroll to position [408, 0]
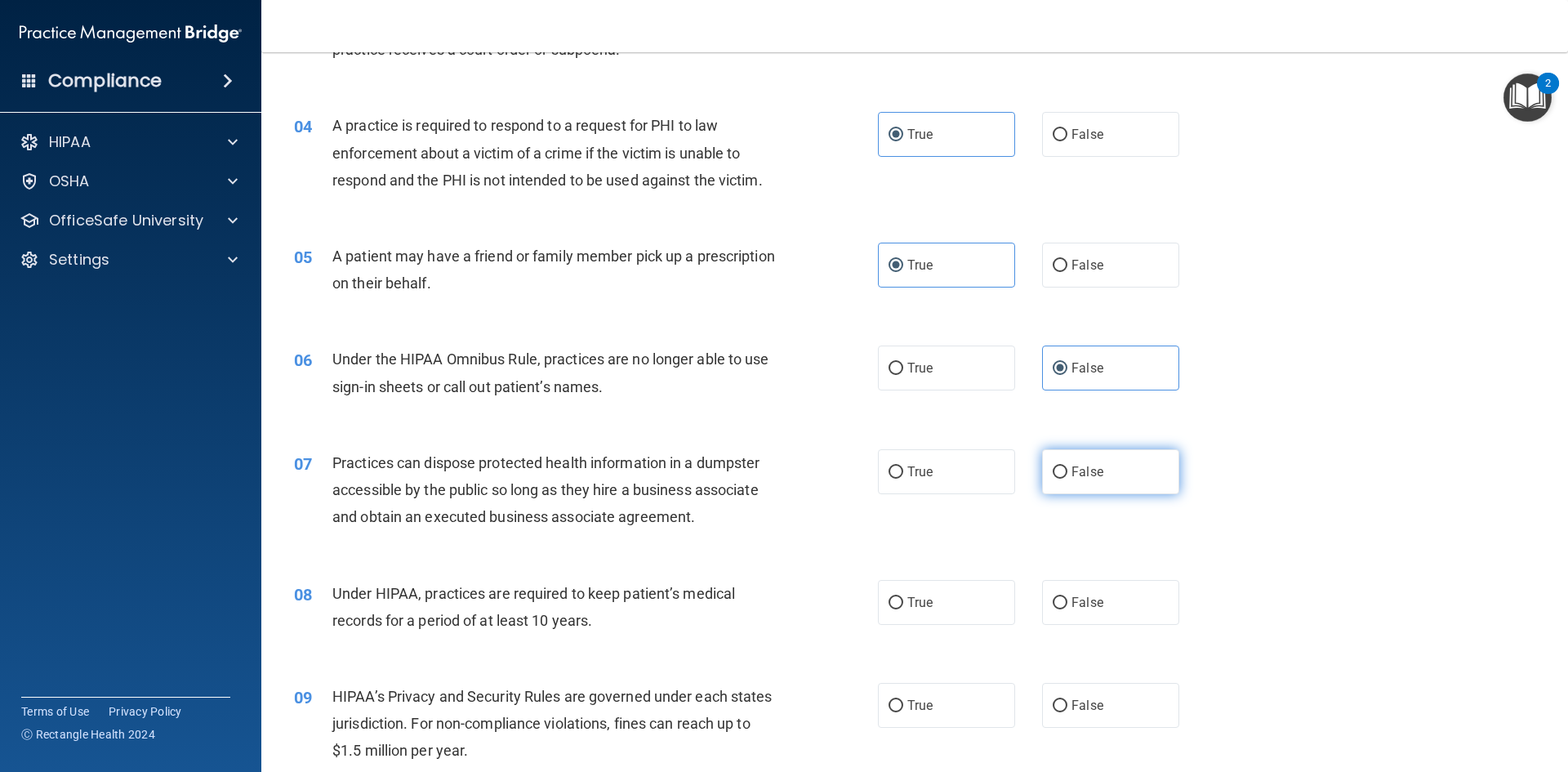
click at [1094, 488] on label "False" at bounding box center [1111, 471] width 138 height 45
click at [1067, 479] on input "False" at bounding box center [1060, 473] width 15 height 12
radio input "true"
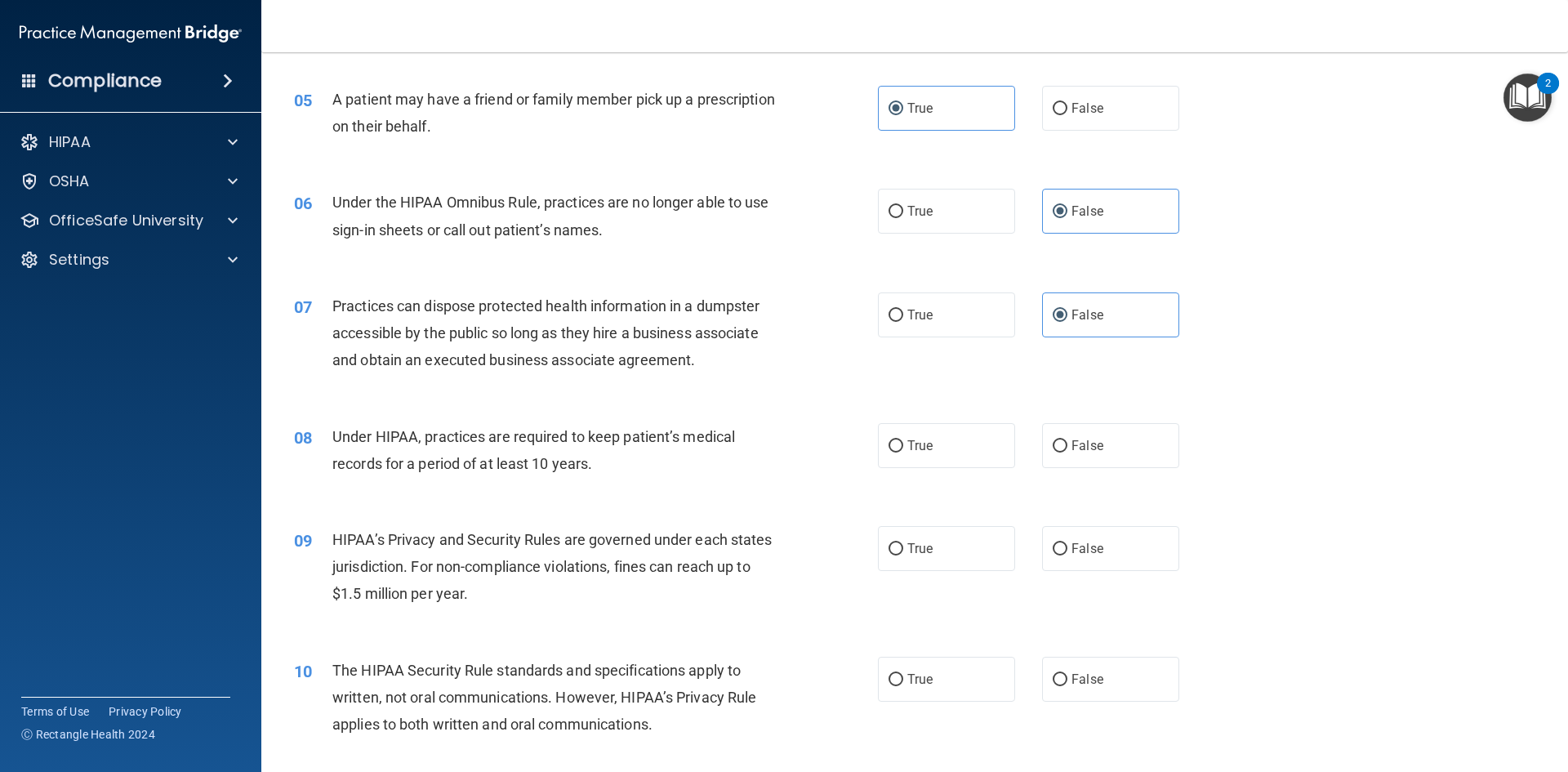
scroll to position [572, 0]
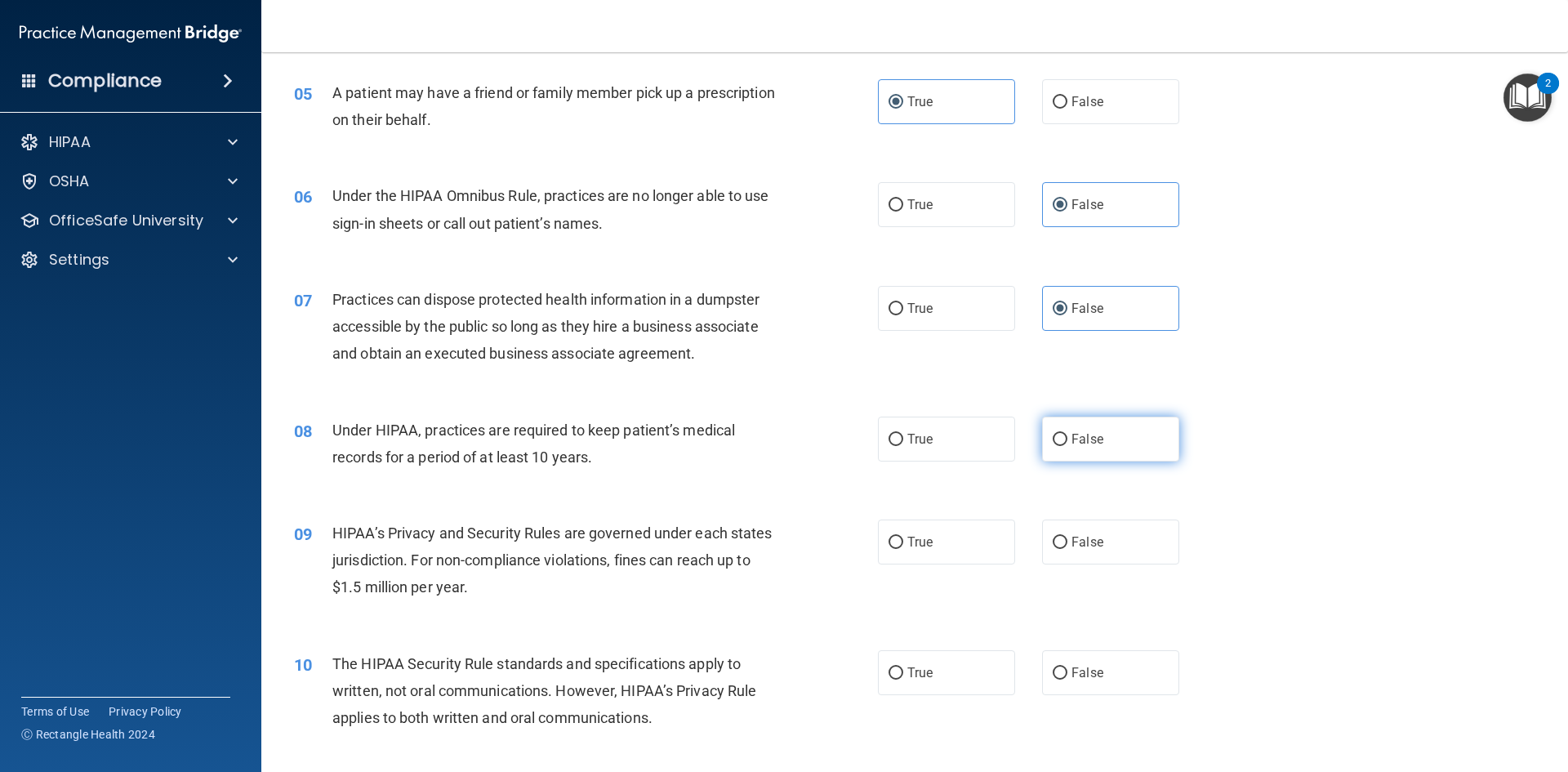
click at [1091, 447] on label "False" at bounding box center [1111, 438] width 138 height 45
click at [1067, 446] on input "False" at bounding box center [1060, 440] width 15 height 12
radio input "true"
click at [1071, 549] on span "False" at bounding box center [1087, 543] width 32 height 16
click at [1065, 549] on input "False" at bounding box center [1060, 543] width 15 height 12
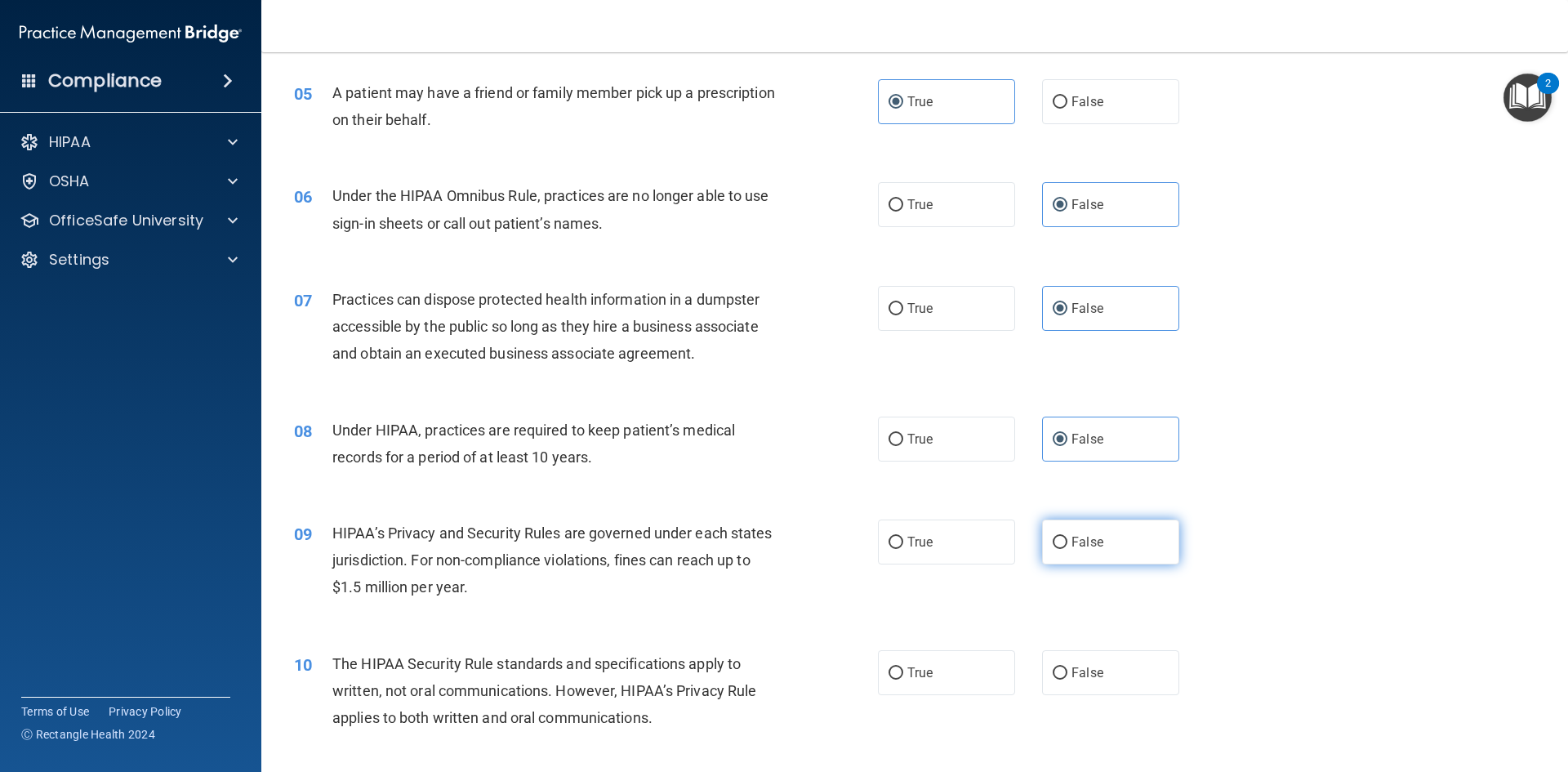
radio input "true"
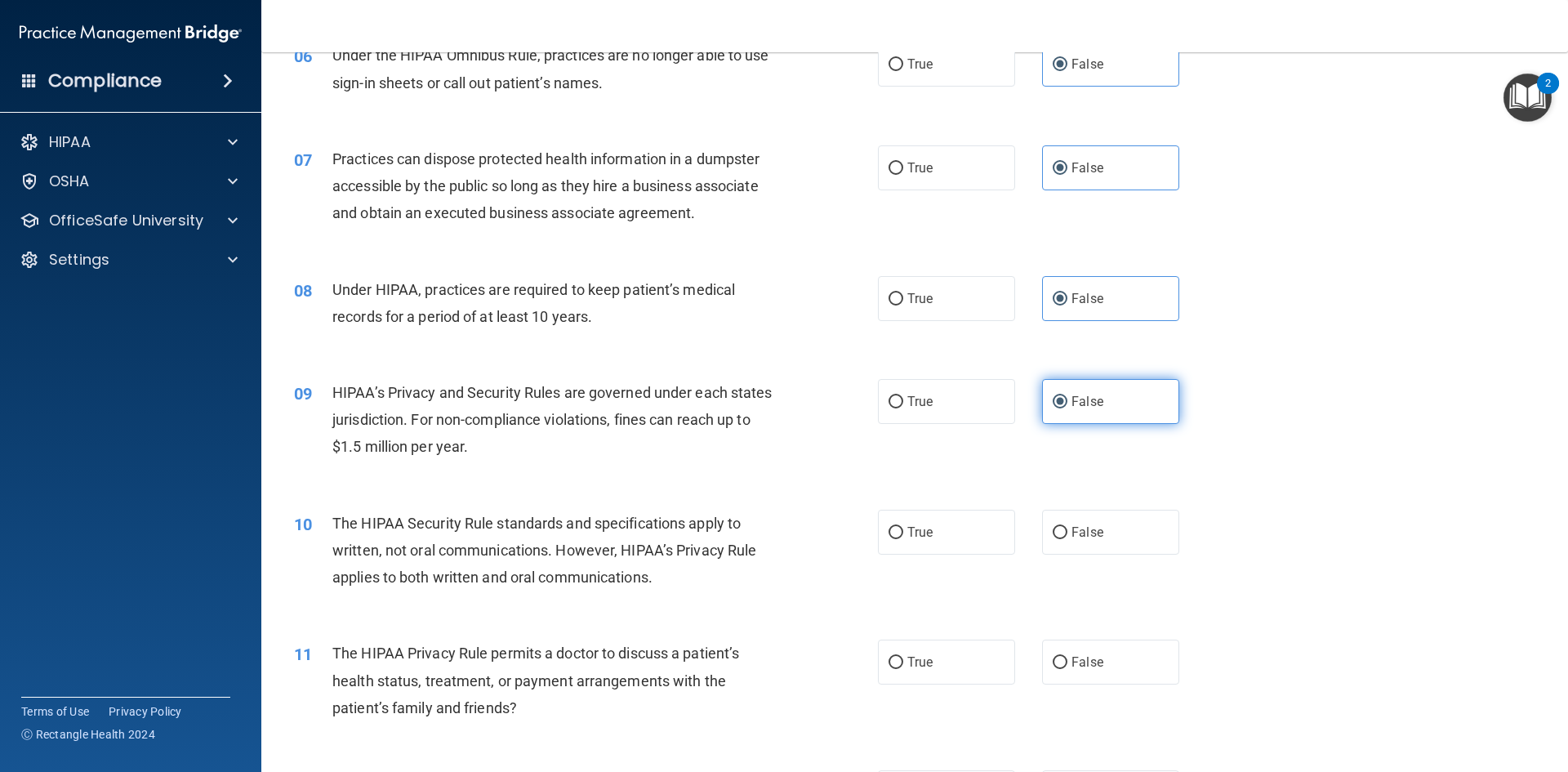
scroll to position [735, 0]
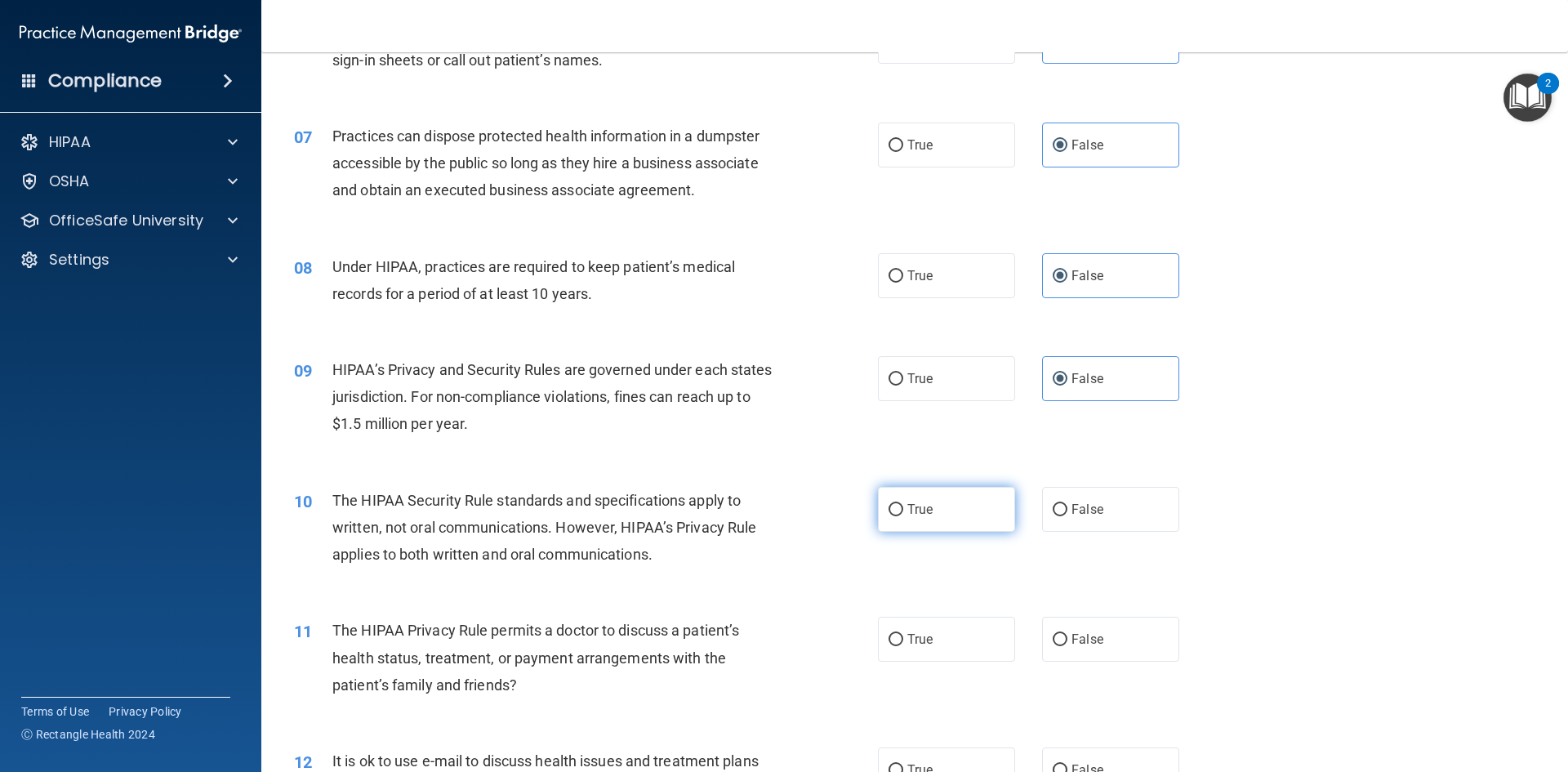
click at [975, 521] on label "True" at bounding box center [946, 509] width 138 height 45
click at [903, 516] on input "True" at bounding box center [895, 510] width 15 height 12
radio input "true"
click at [968, 635] on label "True" at bounding box center [946, 639] width 138 height 45
click at [903, 635] on input "True" at bounding box center [895, 641] width 15 height 12
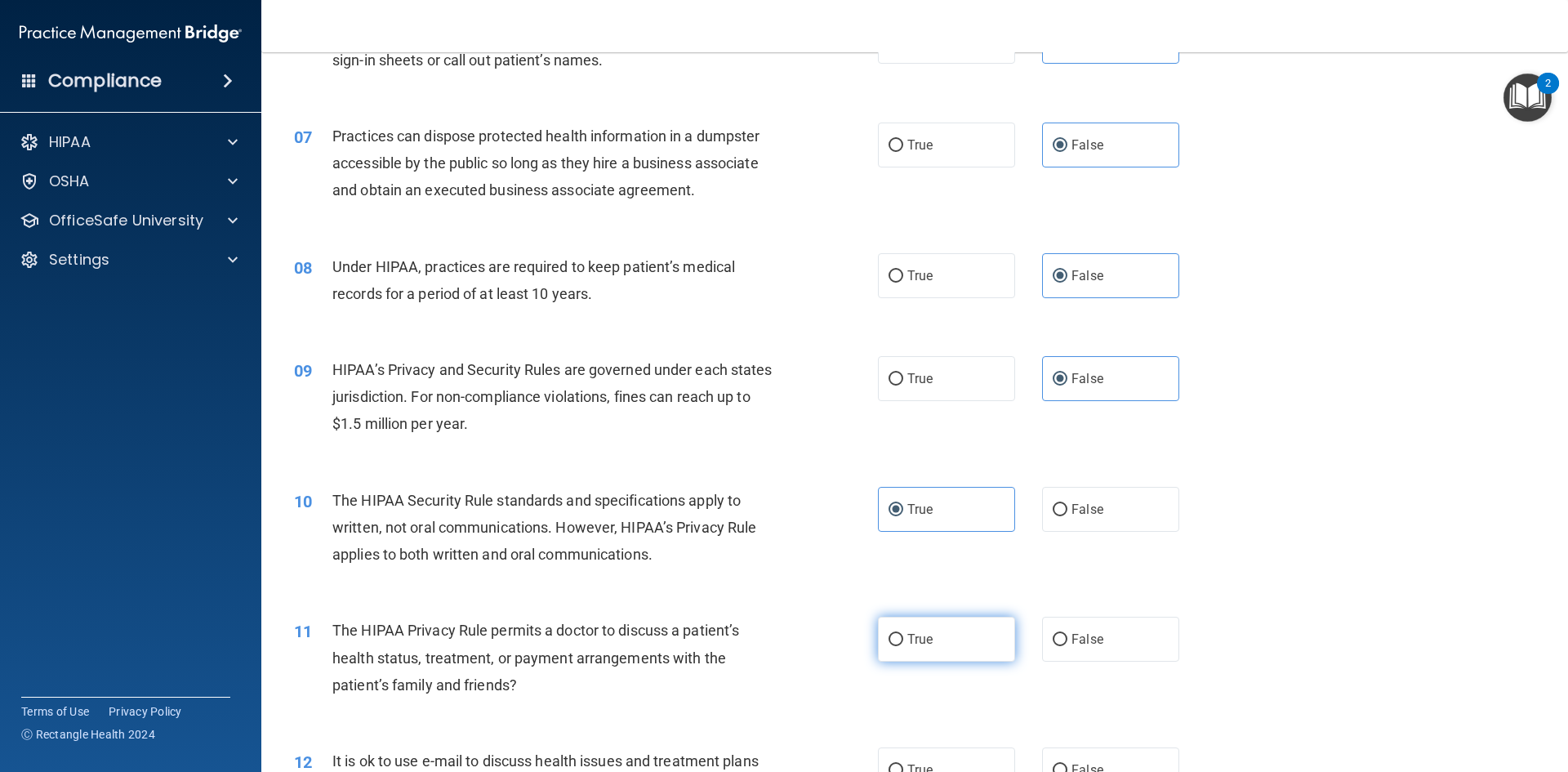
radio input "true"
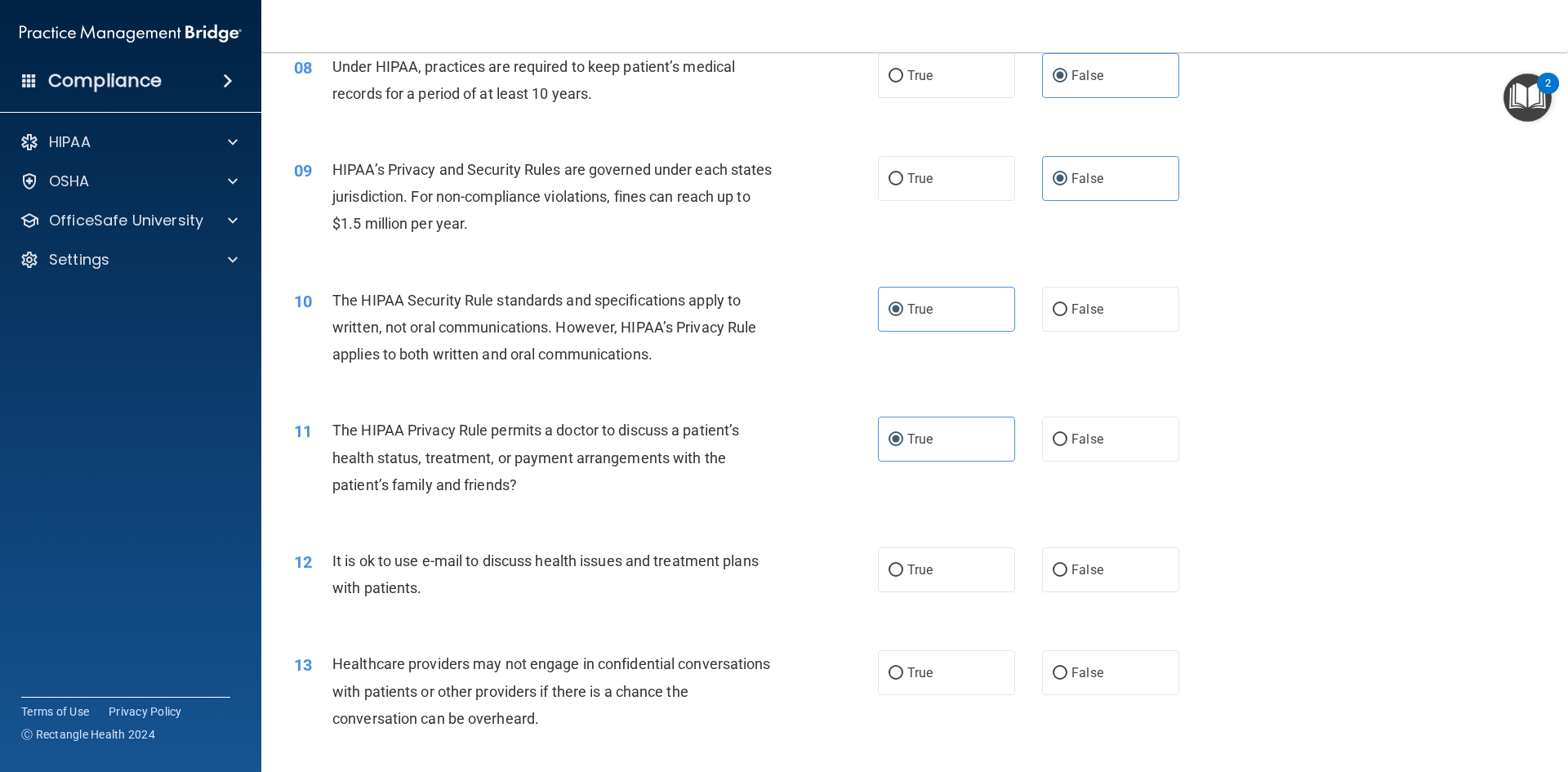
scroll to position [980, 0]
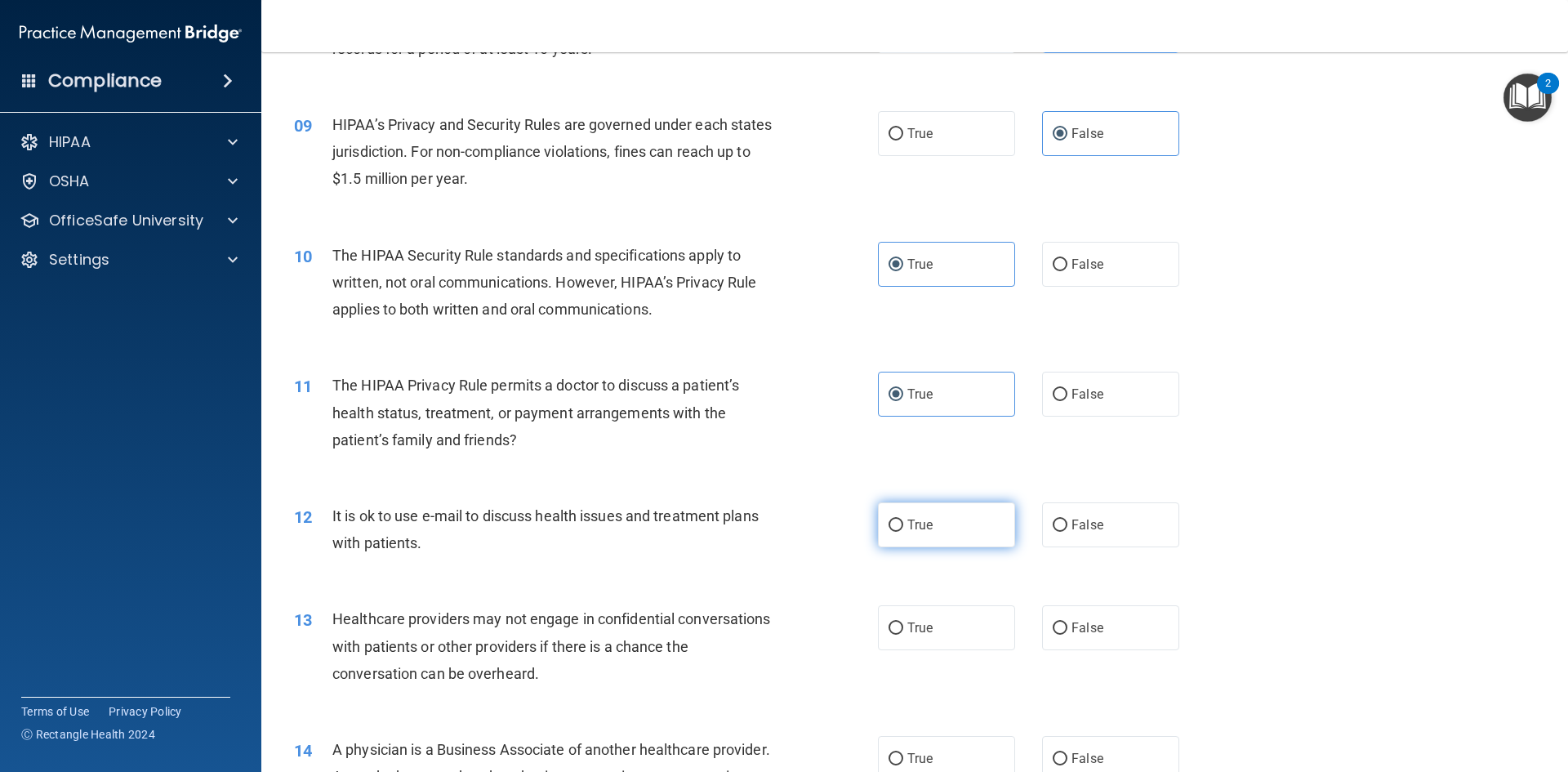
click at [951, 532] on label "True" at bounding box center [946, 524] width 138 height 45
click at [903, 532] on input "True" at bounding box center [895, 526] width 15 height 12
radio input "true"
click at [1053, 625] on input "False" at bounding box center [1060, 629] width 15 height 12
radio input "true"
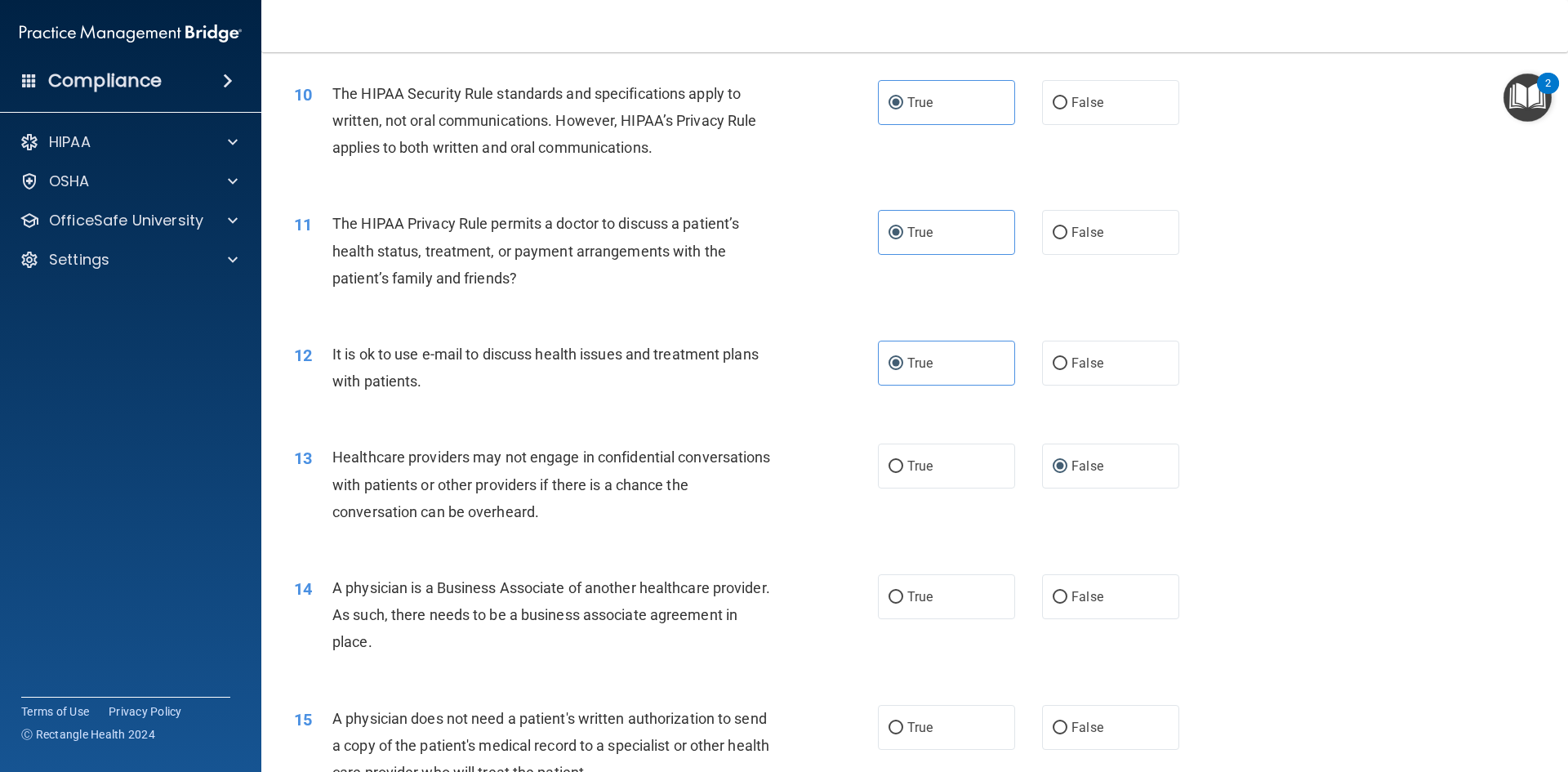
scroll to position [1143, 0]
click at [1053, 600] on input "False" at bounding box center [1060, 596] width 15 height 12
radio input "true"
click at [941, 716] on label "True" at bounding box center [946, 725] width 138 height 45
click at [903, 721] on input "True" at bounding box center [895, 727] width 15 height 12
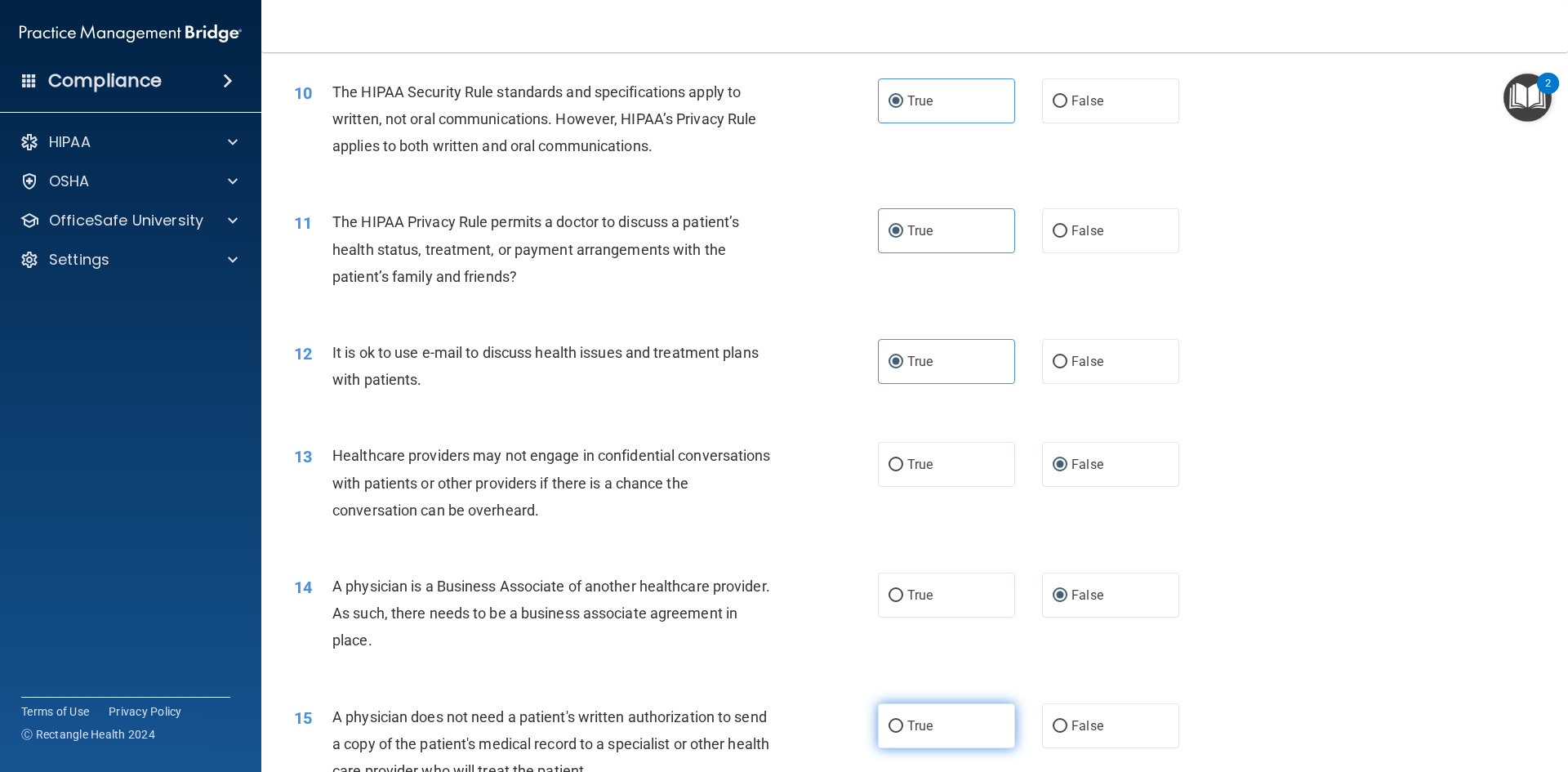
radio input "true"
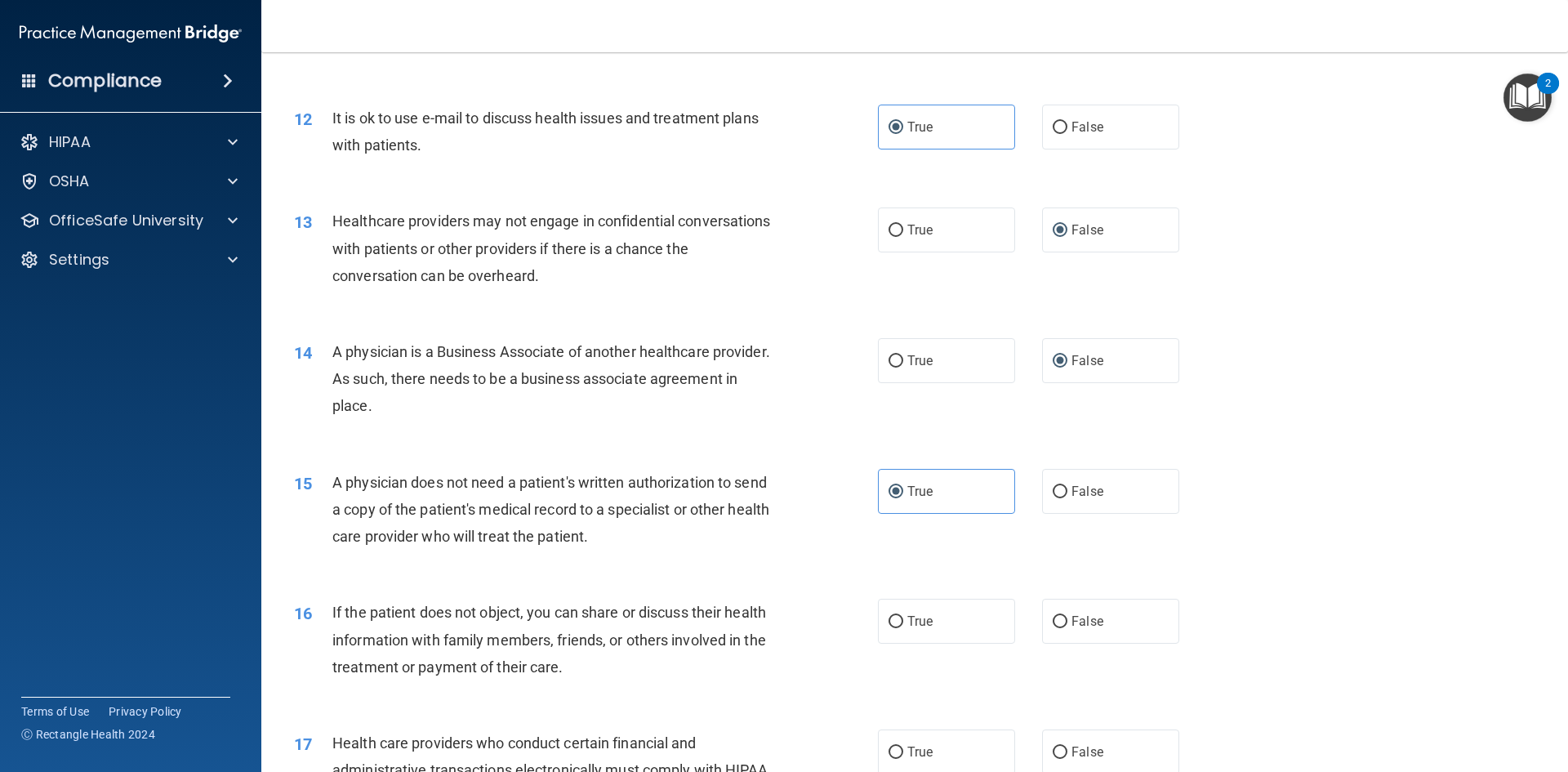
scroll to position [1389, 0]
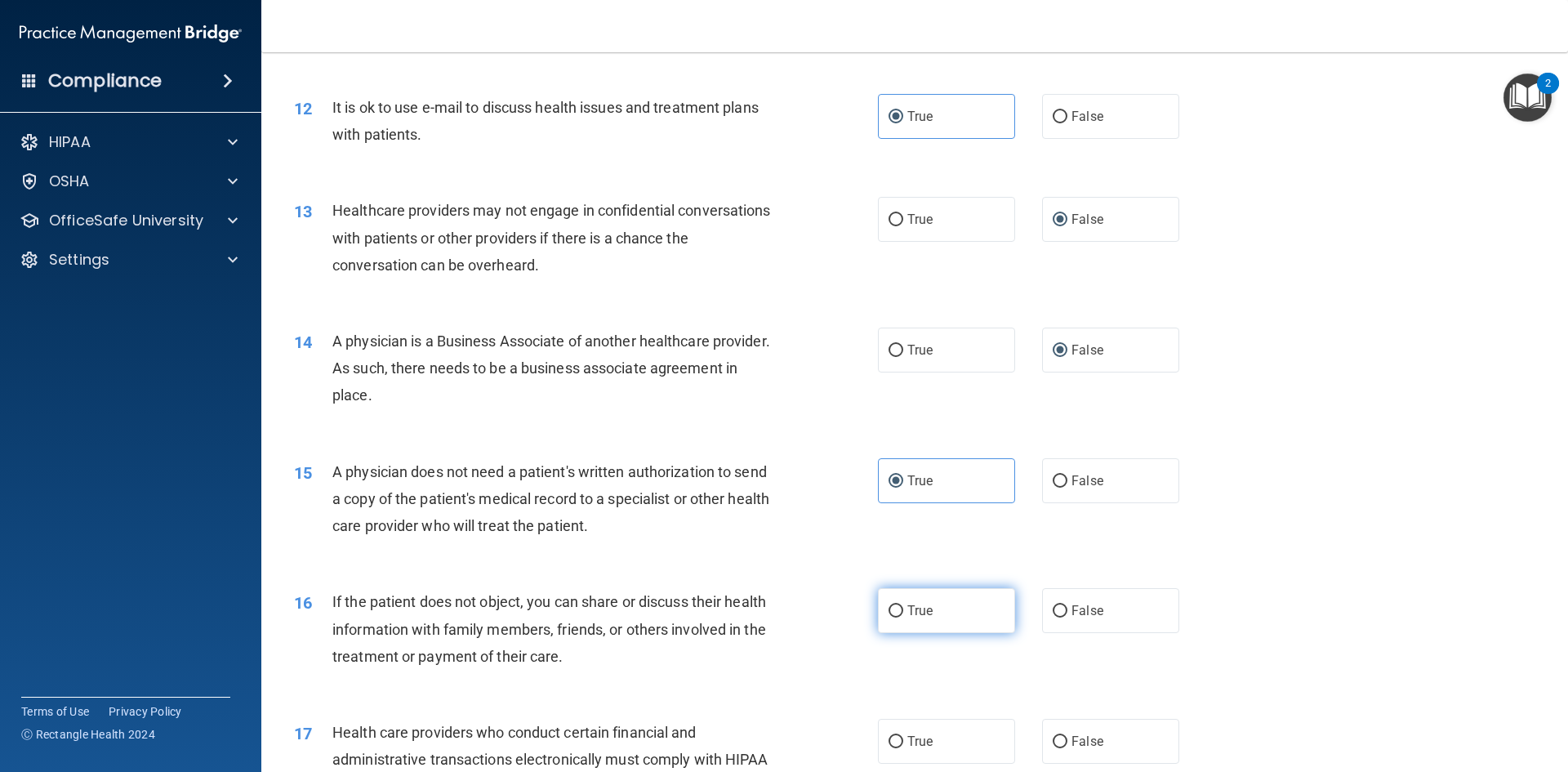
click at [910, 617] on span "True" at bounding box center [920, 611] width 26 height 16
click at [903, 617] on input "True" at bounding box center [895, 611] width 15 height 12
radio input "true"
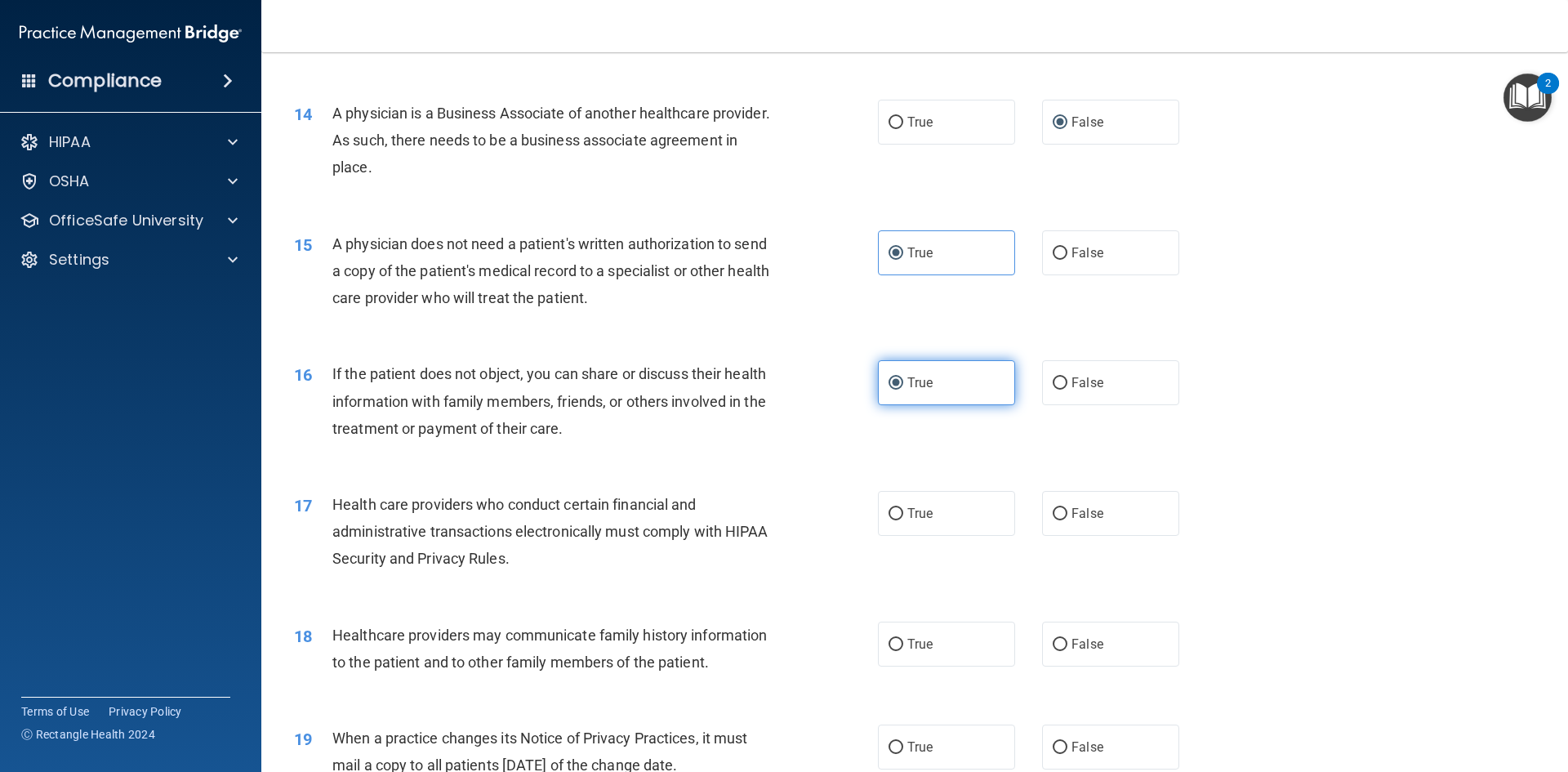
scroll to position [1634, 0]
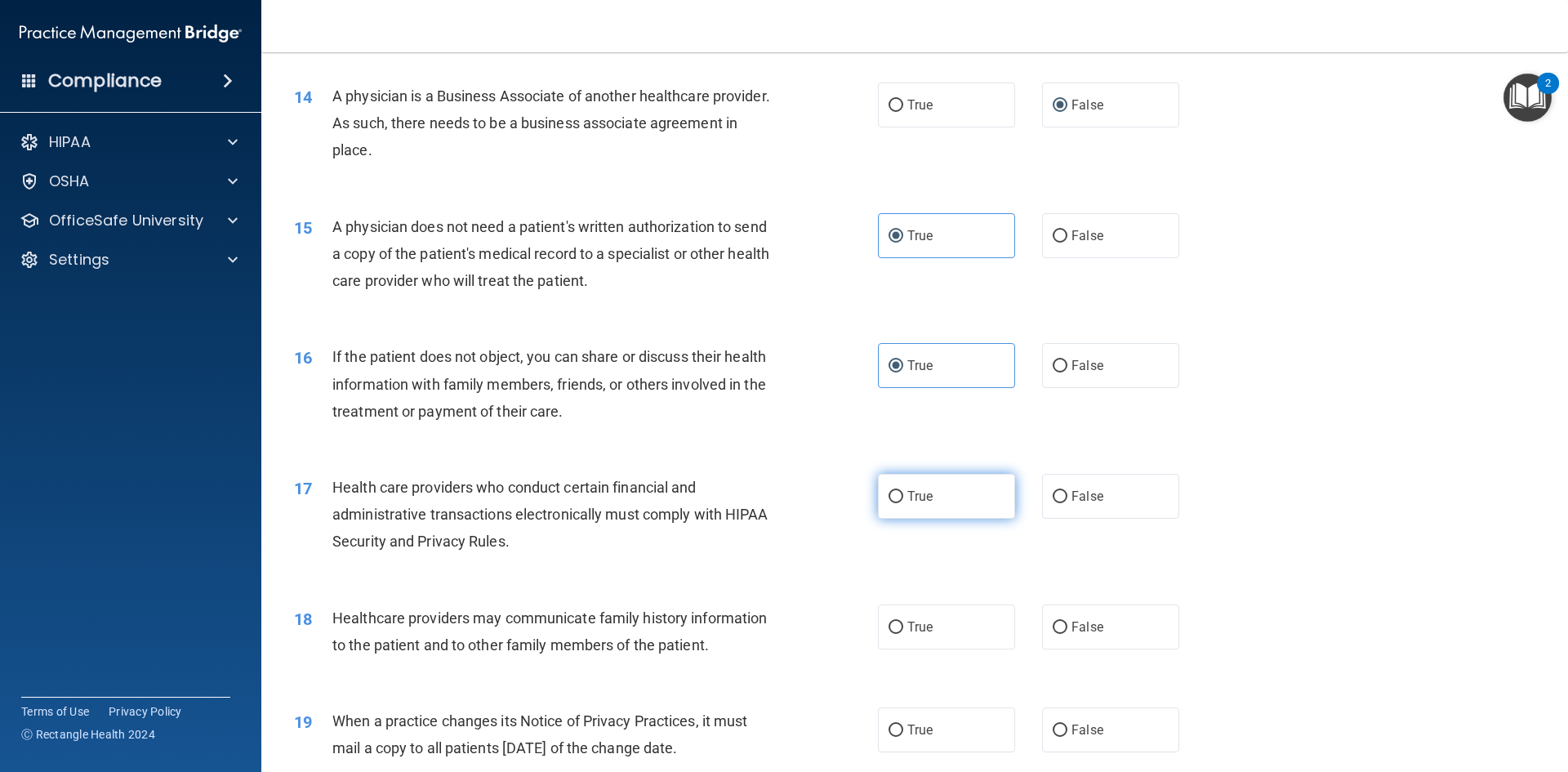
click at [926, 511] on label "True" at bounding box center [946, 496] width 138 height 45
click at [903, 503] on input "True" at bounding box center [895, 498] width 15 height 12
radio input "true"
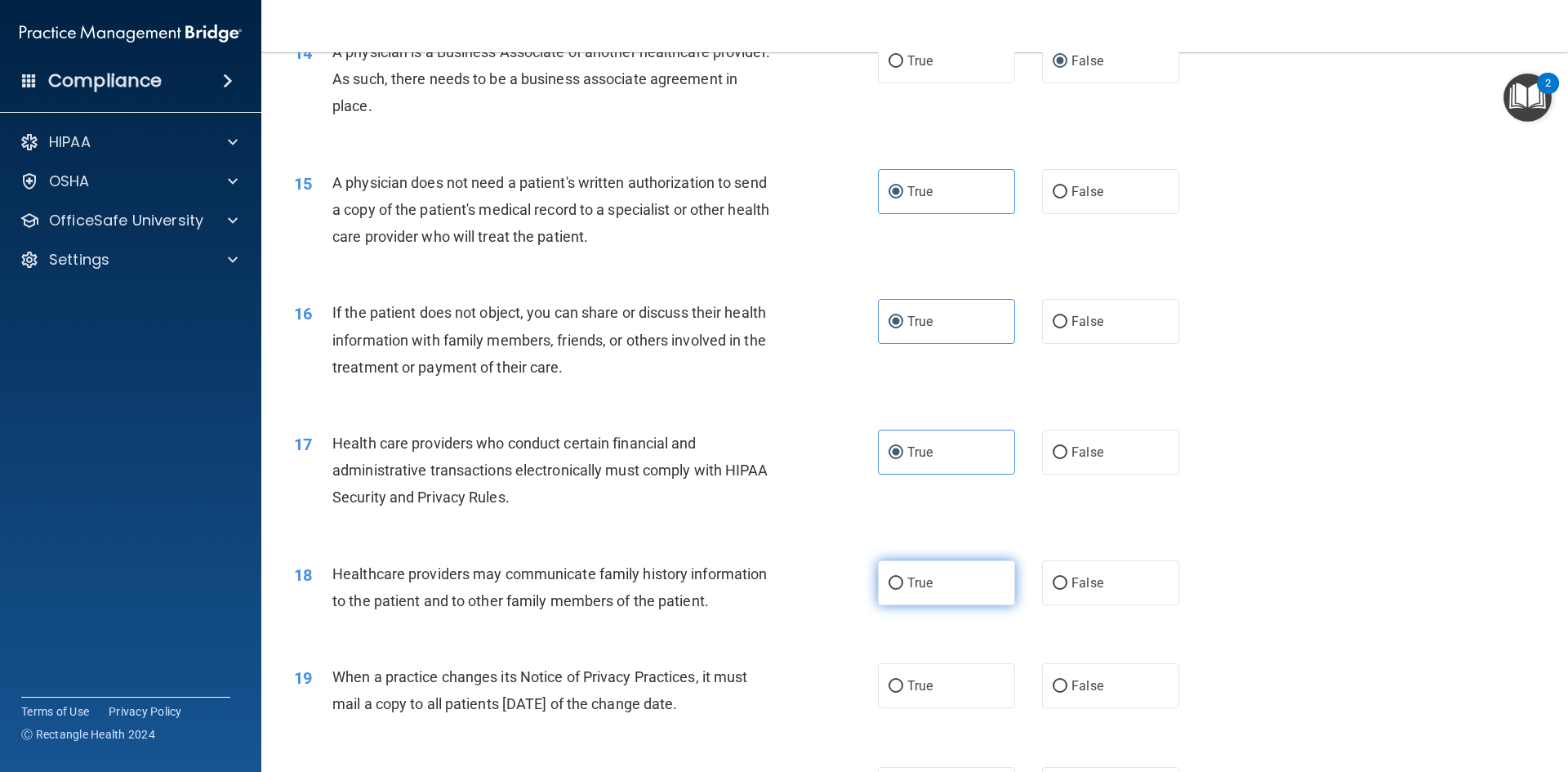
scroll to position [1716, 0]
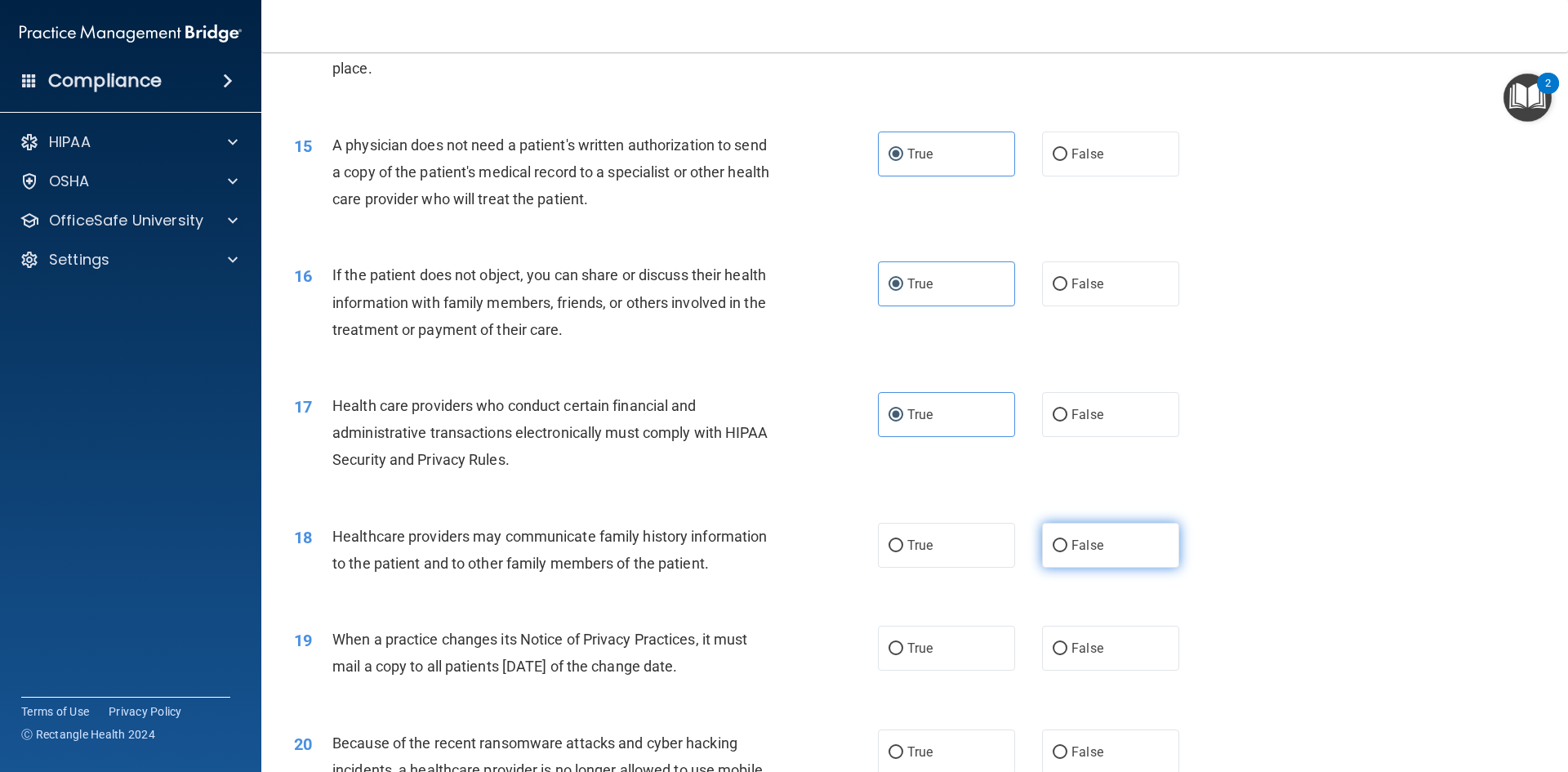
click at [1061, 541] on label "False" at bounding box center [1111, 545] width 138 height 45
click at [1061, 541] on input "False" at bounding box center [1060, 546] width 15 height 12
radio input "true"
click at [1114, 640] on label "False" at bounding box center [1111, 648] width 138 height 45
click at [1067, 643] on input "False" at bounding box center [1060, 649] width 15 height 12
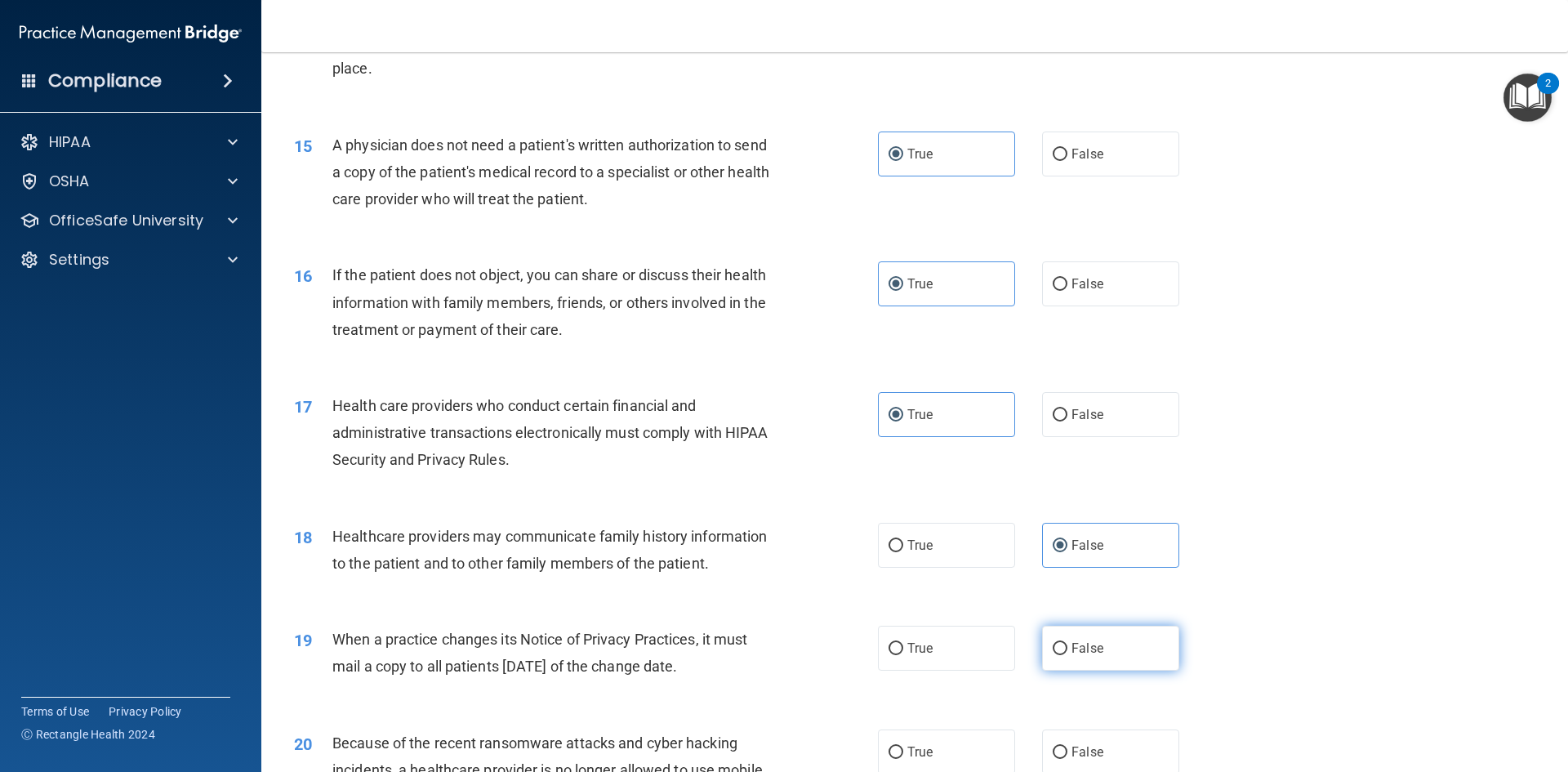
radio input "true"
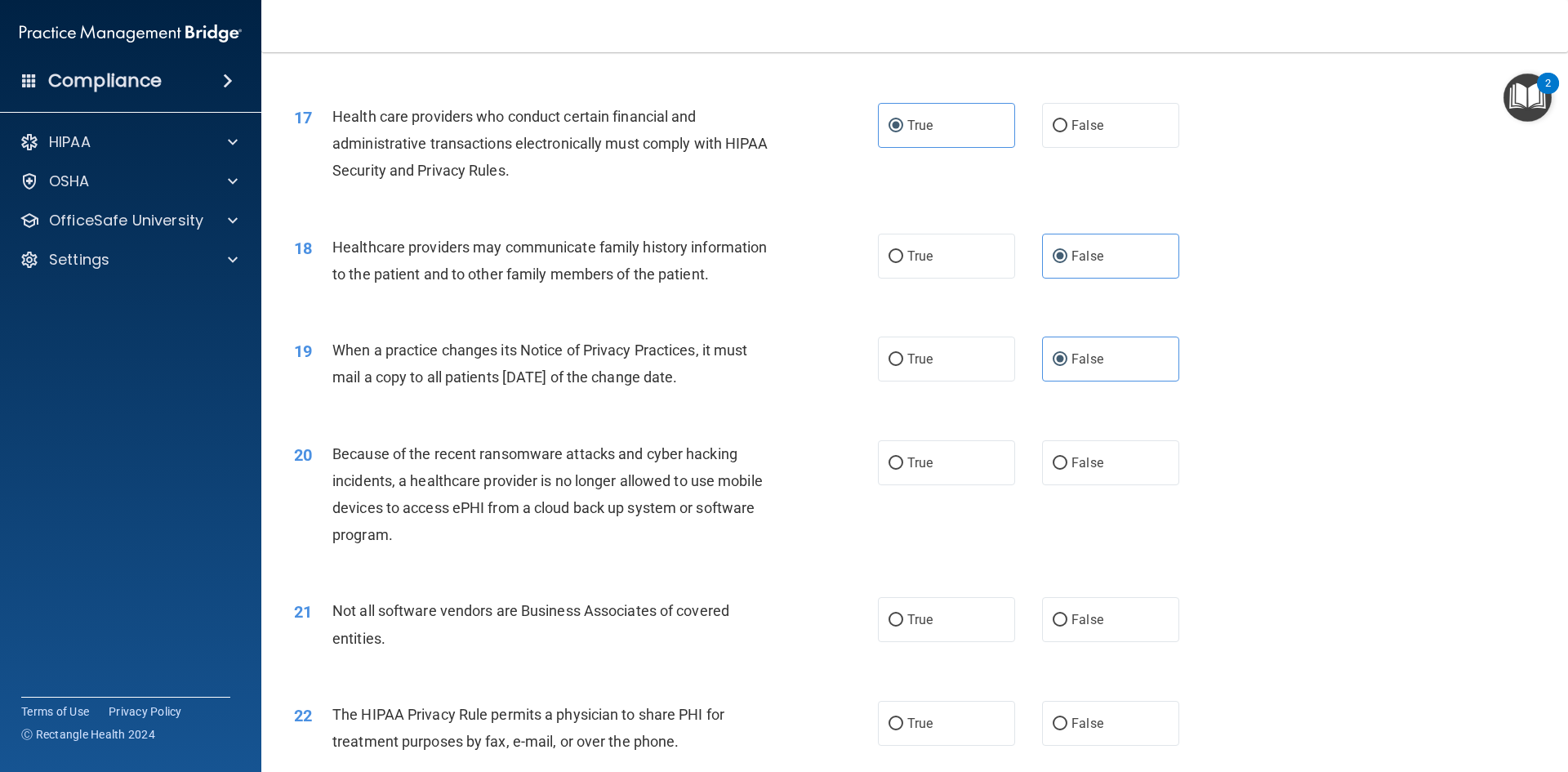
scroll to position [2042, 0]
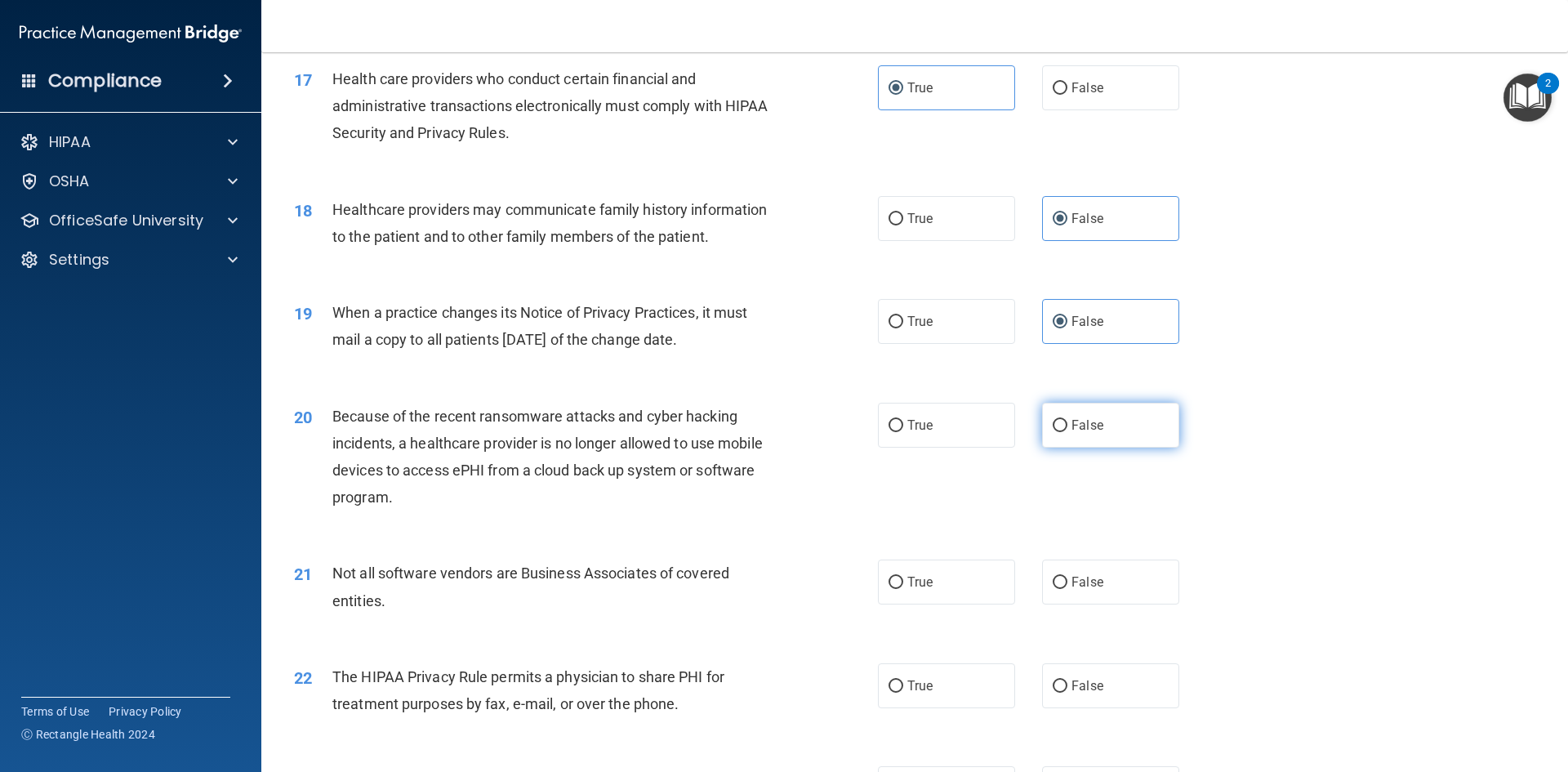
click at [1082, 420] on span "False" at bounding box center [1087, 425] width 32 height 16
click at [1067, 420] on input "False" at bounding box center [1060, 426] width 15 height 12
radio input "true"
click at [944, 585] on label "True" at bounding box center [946, 581] width 138 height 45
click at [903, 585] on input "True" at bounding box center [895, 583] width 15 height 12
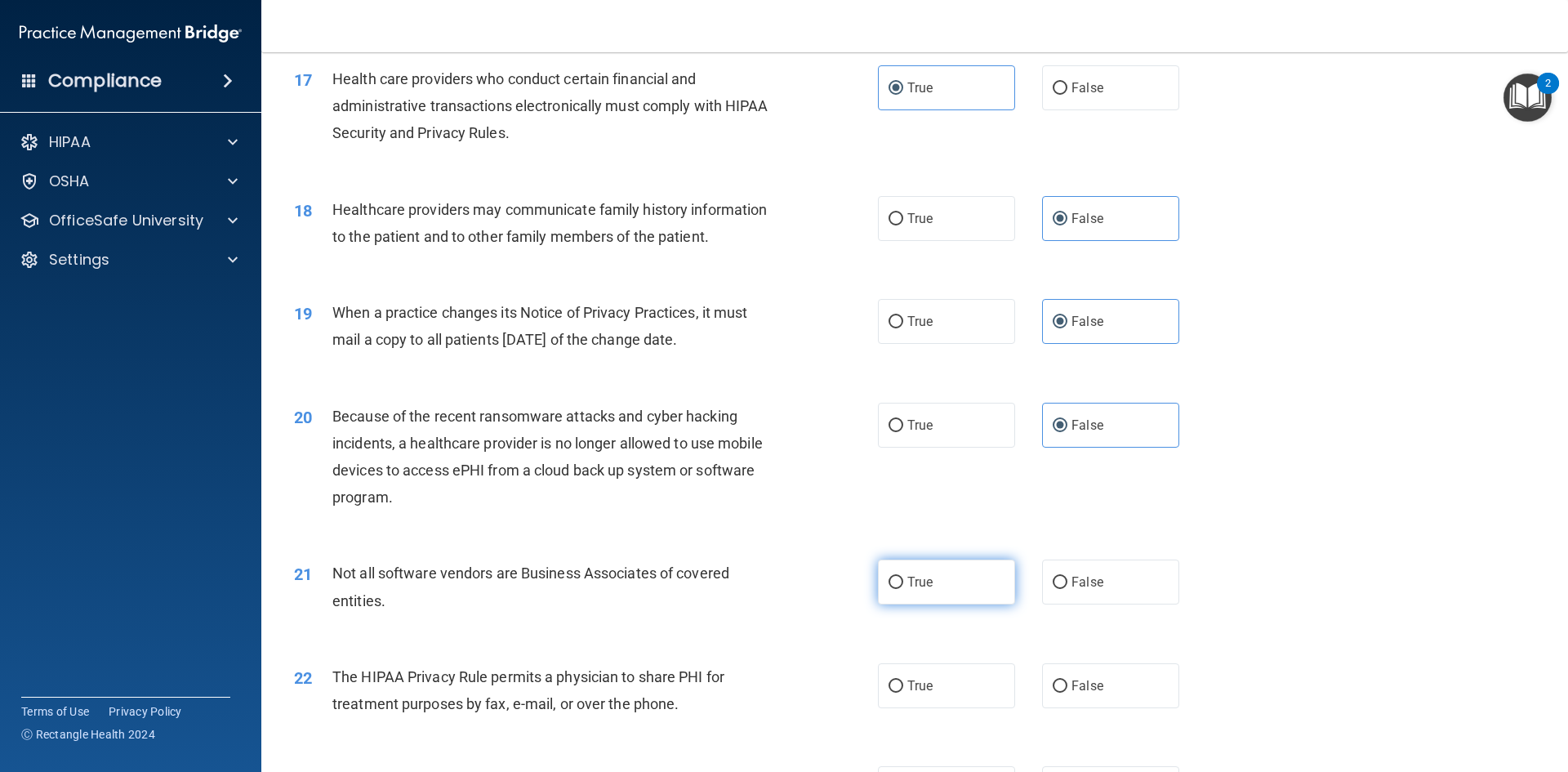
radio input "true"
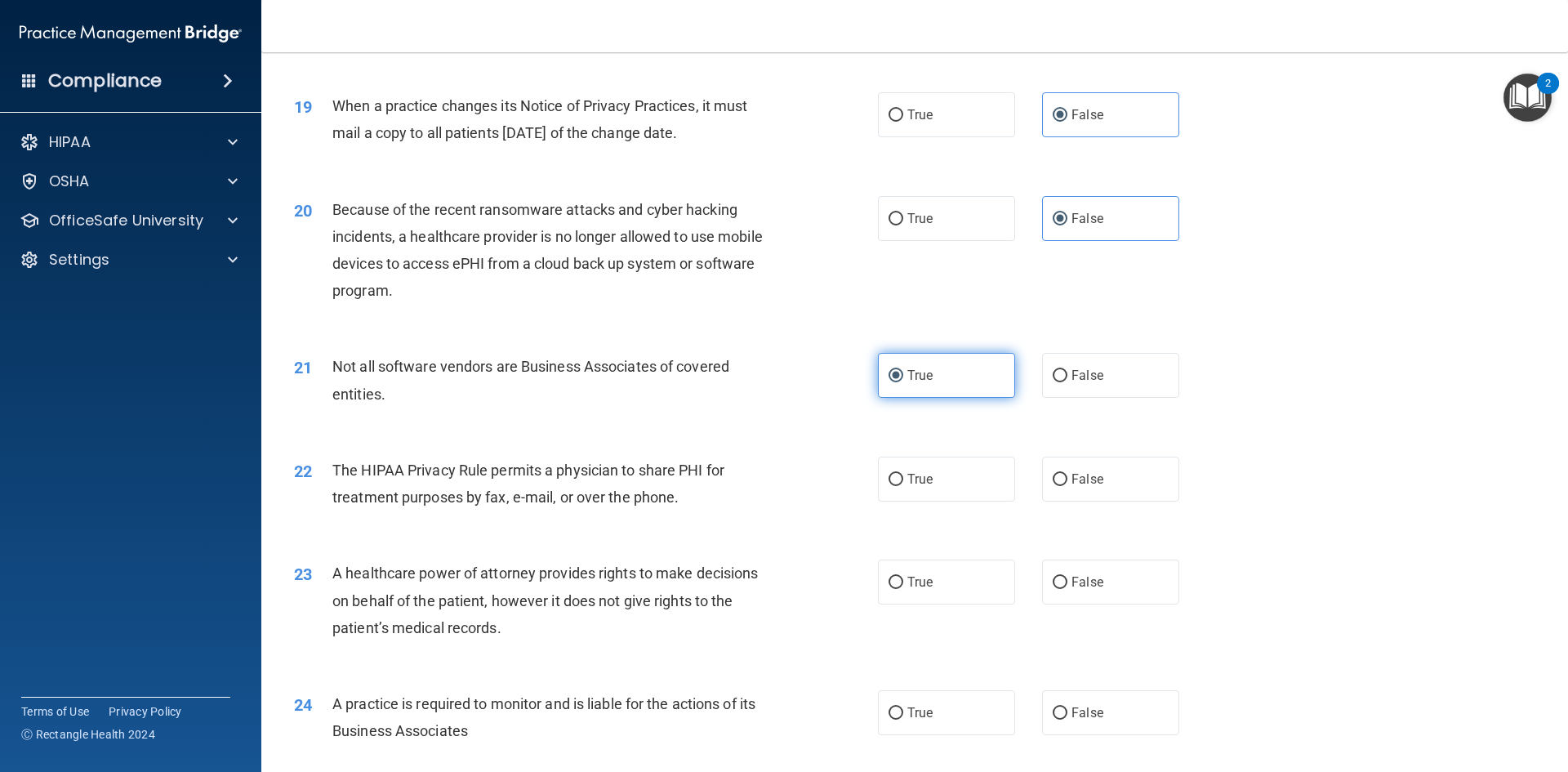
scroll to position [2288, 0]
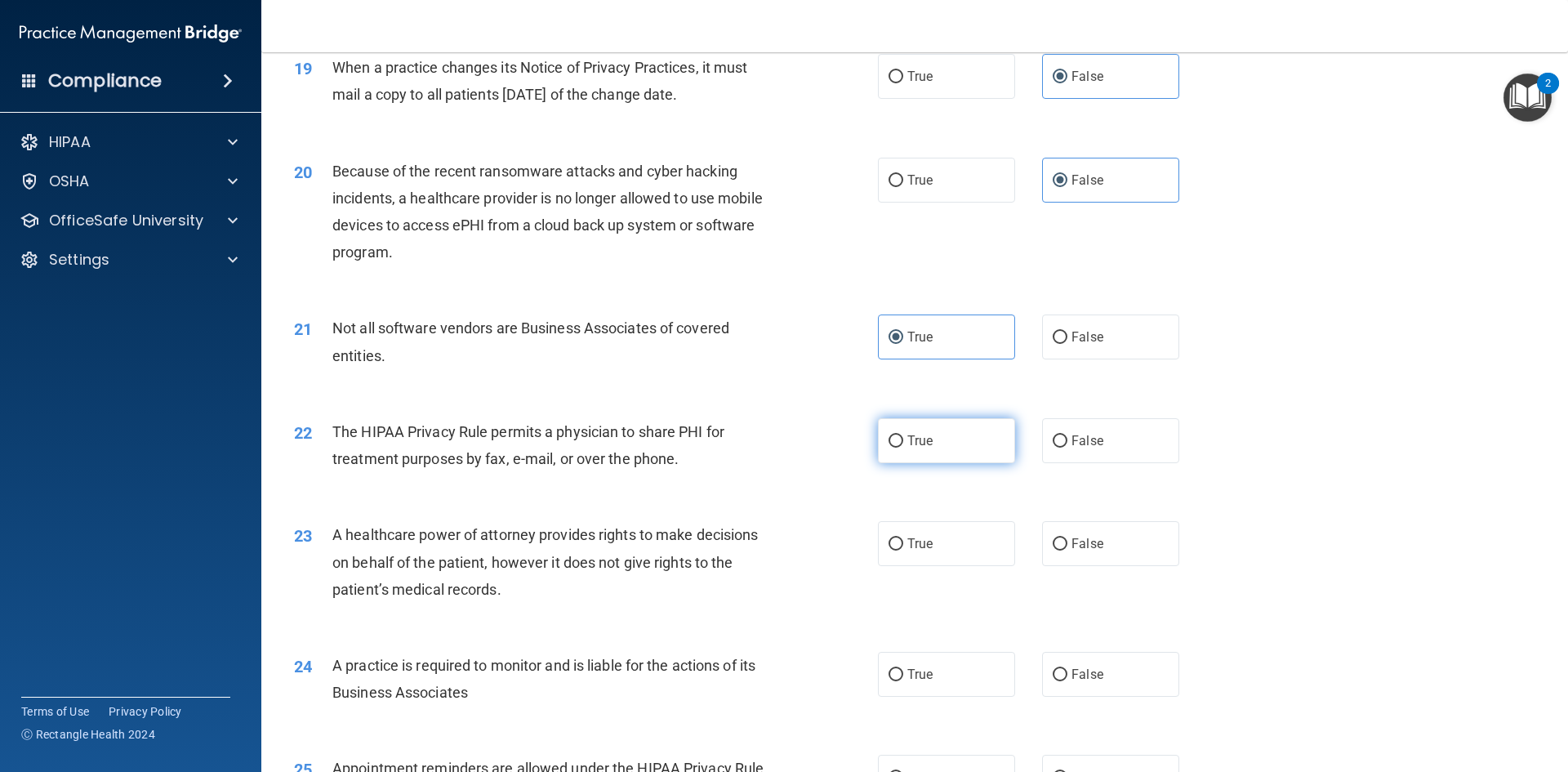
click at [929, 448] on label "True" at bounding box center [946, 440] width 138 height 45
click at [903, 447] on input "True" at bounding box center [895, 442] width 15 height 12
radio input "true"
click at [1096, 666] on label "False" at bounding box center [1111, 674] width 138 height 45
click at [1067, 669] on input "False" at bounding box center [1060, 675] width 15 height 12
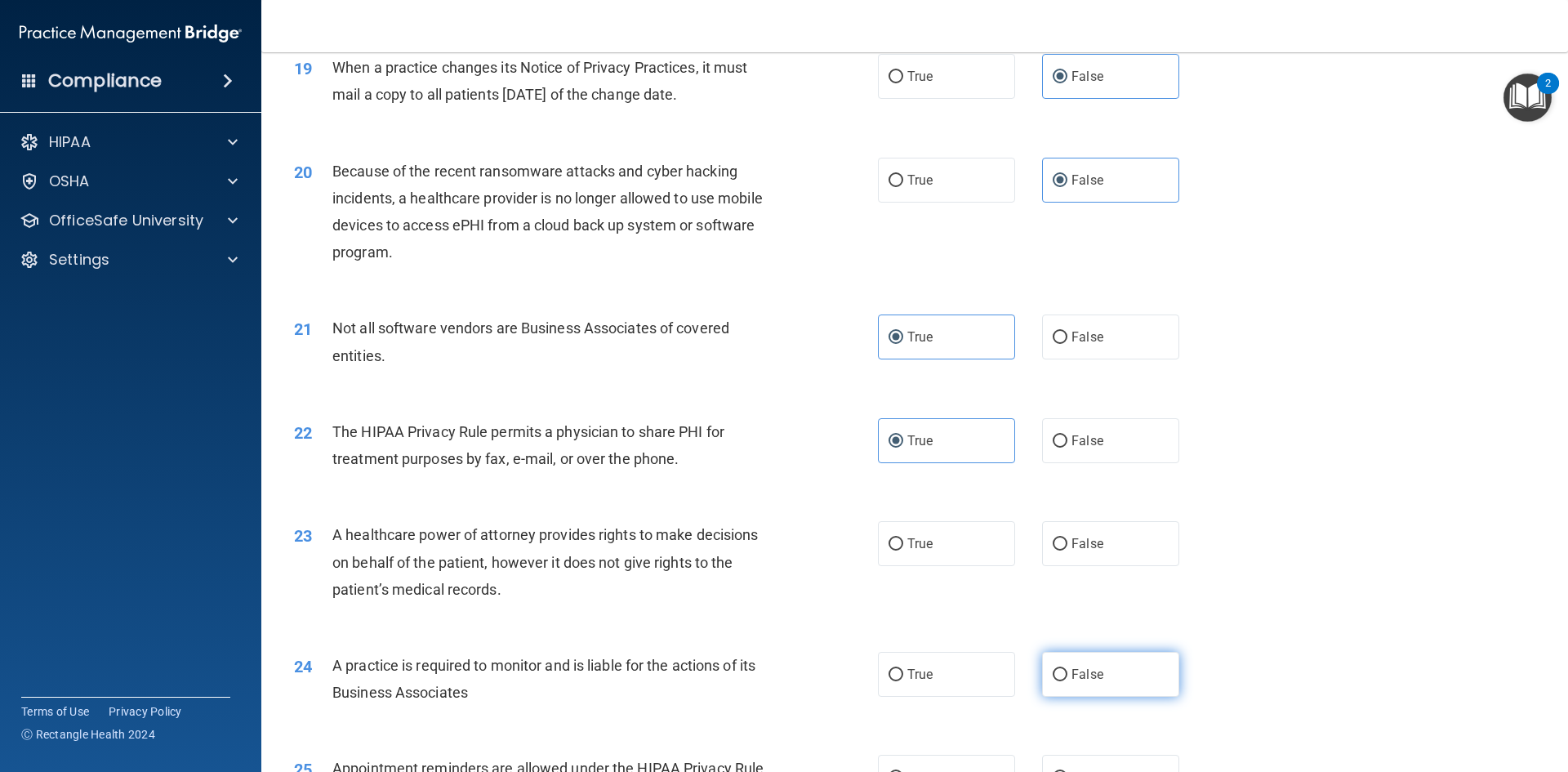
radio input "true"
click at [1073, 533] on label "False" at bounding box center [1111, 543] width 138 height 45
click at [1067, 538] on input "False" at bounding box center [1060, 544] width 15 height 12
radio input "true"
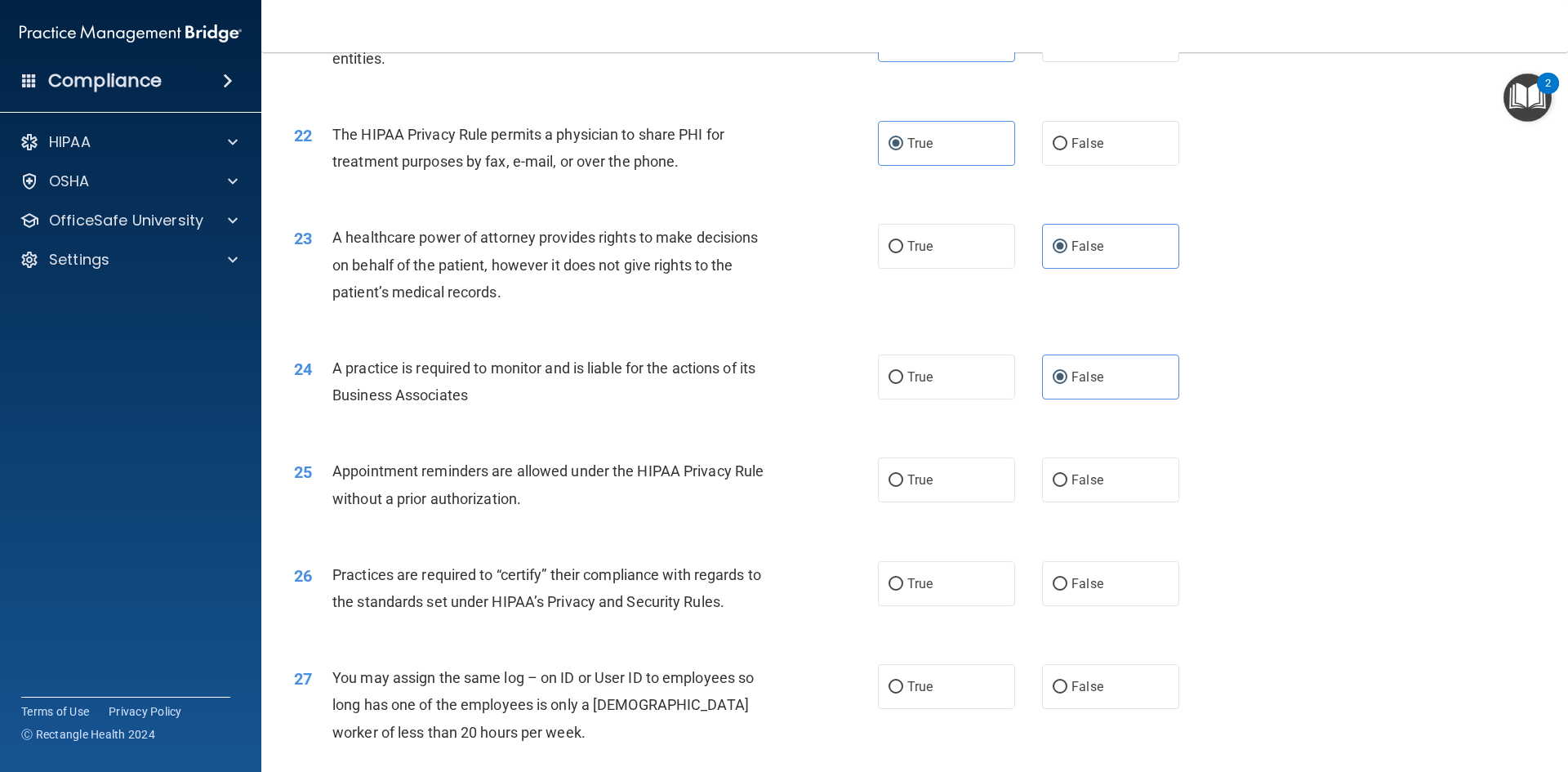
scroll to position [2614, 0]
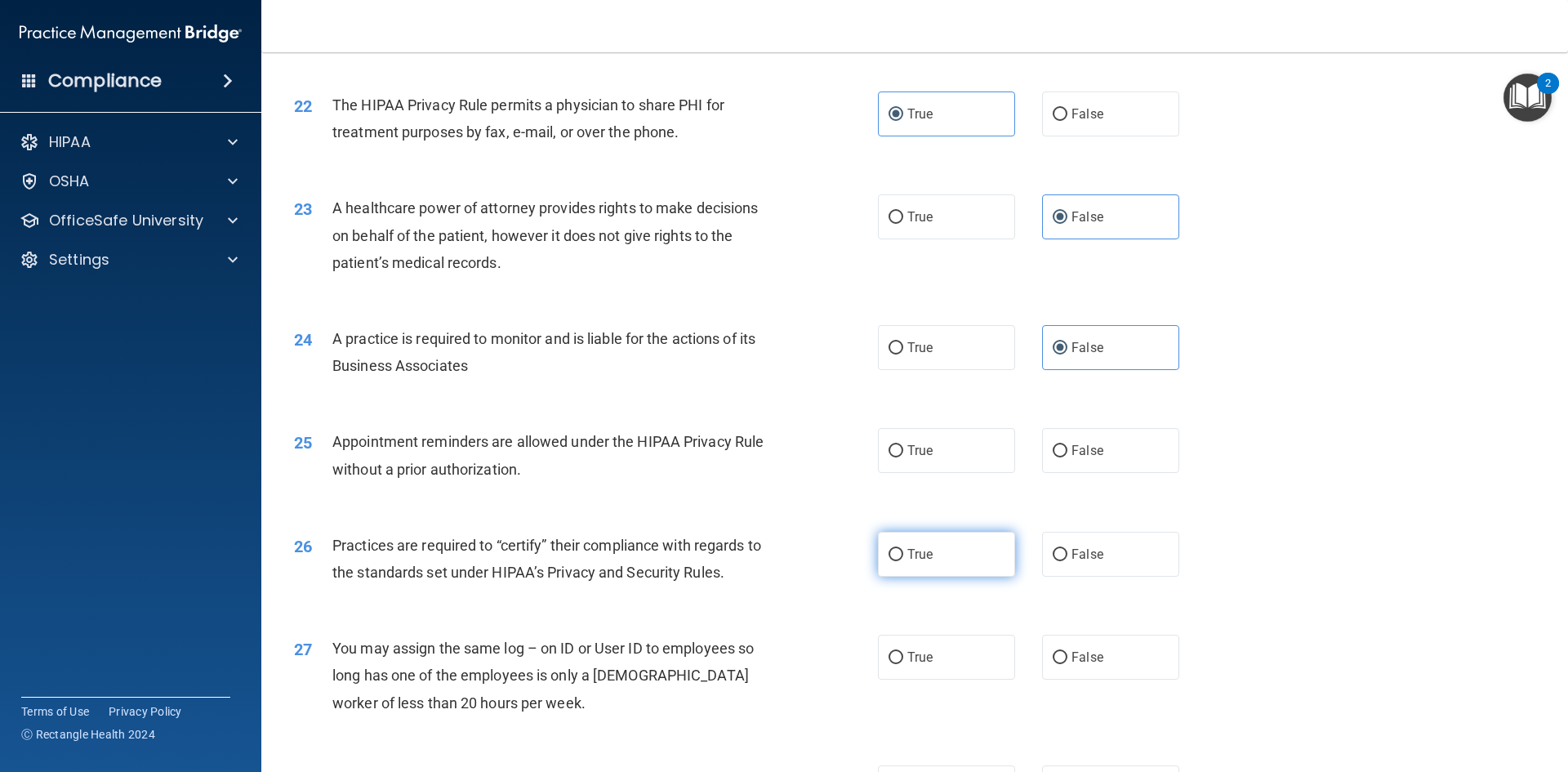
click at [990, 546] on label "True" at bounding box center [946, 554] width 138 height 45
click at [903, 549] on input "True" at bounding box center [895, 555] width 15 height 12
radio input "true"
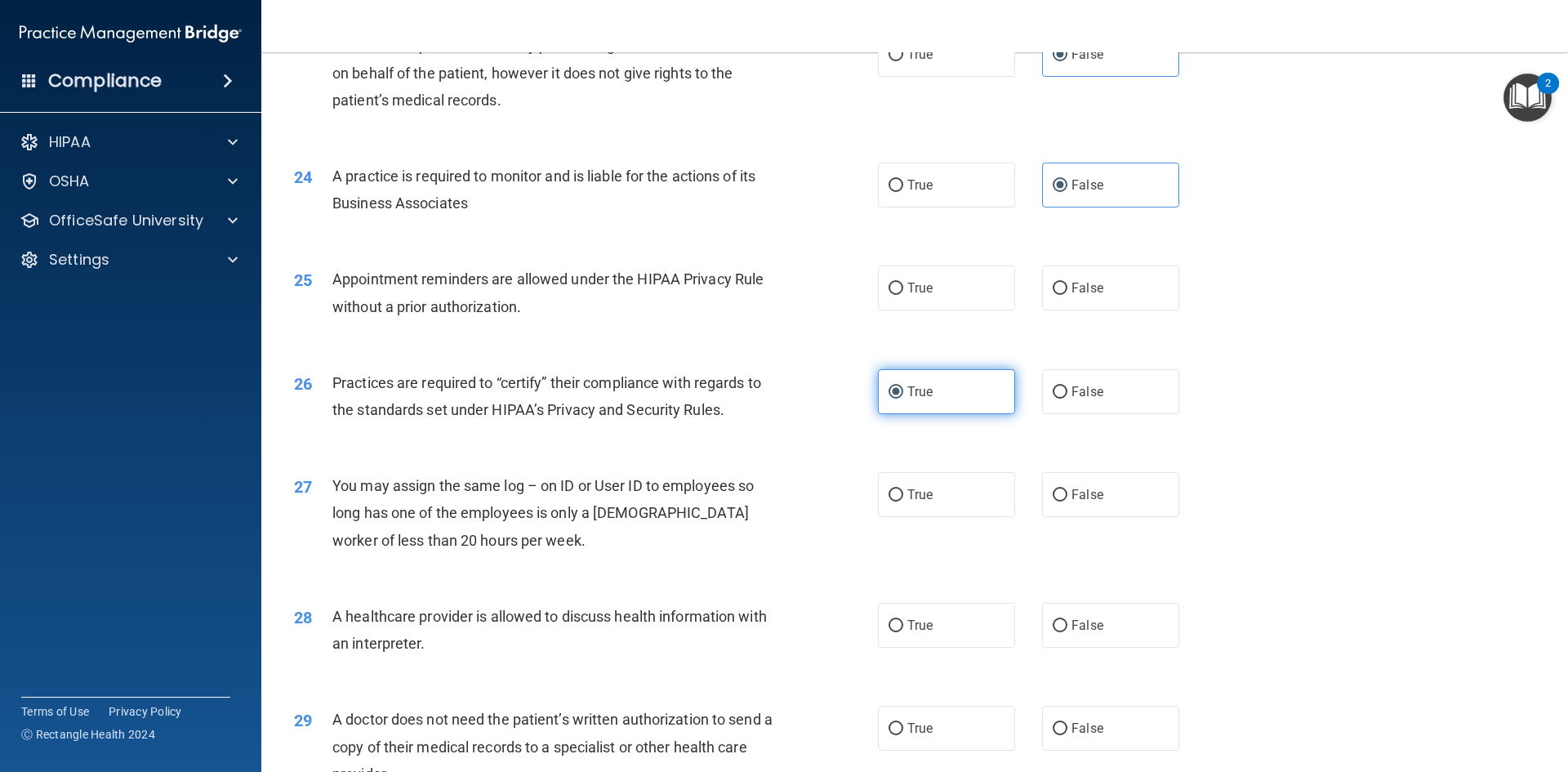
scroll to position [2777, 0]
drag, startPoint x: 950, startPoint y: 622, endPoint x: 934, endPoint y: 595, distance: 31.4
click at [948, 621] on label "True" at bounding box center [946, 624] width 138 height 45
click at [903, 621] on input "True" at bounding box center [895, 626] width 15 height 12
radio input "true"
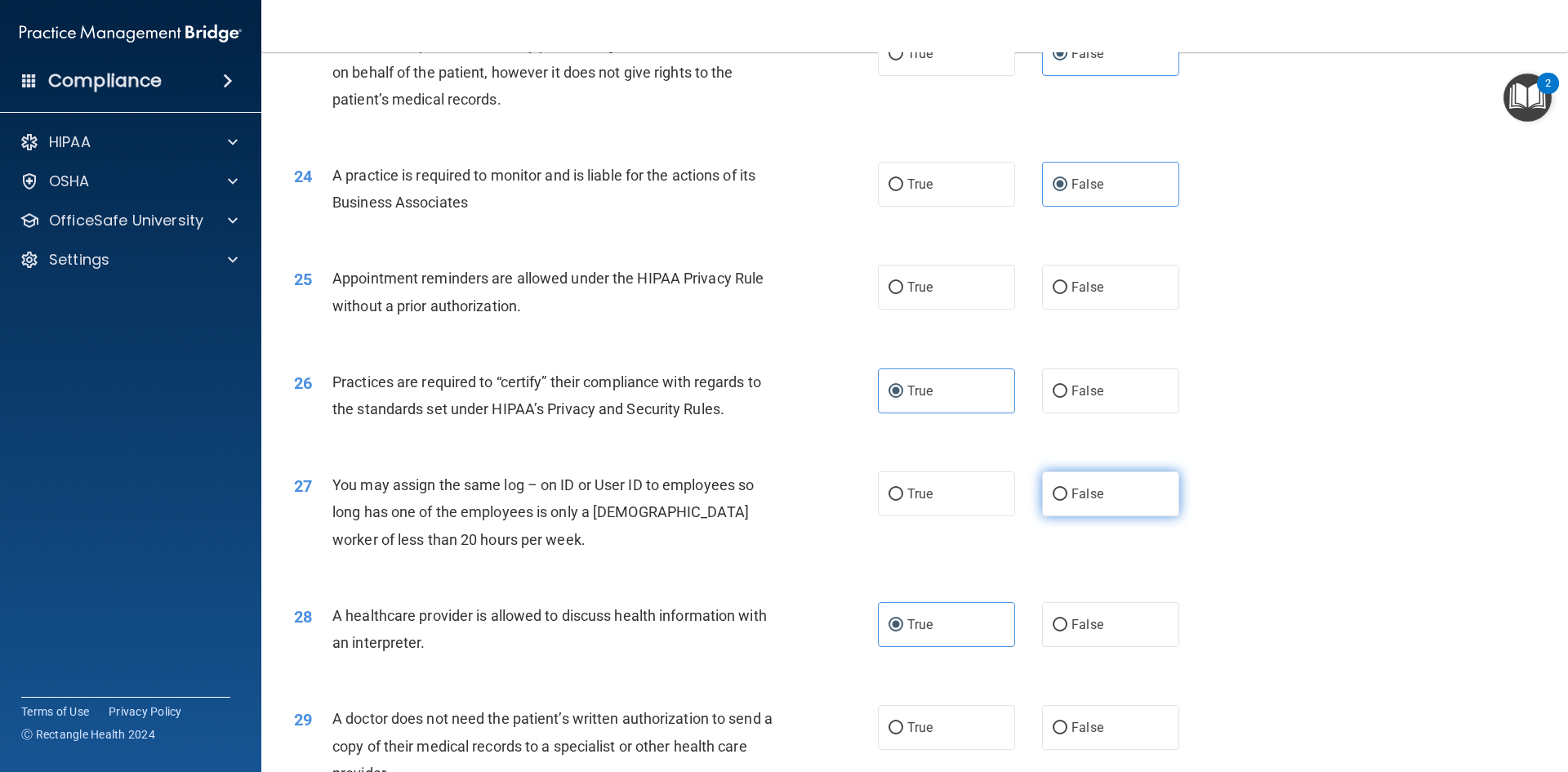
click at [1119, 506] on label "False" at bounding box center [1111, 493] width 138 height 45
click at [1067, 501] on input "False" at bounding box center [1060, 495] width 15 height 12
radio input "true"
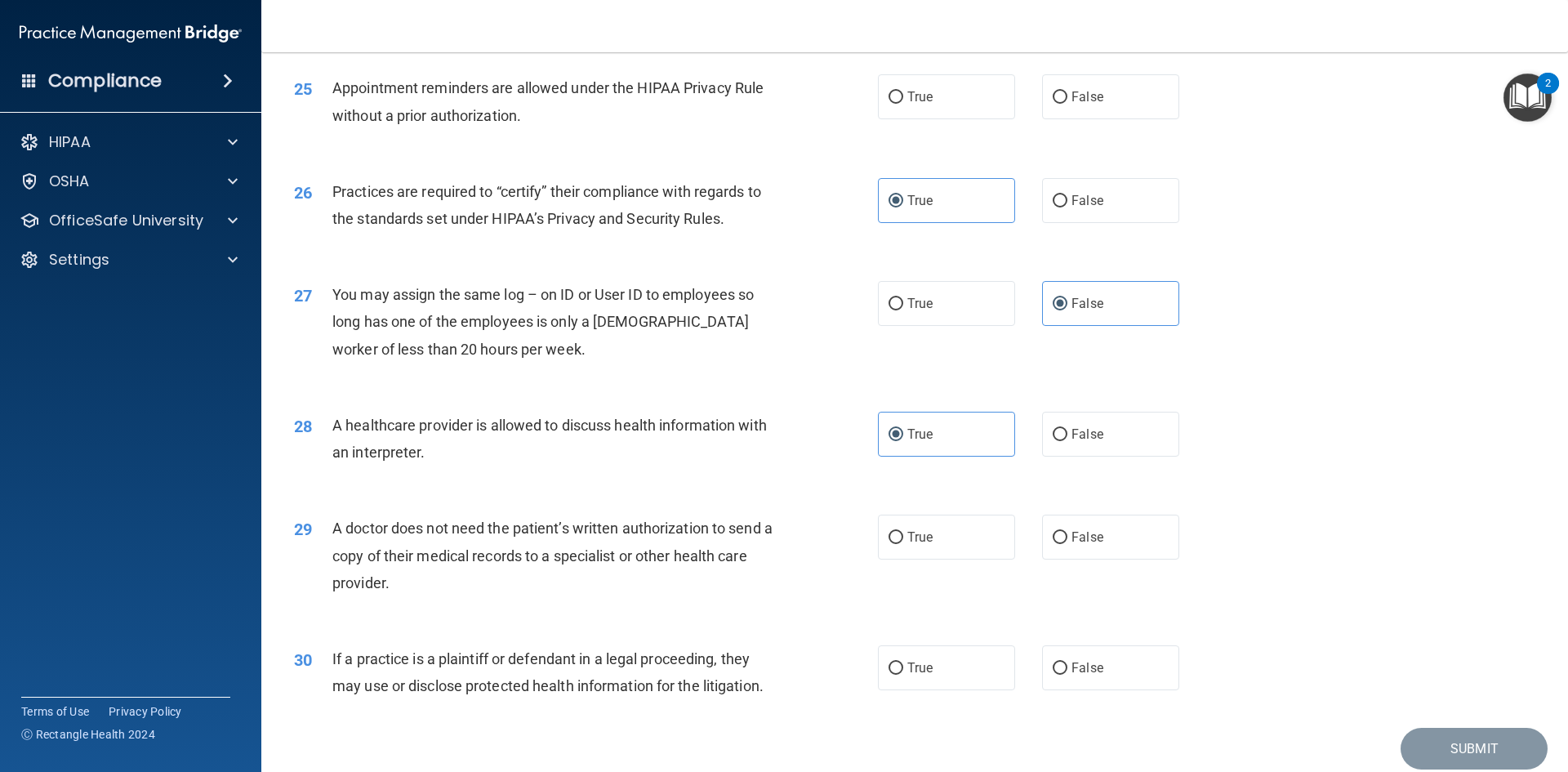
scroll to position [3023, 0]
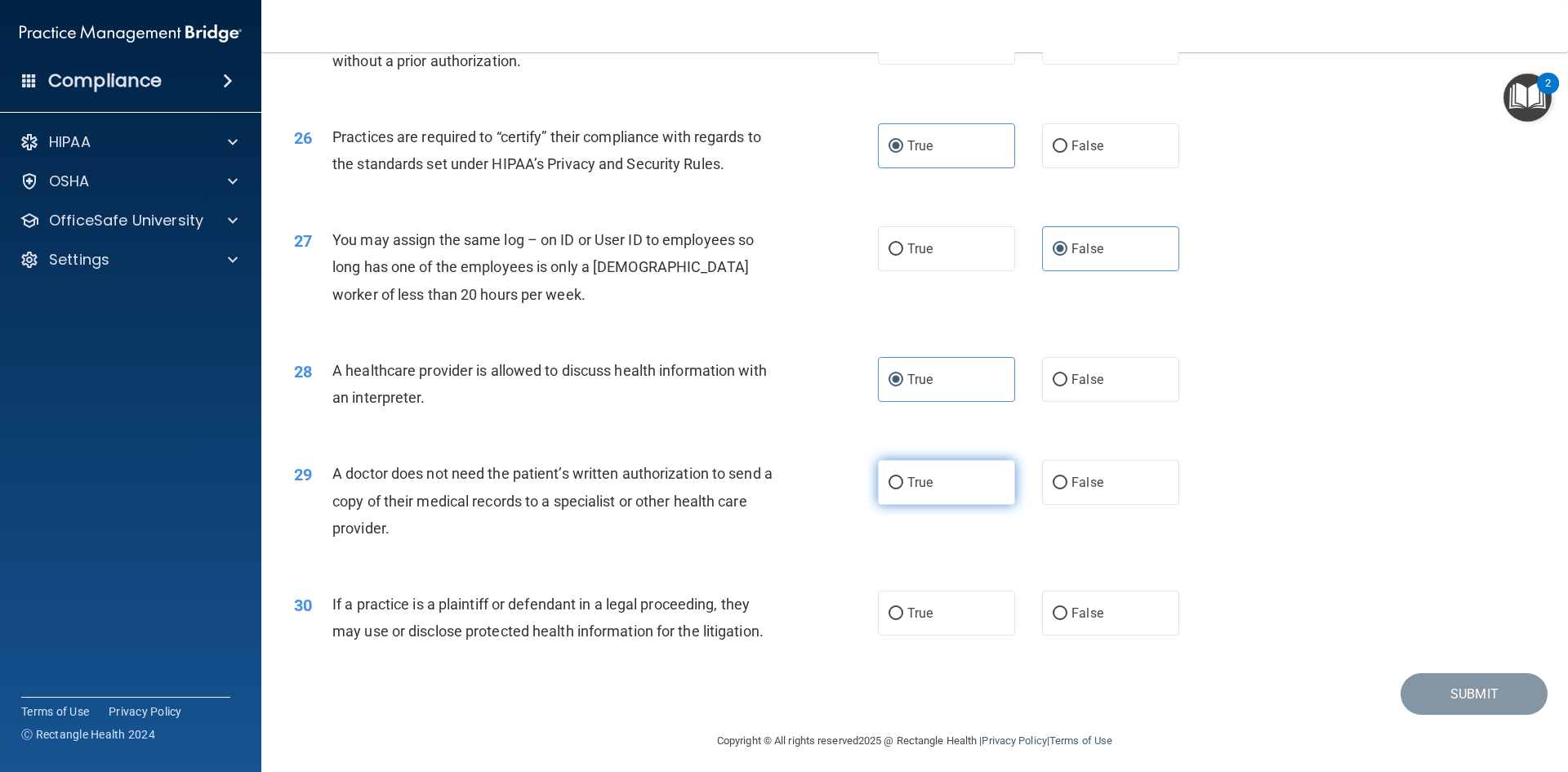
click at [949, 488] on label "True" at bounding box center [946, 482] width 138 height 45
click at [903, 488] on input "True" at bounding box center [895, 483] width 15 height 12
radio input "true"
click at [935, 631] on label "True" at bounding box center [946, 612] width 138 height 45
click at [903, 620] on input "True" at bounding box center [895, 614] width 15 height 12
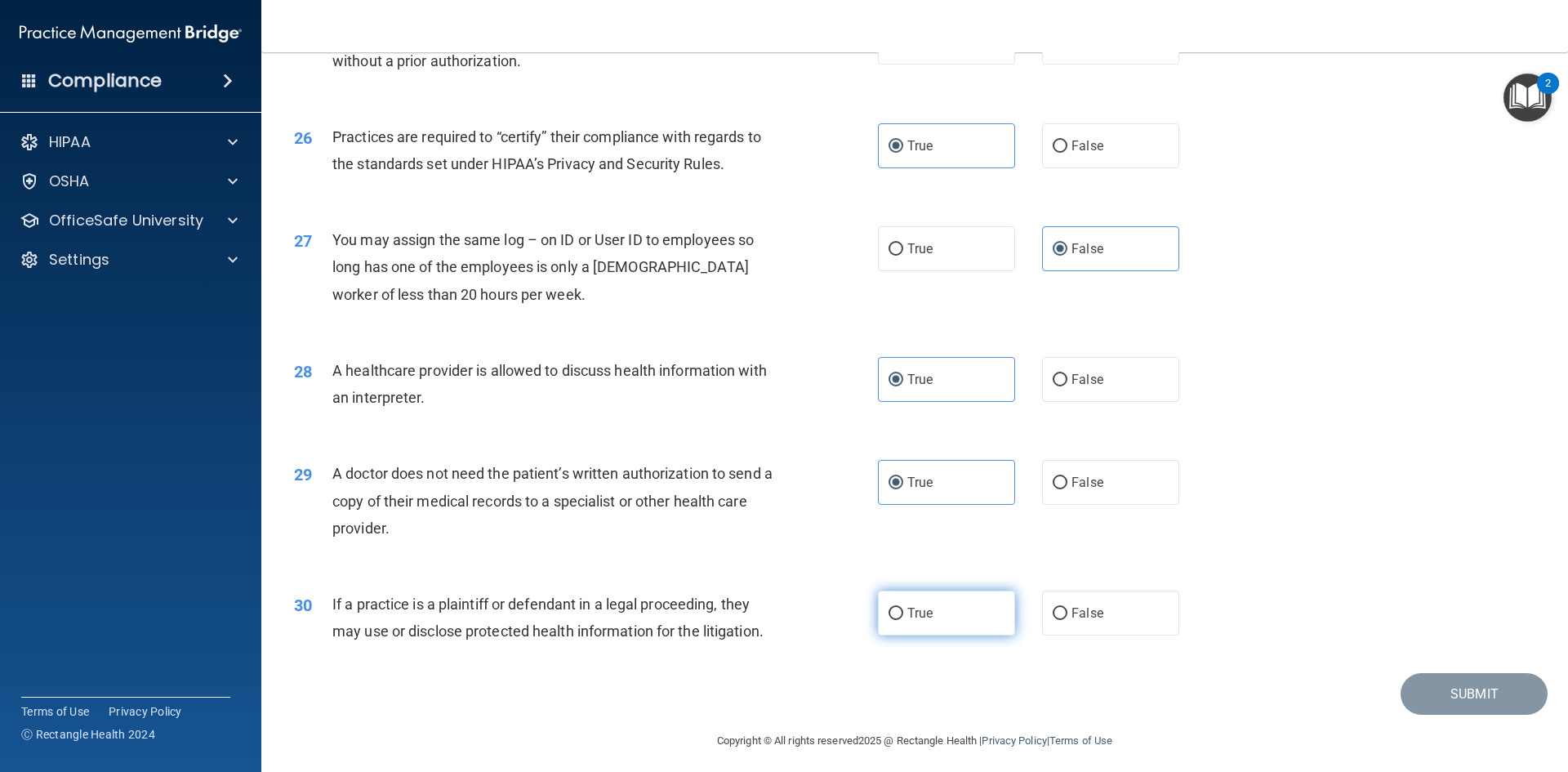
radio input "true"
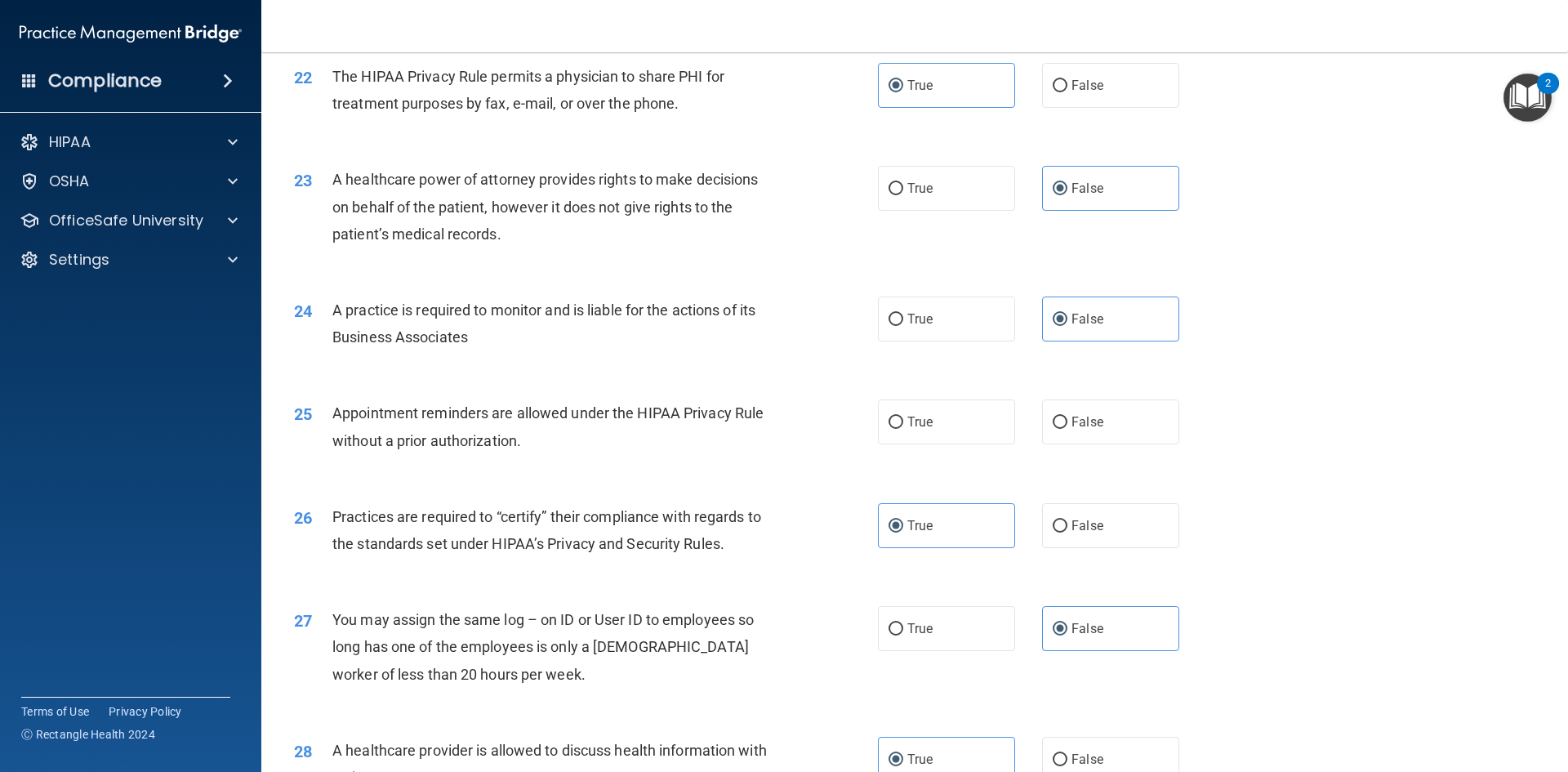
scroll to position [2614, 0]
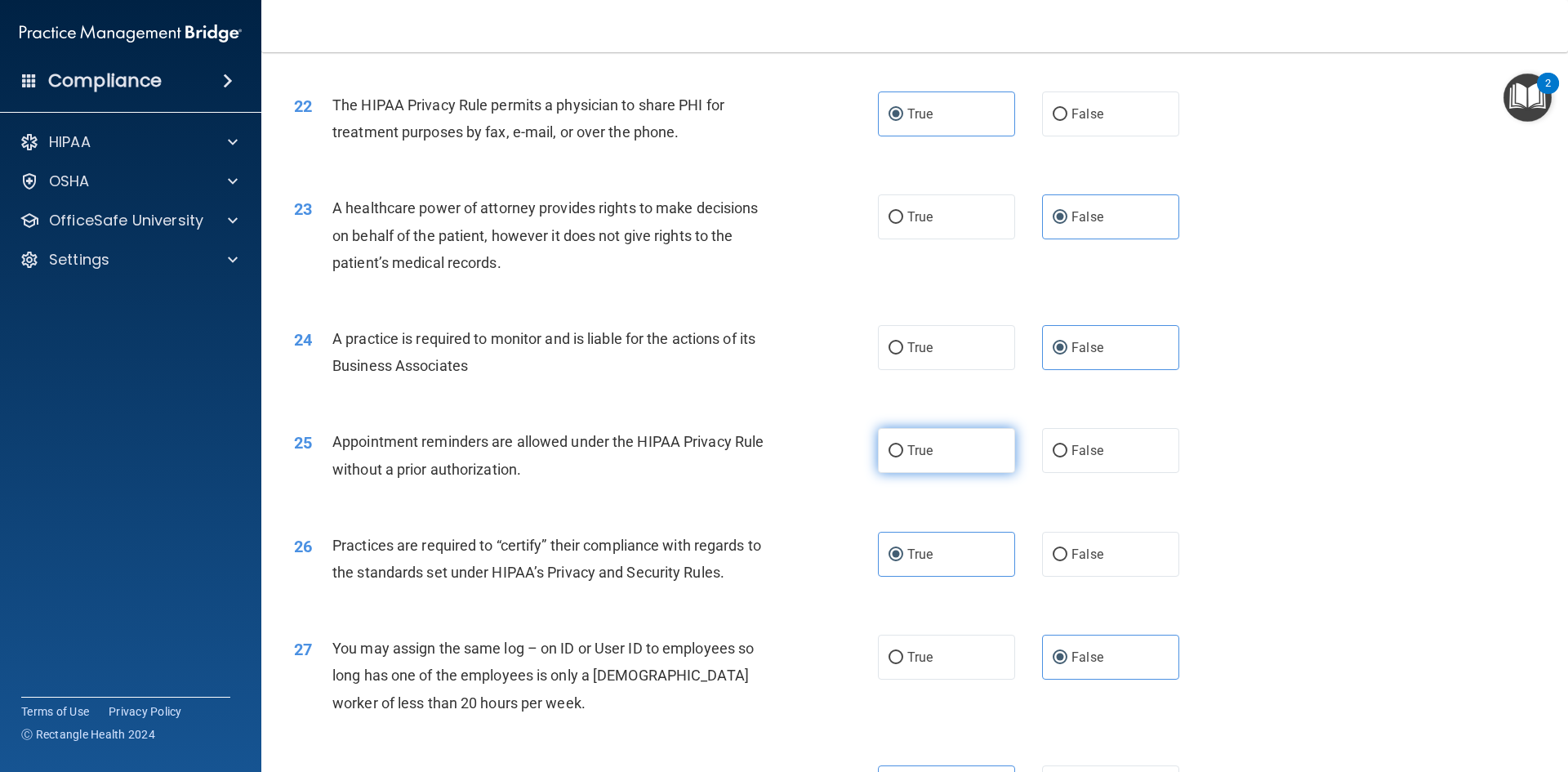
click at [941, 459] on label "True" at bounding box center [946, 450] width 138 height 45
click at [903, 458] on input "True" at bounding box center [895, 452] width 15 height 12
radio input "true"
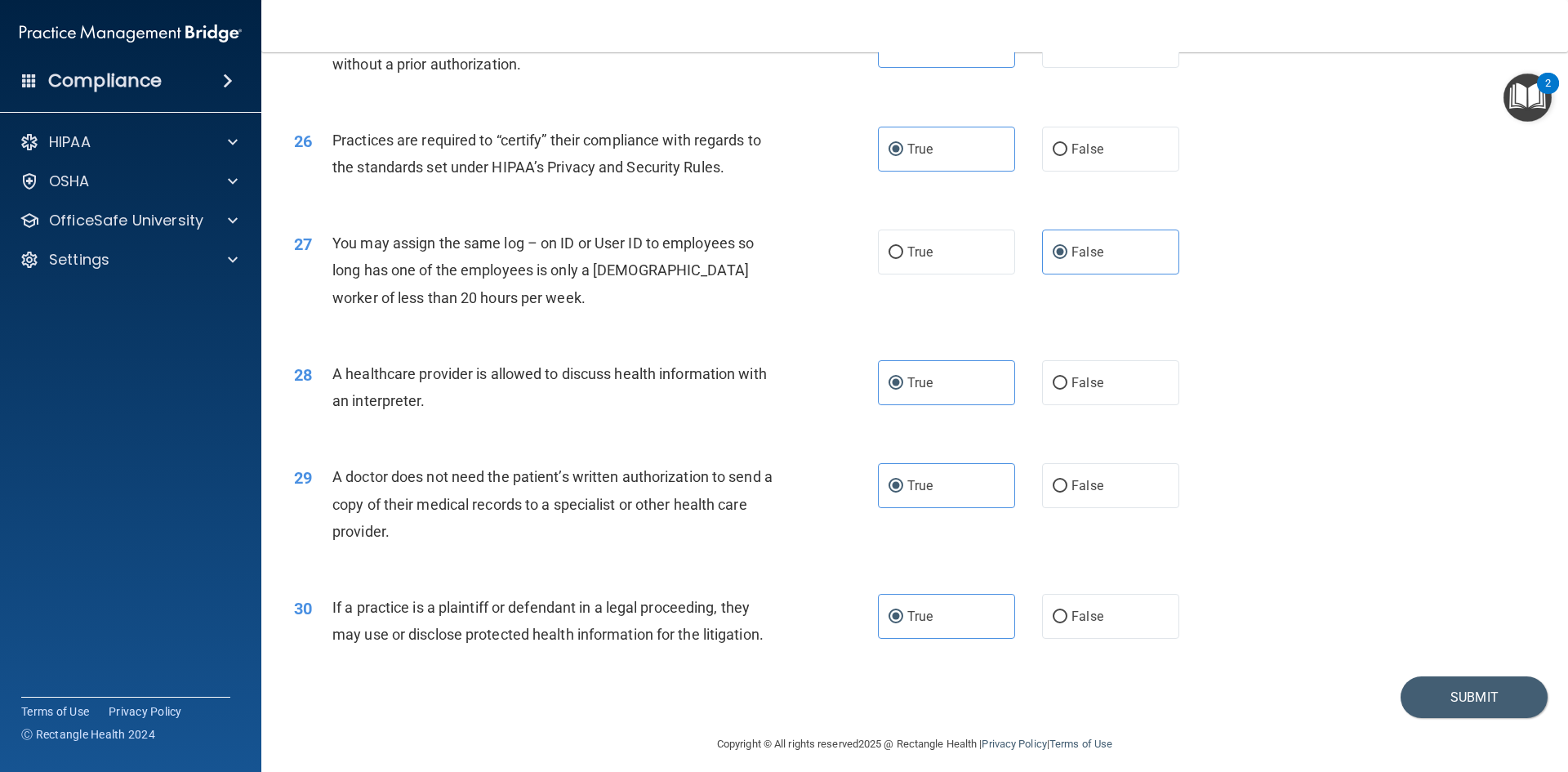
scroll to position [3031, 0]
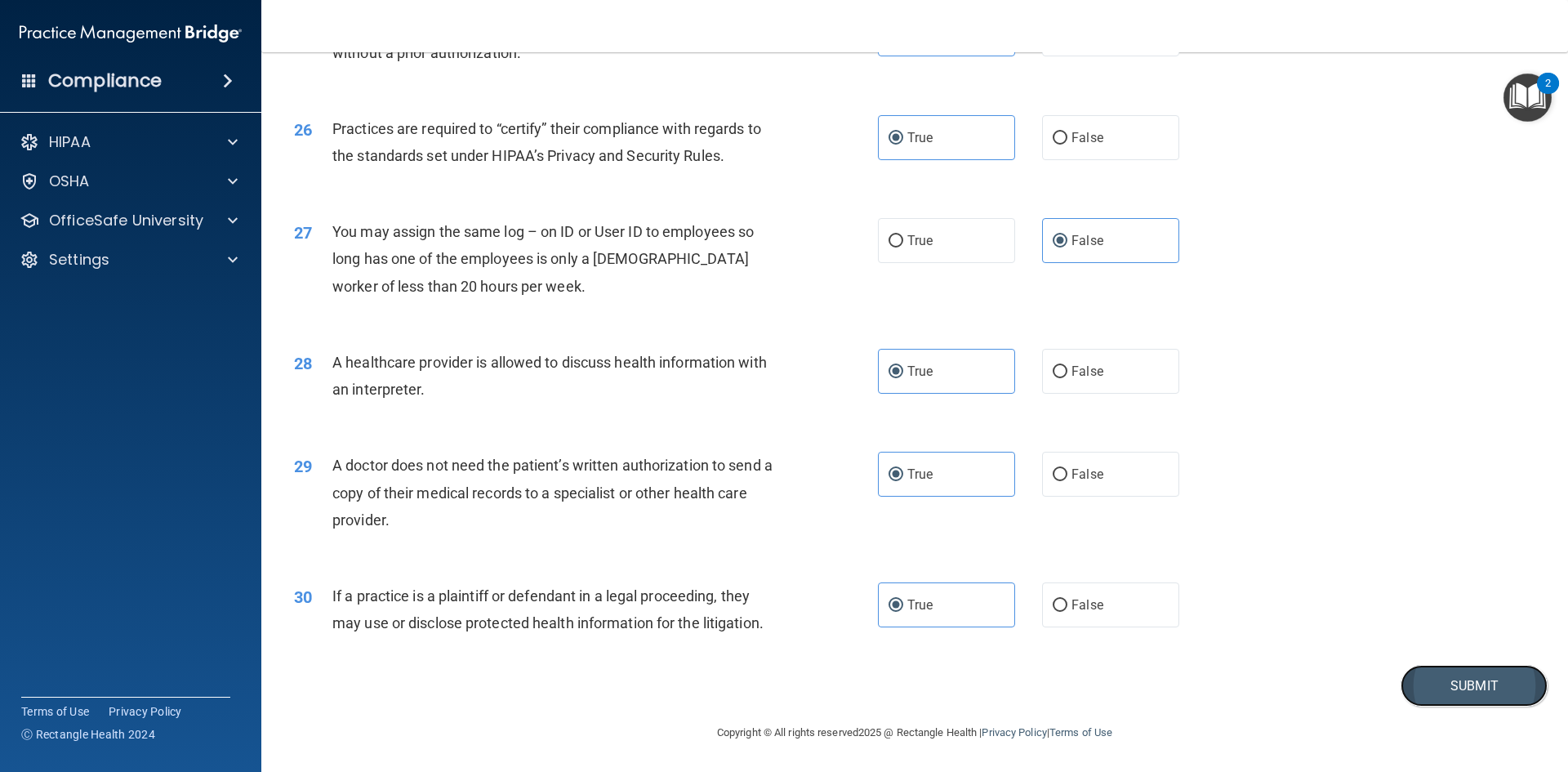
click at [1493, 686] on button "Submit" at bounding box center [1474, 686] width 147 height 41
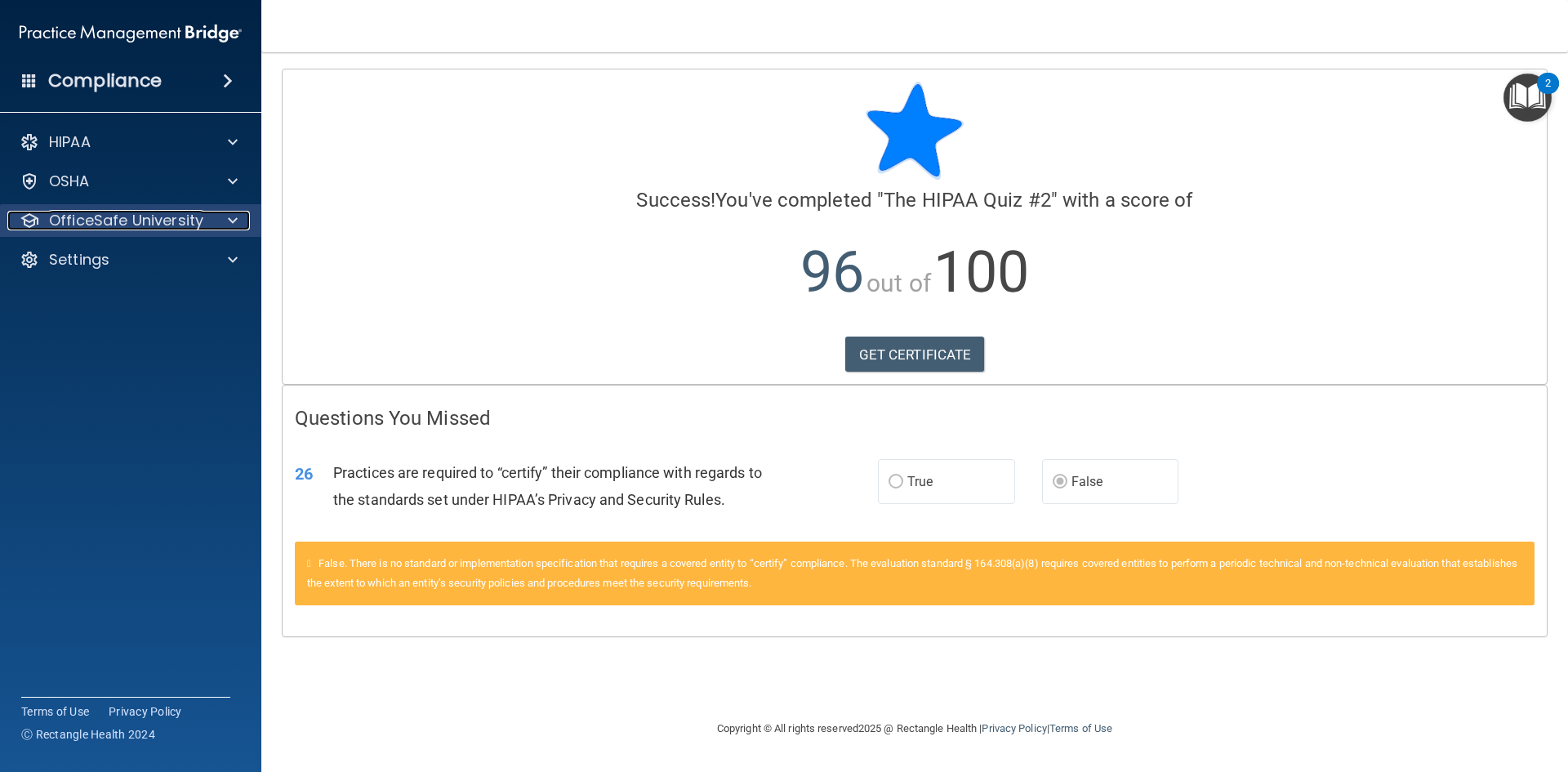
click at [108, 225] on p "OfficeSafe University" at bounding box center [126, 221] width 154 height 19
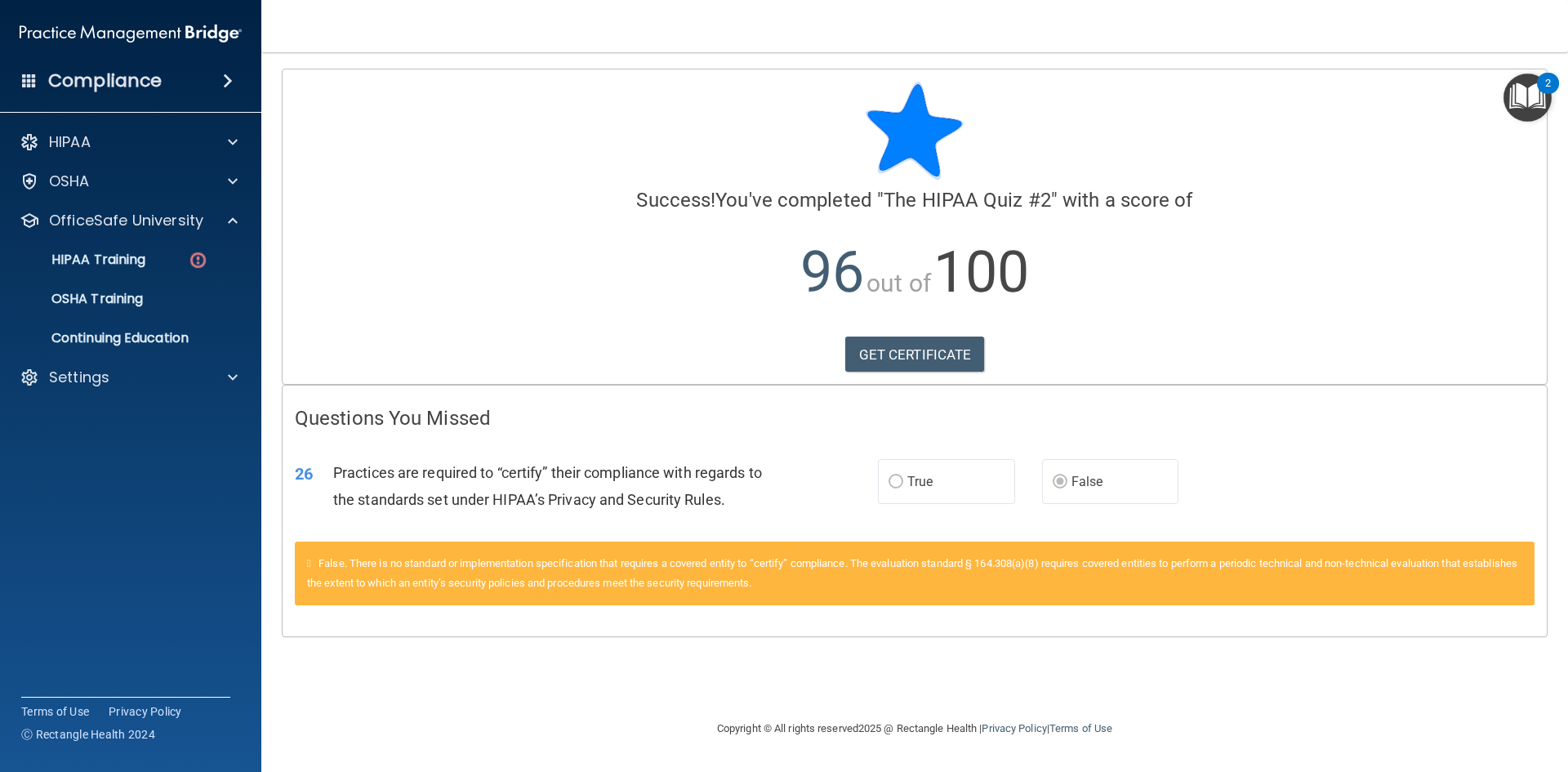
click at [564, 225] on p "96 out of 100" at bounding box center [915, 272] width 1240 height 105
click at [95, 254] on p "HIPAA Training" at bounding box center [78, 259] width 135 height 17
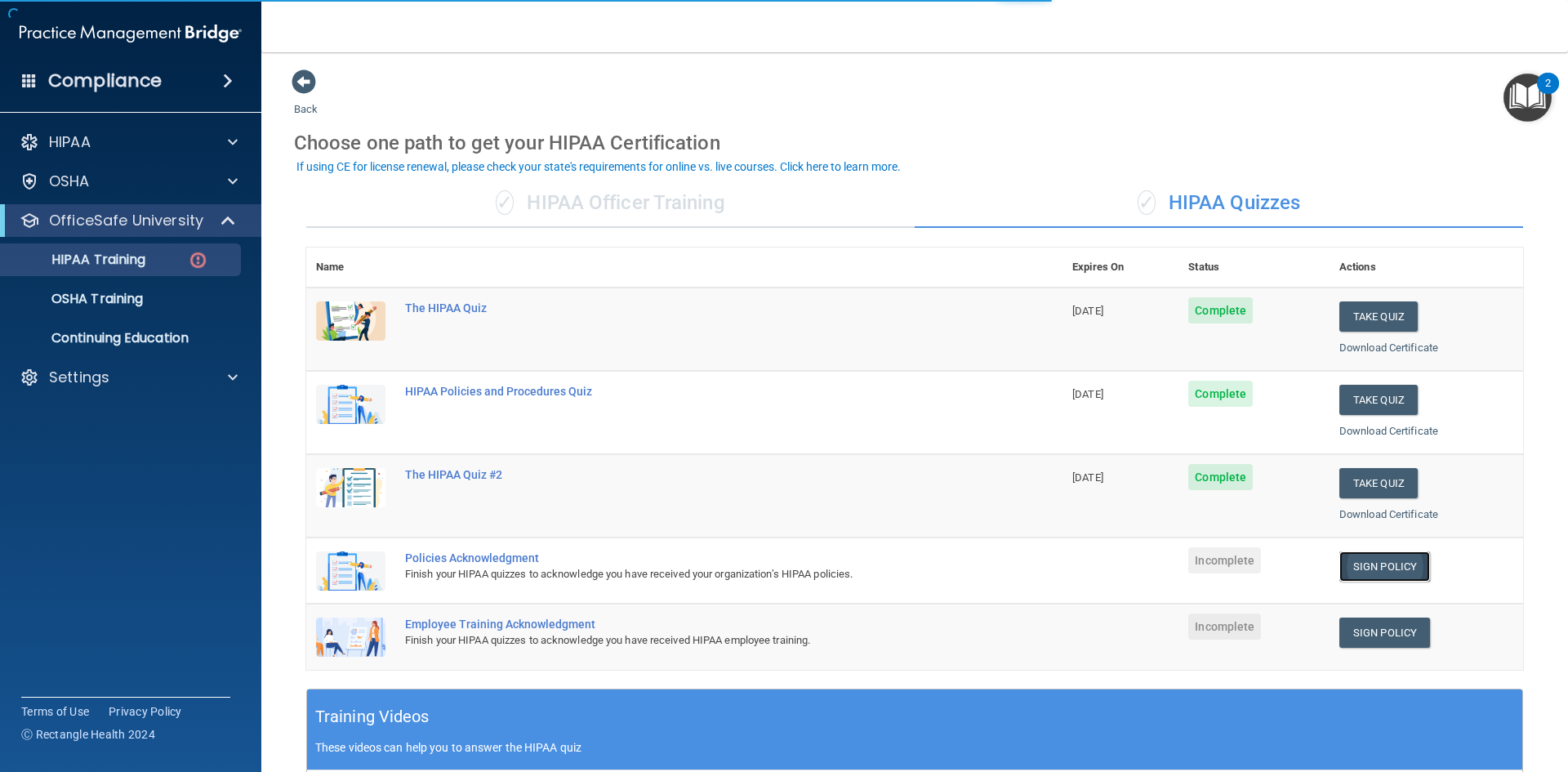
click at [1348, 564] on link "Sign Policy" at bounding box center [1385, 566] width 91 height 30
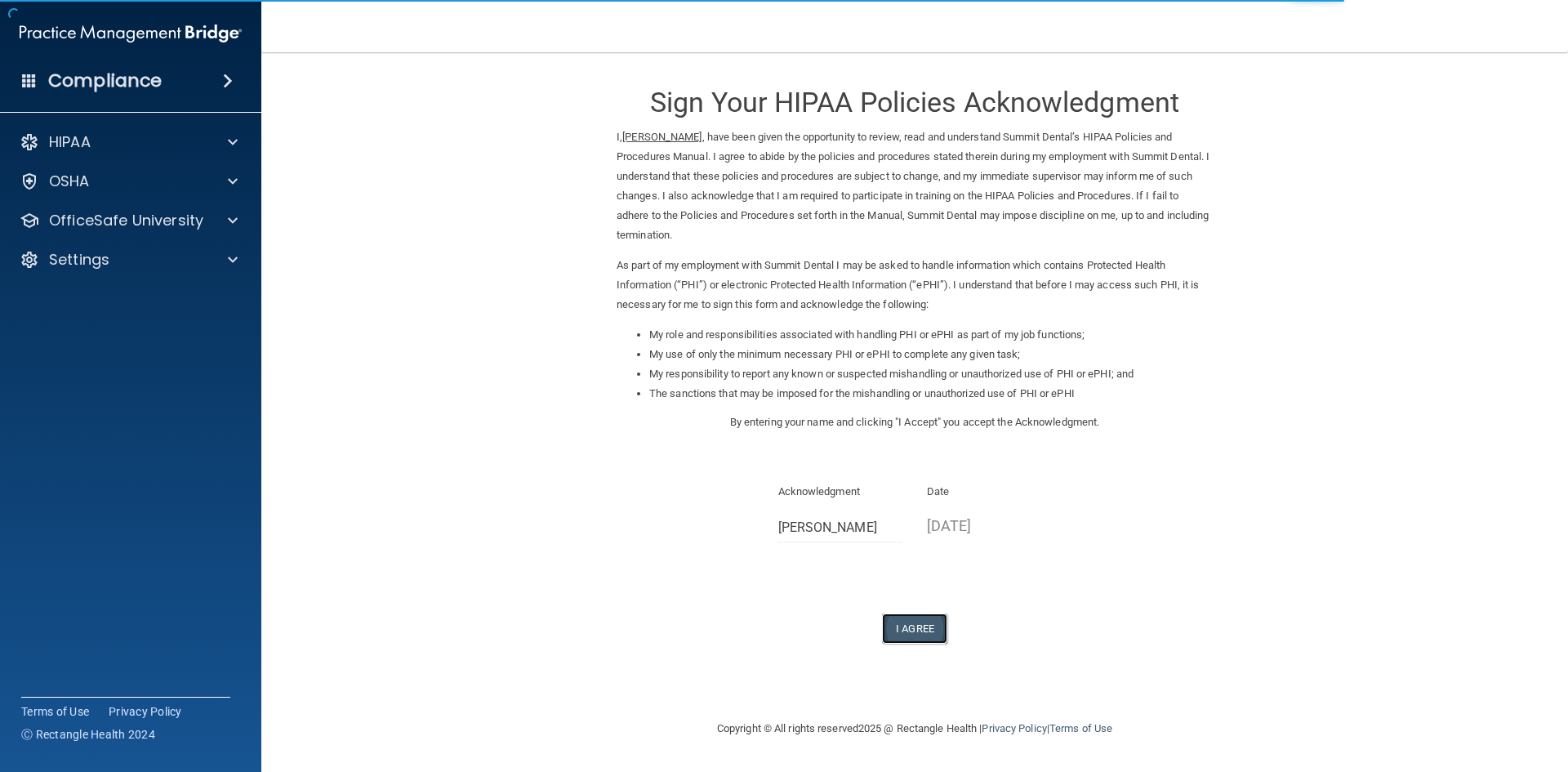
click at [898, 633] on button "I Agree" at bounding box center [915, 628] width 65 height 30
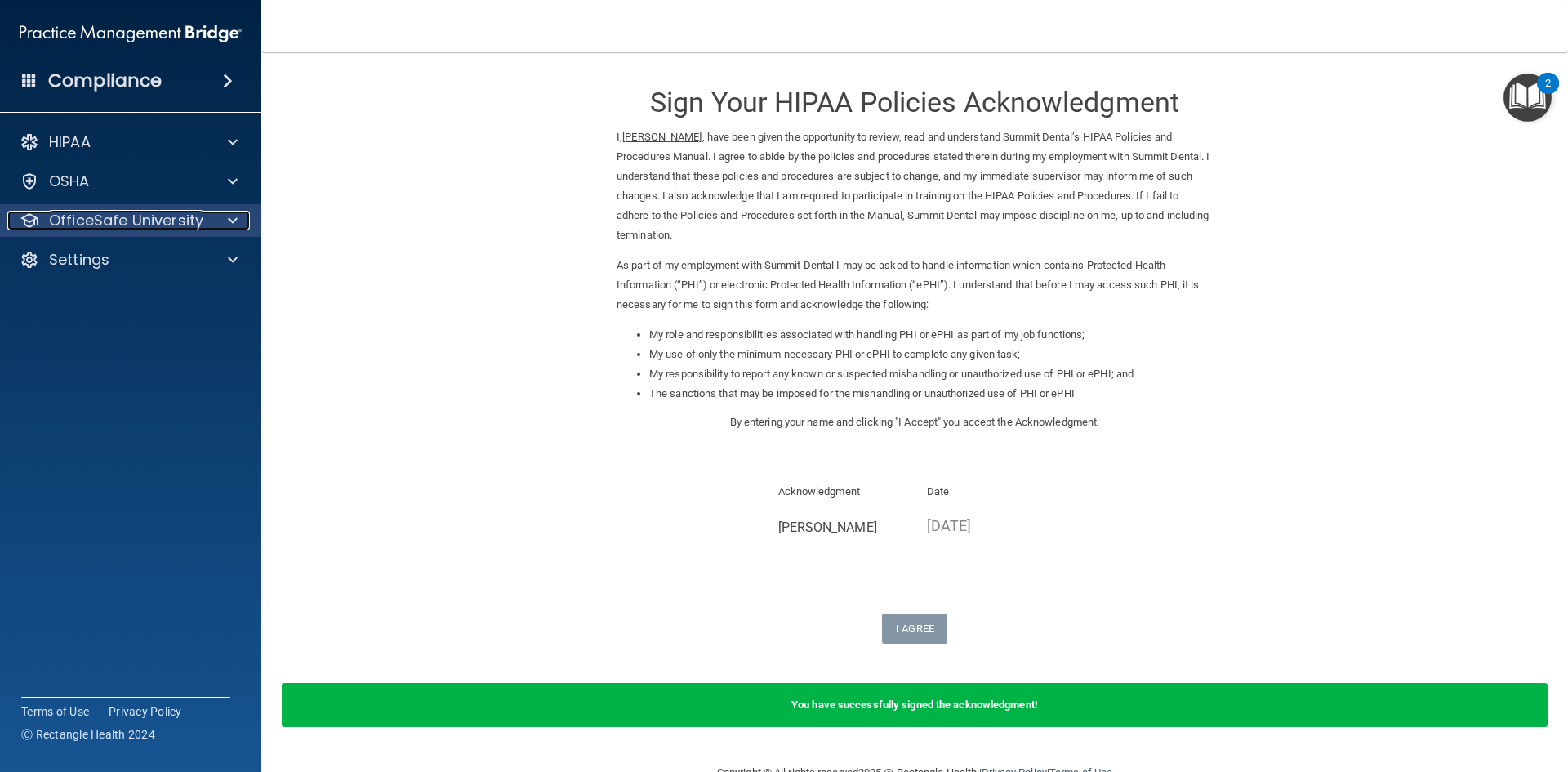
click at [153, 227] on p "OfficeSafe University" at bounding box center [126, 221] width 154 height 19
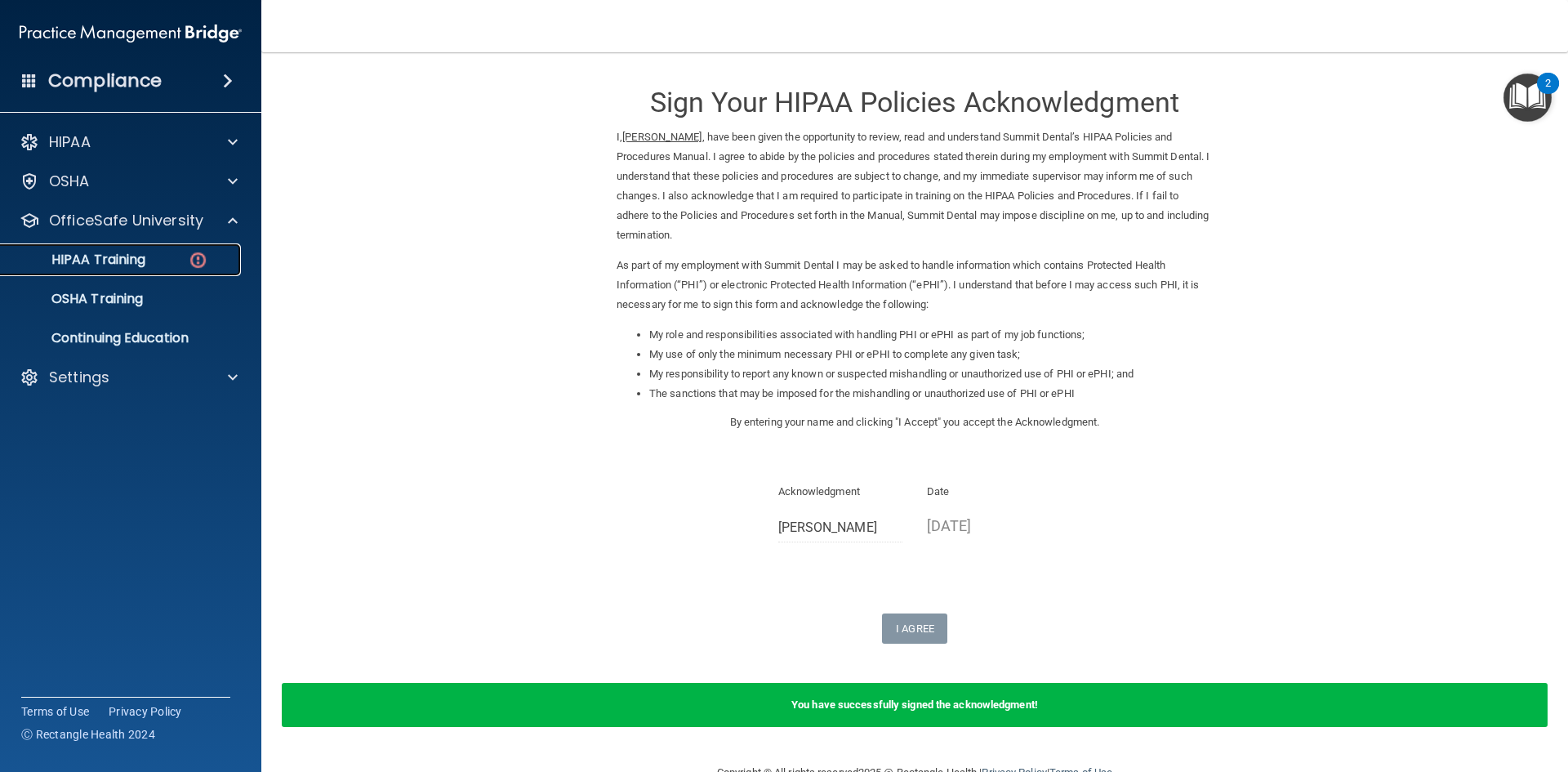
click at [155, 265] on div "HIPAA Training" at bounding box center [122, 259] width 223 height 17
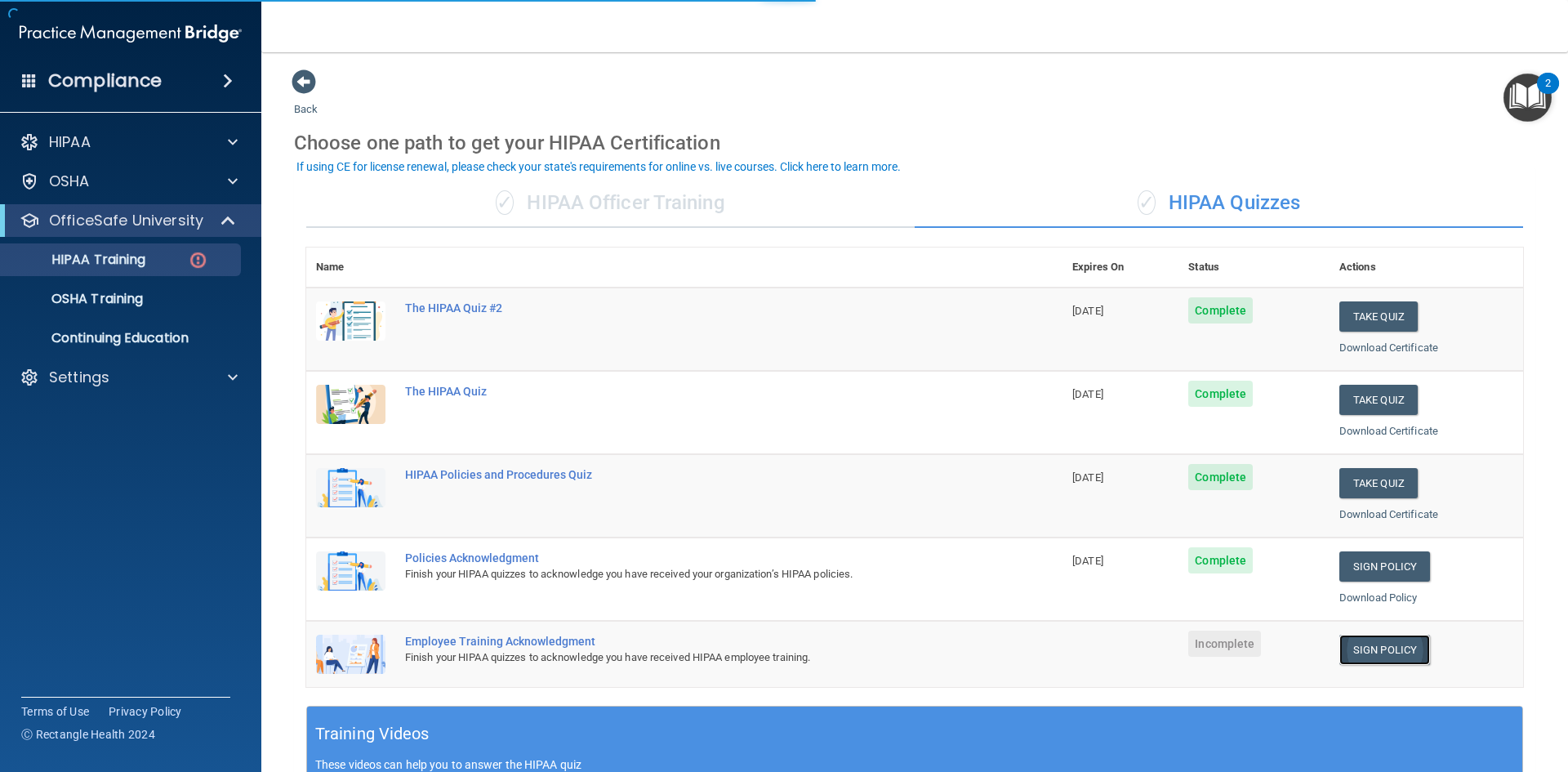
click at [1355, 654] on link "Sign Policy" at bounding box center [1385, 649] width 91 height 30
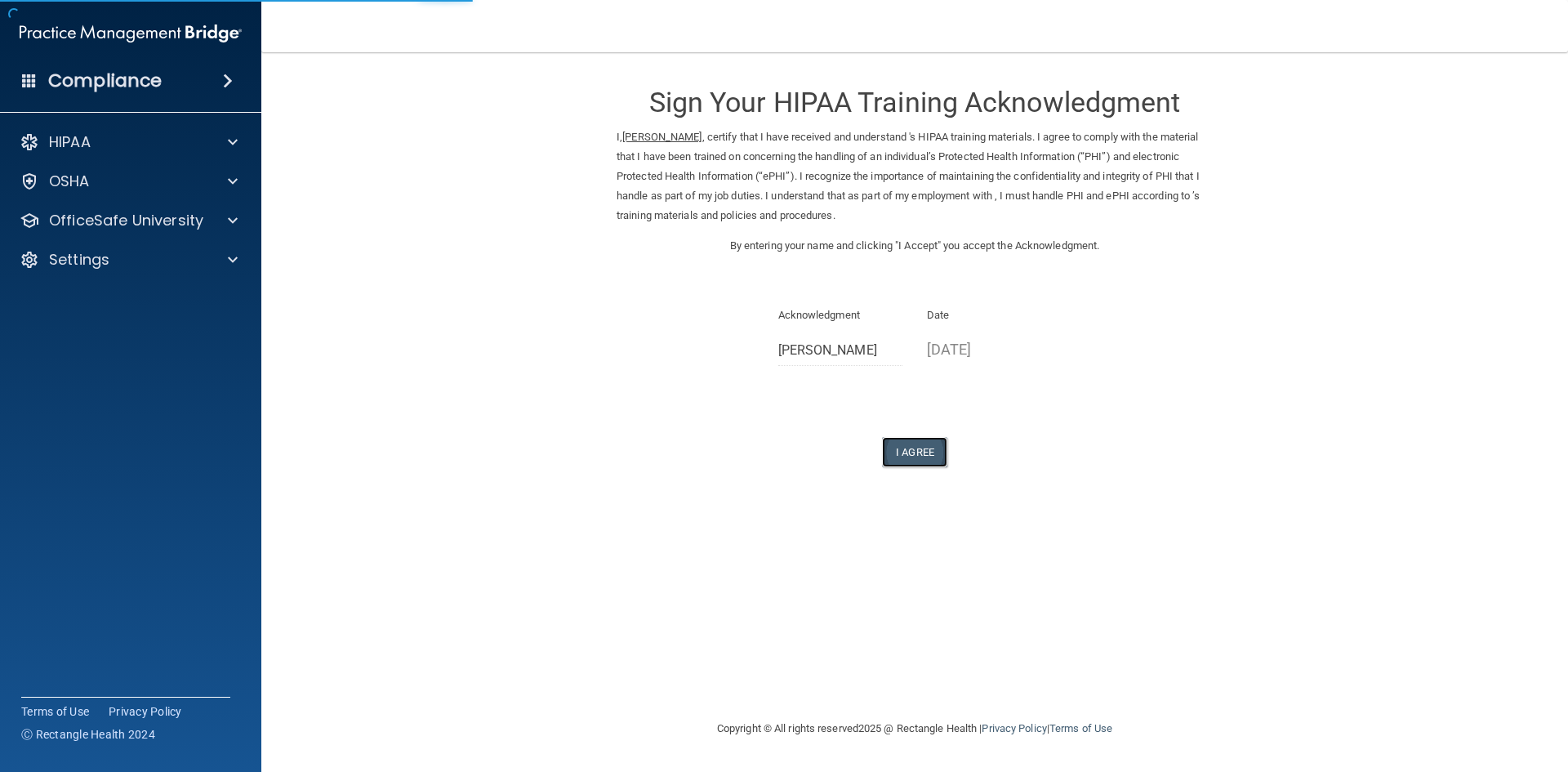
click at [900, 457] on button "I Agree" at bounding box center [915, 452] width 65 height 30
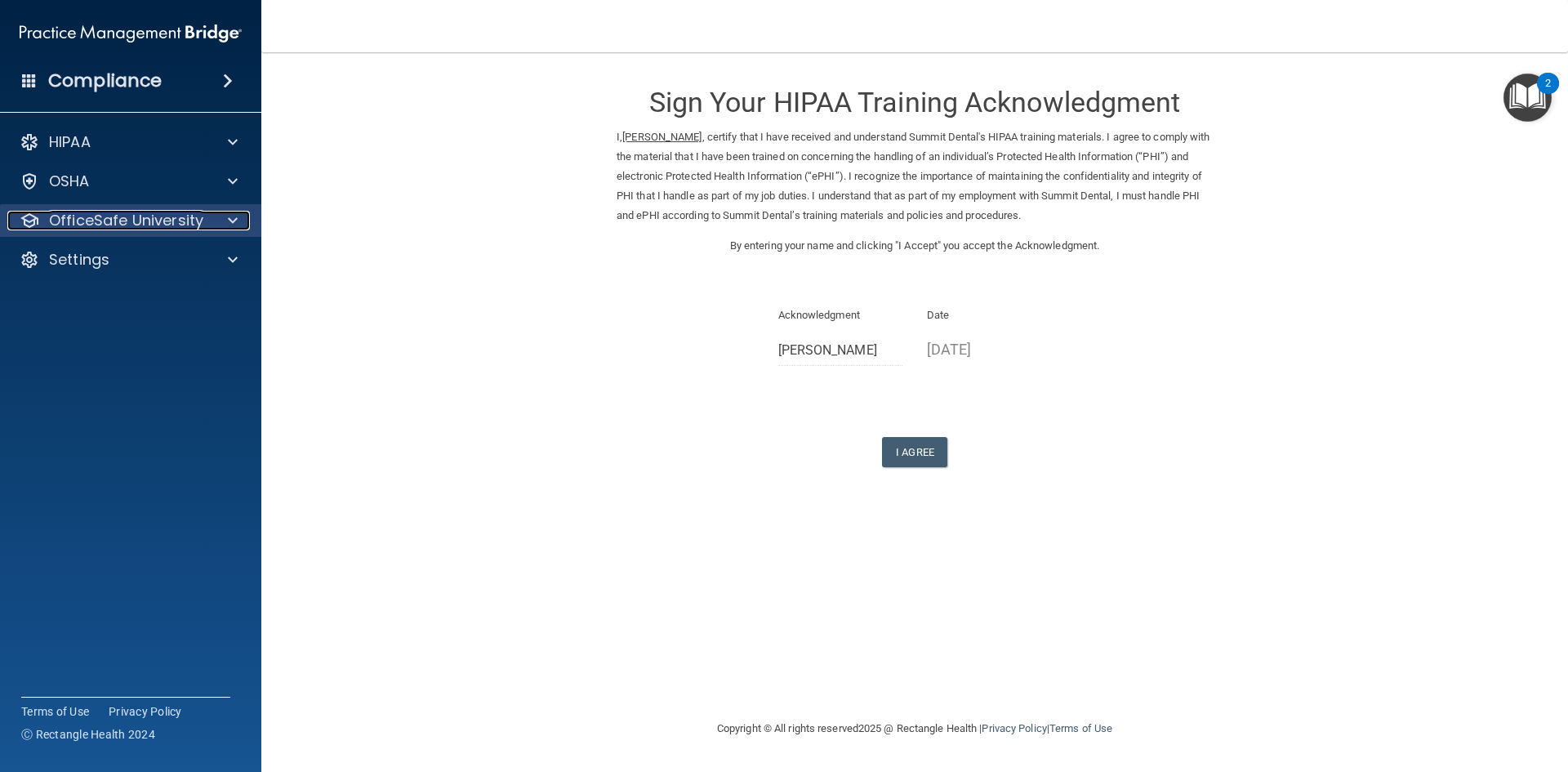
click at [110, 228] on p "OfficeSafe University" at bounding box center [126, 221] width 154 height 19
